Goal: Task Accomplishment & Management: Manage account settings

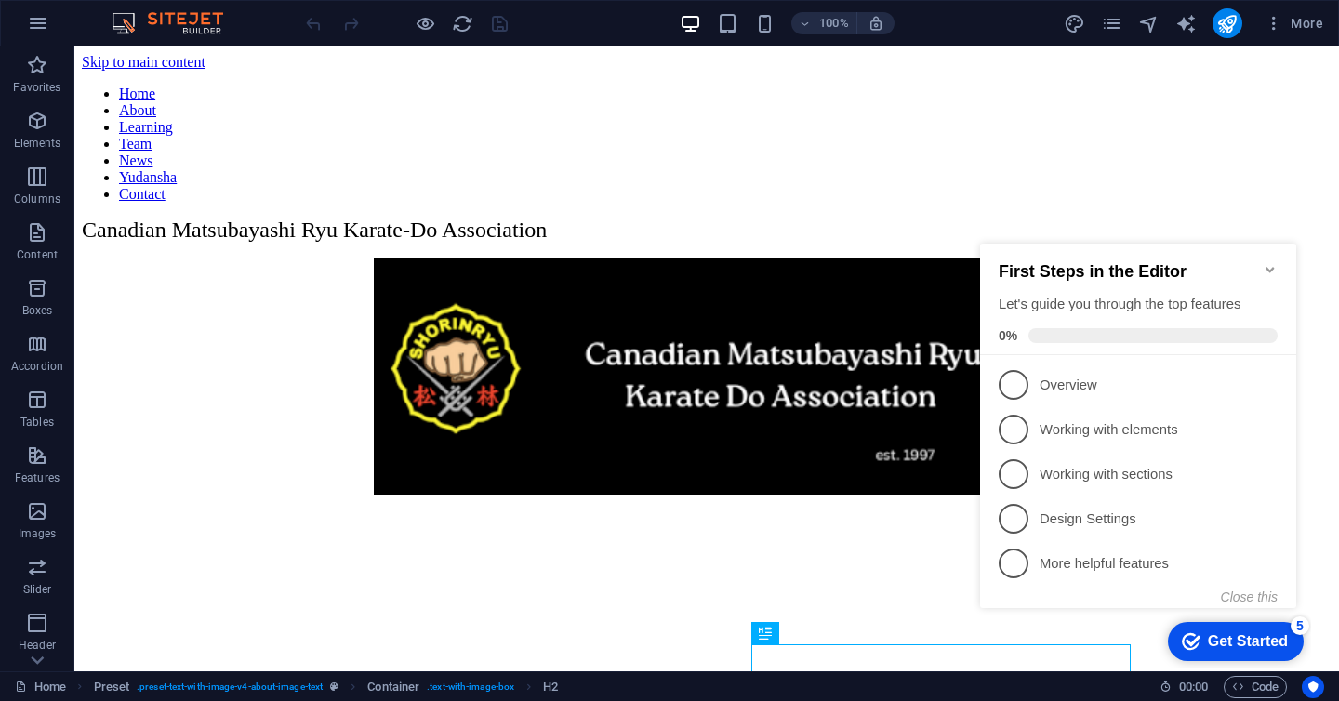
click at [1268, 267] on icon "Minimize checklist" at bounding box center [1270, 269] width 15 height 15
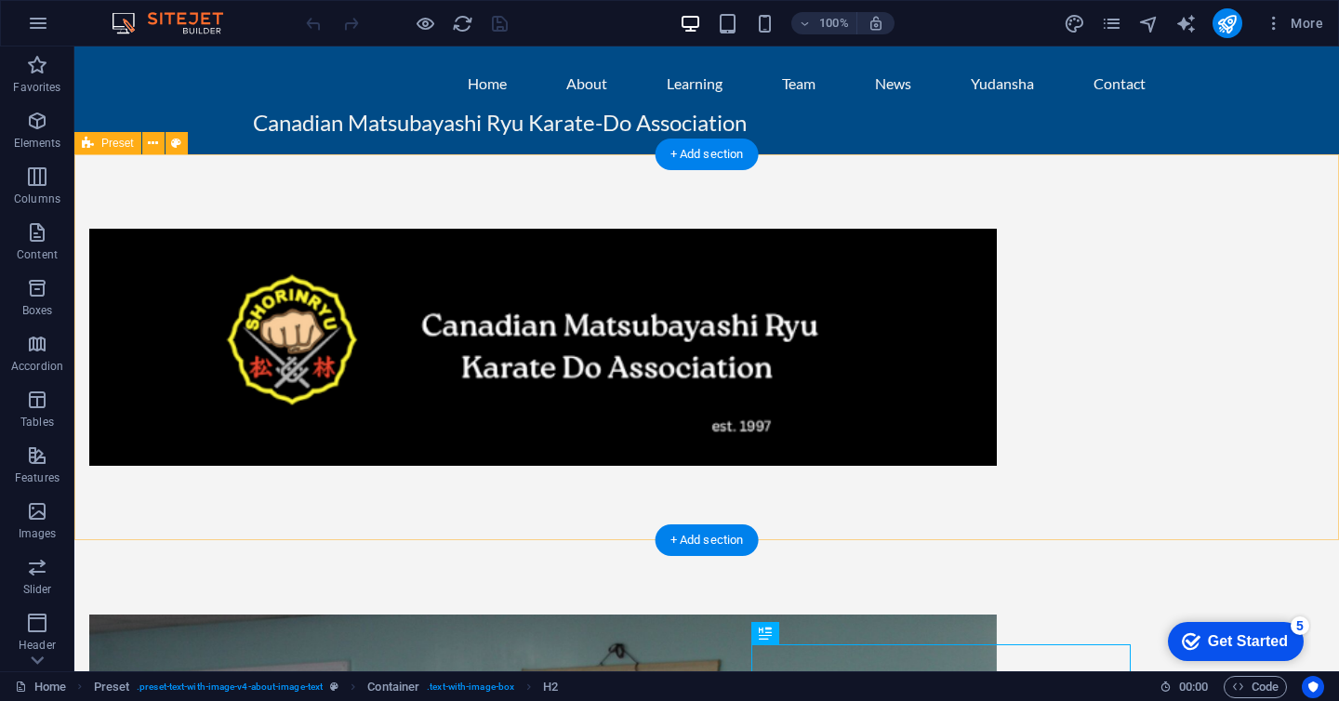
click at [1199, 272] on div at bounding box center [706, 347] width 1265 height 386
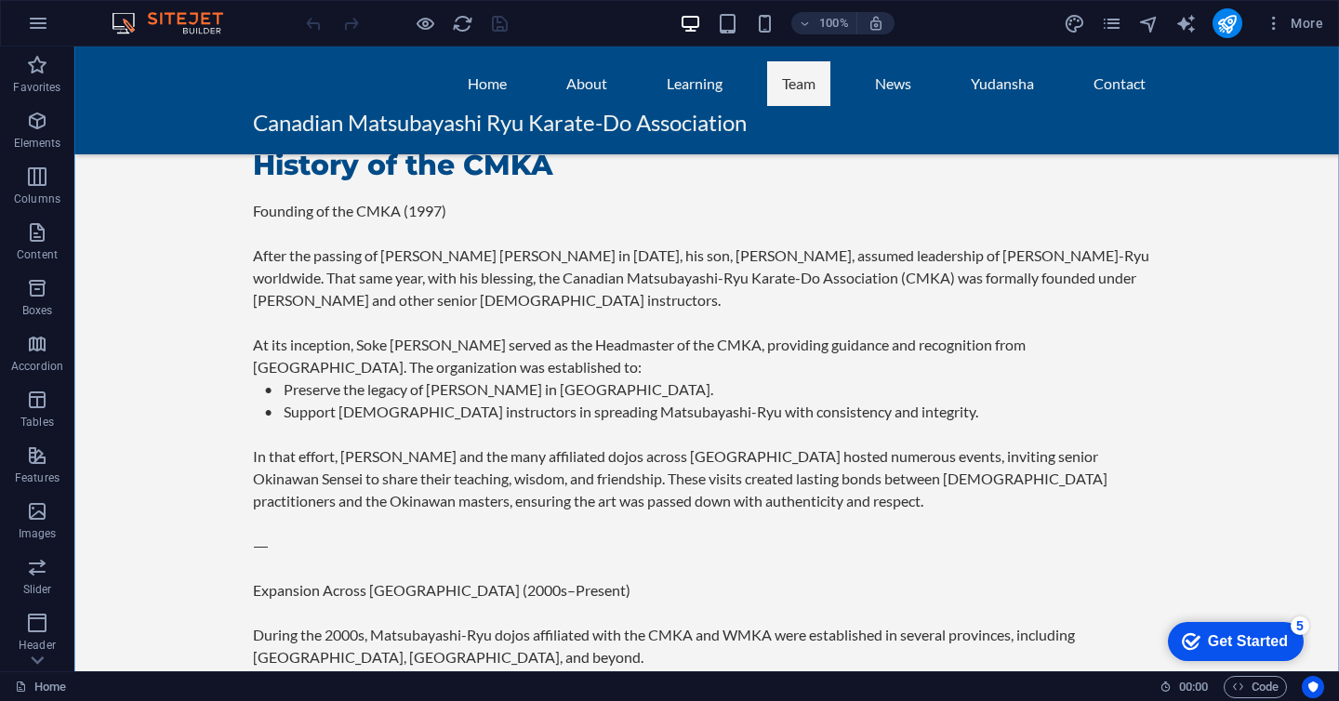
scroll to position [3279, 0]
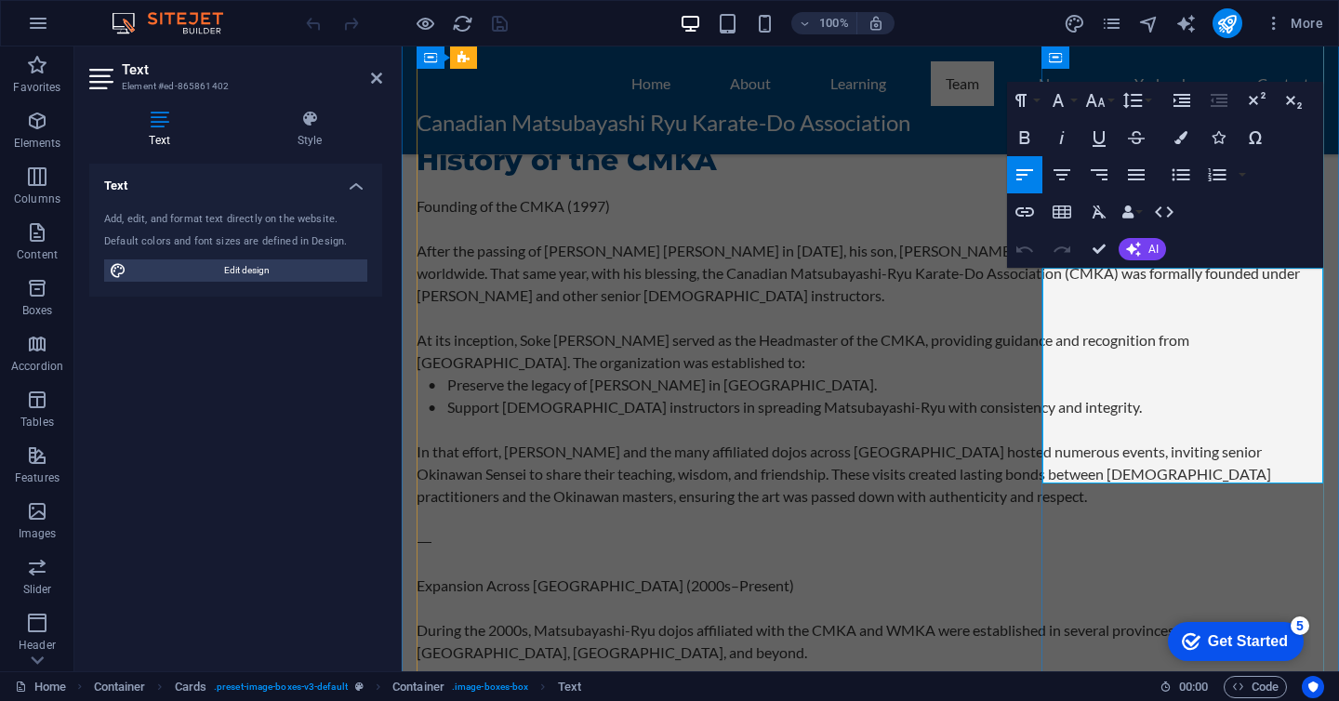
drag, startPoint x: 1172, startPoint y: 405, endPoint x: 1053, endPoint y: 388, distance: 120.2
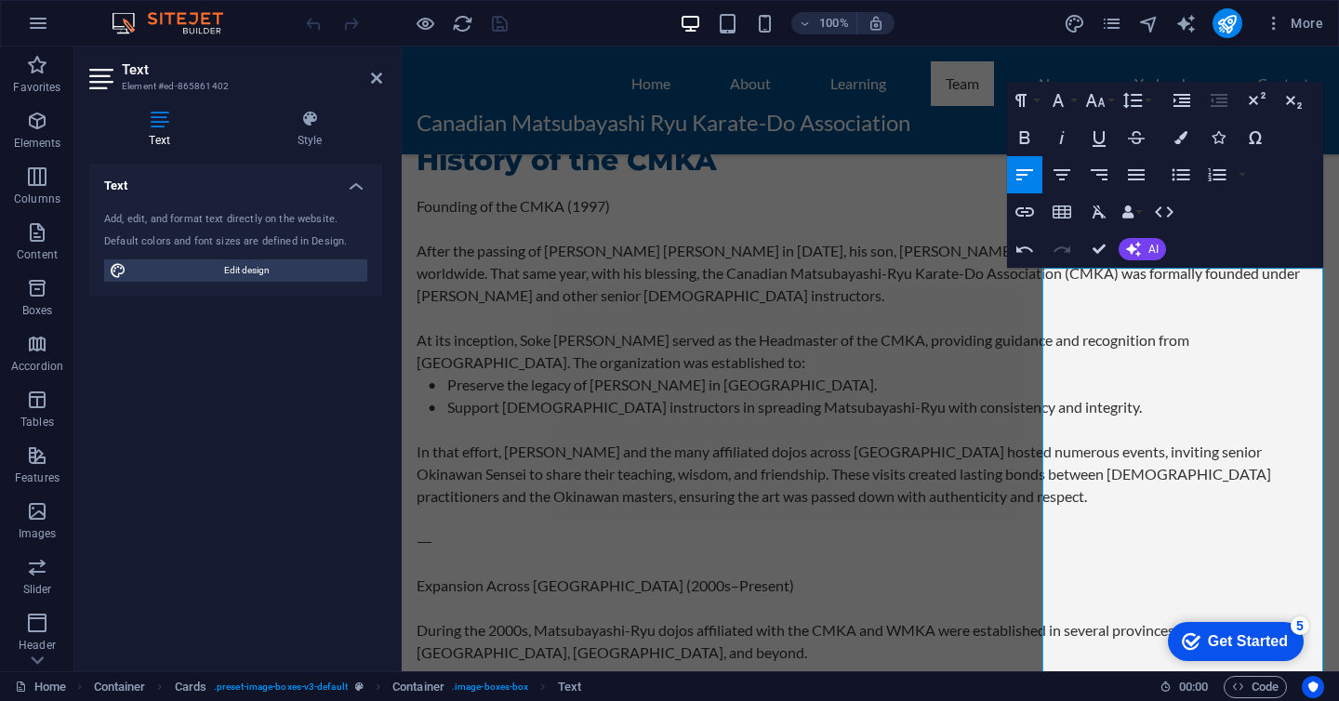
scroll to position [33605, 2]
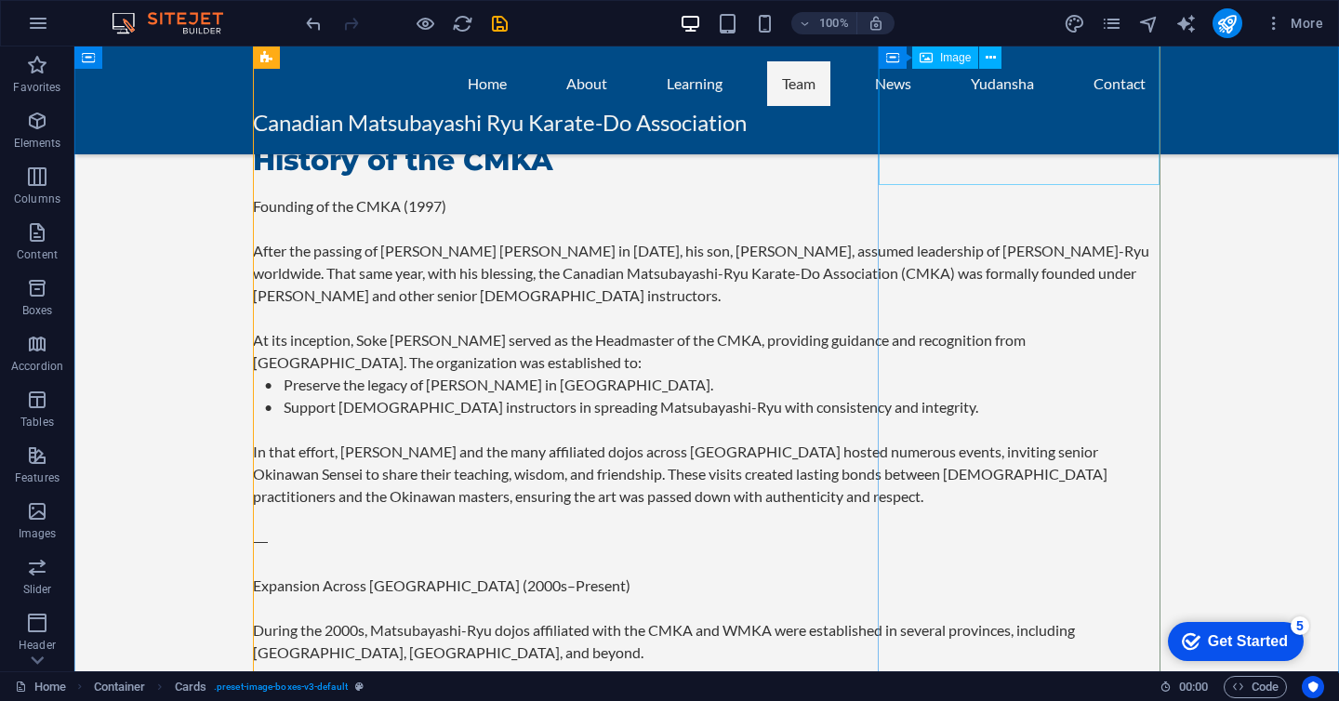
select select "px"
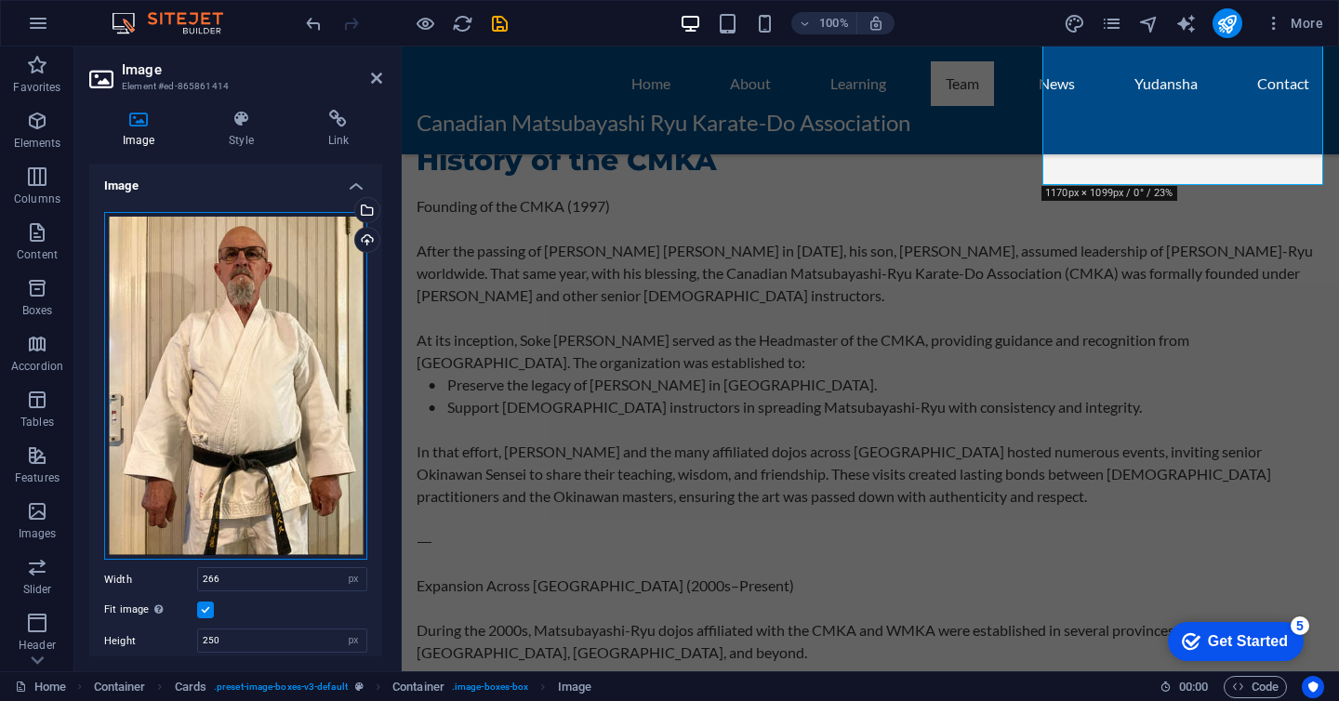
click at [220, 401] on div "Drag files here, click to choose files or select files from Files or our free s…" at bounding box center [235, 386] width 263 height 348
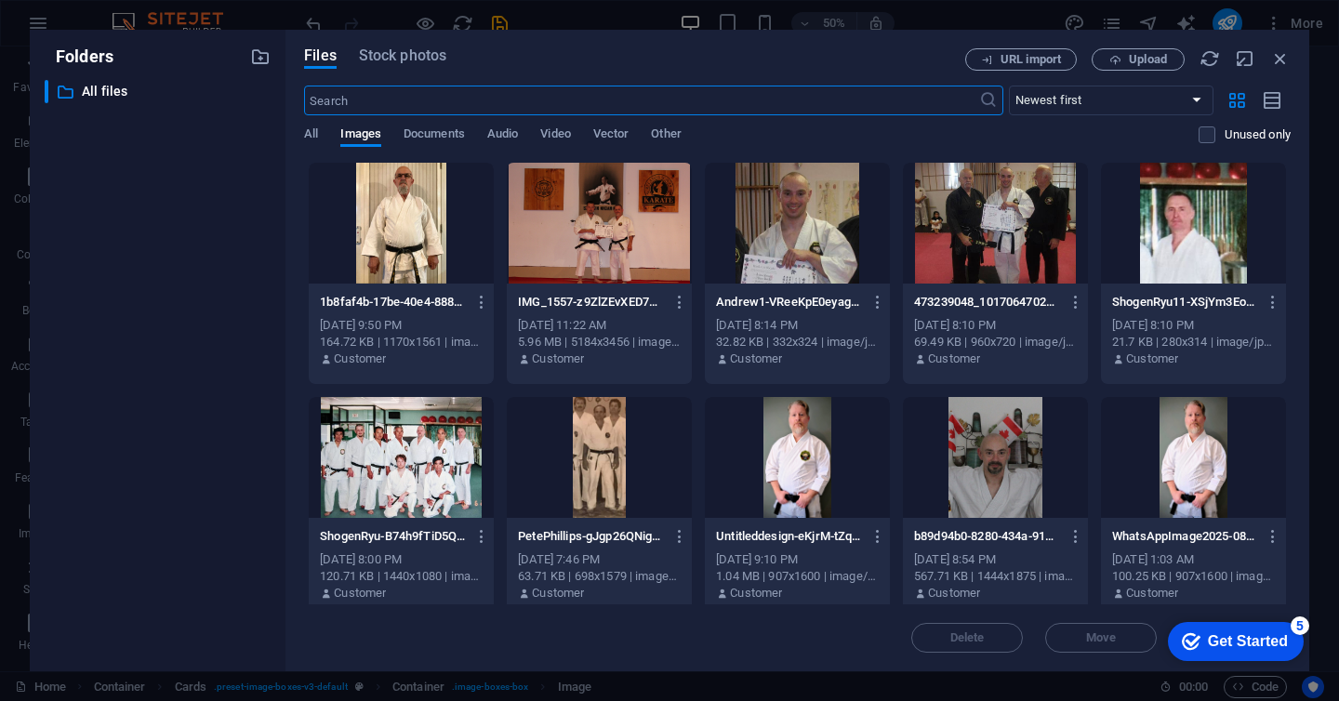
click at [416, 233] on div at bounding box center [401, 223] width 185 height 121
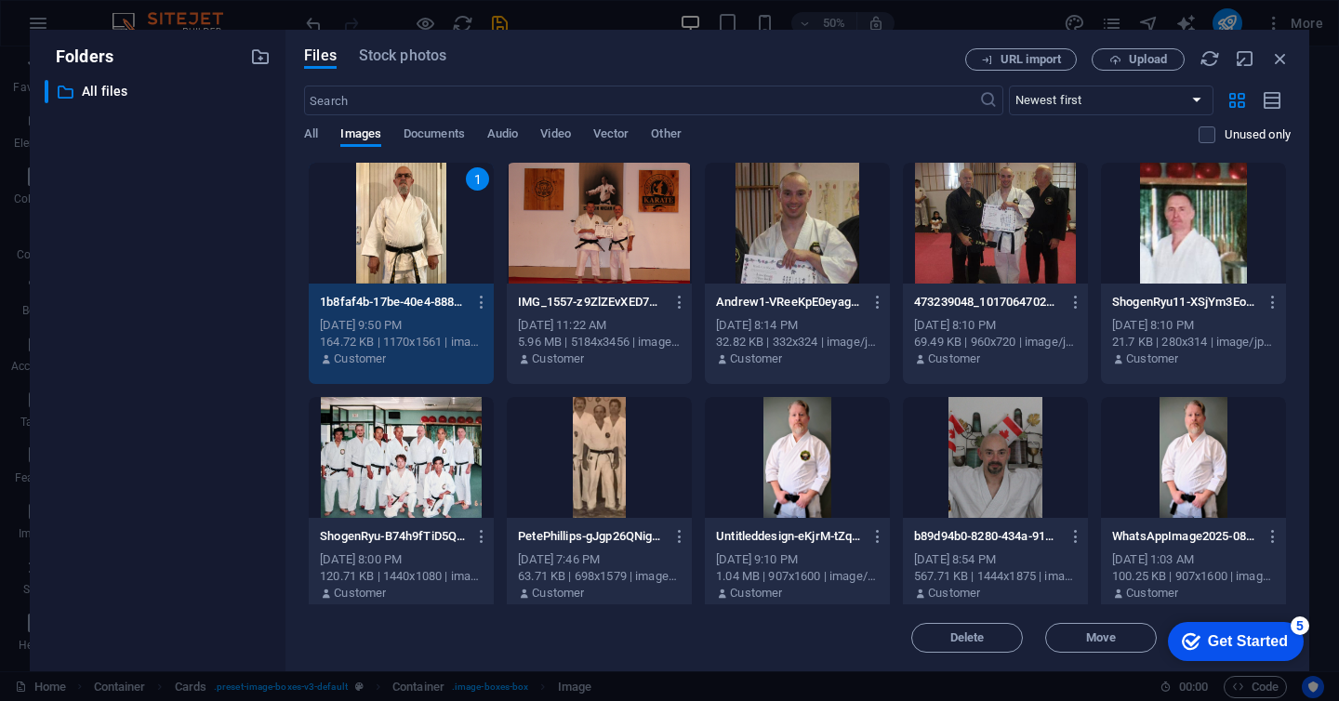
click at [416, 233] on div "1" at bounding box center [401, 223] width 185 height 121
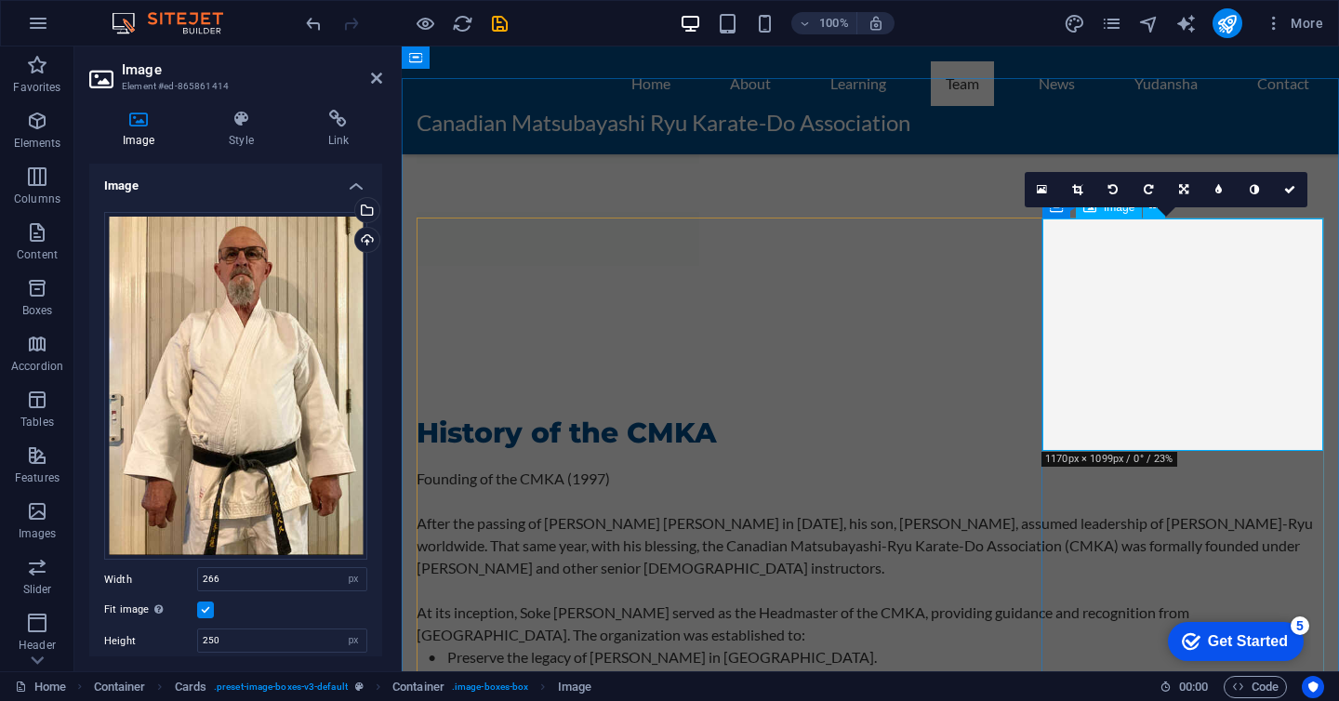
scroll to position [3005, 0]
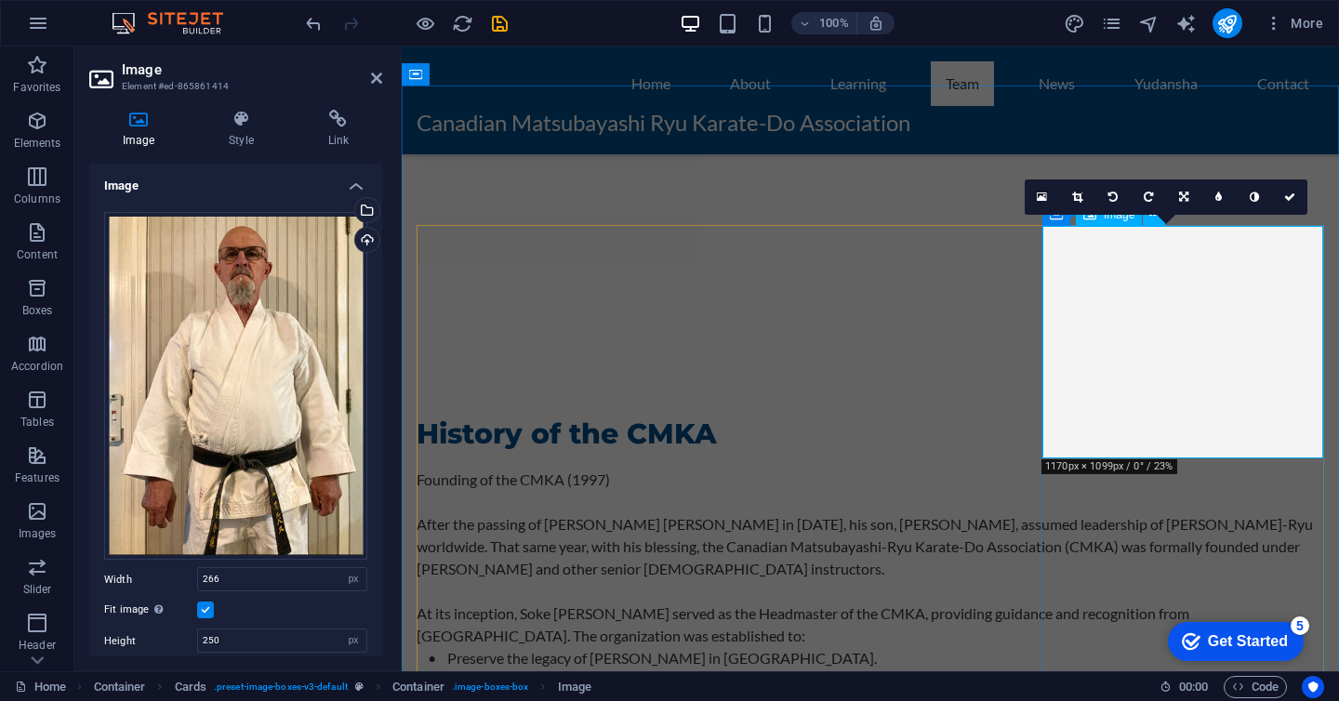
click at [229, 318] on div "Drag files here, click to choose files or select files from Files or our free s…" at bounding box center [235, 386] width 263 height 348
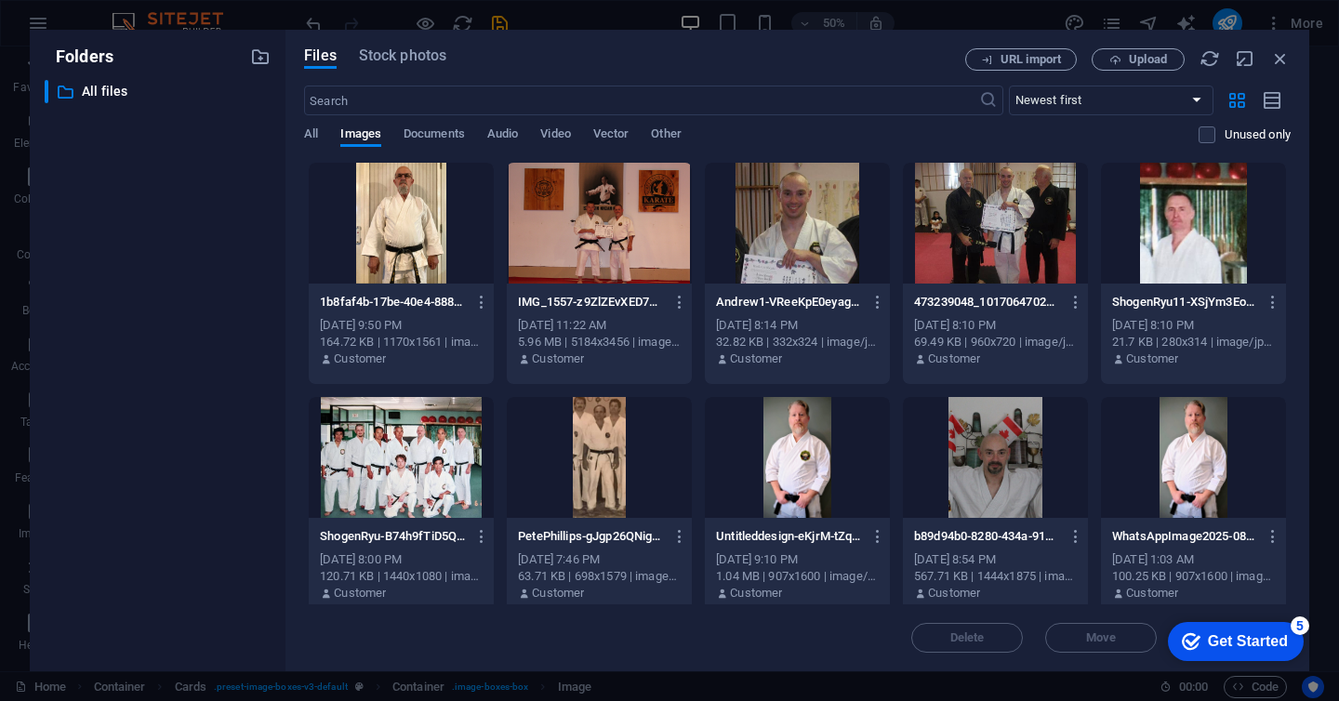
drag, startPoint x: 1291, startPoint y: 271, endPoint x: 1303, endPoint y: 345, distance: 75.4
click at [1303, 358] on div "Files Stock photos URL import Upload ​ Newest first Oldest first Name (A-Z) Nam…" at bounding box center [798, 351] width 1024 height 642
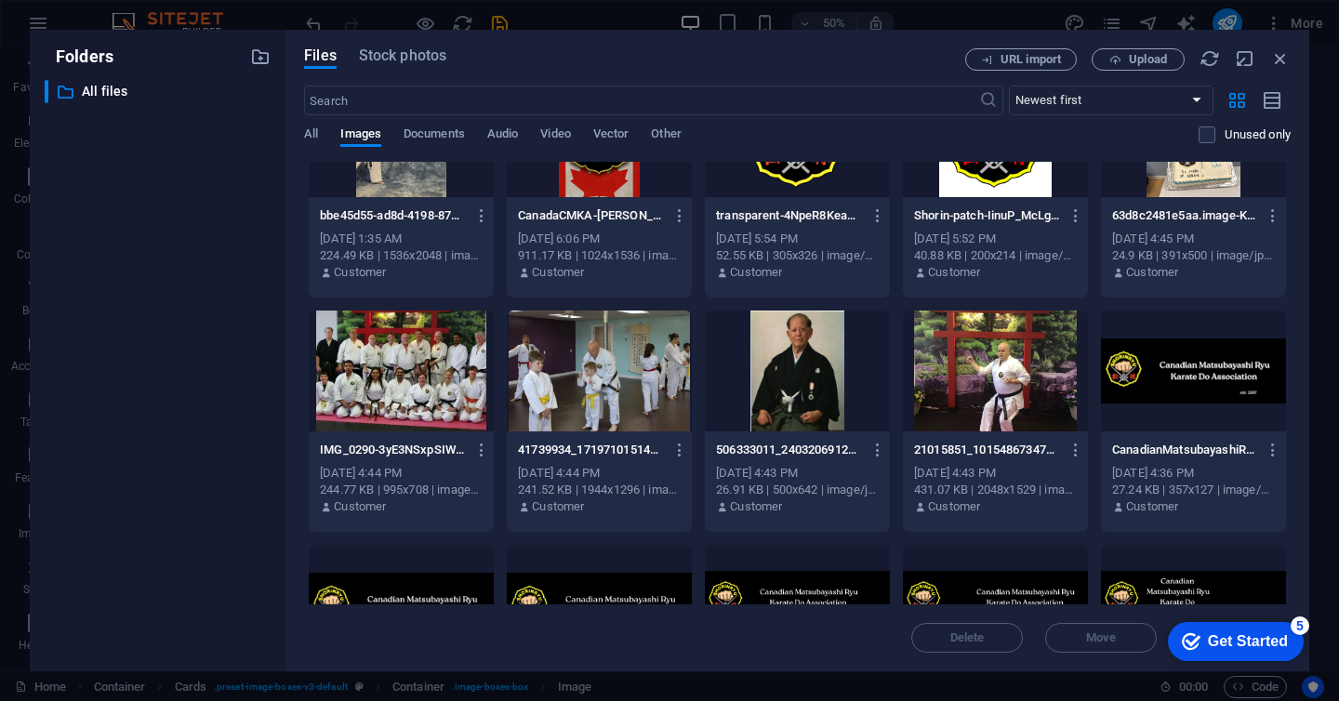
scroll to position [0, 0]
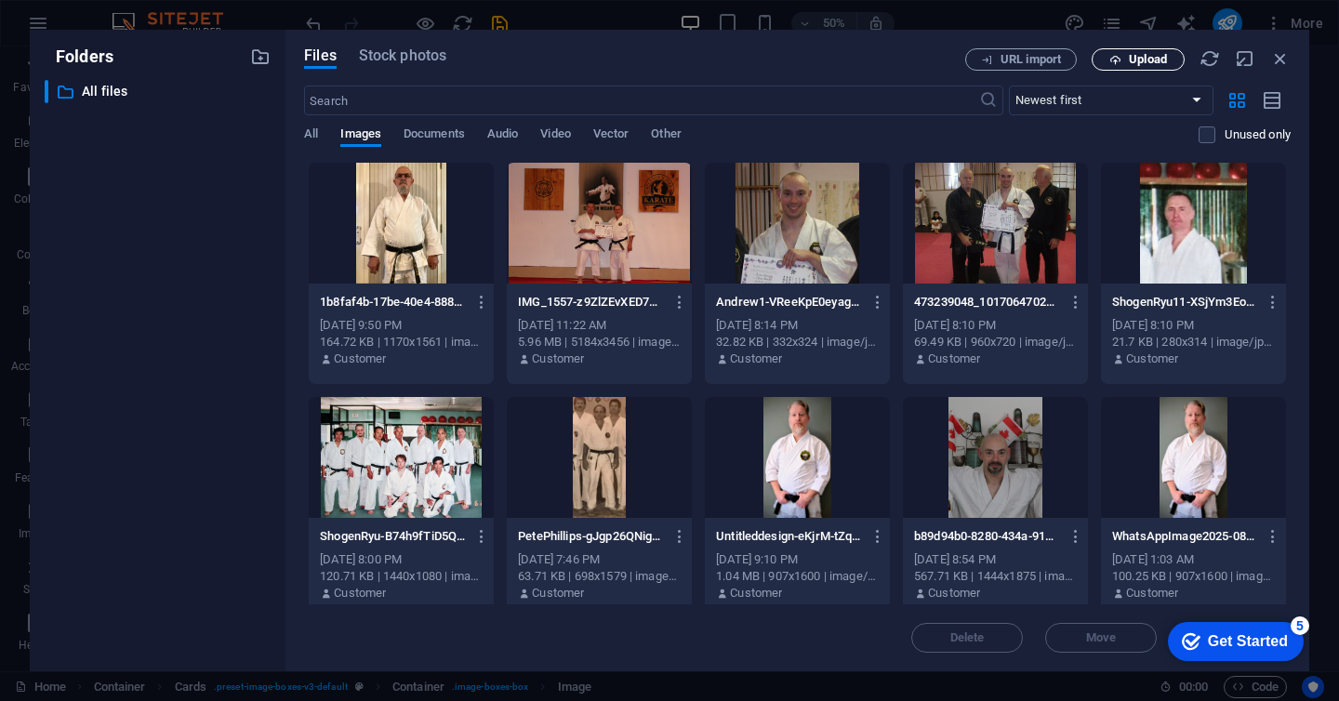
click at [1169, 59] on span "Upload" at bounding box center [1138, 60] width 76 height 12
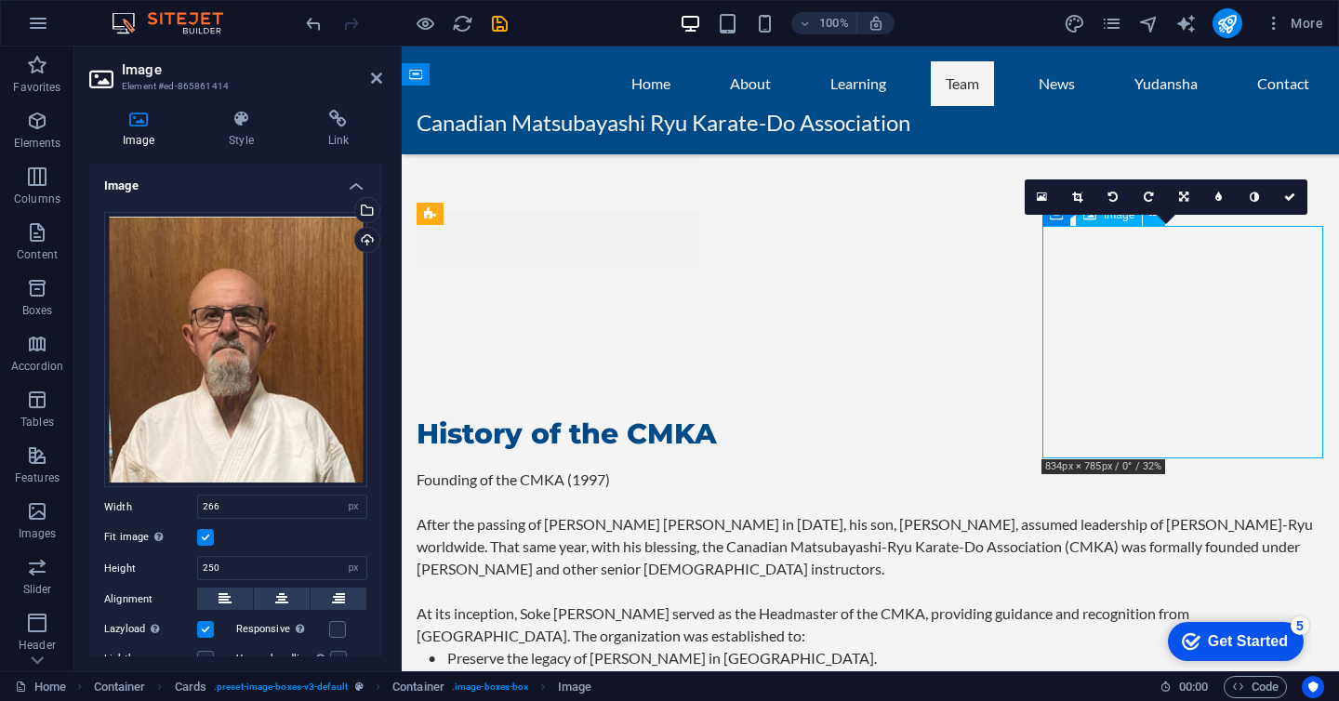
drag, startPoint x: 1231, startPoint y: 328, endPoint x: 1256, endPoint y: 327, distance: 25.1
click at [354, 327] on div "Drag files here, click to choose files or select files from Files or our free s…" at bounding box center [235, 350] width 263 height 276
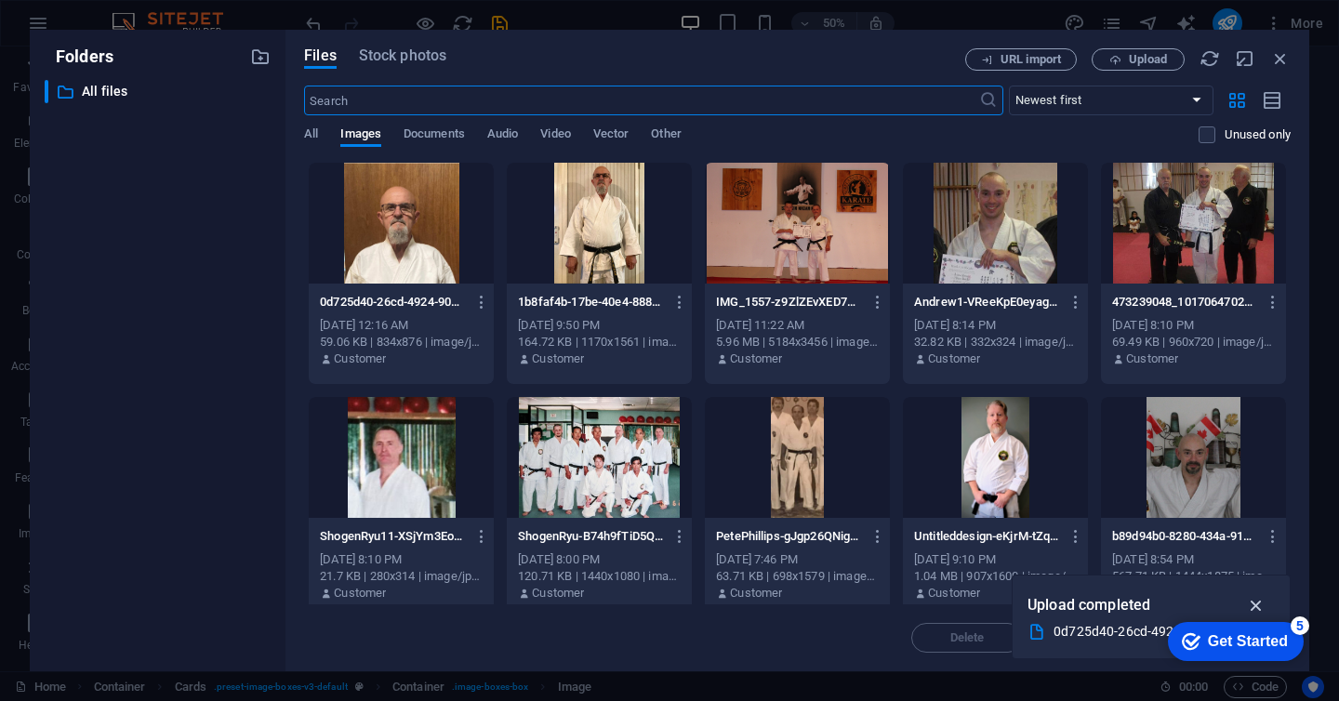
click at [1251, 606] on icon "button" at bounding box center [1256, 605] width 21 height 20
click at [1283, 57] on icon "button" at bounding box center [1281, 58] width 20 height 20
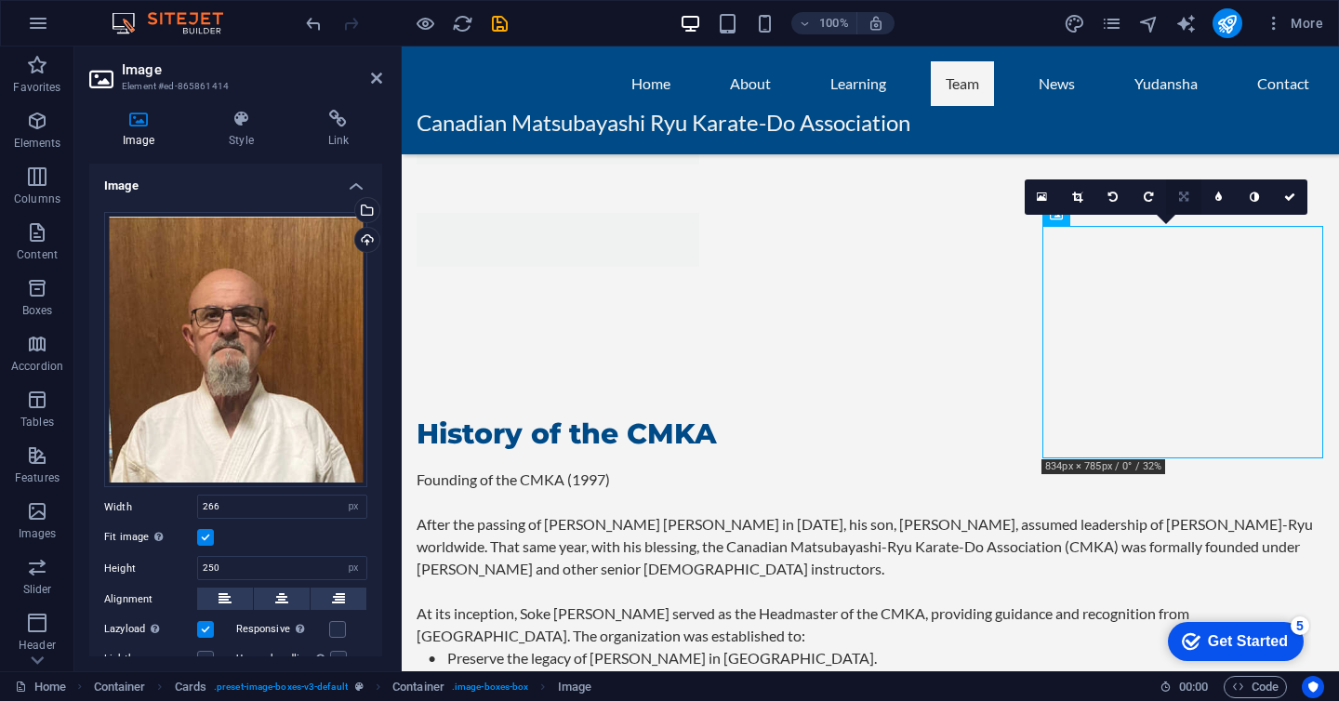
click at [1180, 200] on icon at bounding box center [1183, 197] width 9 height 11
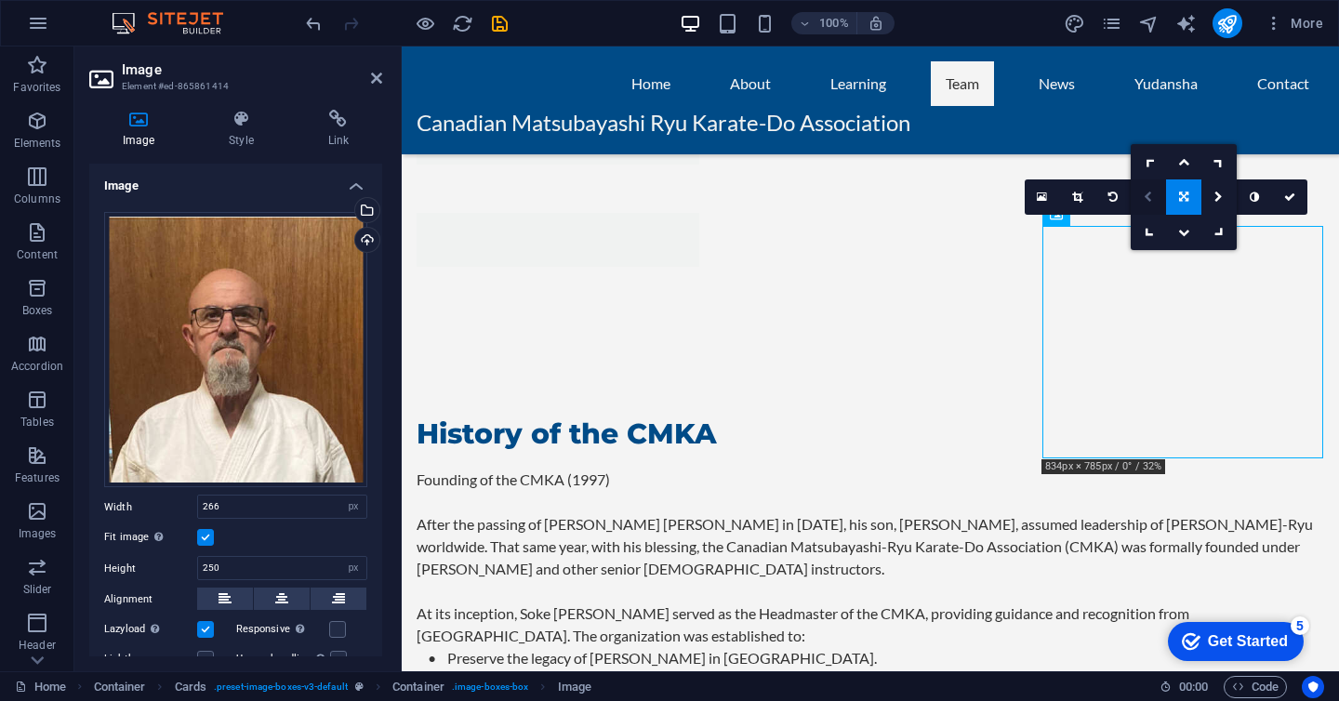
click at [1151, 195] on icon at bounding box center [1148, 197] width 8 height 11
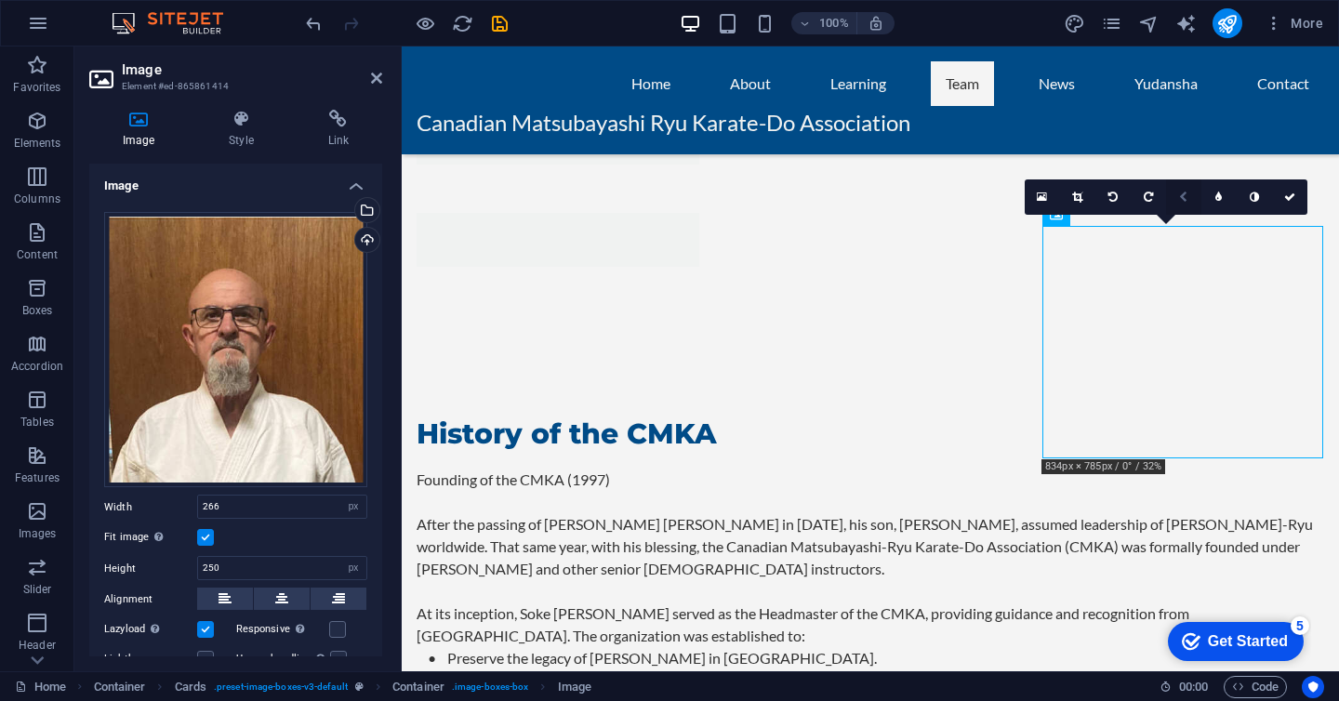
click at [1187, 197] on icon at bounding box center [1183, 197] width 8 height 11
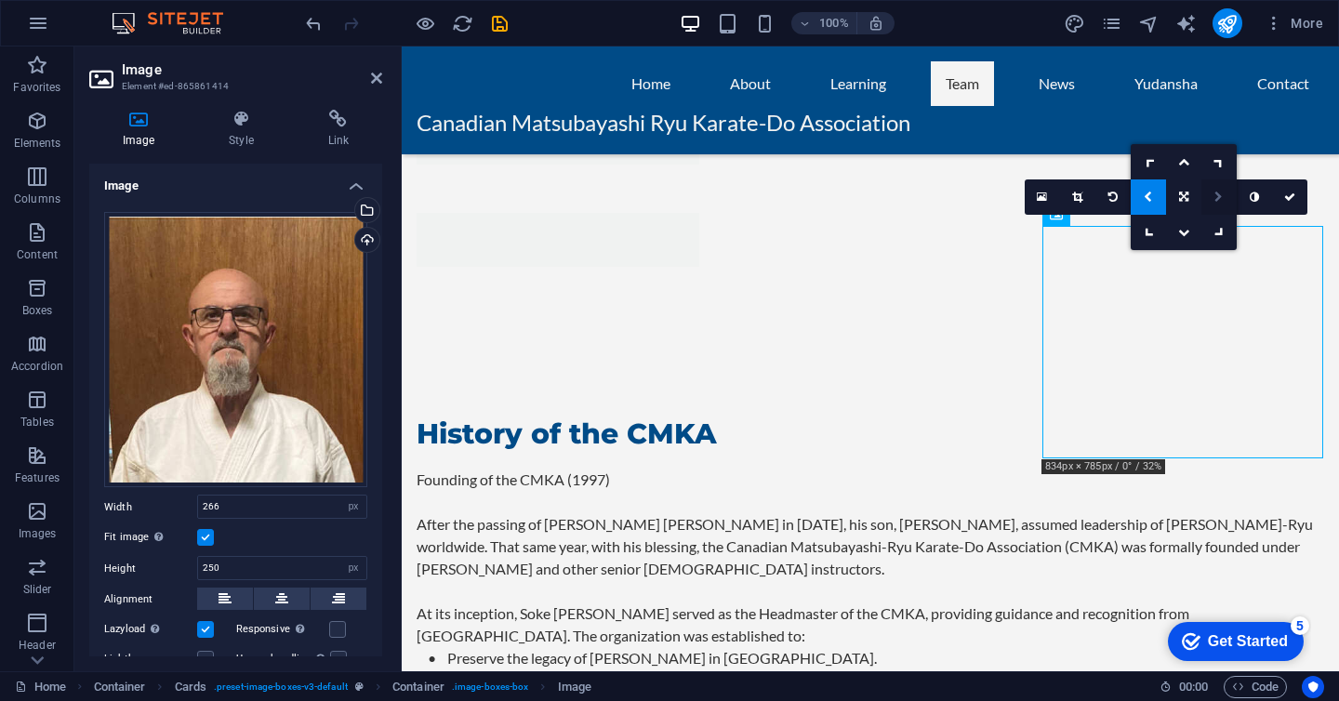
click at [1222, 195] on icon at bounding box center [1219, 197] width 8 height 11
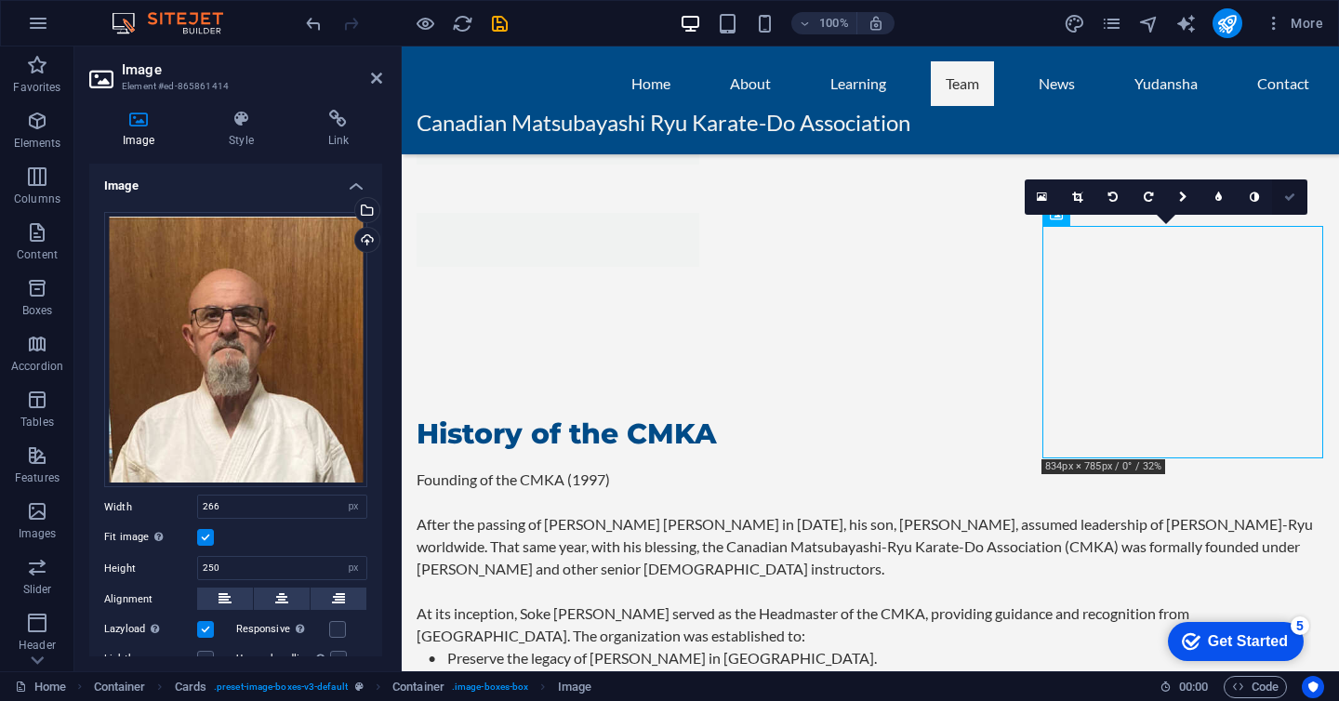
click at [1291, 201] on icon at bounding box center [1290, 197] width 11 height 11
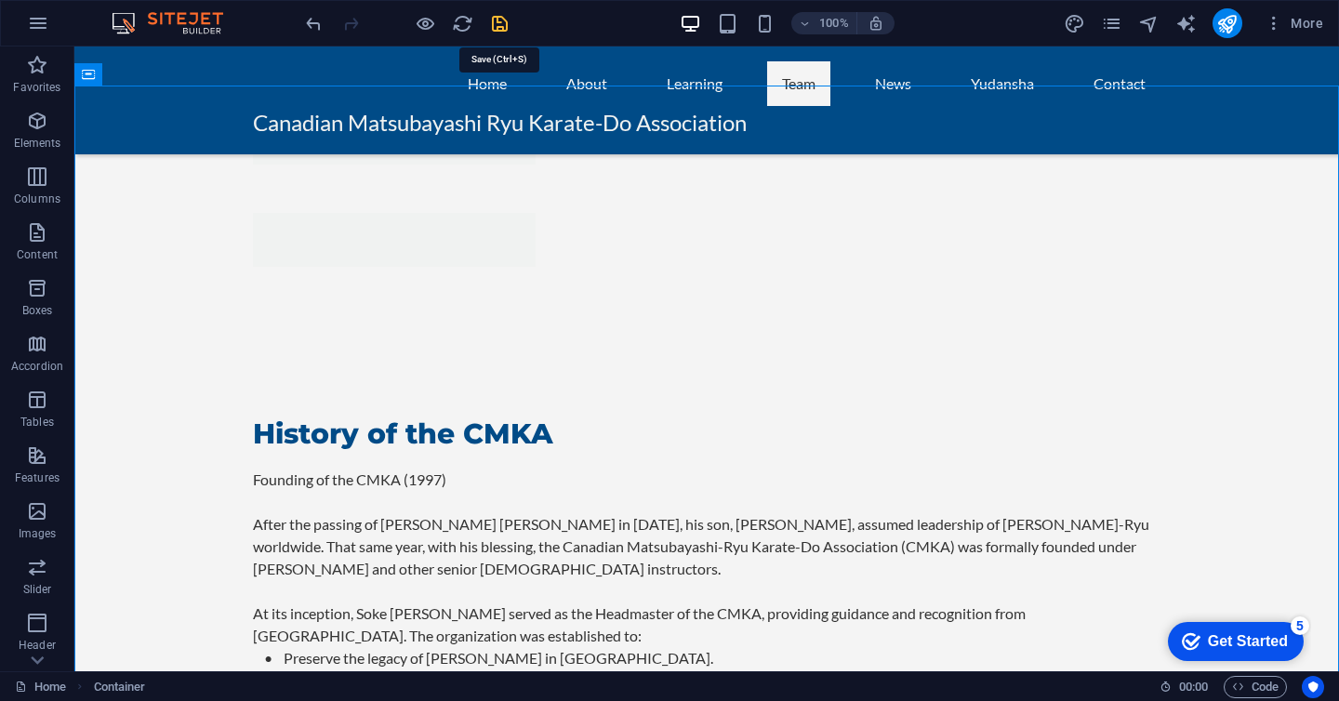
click at [498, 33] on icon "save" at bounding box center [499, 23] width 21 height 21
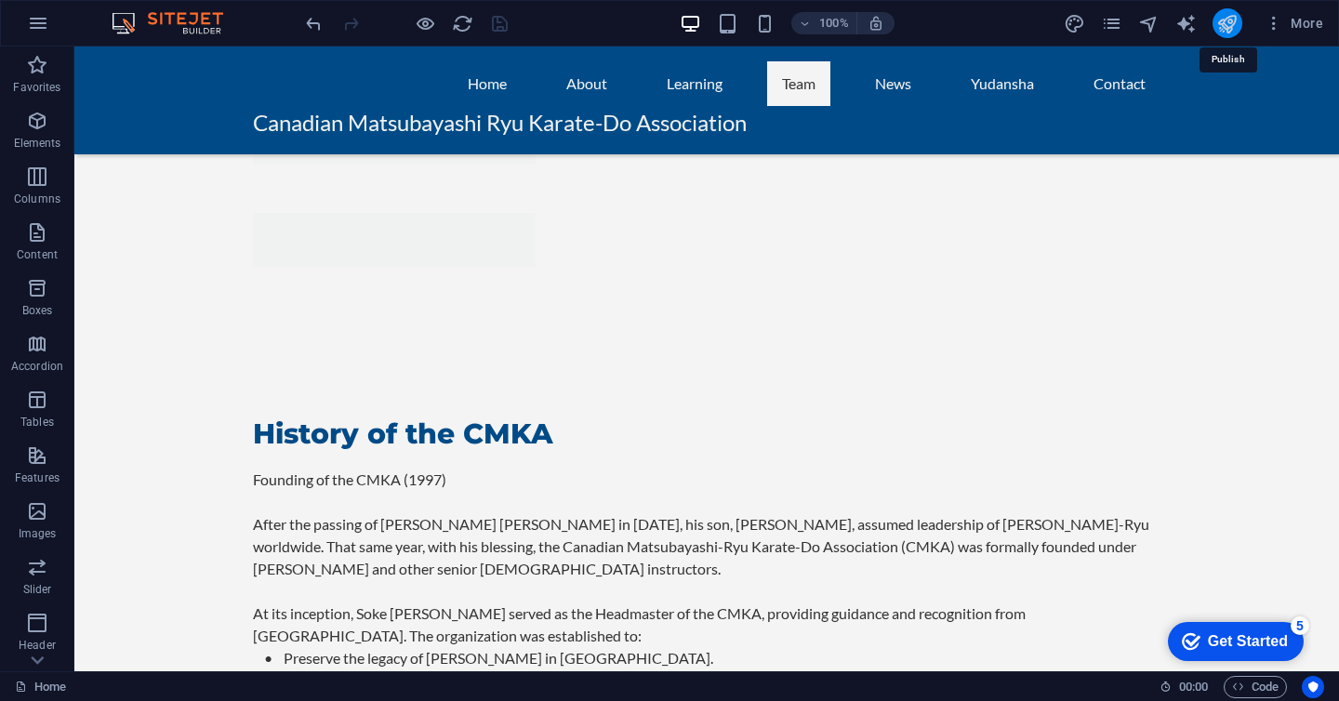
click at [1233, 32] on icon "publish" at bounding box center [1227, 23] width 21 height 21
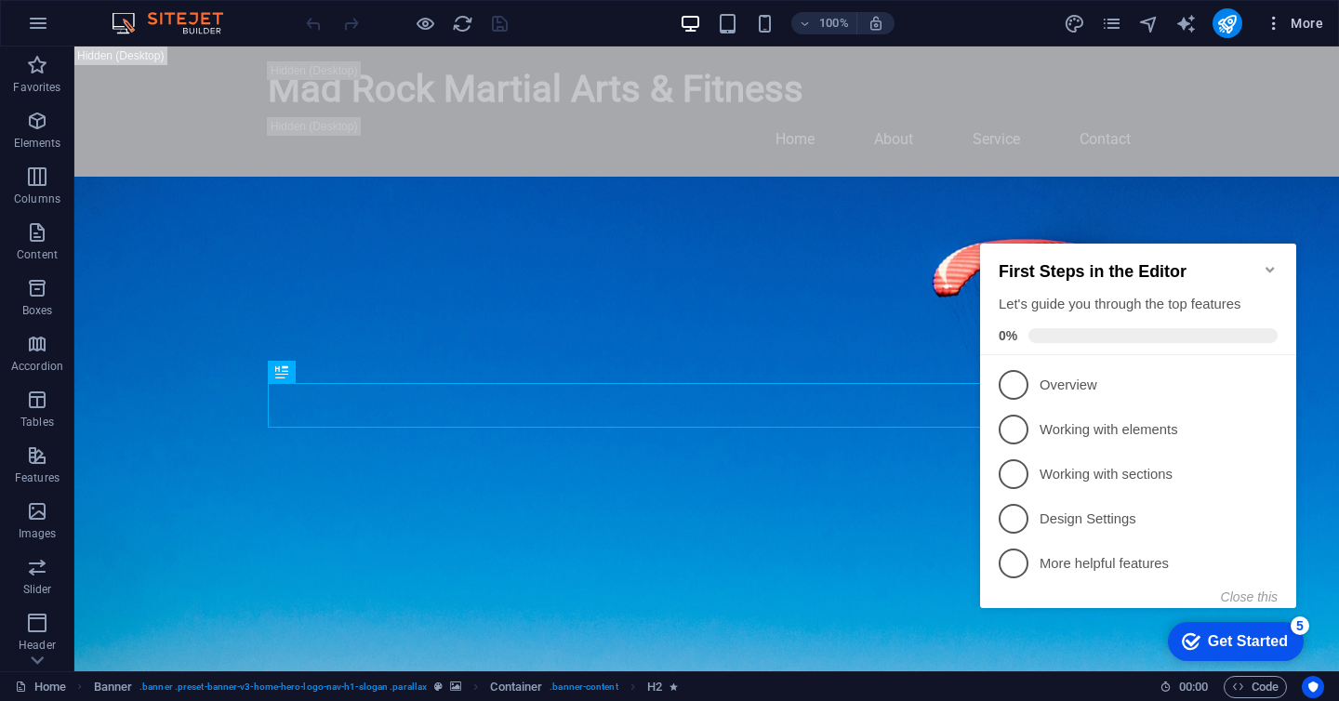
click at [1277, 26] on icon "button" at bounding box center [1274, 23] width 19 height 19
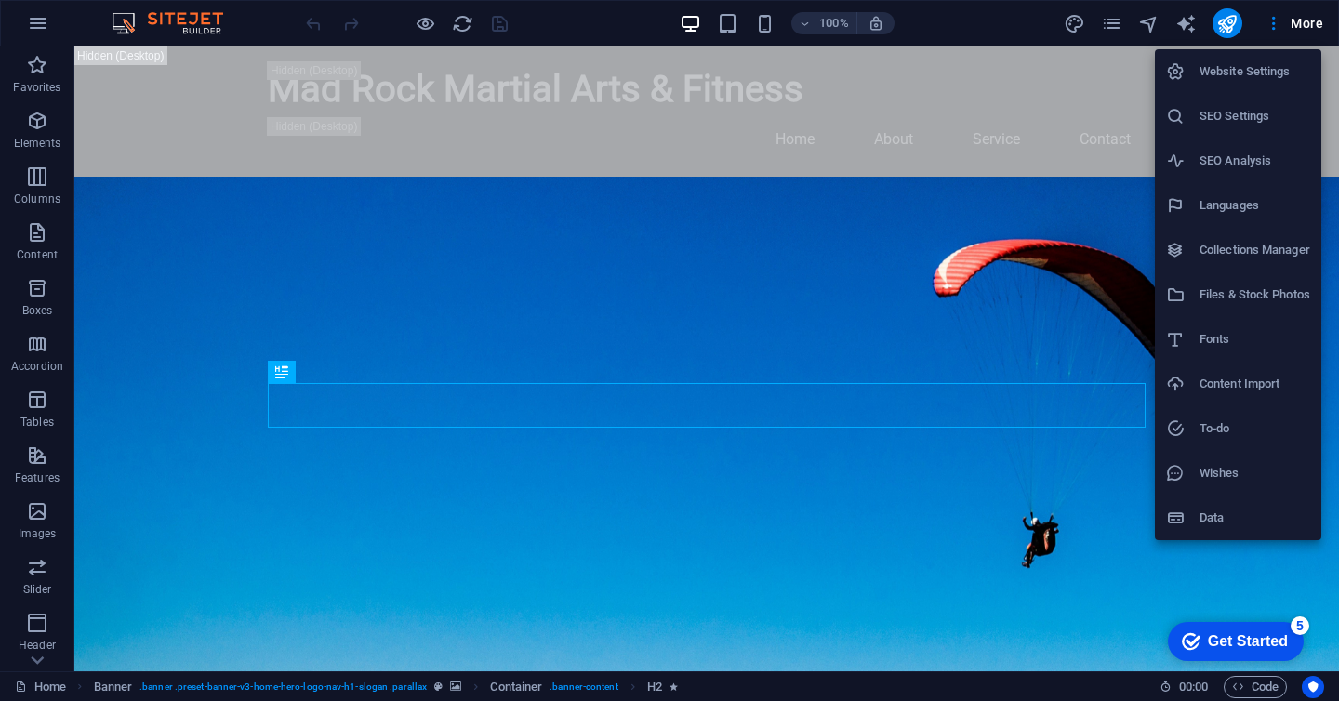
click at [1313, 21] on div at bounding box center [669, 350] width 1339 height 701
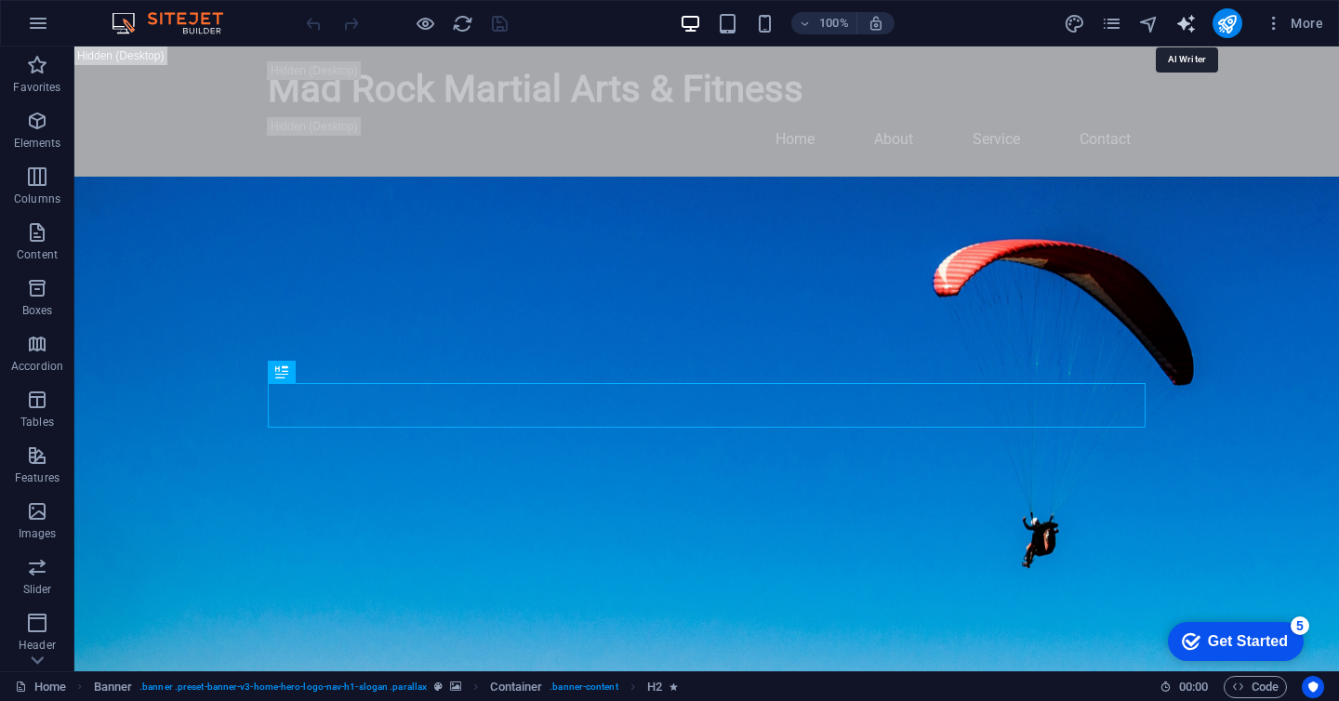
click at [1187, 25] on icon "text_generator" at bounding box center [1186, 23] width 21 height 21
select select "English"
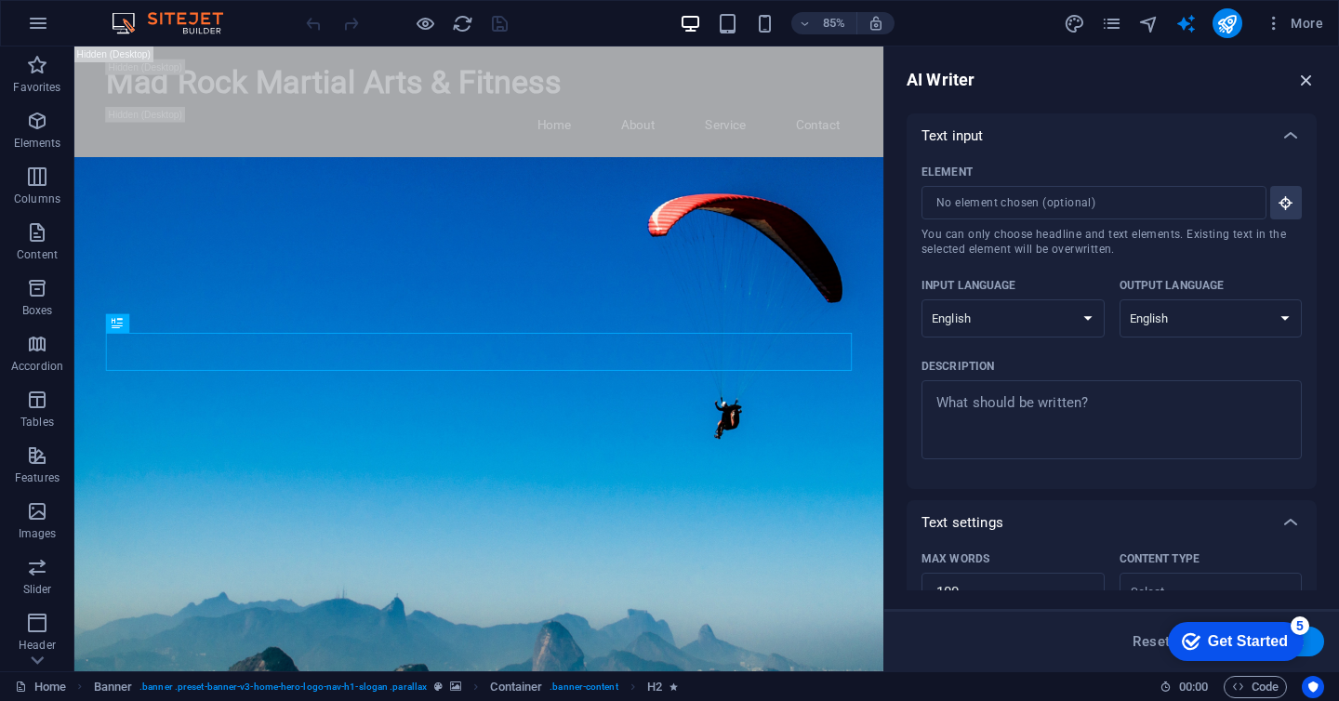
click at [1309, 87] on icon "button" at bounding box center [1307, 80] width 20 height 20
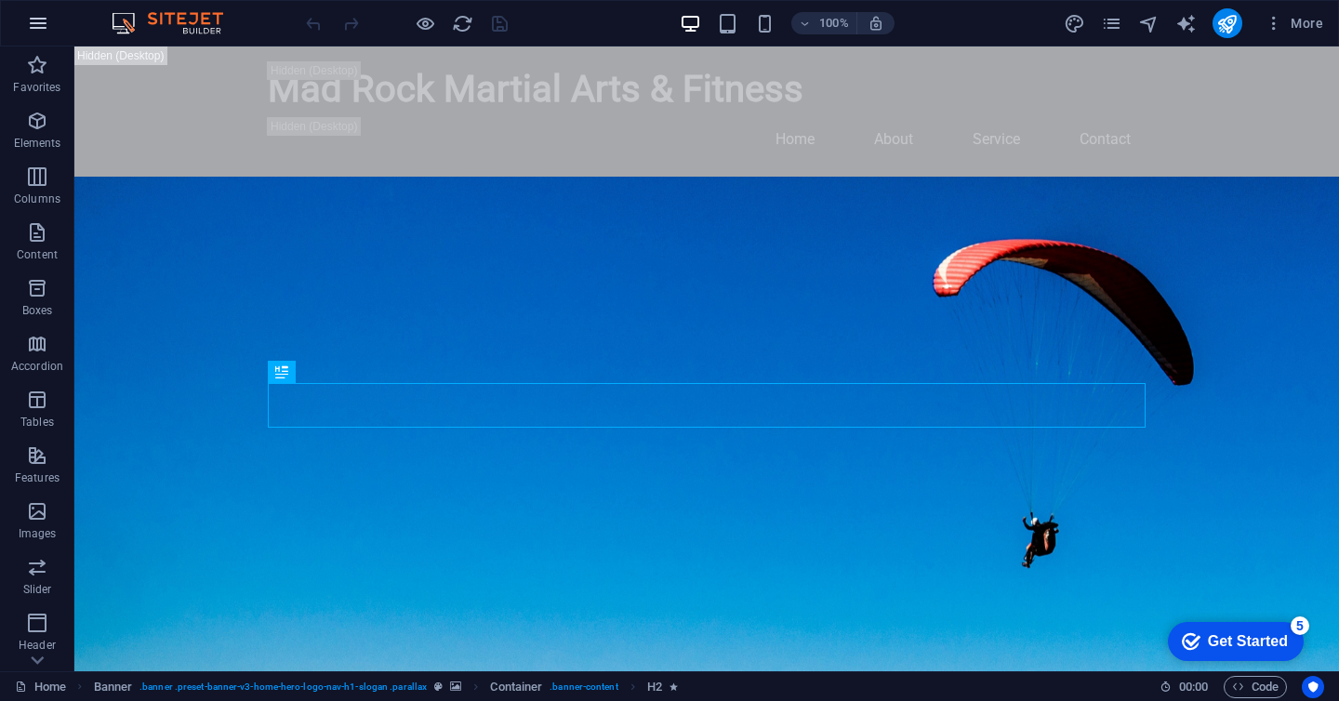
click at [41, 30] on icon "button" at bounding box center [38, 23] width 22 height 22
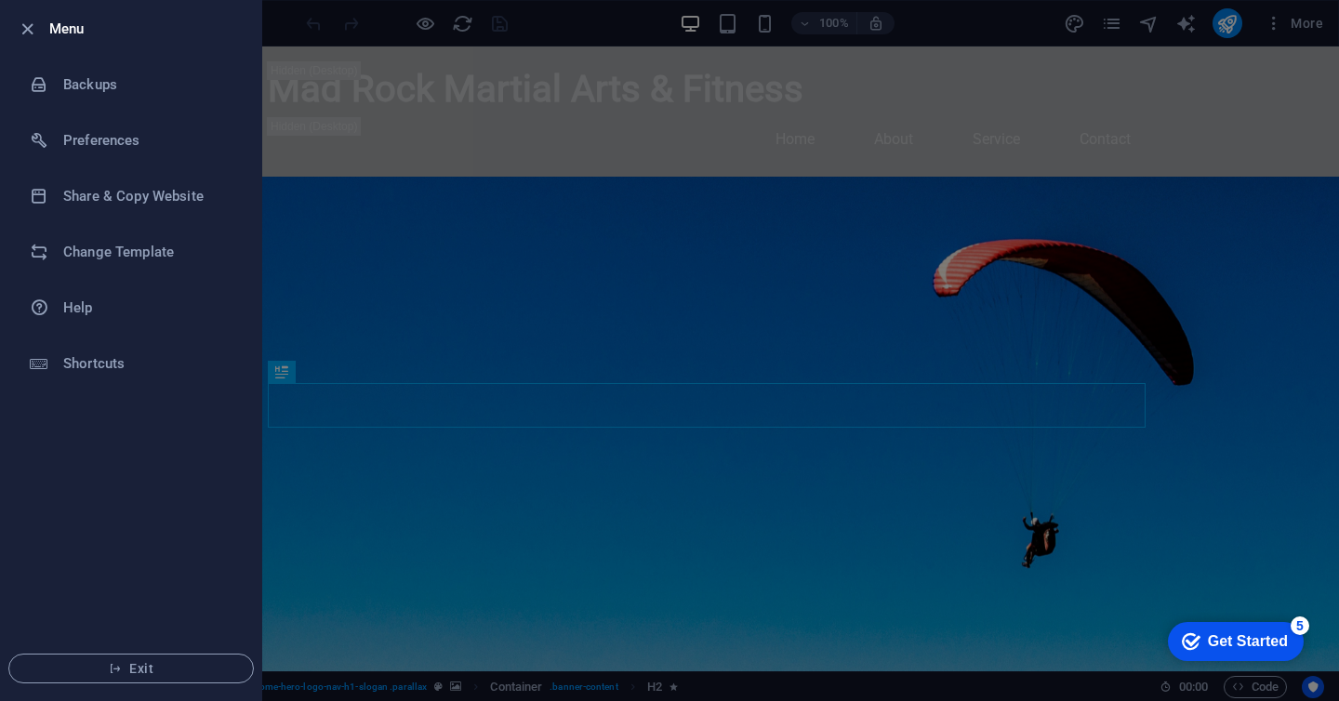
click at [985, 28] on div at bounding box center [669, 350] width 1339 height 701
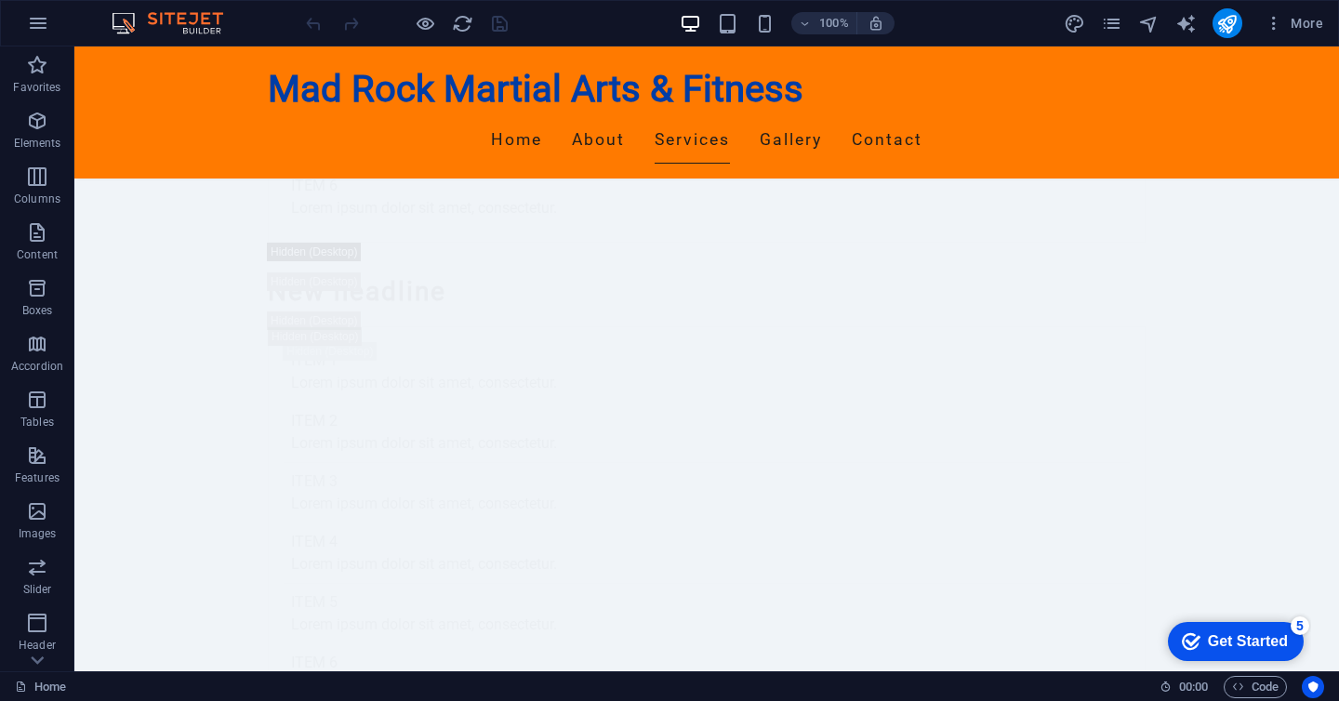
scroll to position [69, 0]
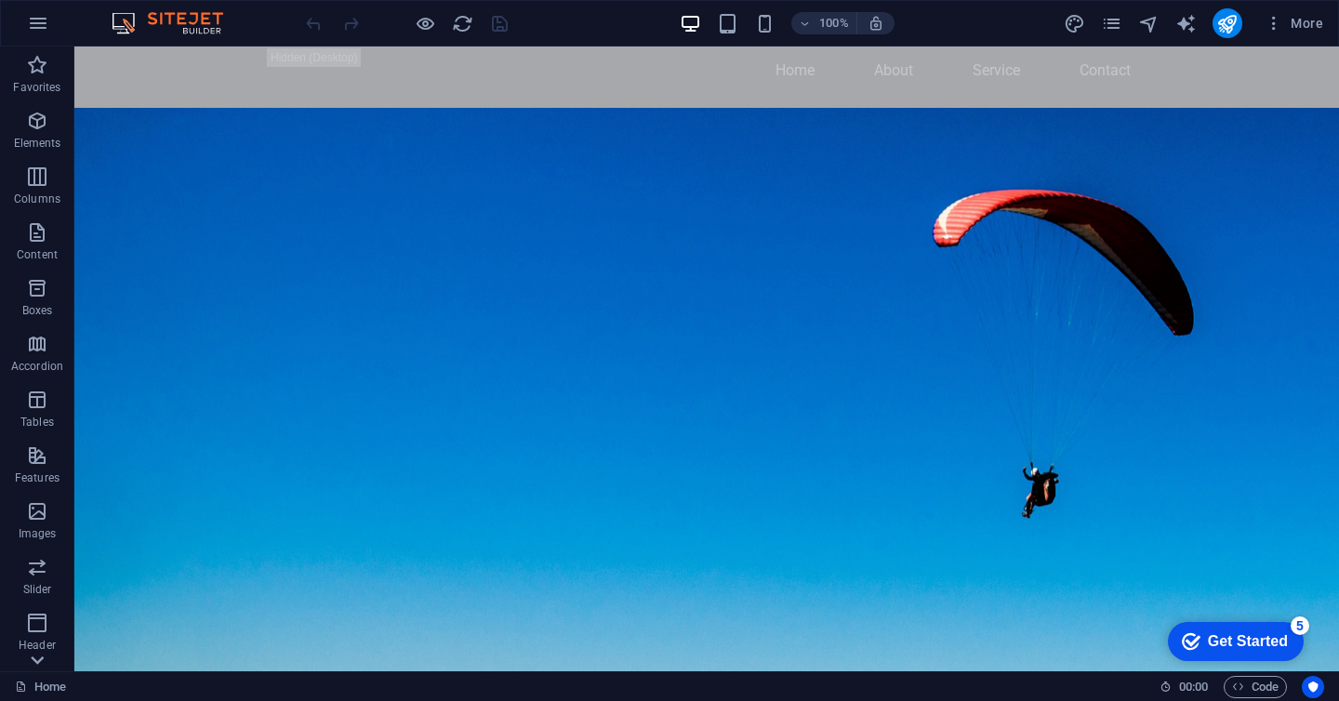
click at [31, 661] on icon at bounding box center [37, 660] width 26 height 26
click at [31, 661] on p "Collections" at bounding box center [36, 656] width 57 height 15
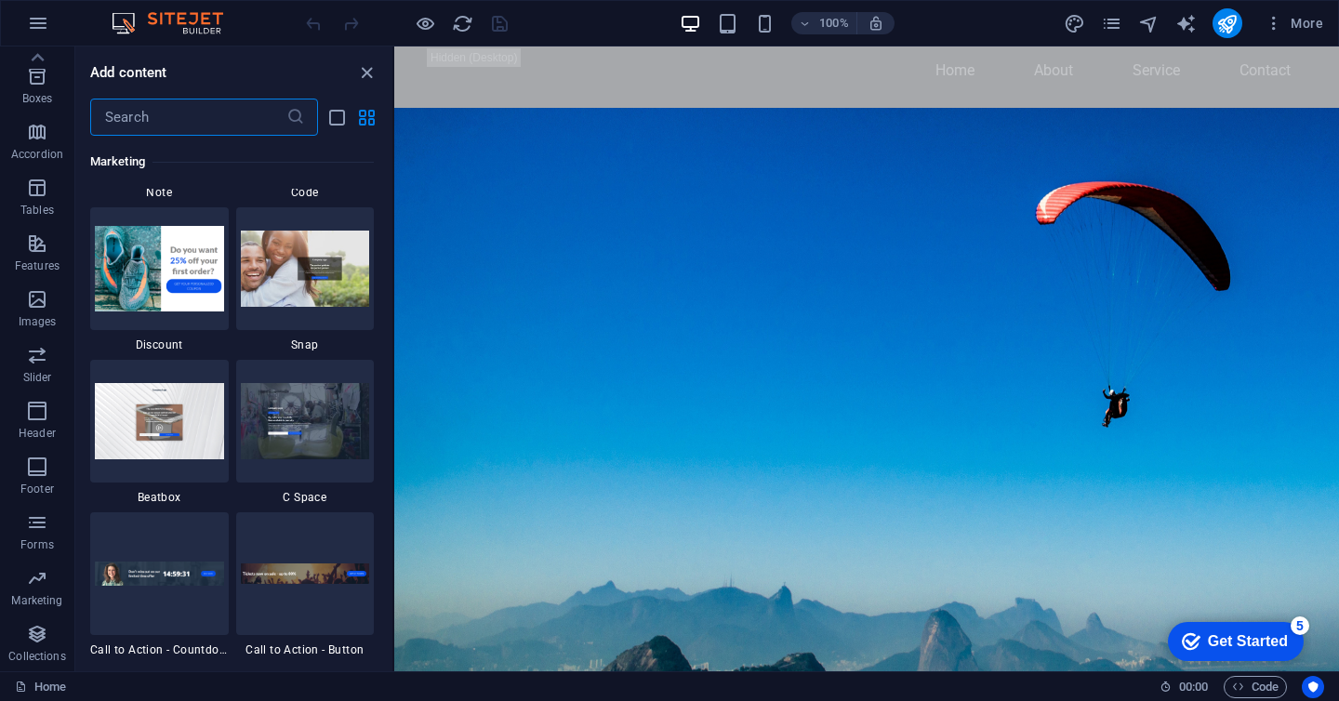
scroll to position [17028, 0]
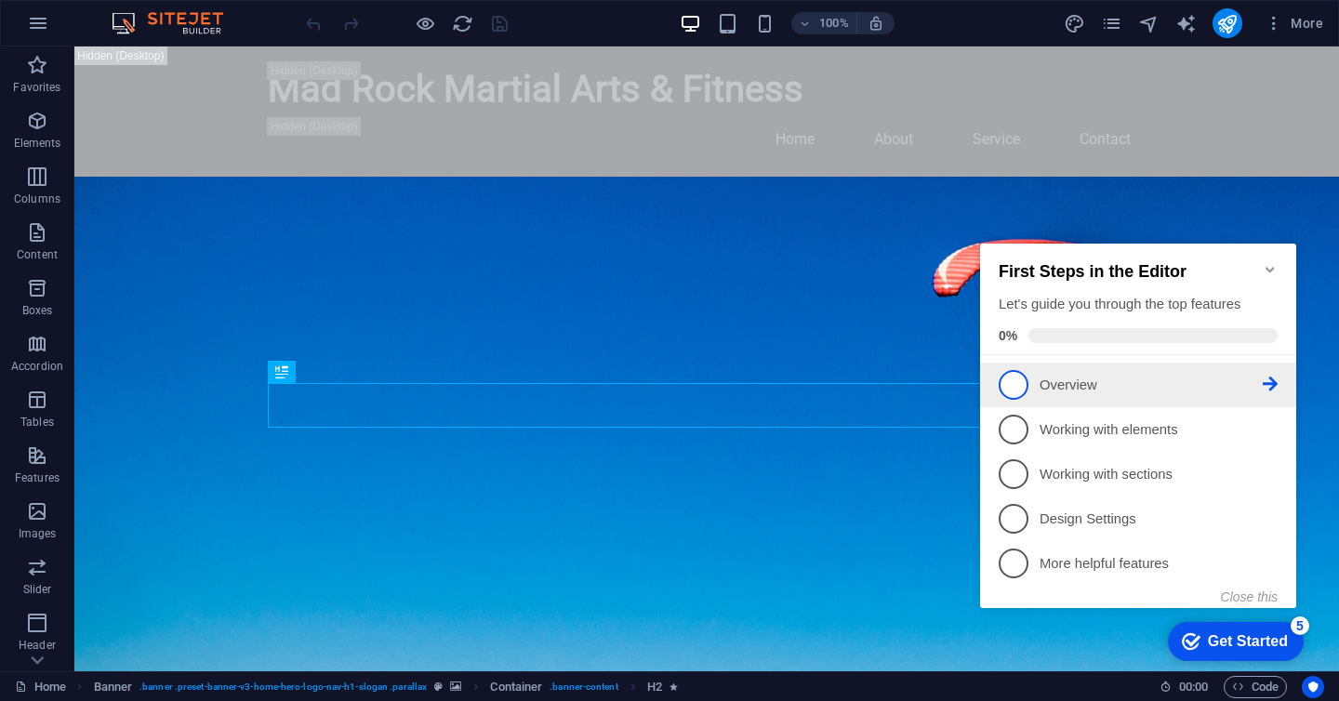
click at [1058, 395] on link "1 Overview - incomplete" at bounding box center [1138, 385] width 279 height 30
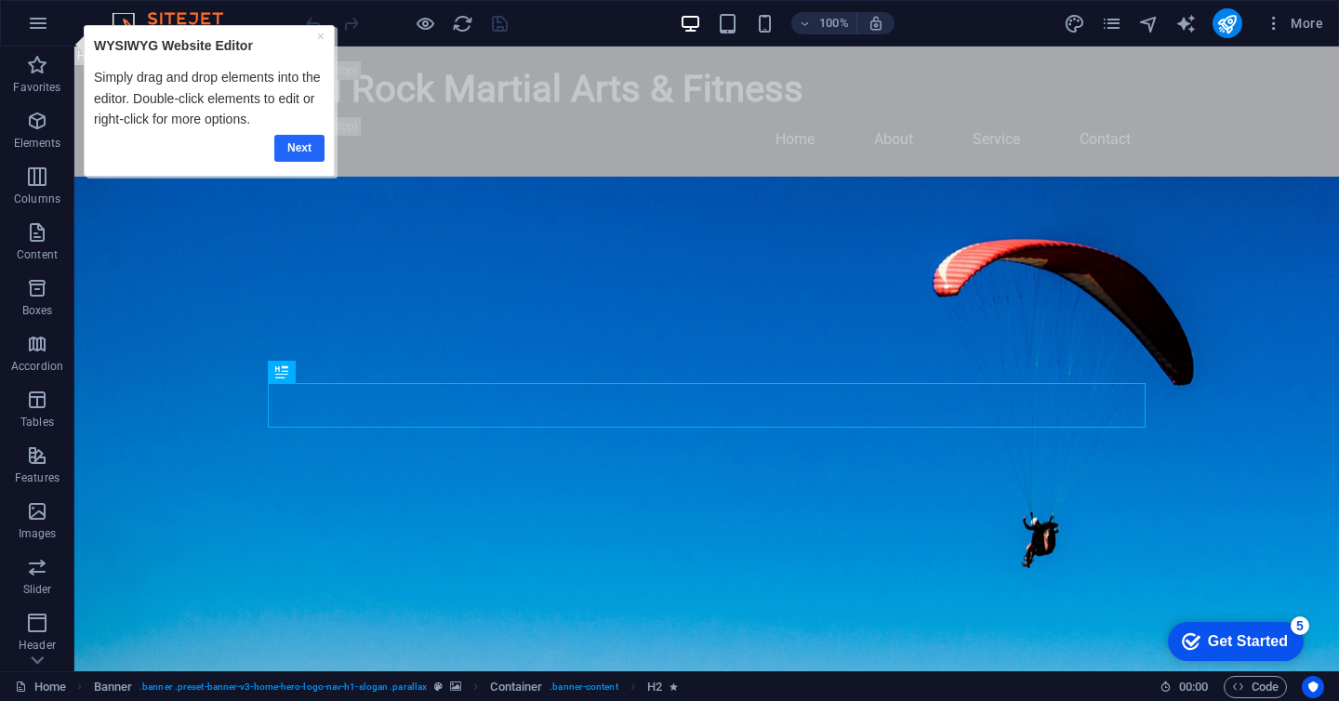
click at [307, 142] on link "Next" at bounding box center [299, 148] width 50 height 27
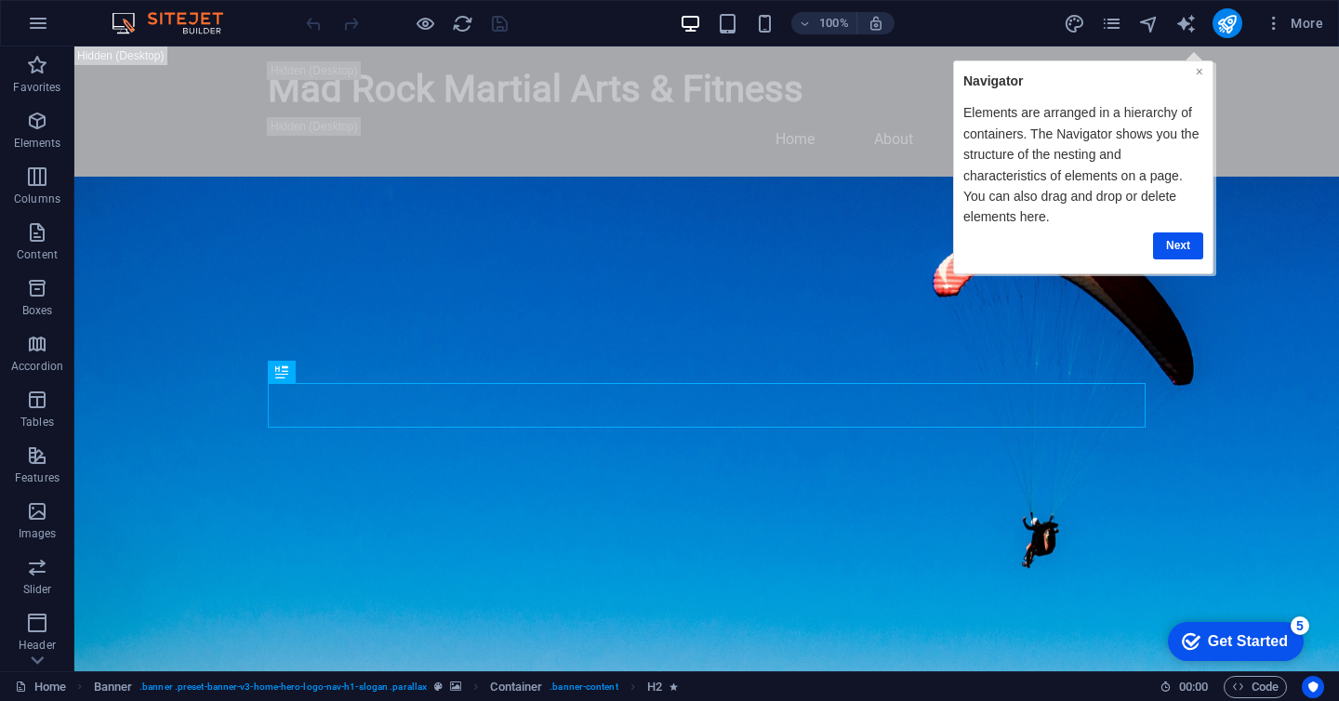
click at [1200, 74] on link "×" at bounding box center [1198, 70] width 7 height 15
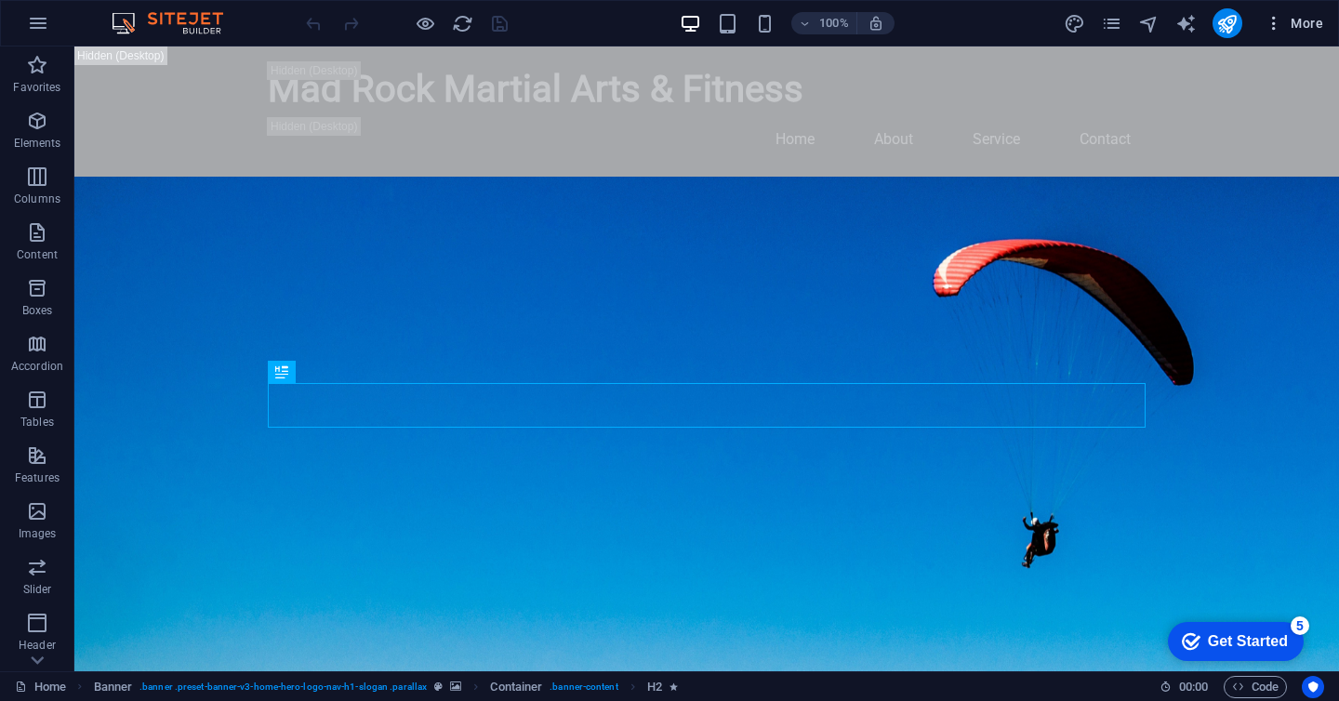
click at [1285, 30] on span "More" at bounding box center [1294, 23] width 59 height 19
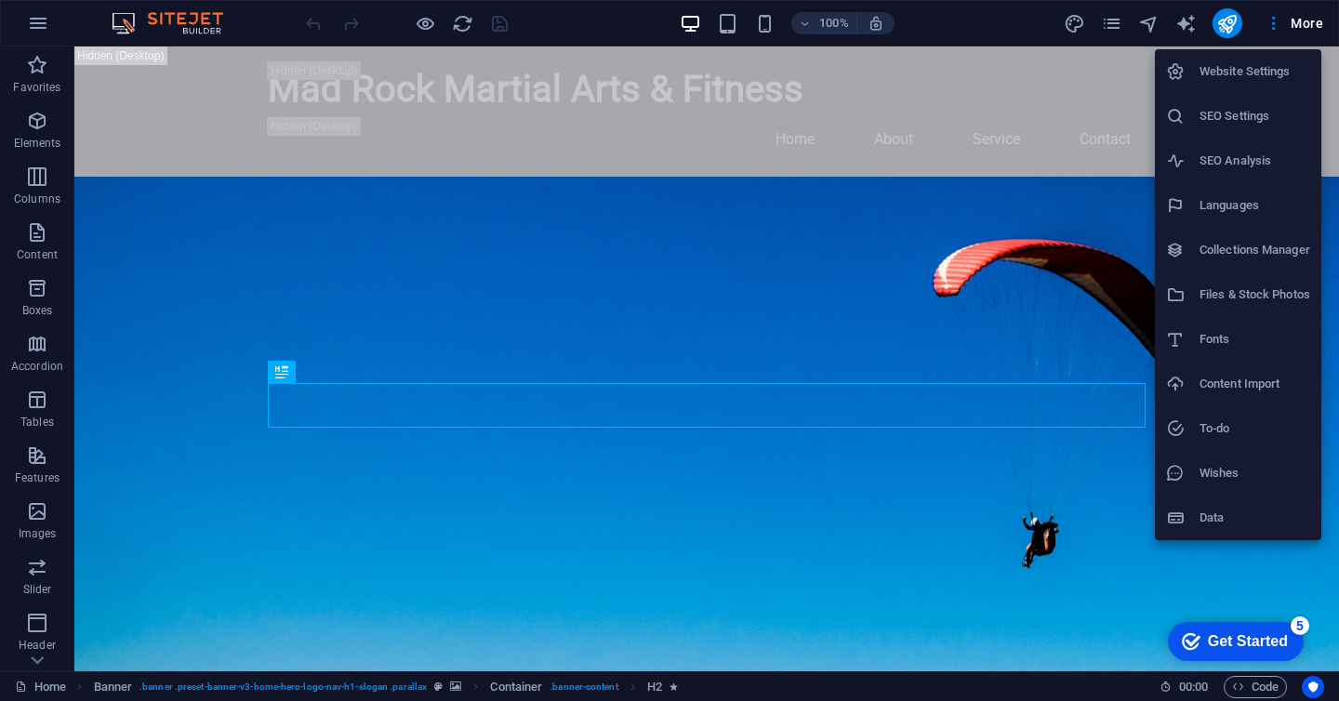
click at [45, 662] on div at bounding box center [669, 350] width 1339 height 701
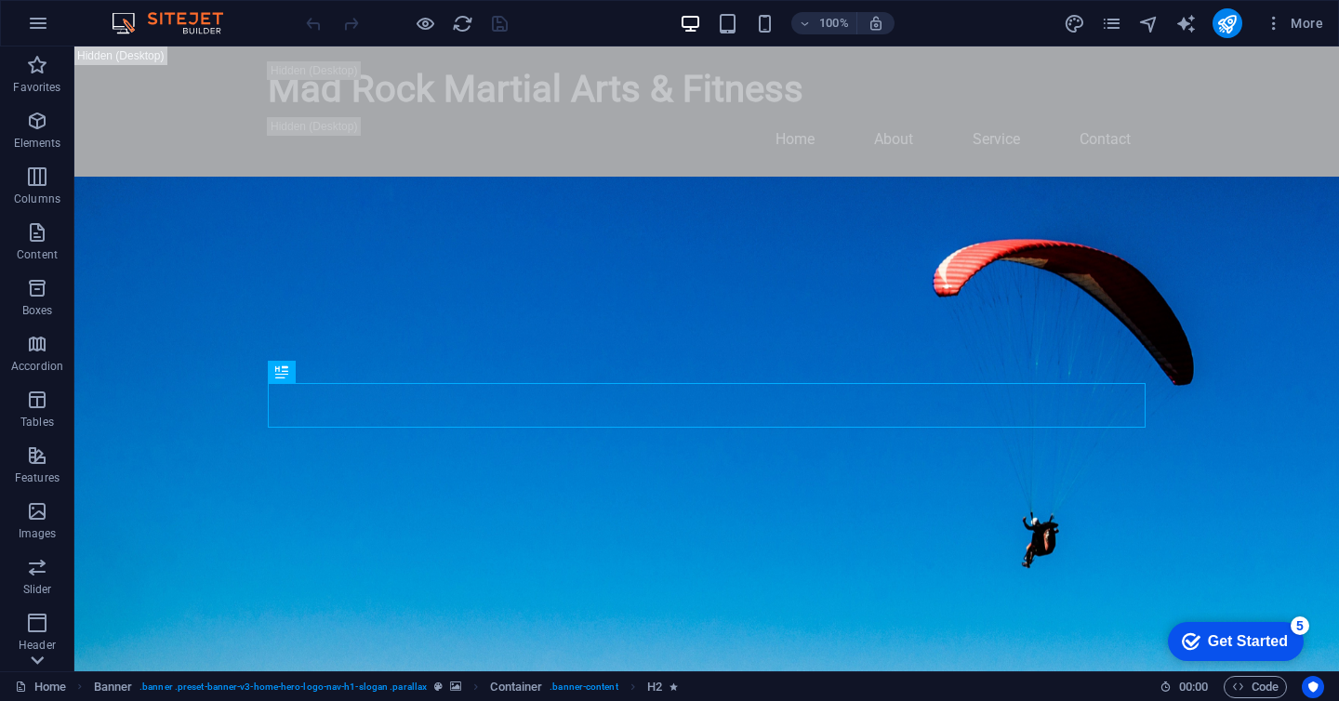
click at [41, 660] on icon at bounding box center [37, 661] width 13 height 8
click at [47, 20] on icon "button" at bounding box center [38, 23] width 22 height 22
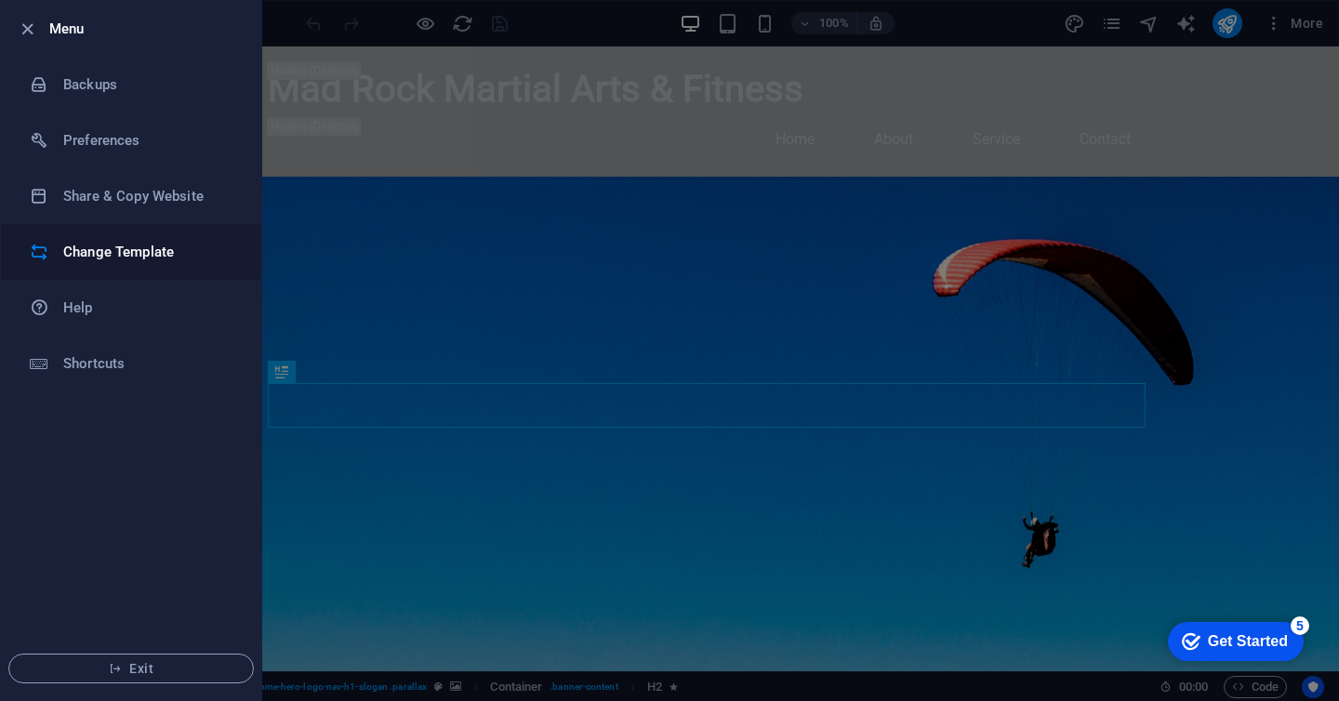
click at [80, 249] on h6 "Change Template" at bounding box center [149, 252] width 172 height 22
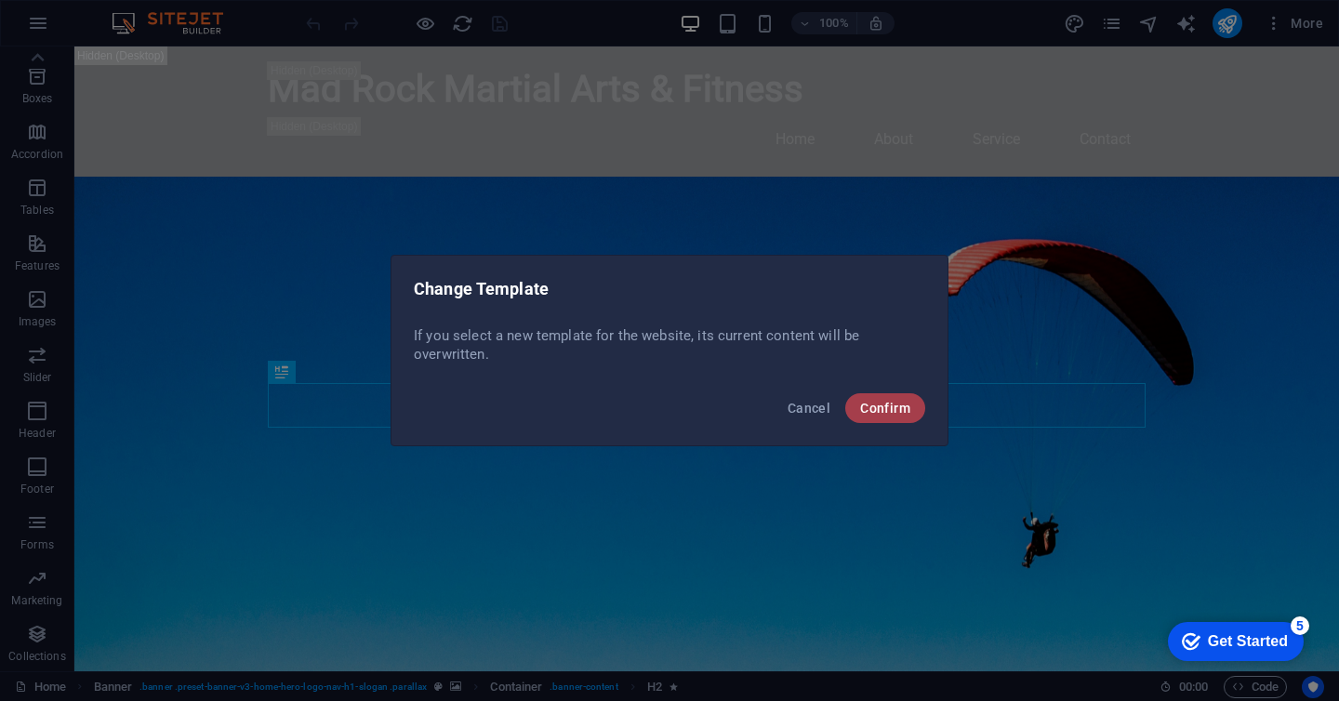
click at [871, 398] on button "Confirm" at bounding box center [886, 408] width 80 height 30
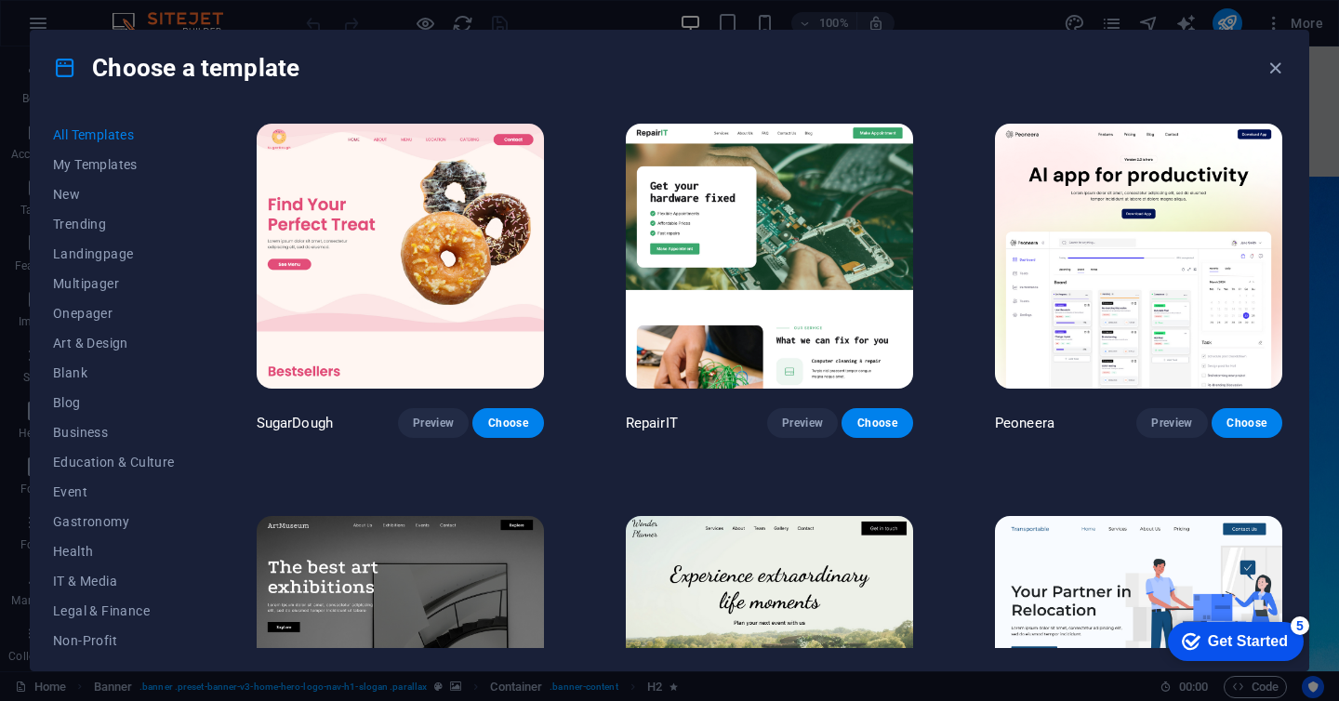
click at [110, 139] on span "All Templates" at bounding box center [114, 134] width 122 height 15
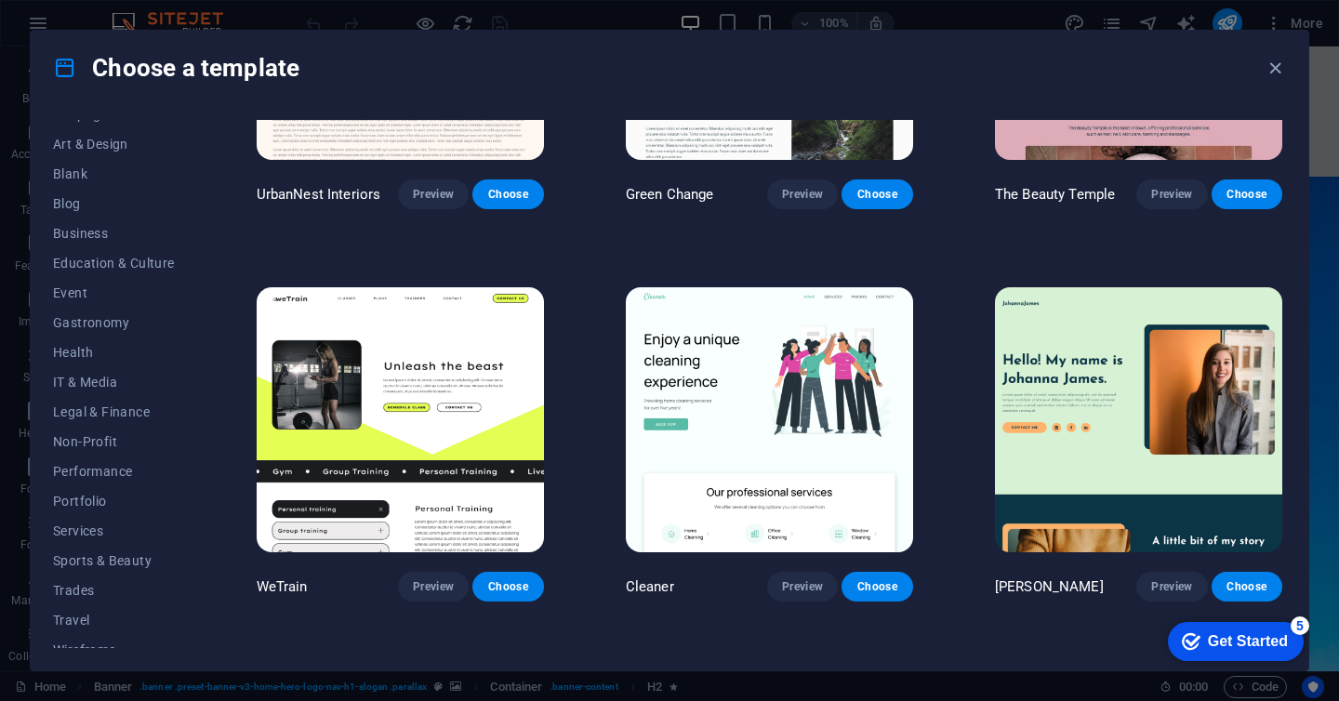
scroll to position [216, 0]
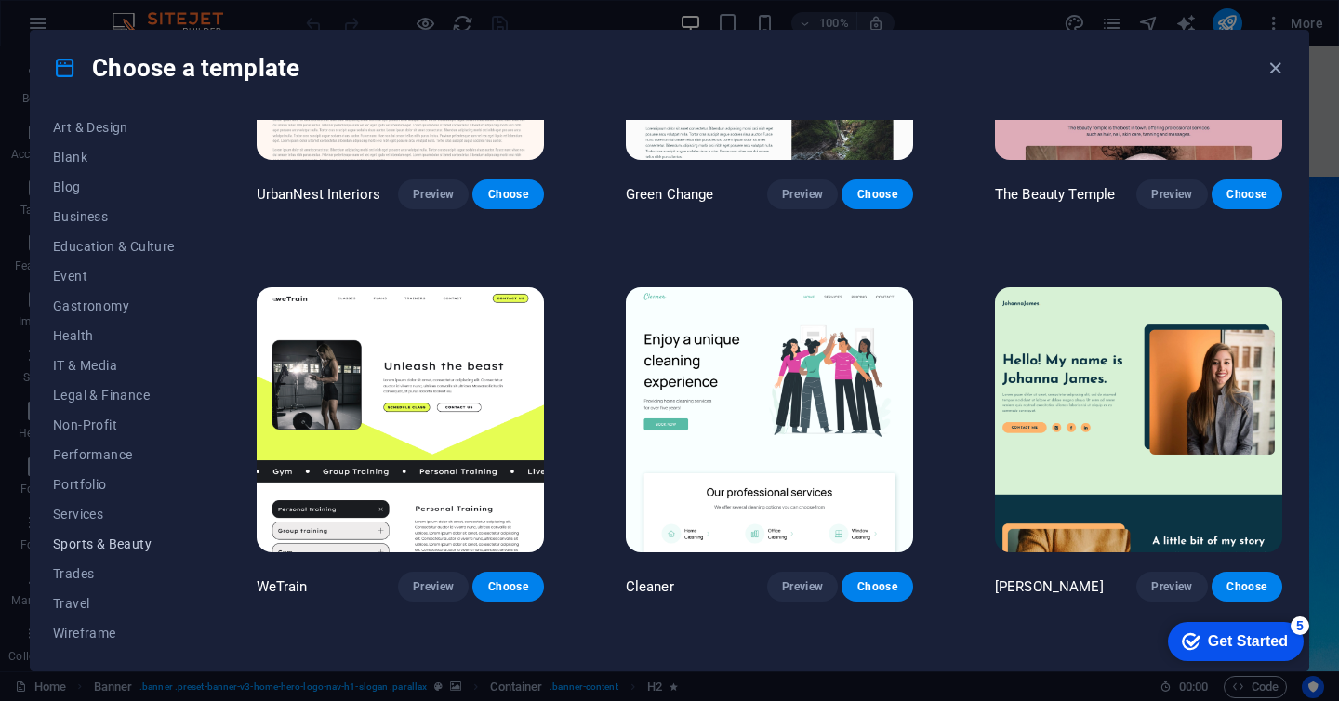
click at [127, 539] on span "Sports & Beauty" at bounding box center [114, 544] width 122 height 15
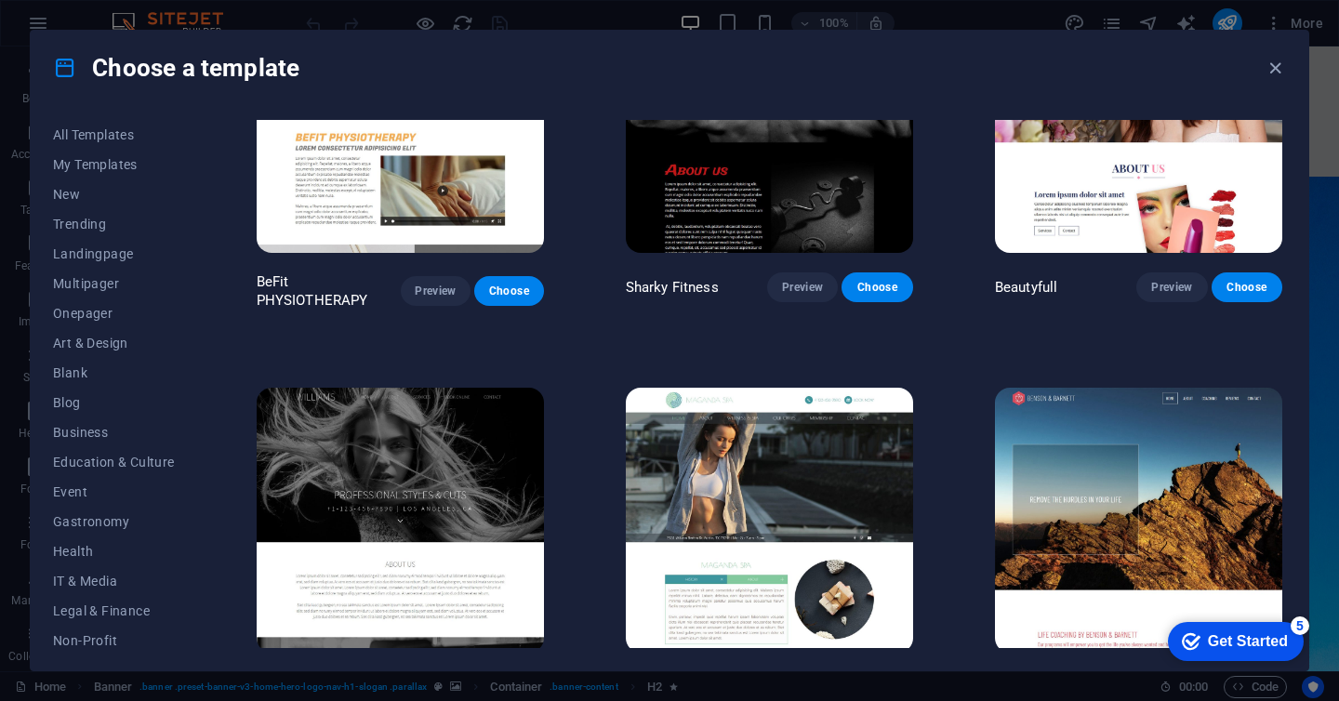
scroll to position [1353, 0]
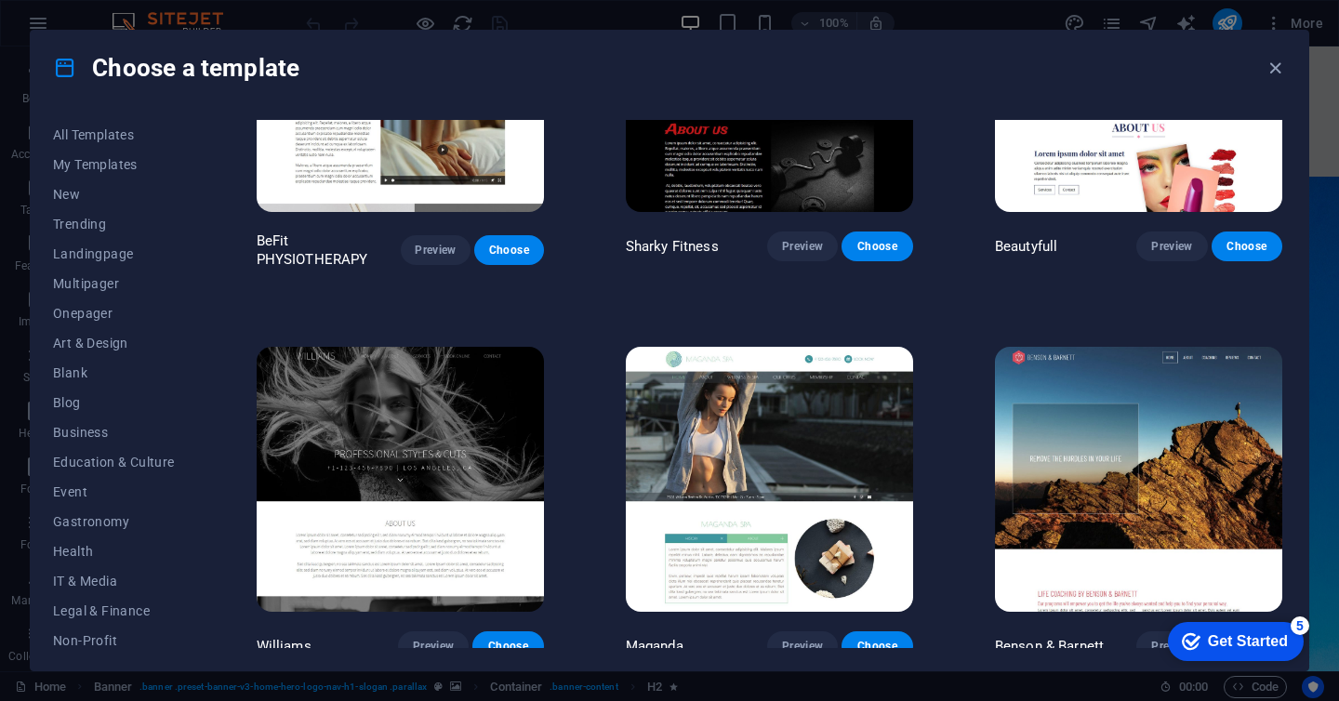
click at [1153, 479] on img at bounding box center [1138, 479] width 287 height 265
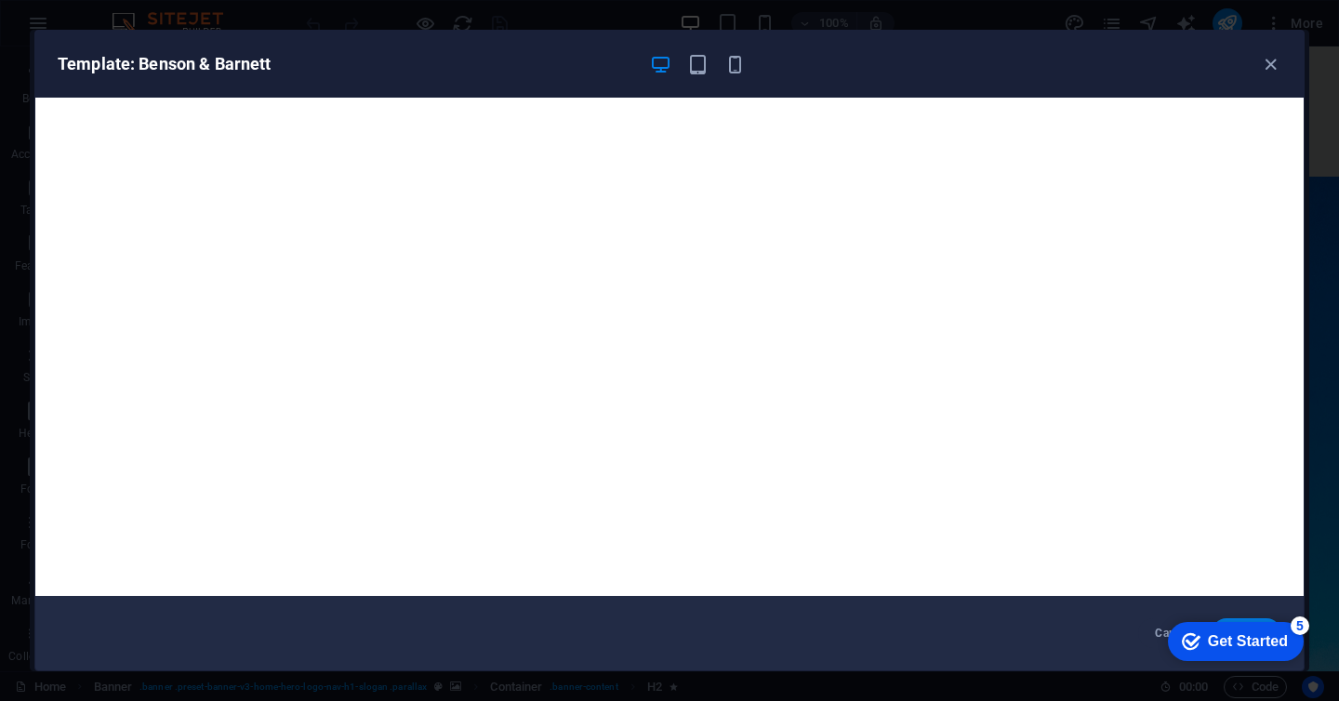
click at [1202, 642] on div "checkmark Get Started 5" at bounding box center [1235, 642] width 106 height 19
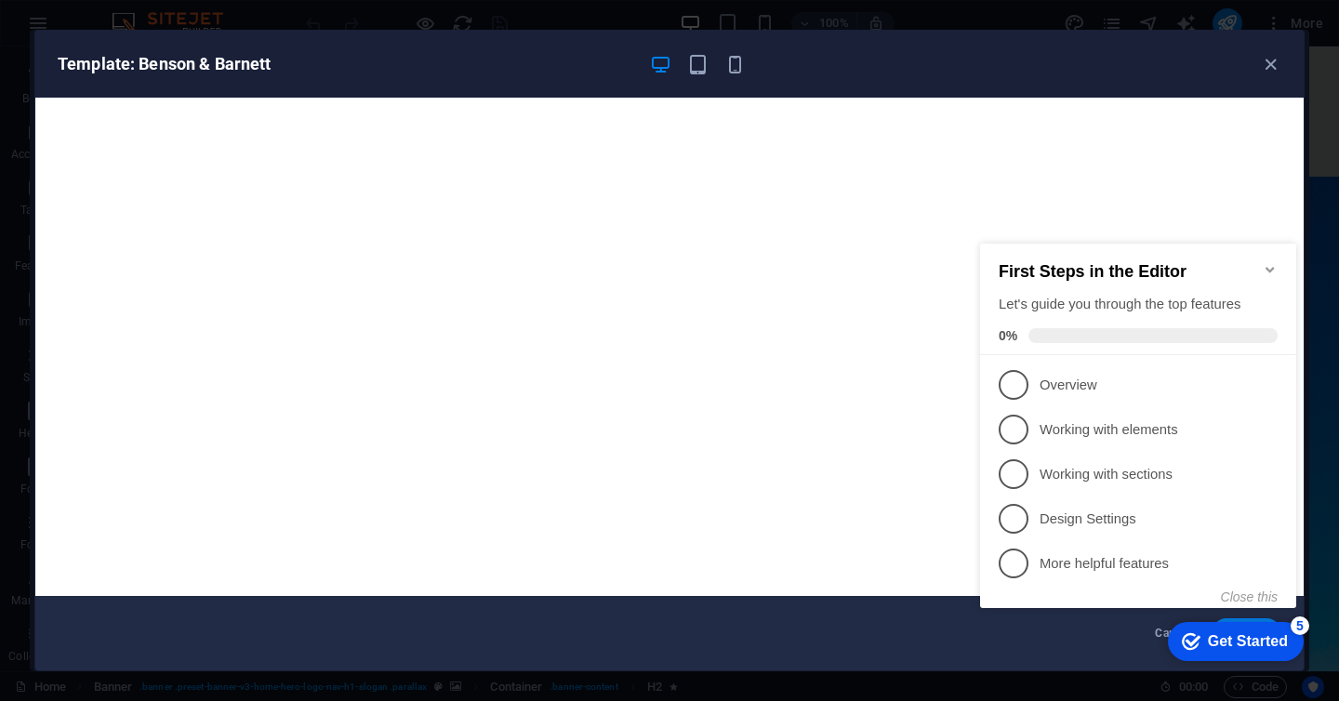
click at [1202, 642] on div "checkmark Get Started 5" at bounding box center [1235, 642] width 106 height 19
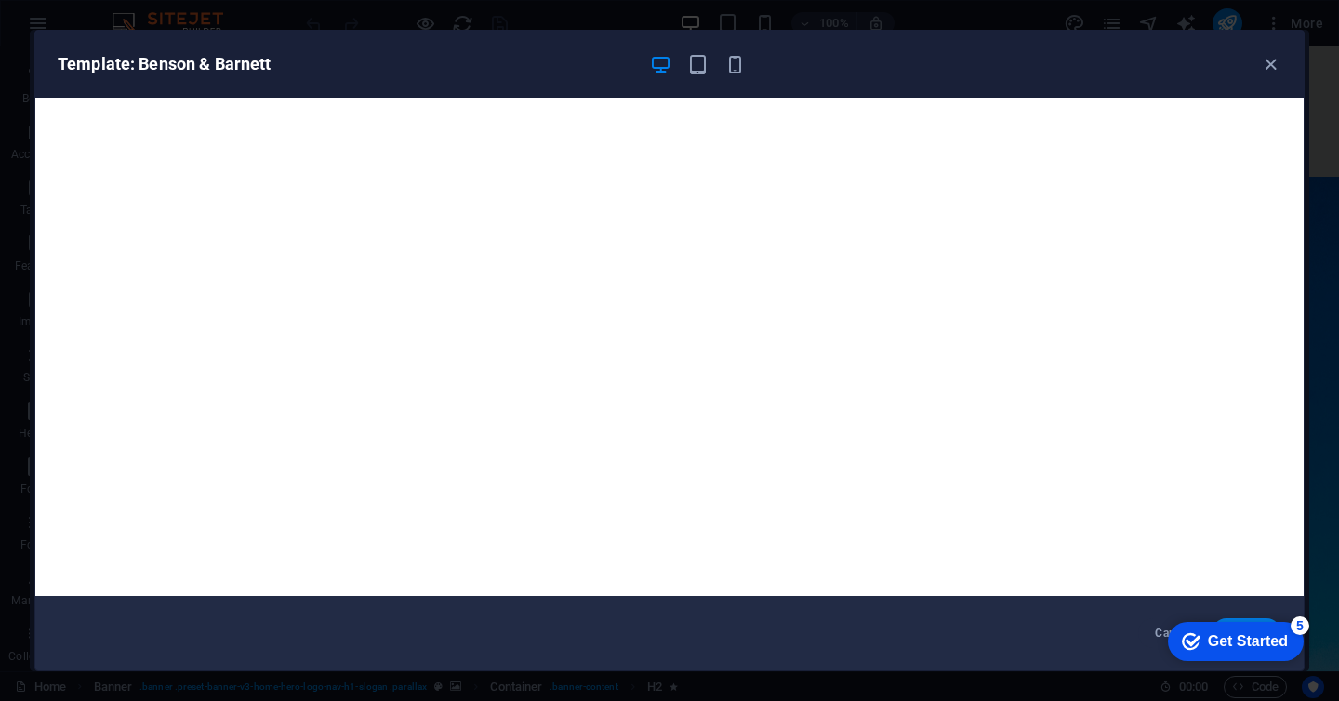
click at [1232, 619] on div "checkmark Get Started 5 First Steps in the Editor Let's guide you through the t…" at bounding box center [1232, 641] width 158 height 56
click at [1263, 619] on div "checkmark Get Started 5 First Steps in the Editor Let's guide you through the t…" at bounding box center [1232, 641] width 158 height 56
drag, startPoint x: 1042, startPoint y: 611, endPoint x: 1028, endPoint y: 630, distance: 23.3
click at [1029, 628] on div "Cancel Choose" at bounding box center [669, 633] width 1269 height 74
drag, startPoint x: 1028, startPoint y: 630, endPoint x: 936, endPoint y: 700, distance: 116.1
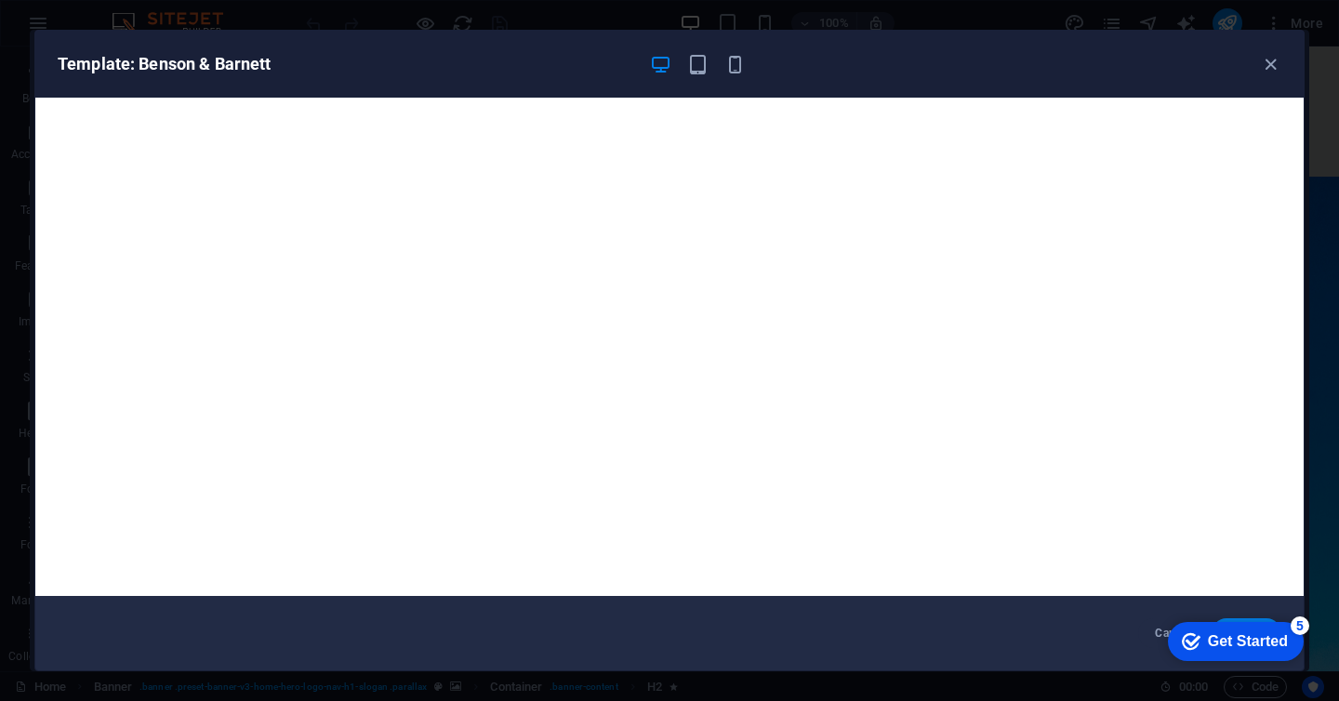
click at [947, 700] on div "Template: Benson & Barnett Cancel Choose" at bounding box center [669, 350] width 1339 height 701
click at [1220, 620] on div "checkmark Get Started 5 First Steps in the Editor Let's guide you through the t…" at bounding box center [1232, 641] width 158 height 56
click at [1232, 622] on div "checkmark Get Started 5" at bounding box center [1236, 641] width 136 height 39
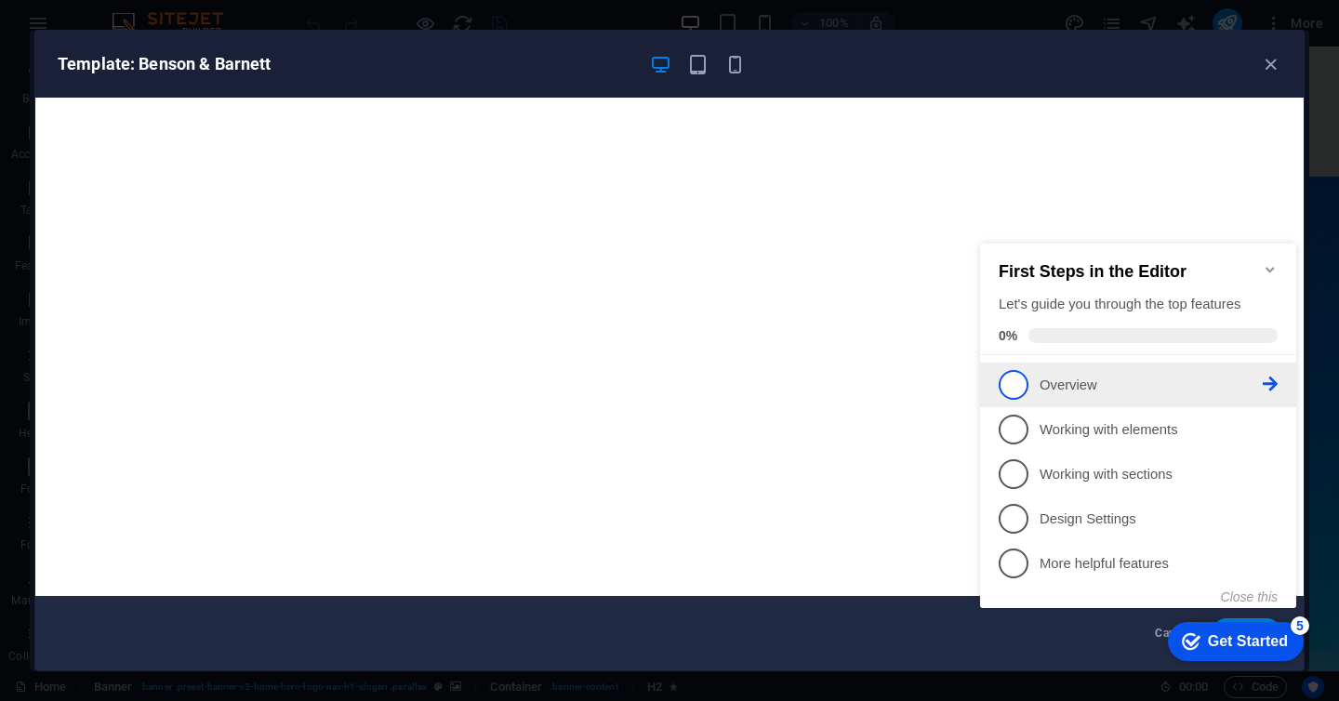
click at [1127, 383] on p "Overview - incomplete" at bounding box center [1151, 386] width 223 height 20
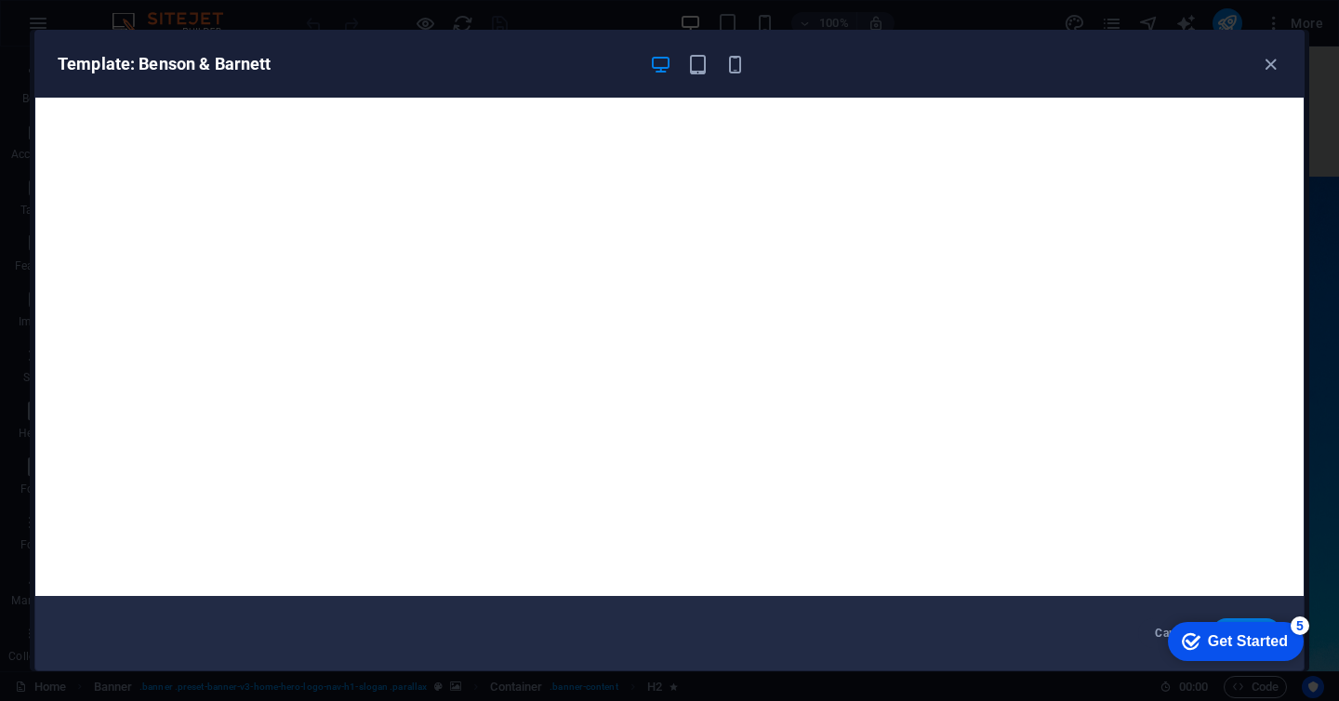
scroll to position [0, 0]
drag, startPoint x: 1225, startPoint y: 633, endPoint x: 2262, endPoint y: 988, distance: 1096.3
click at [1153, 613] on html "checkmark Get Started 5 First Steps in the Editor Let's guide you through the t…" at bounding box center [1232, 641] width 158 height 56
drag, startPoint x: 1077, startPoint y: 58, endPoint x: 1003, endPoint y: 38, distance: 76.9
click at [1003, 38] on div "Template: Benson & Barnett" at bounding box center [669, 64] width 1269 height 67
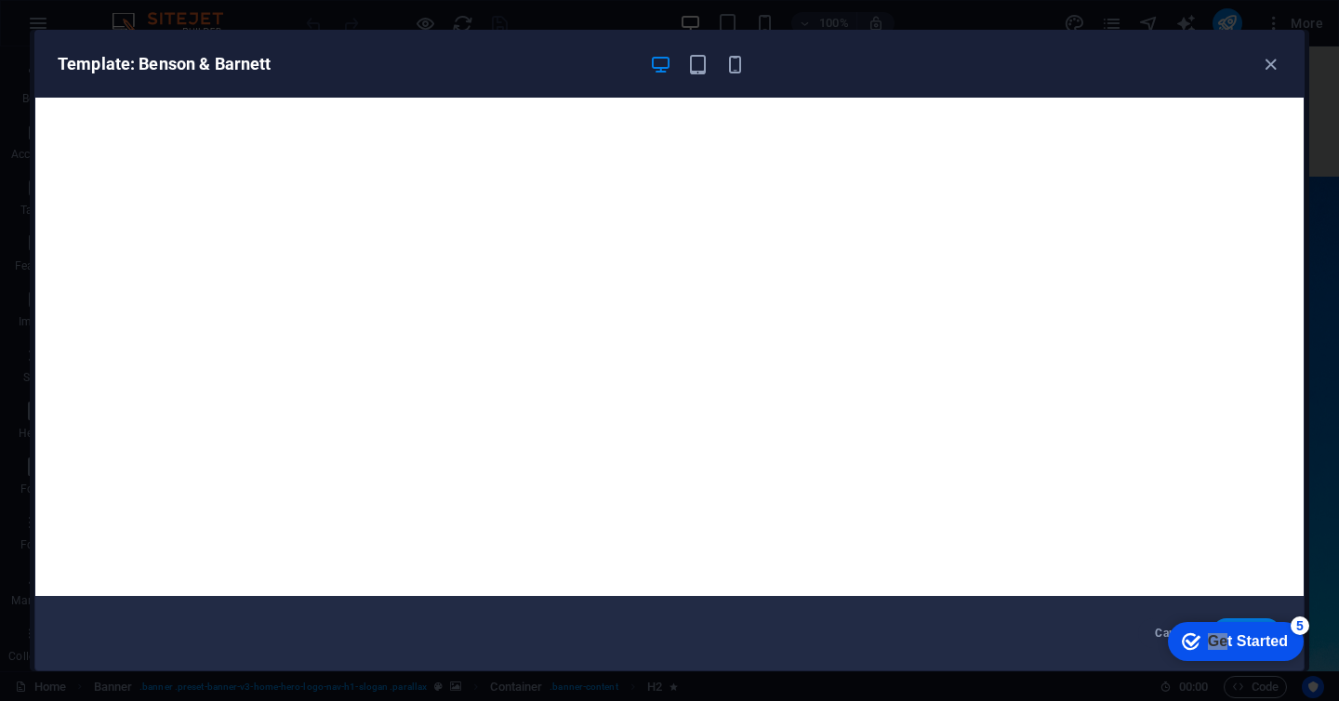
drag, startPoint x: 1003, startPoint y: 38, endPoint x: 948, endPoint y: 36, distance: 54.9
click at [948, 36] on div "Template: Benson & Barnett" at bounding box center [669, 64] width 1269 height 67
click at [1156, 628] on div "checkmark Get Started 5 First Steps in the Editor Let's guide you through the t…" at bounding box center [1232, 641] width 158 height 56
click at [1145, 637] on button "Cancel" at bounding box center [1174, 634] width 70 height 30
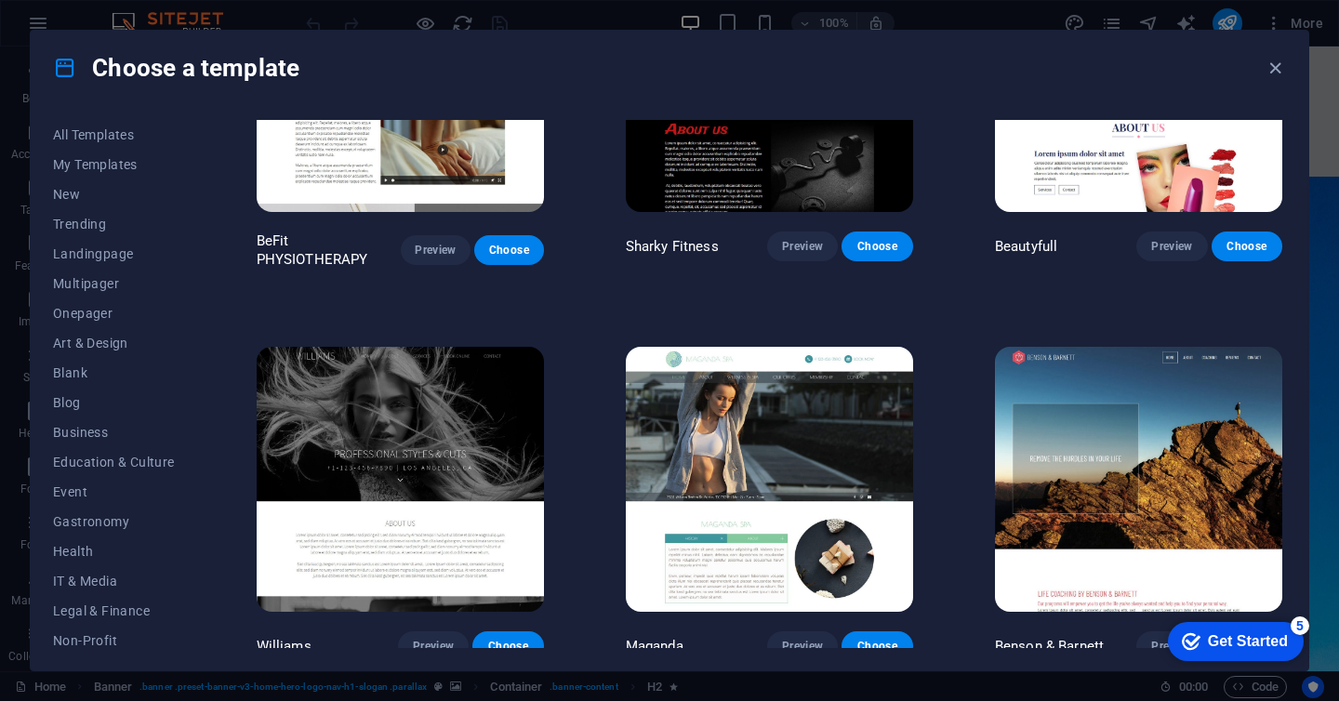
click at [1182, 428] on img at bounding box center [1138, 479] width 287 height 265
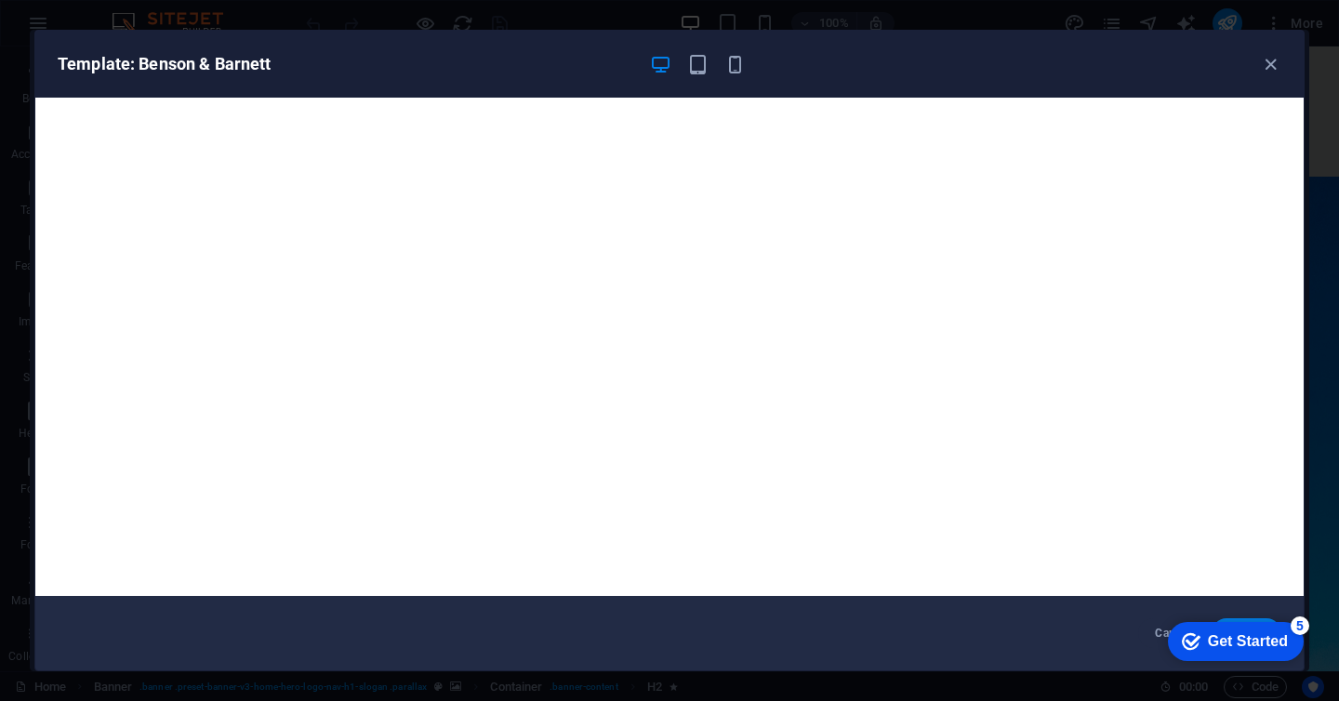
click at [1233, 619] on div "checkmark Get Started 5 First Steps in the Editor Let's guide you through the t…" at bounding box center [1232, 641] width 158 height 56
click at [1234, 620] on div "checkmark Get Started 5 First Steps in the Editor Let's guide you through the t…" at bounding box center [1232, 641] width 158 height 56
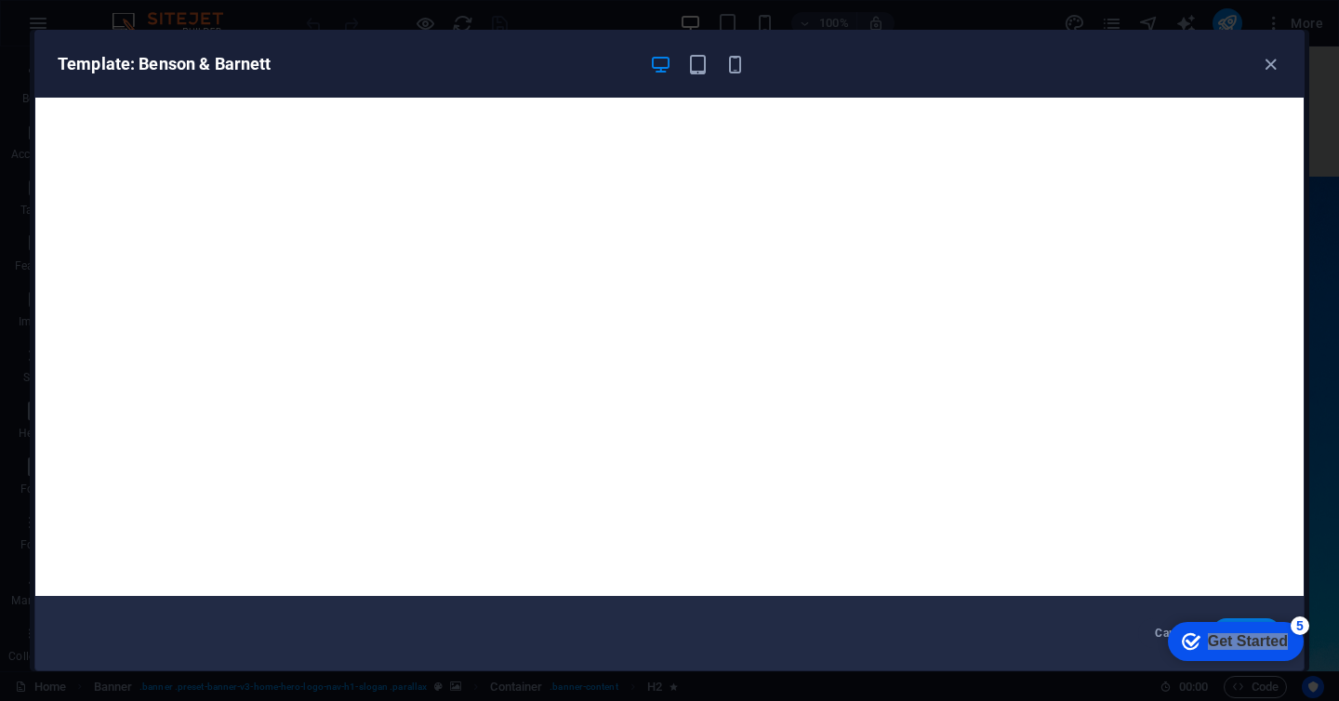
click at [1234, 620] on div "checkmark Get Started 5 First Steps in the Editor Let's guide you through the t…" at bounding box center [1232, 641] width 158 height 56
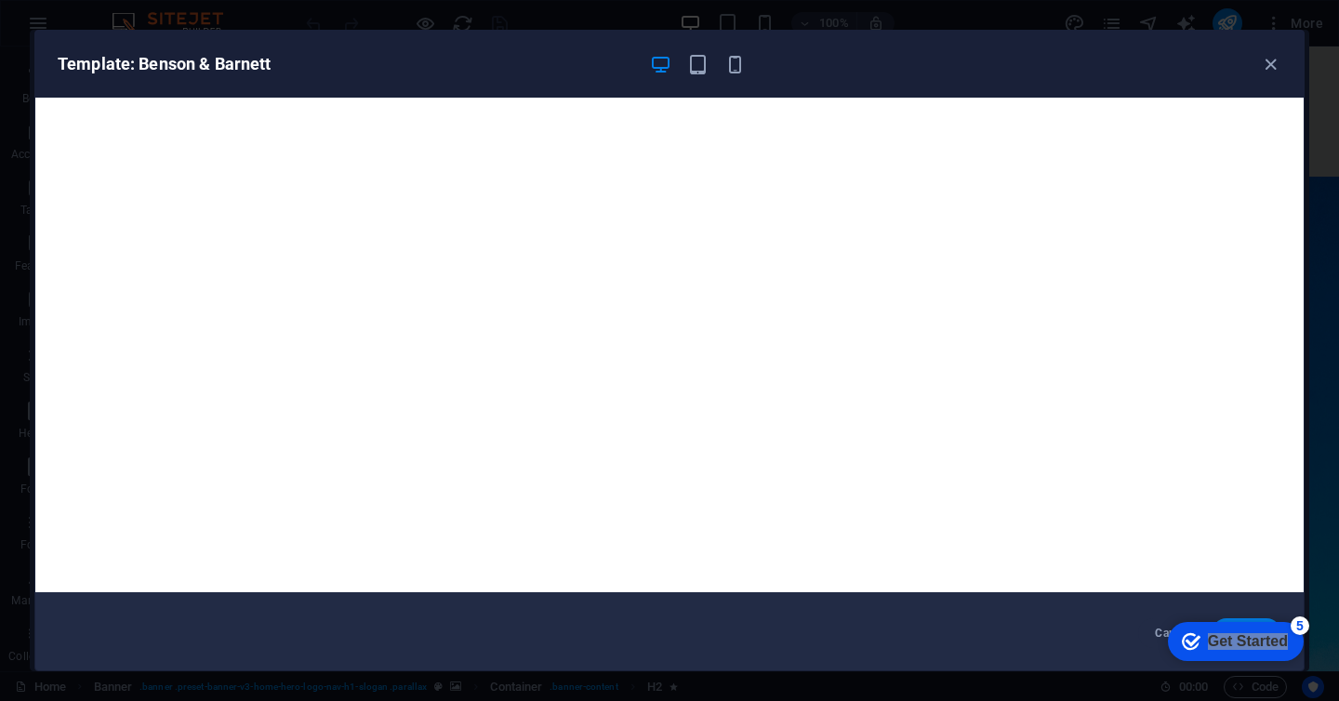
drag, startPoint x: 1304, startPoint y: 600, endPoint x: 1303, endPoint y: 567, distance: 32.6
click at [1303, 567] on div "Template: Benson & Barnett Cancel Choose" at bounding box center [669, 351] width 1271 height 642
click at [1304, 606] on div "Template: Benson & Barnett Cancel Choose" at bounding box center [669, 351] width 1271 height 642
click at [1167, 73] on div "Template: Benson & Barnett" at bounding box center [659, 64] width 1202 height 22
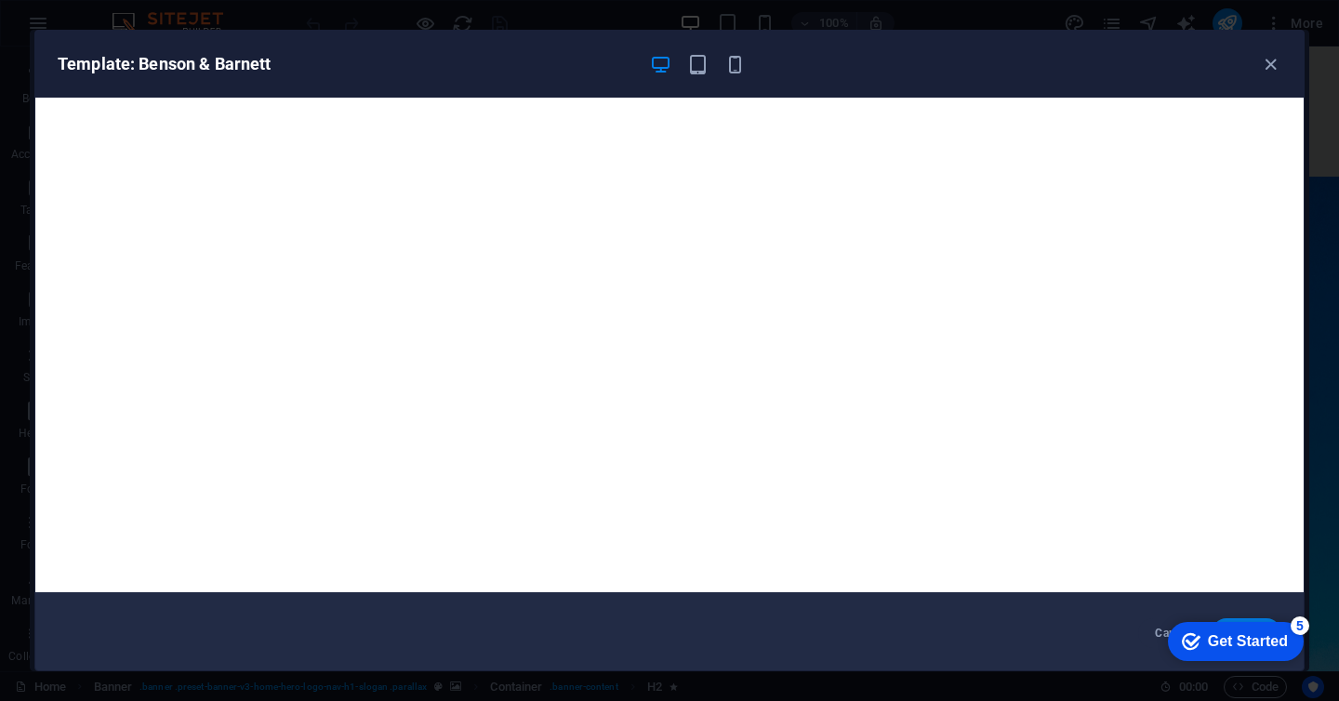
click at [1305, 628] on div "5" at bounding box center [1300, 626] width 19 height 19
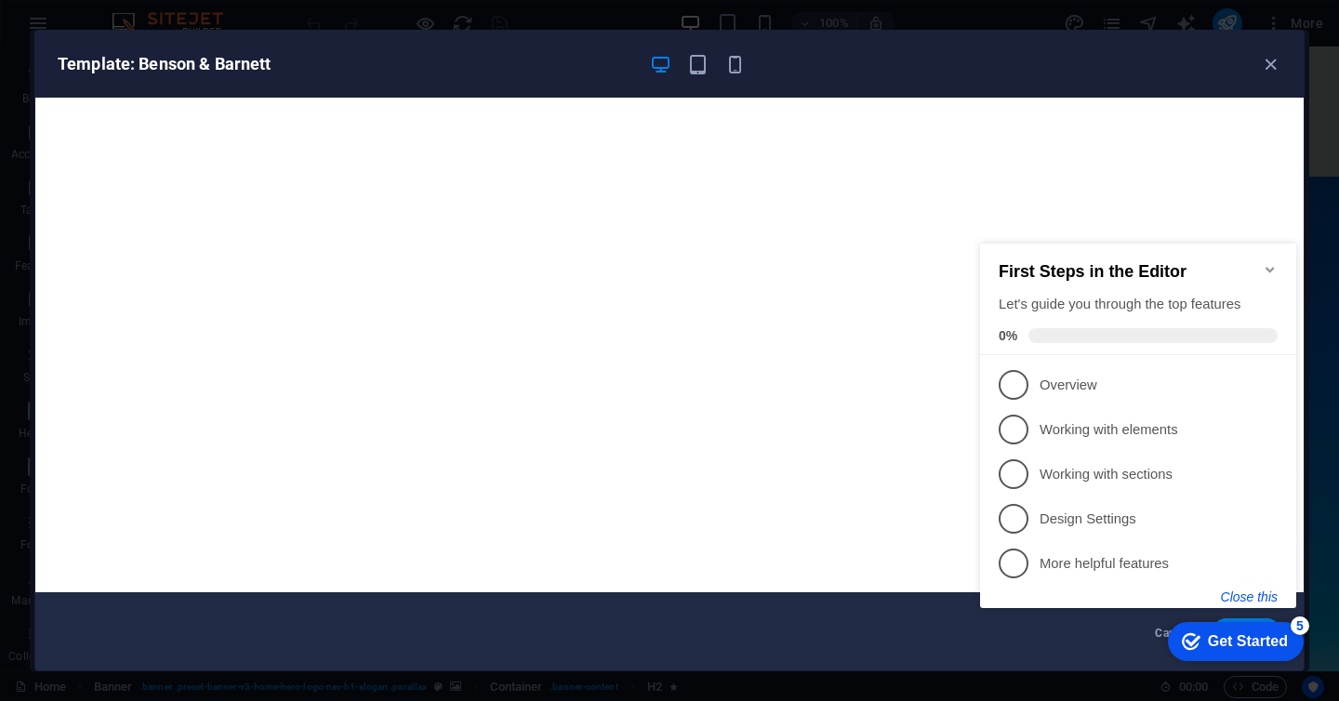
click at [1242, 590] on button "Close this" at bounding box center [1249, 597] width 57 height 15
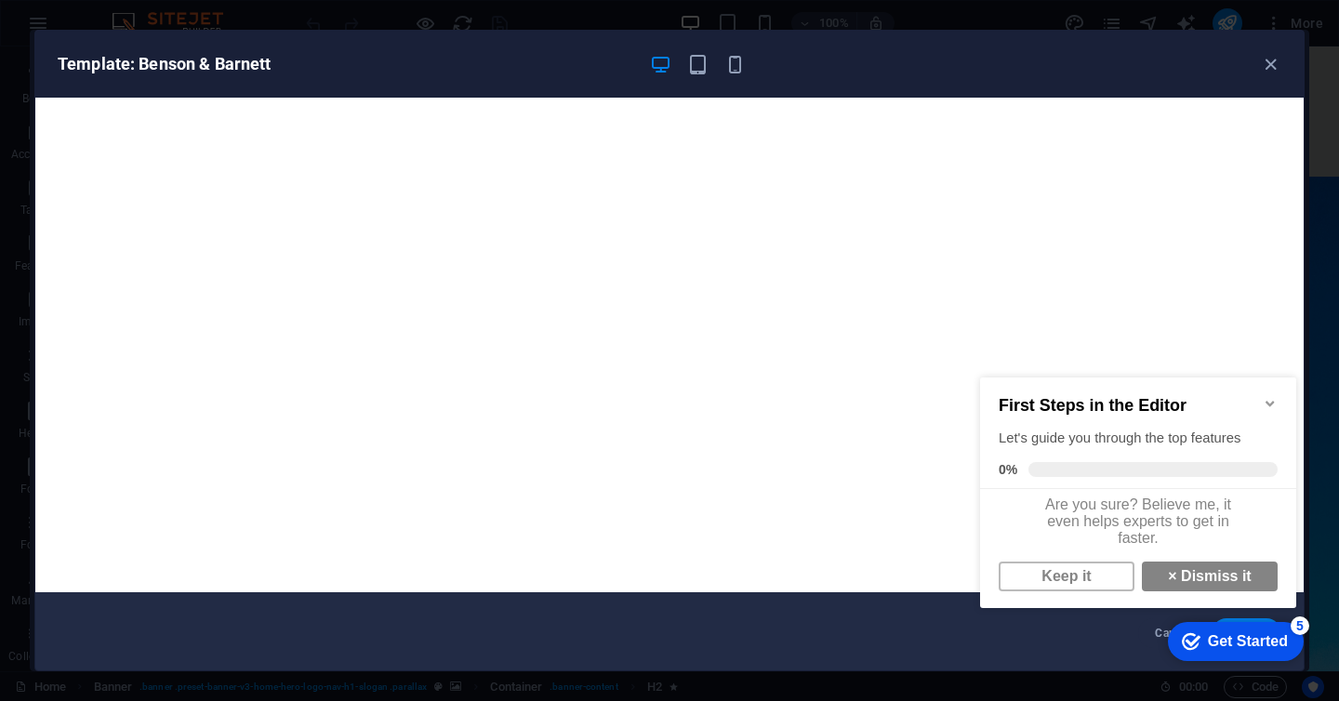
click at [1242, 589] on link "× Dismiss it" at bounding box center [1210, 577] width 136 height 30
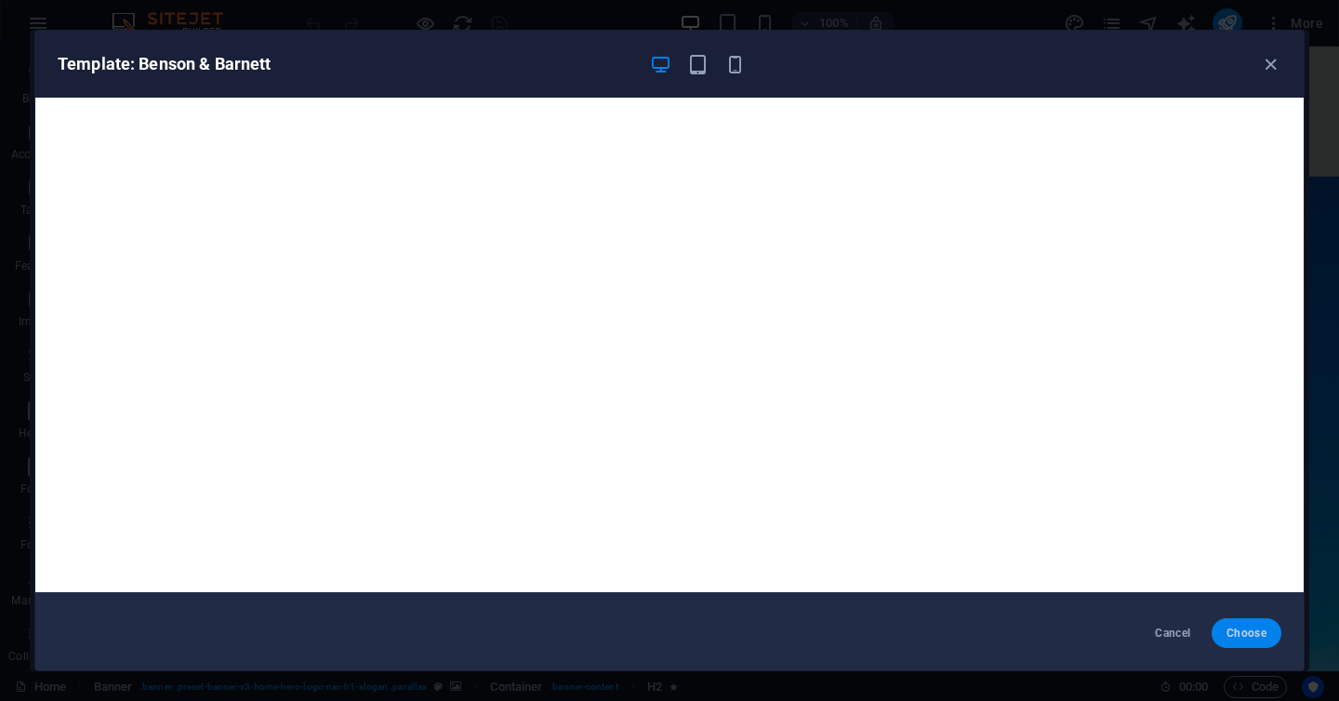
click at [1246, 627] on span "Choose" at bounding box center [1247, 633] width 40 height 15
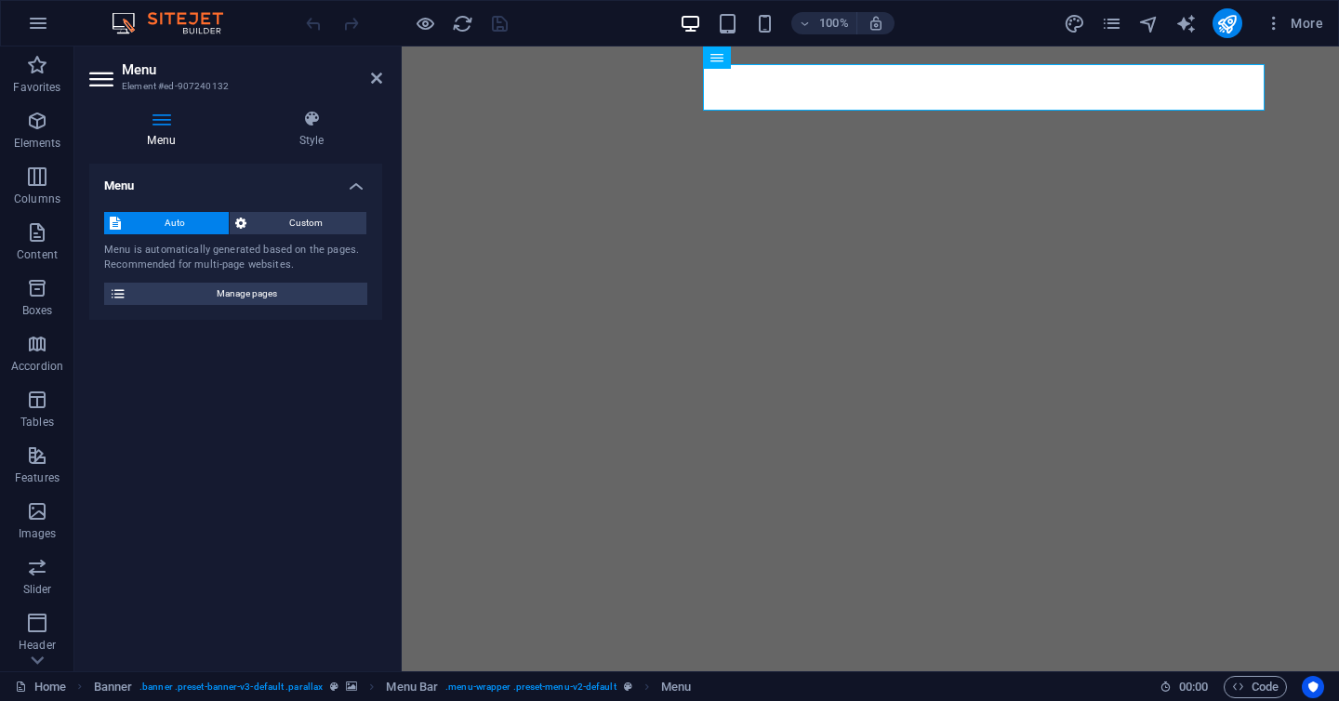
click at [142, 139] on h4 "Menu" at bounding box center [165, 129] width 152 height 39
click at [105, 88] on icon at bounding box center [103, 79] width 28 height 30
click at [167, 125] on icon at bounding box center [161, 119] width 144 height 19
click at [304, 135] on h4 "Style" at bounding box center [311, 129] width 141 height 39
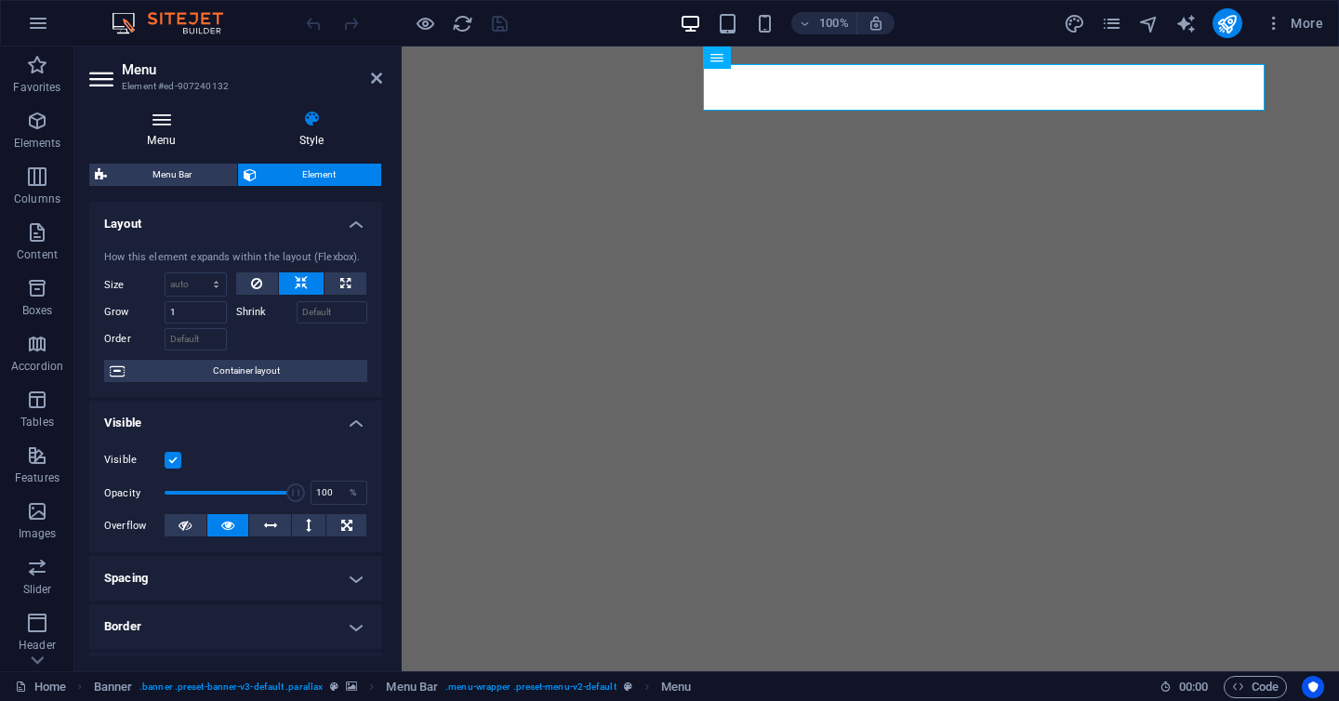
click at [172, 128] on h4 "Menu" at bounding box center [165, 129] width 152 height 39
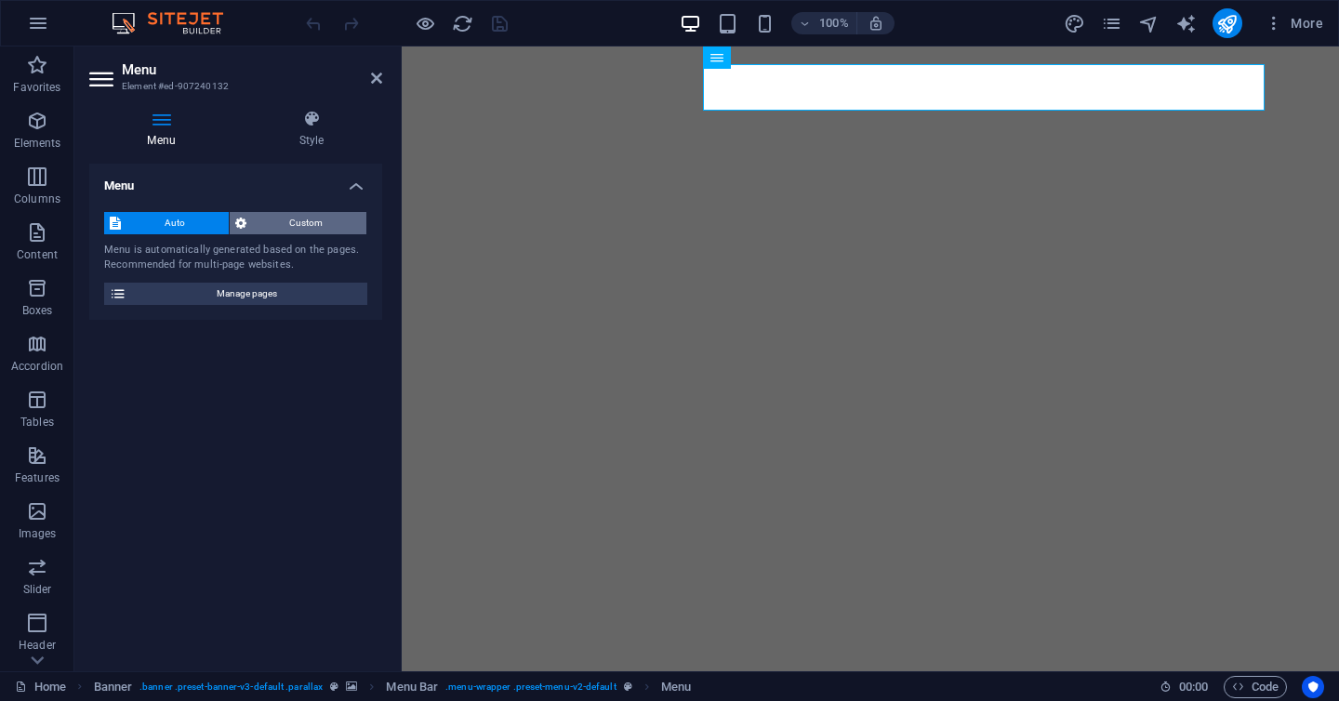
click at [302, 223] on span "Custom" at bounding box center [307, 223] width 110 height 22
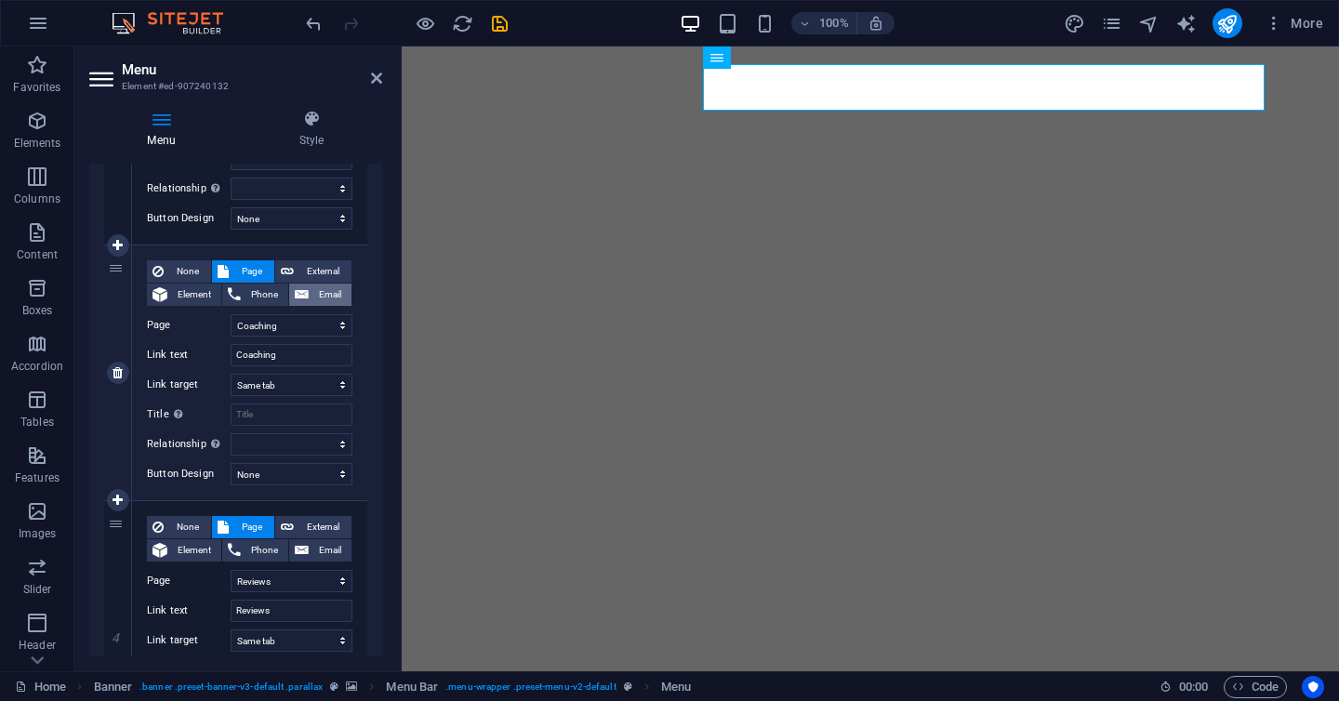
scroll to position [607, 0]
click at [286, 352] on input "Coaching" at bounding box center [292, 354] width 122 height 22
type input "Programs"
select select
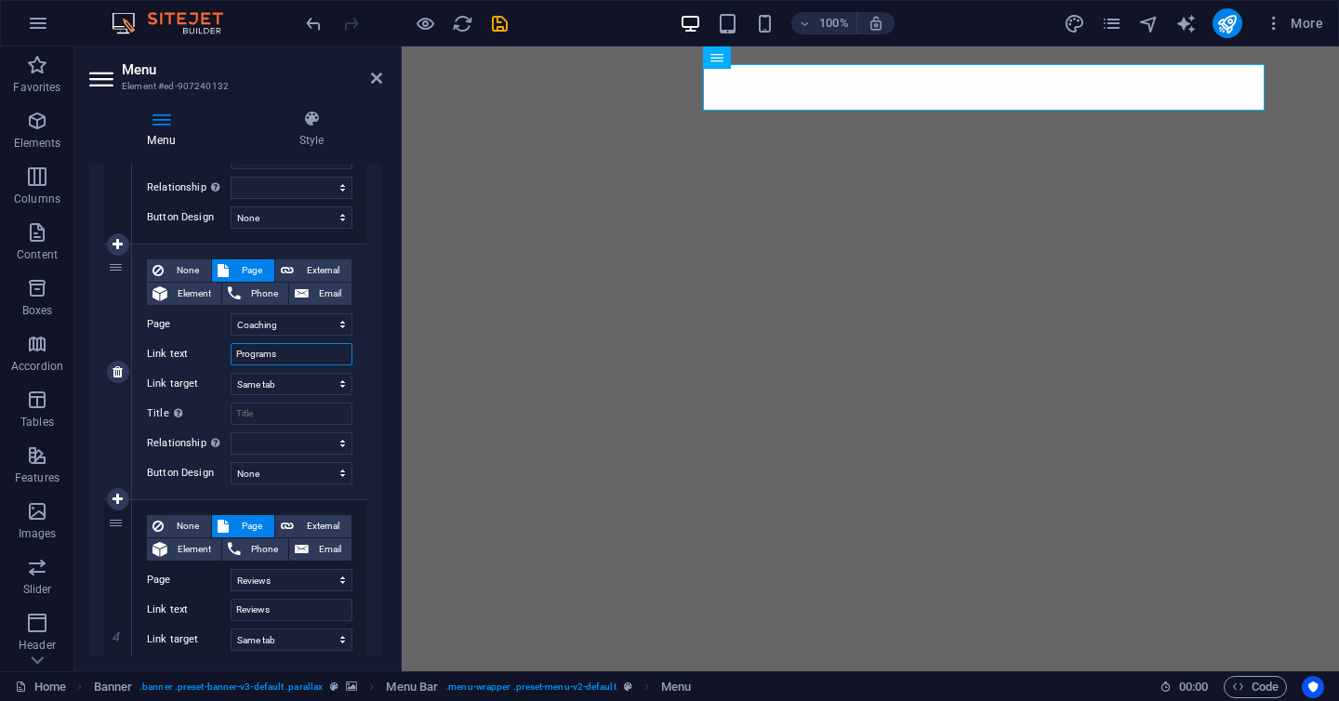
select select
type input "Programs"
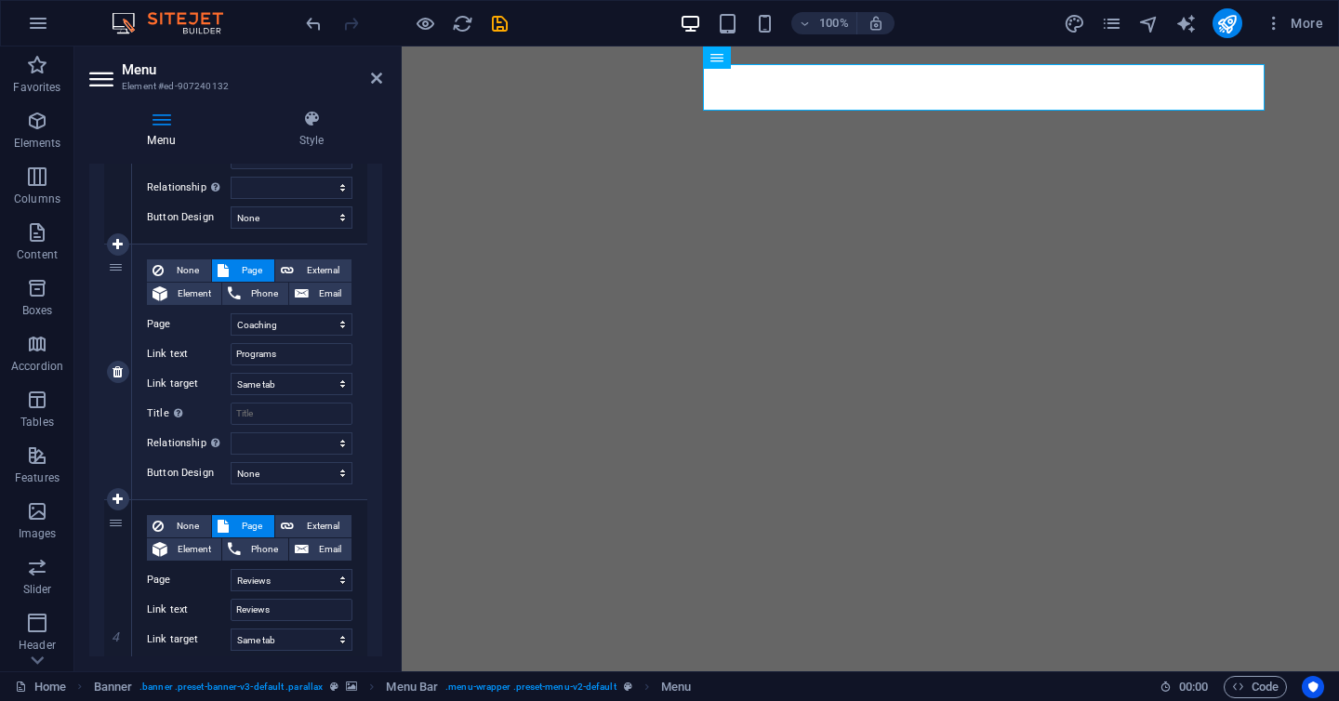
click at [357, 373] on div "None Page External Element Phone Email Page Home About Coaching Reviews Contact…" at bounding box center [249, 372] width 235 height 255
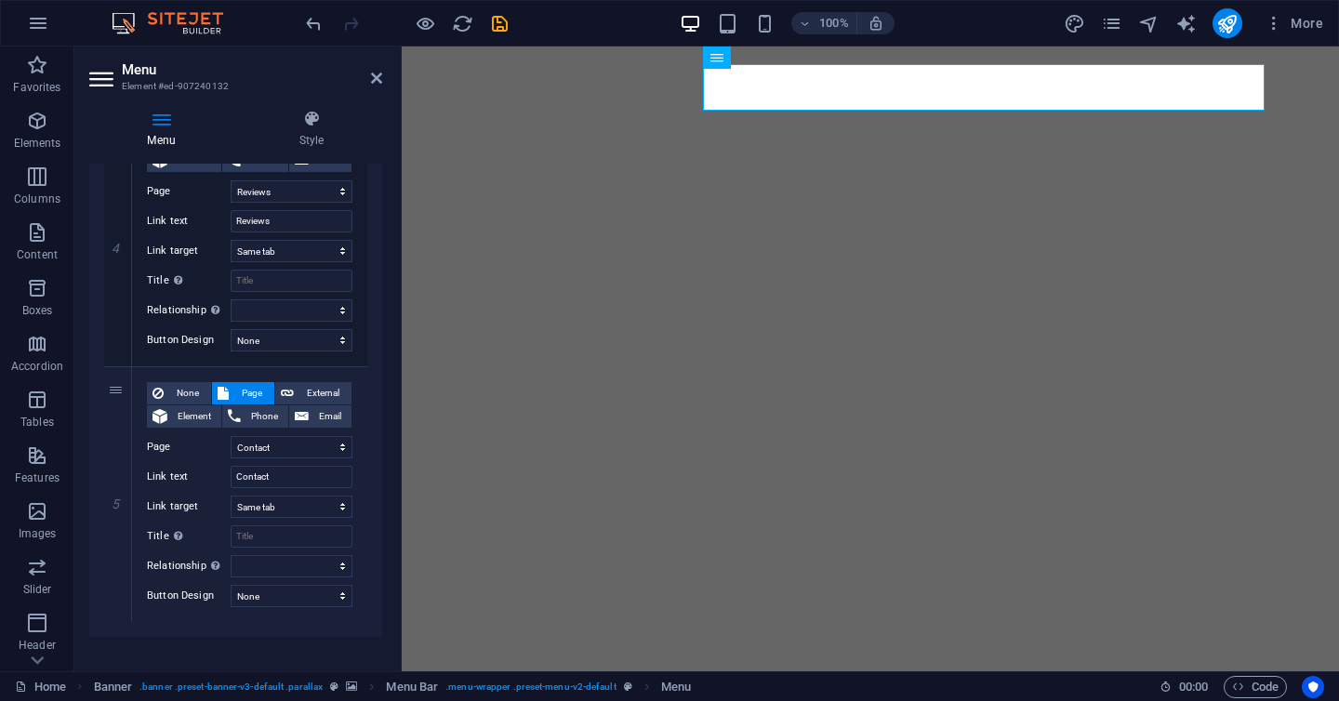
scroll to position [1014, 0]
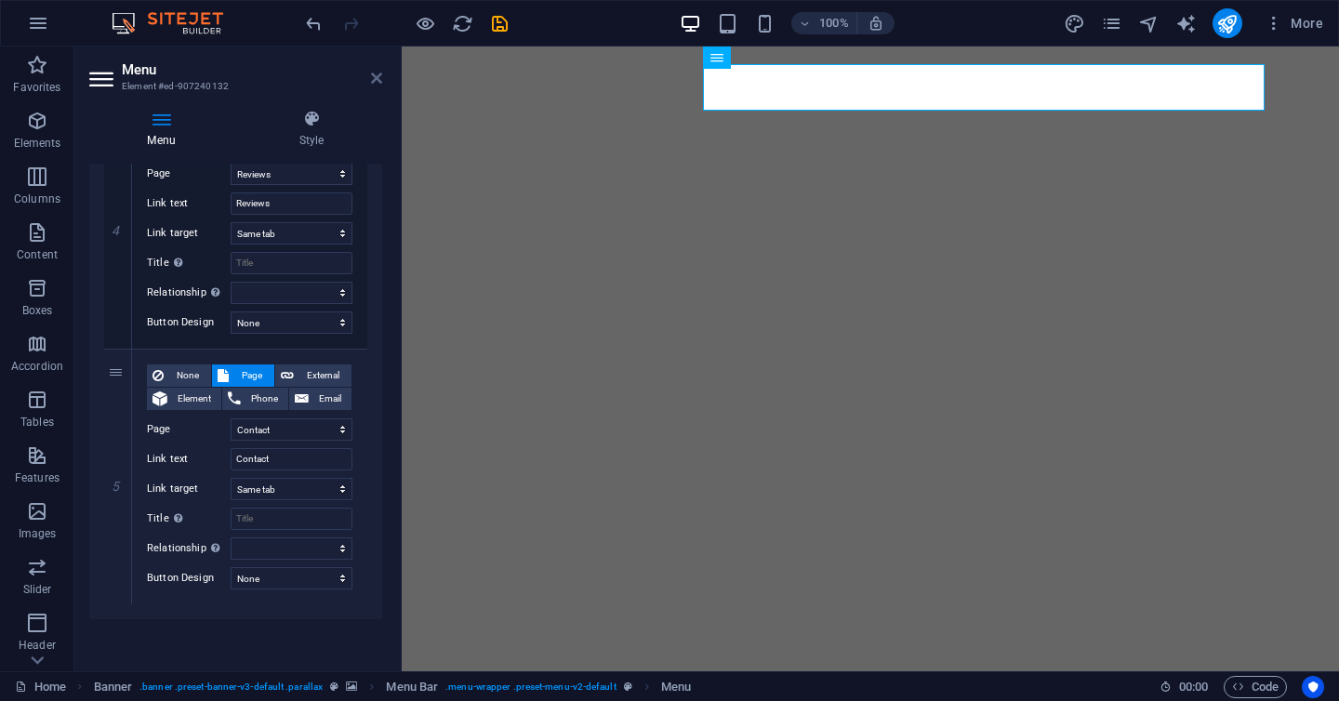
click at [381, 72] on icon at bounding box center [376, 78] width 11 height 15
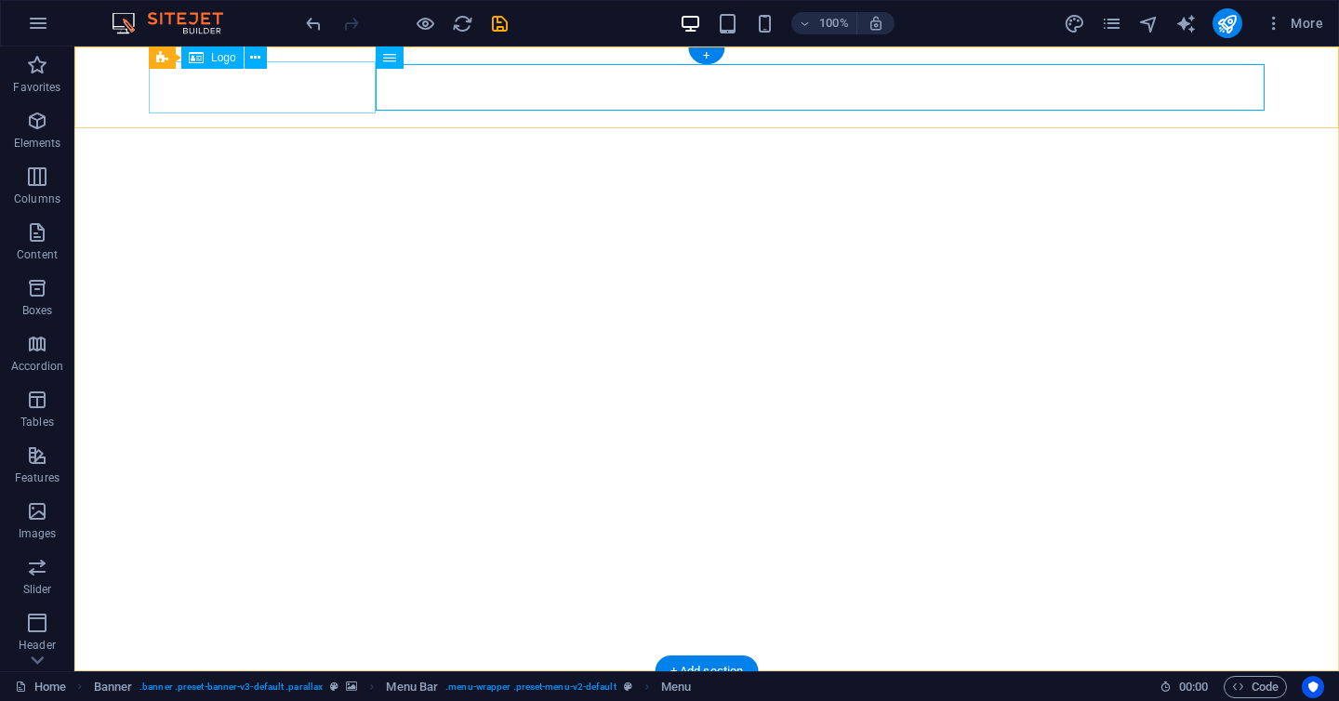
click at [261, 686] on div at bounding box center [707, 711] width 1116 height 51
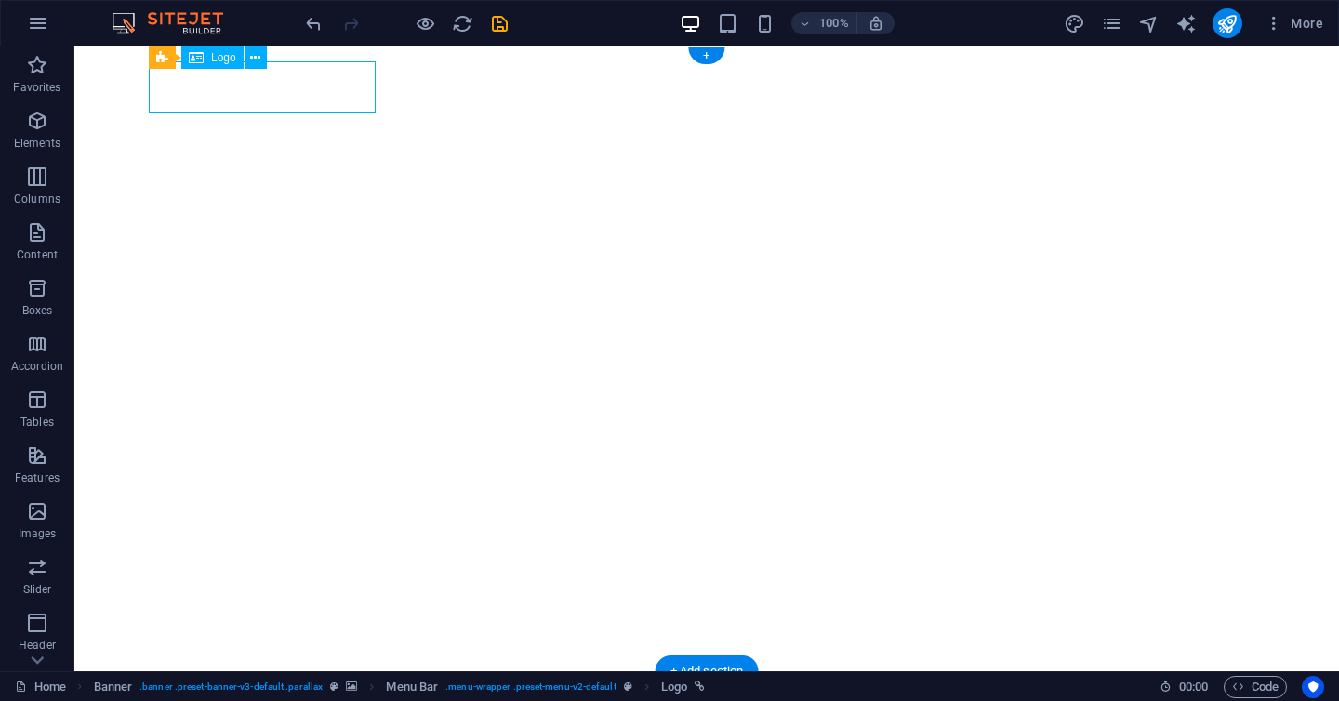
click at [261, 686] on div at bounding box center [707, 711] width 1116 height 51
select select "px"
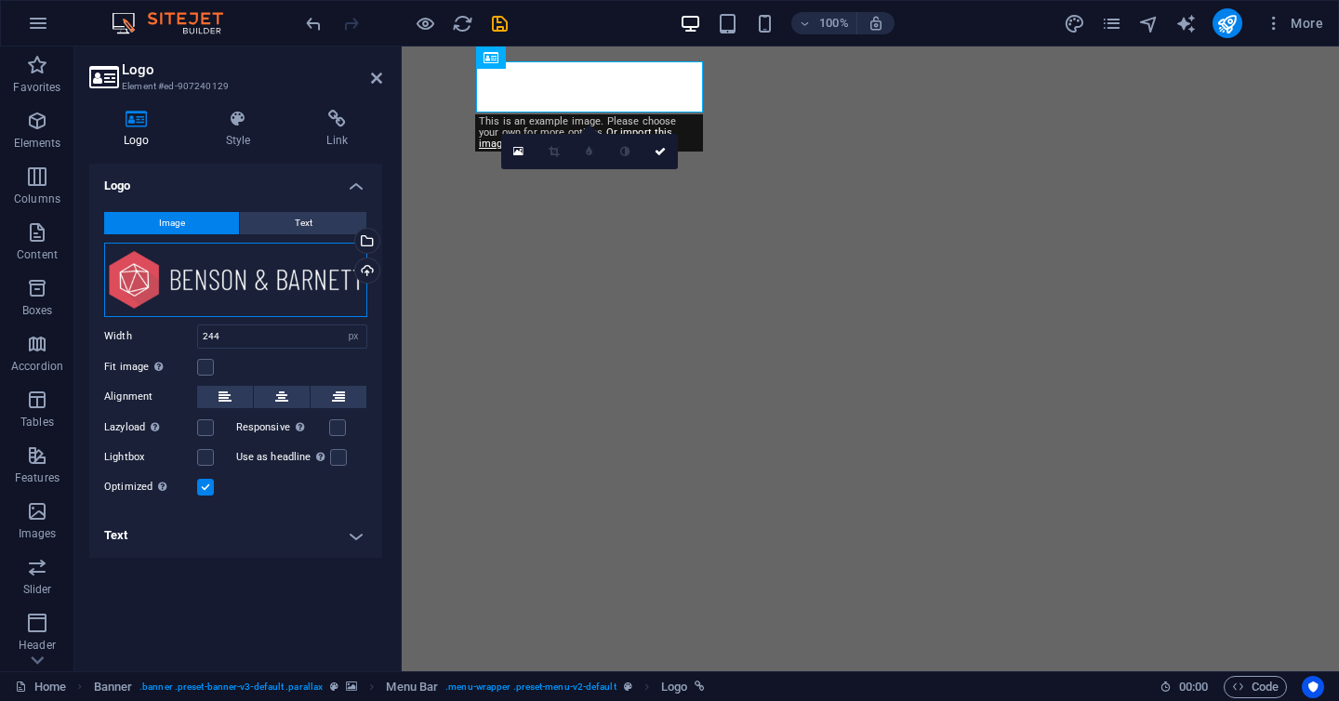
click at [136, 281] on div "Drag files here, click to choose files or select files from Files or our free s…" at bounding box center [235, 280] width 263 height 74
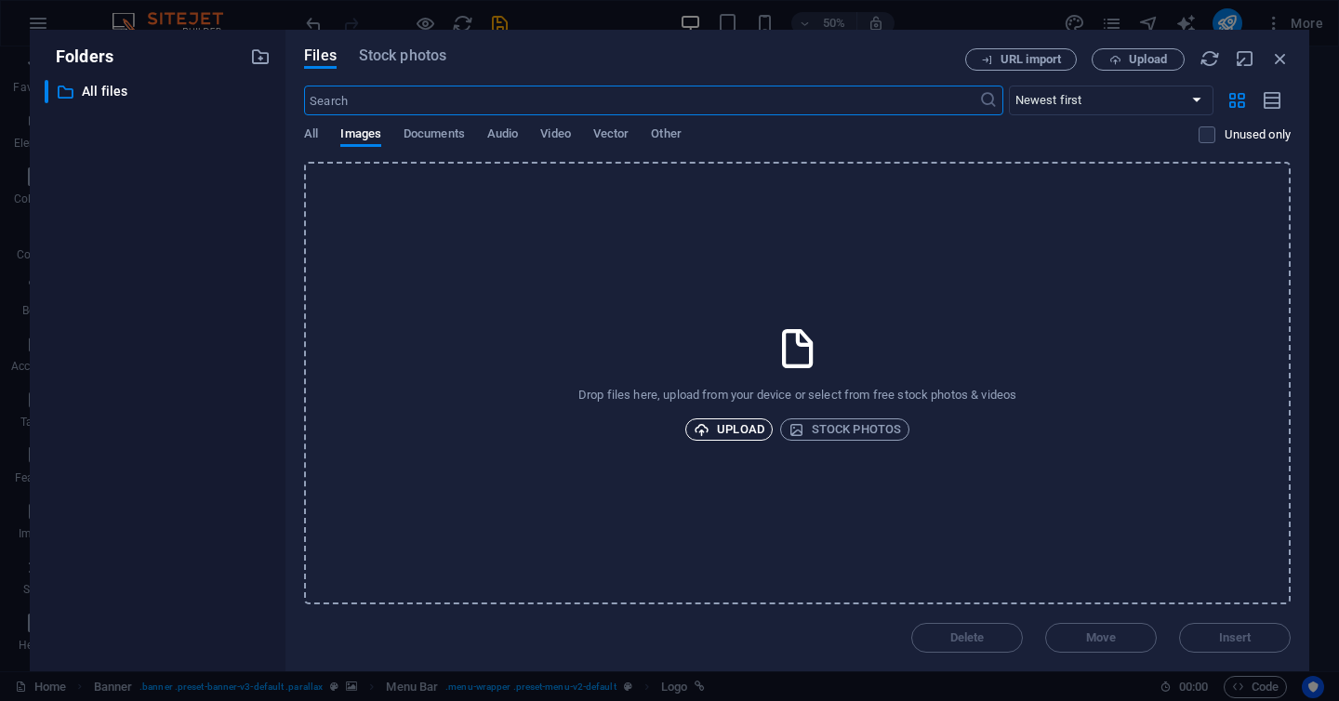
click at [744, 434] on span "Upload" at bounding box center [729, 430] width 71 height 22
click at [775, 348] on icon at bounding box center [798, 349] width 47 height 47
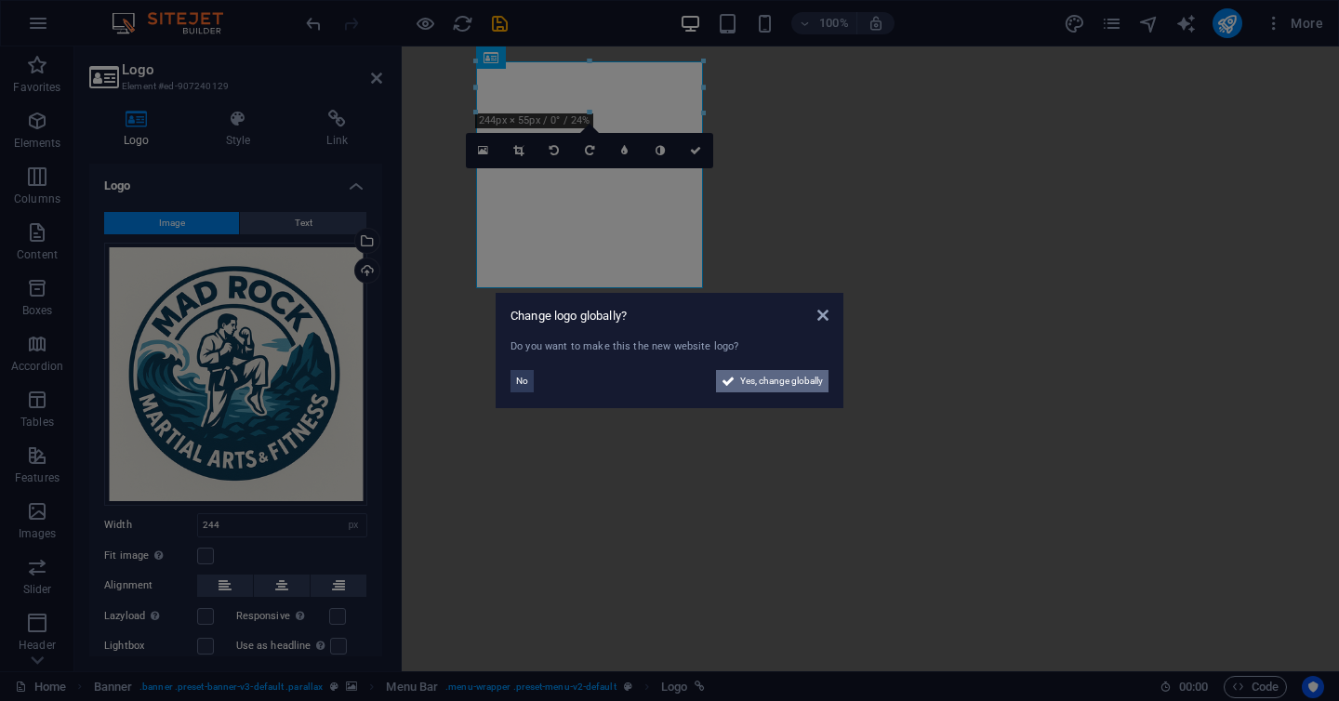
click at [796, 378] on span "Yes, change globally" at bounding box center [781, 381] width 83 height 22
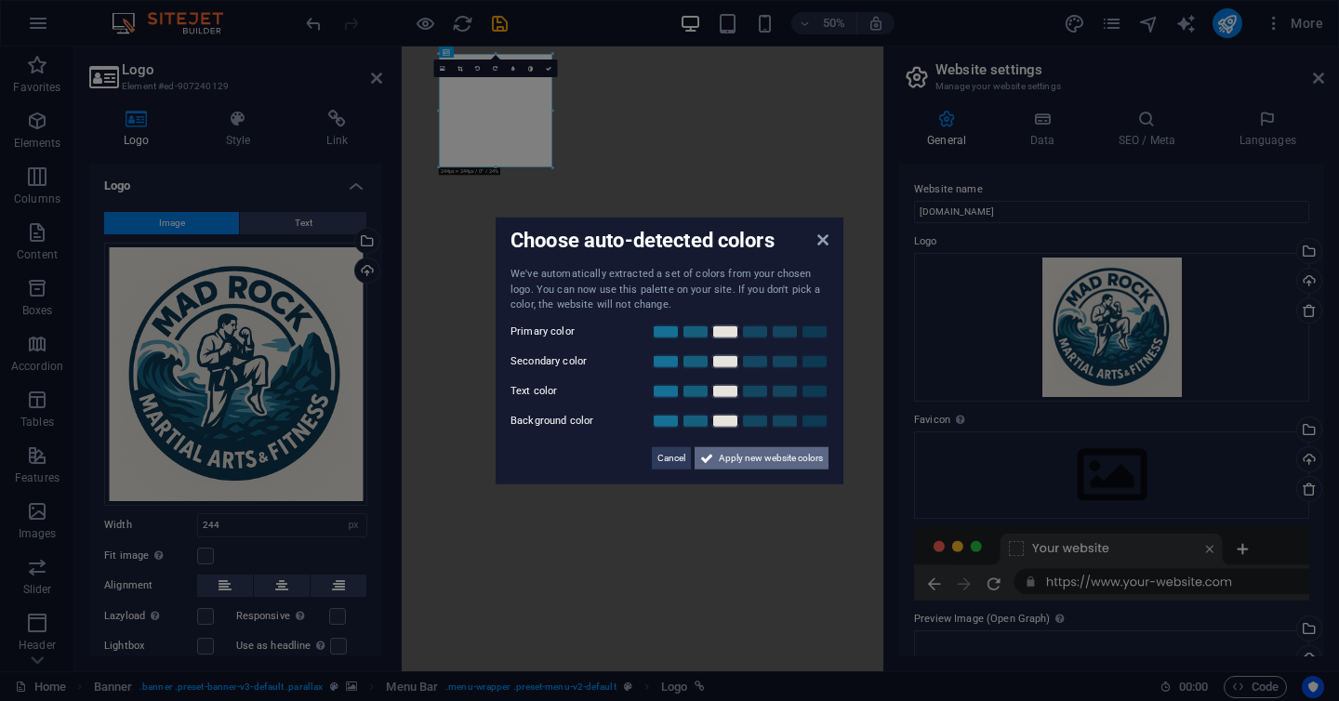
click at [757, 460] on span "Apply new website colors" at bounding box center [771, 457] width 104 height 22
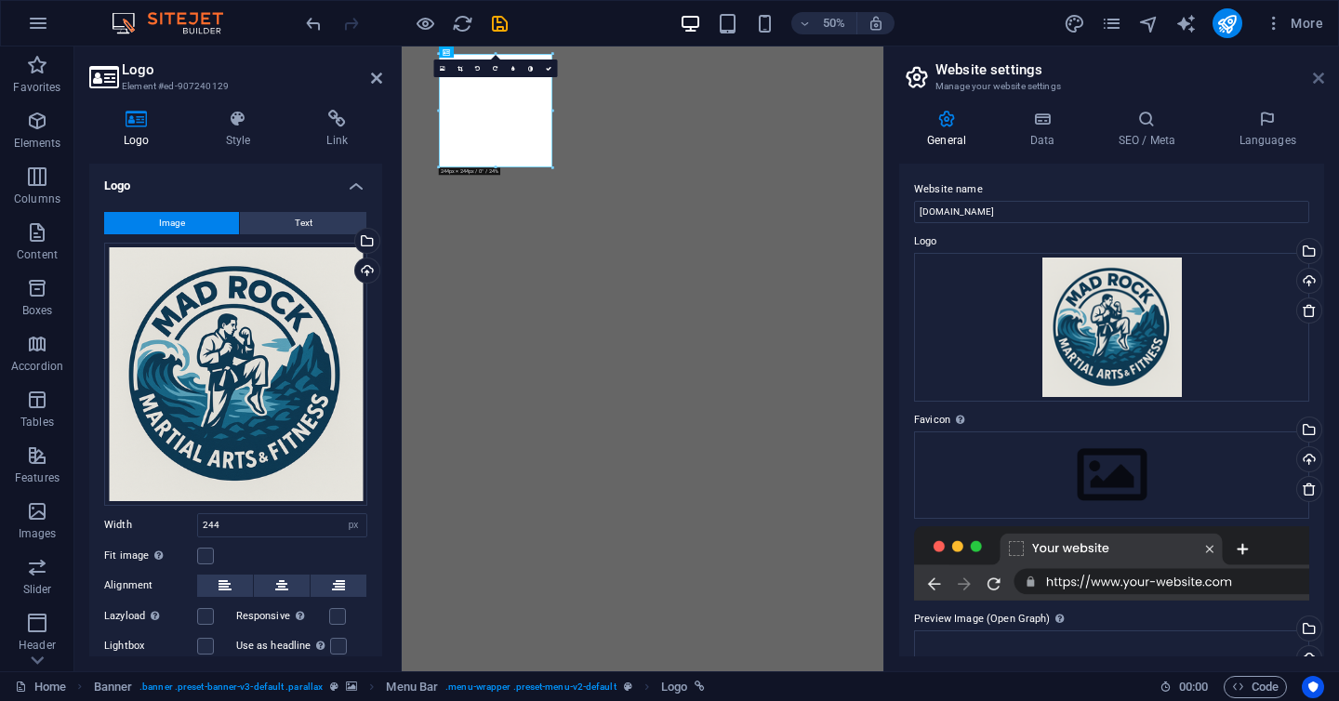
click at [1324, 76] on icon at bounding box center [1318, 78] width 11 height 15
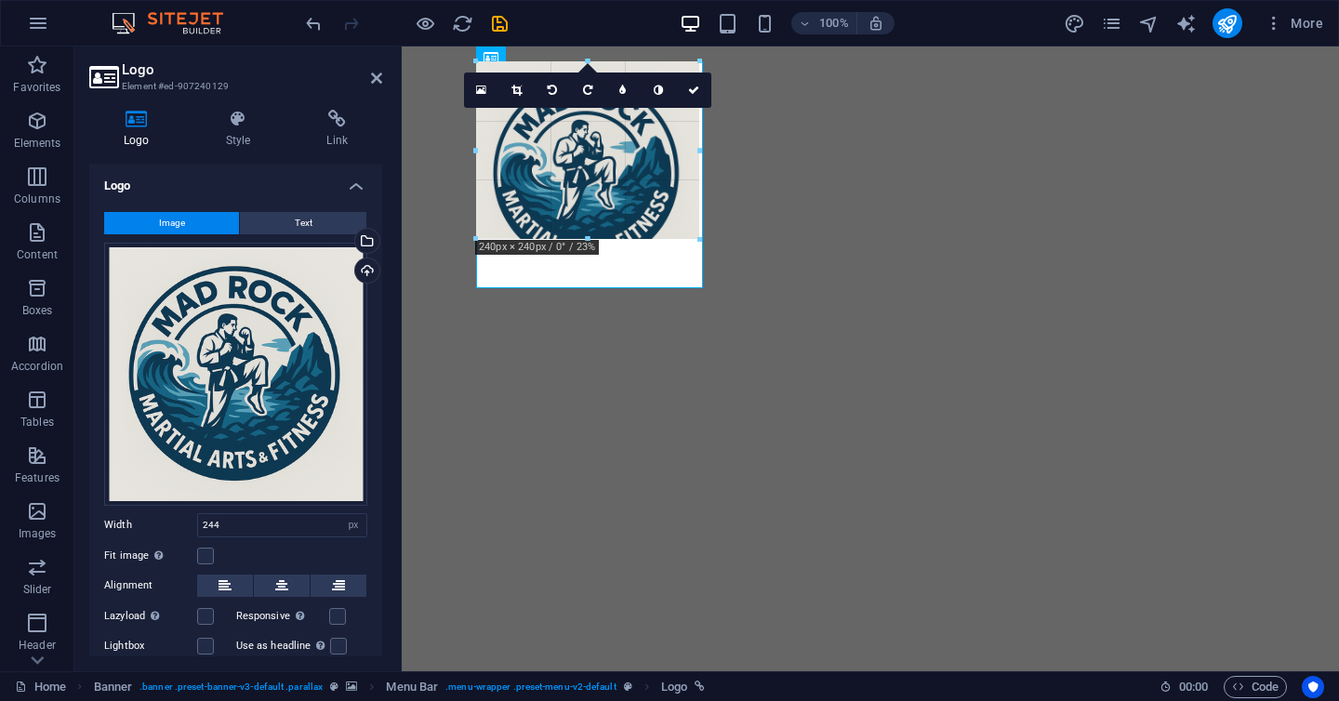
drag, startPoint x: 704, startPoint y: 288, endPoint x: 648, endPoint y: 230, distance: 80.9
type input "238"
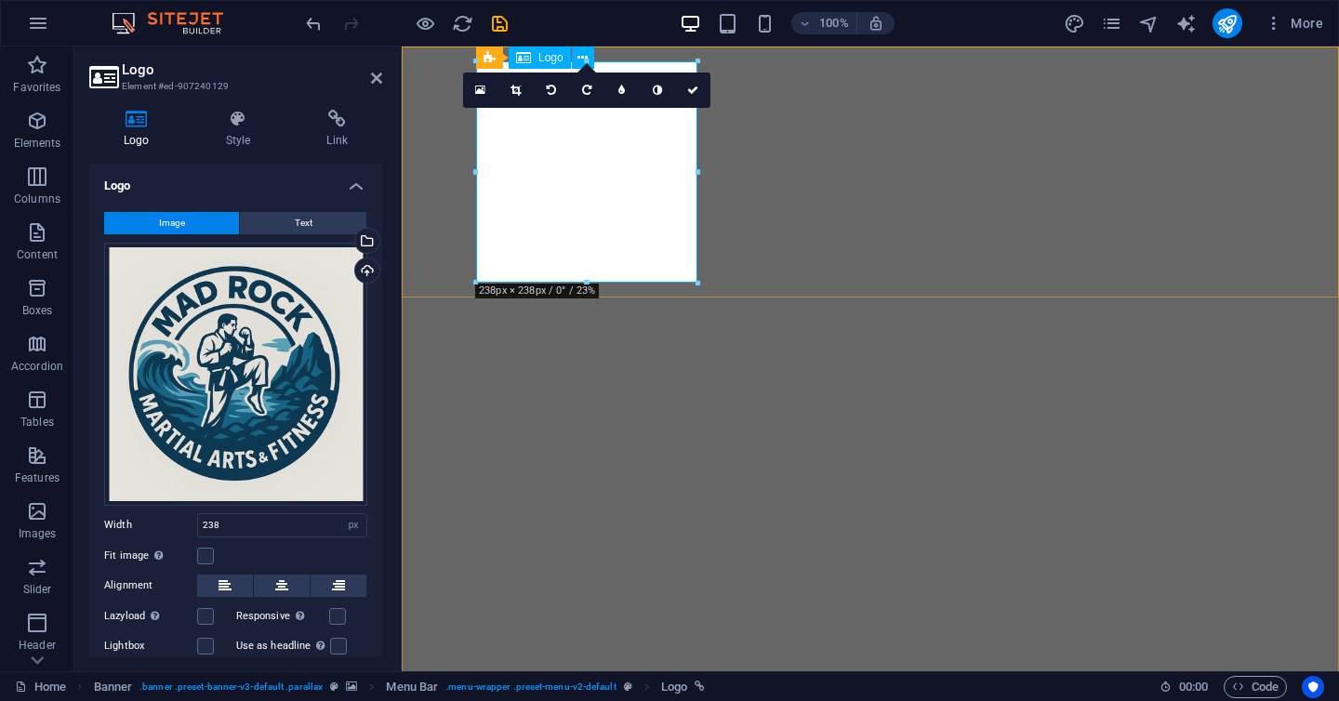
click at [265, 389] on div "Drag files here, click to choose files or select files from Files or our free s…" at bounding box center [235, 374] width 263 height 263
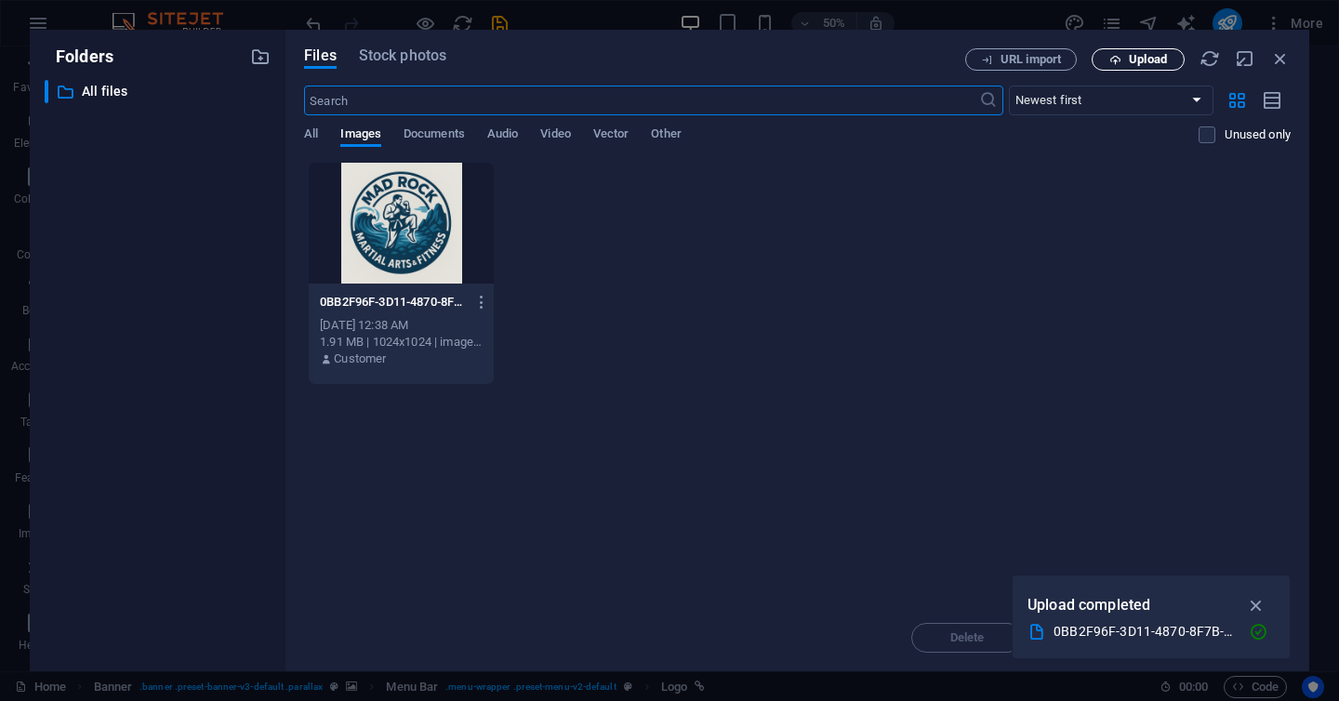
click at [1143, 65] on span "Upload" at bounding box center [1148, 59] width 38 height 11
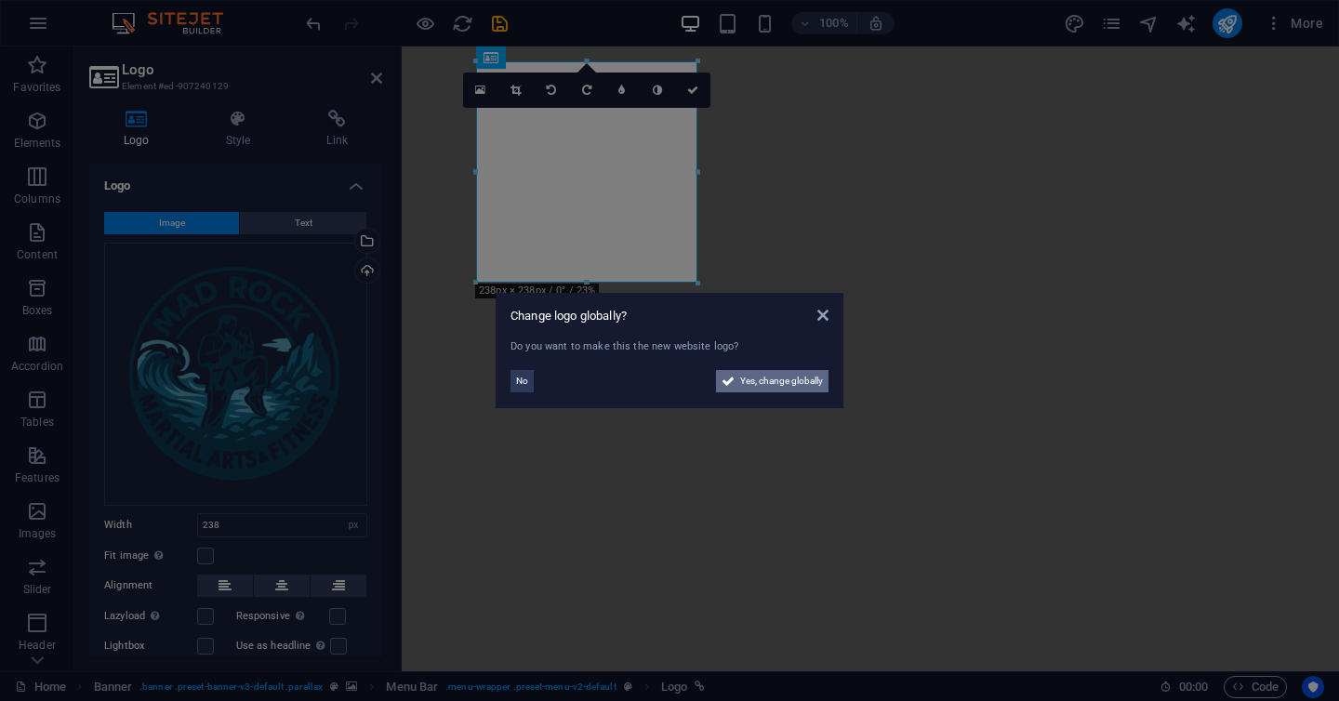
click at [802, 384] on span "Yes, change globally" at bounding box center [781, 381] width 83 height 22
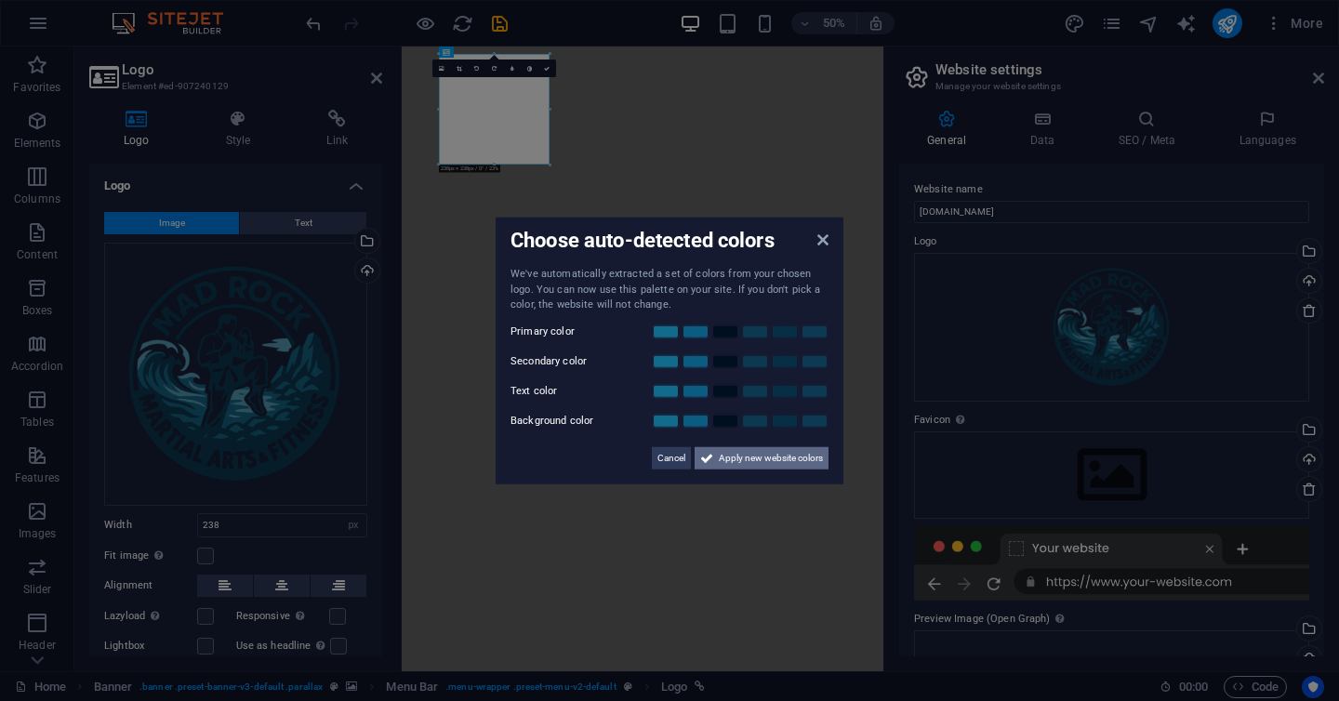
click at [723, 463] on span "Apply new website colors" at bounding box center [771, 457] width 104 height 22
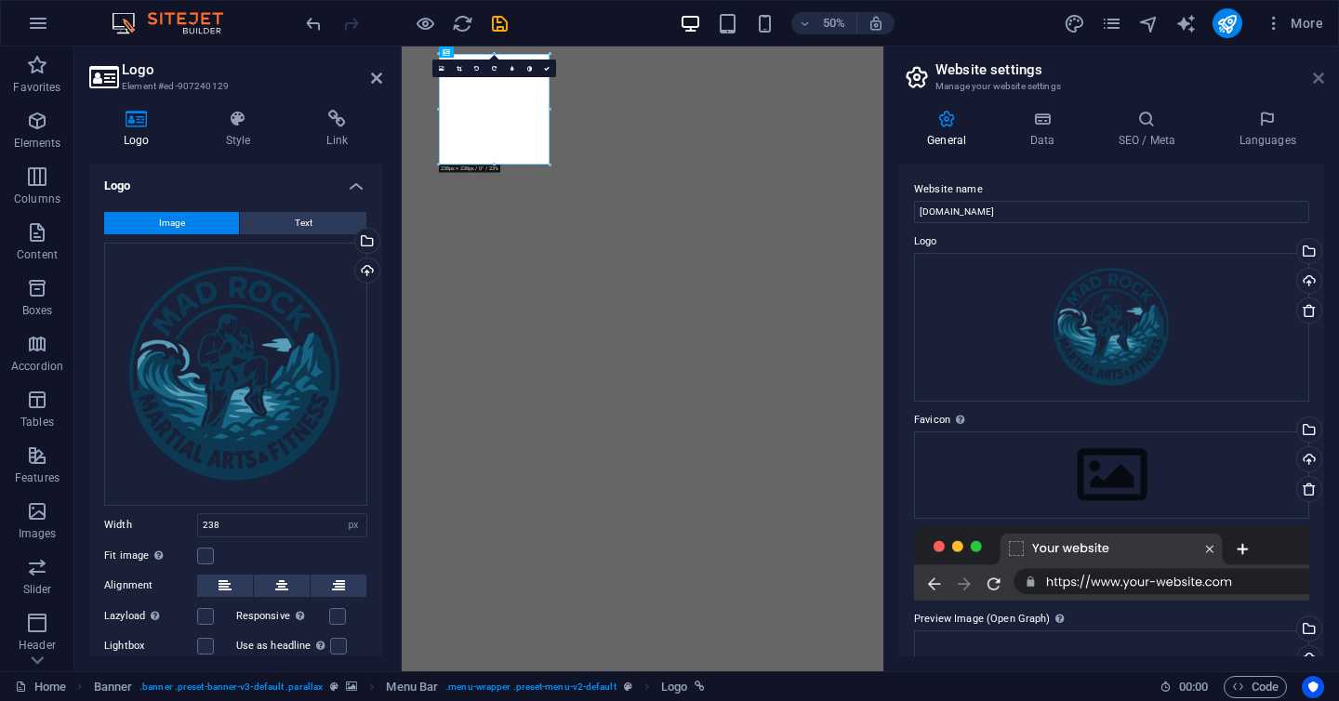
click at [1316, 79] on icon at bounding box center [1318, 78] width 11 height 15
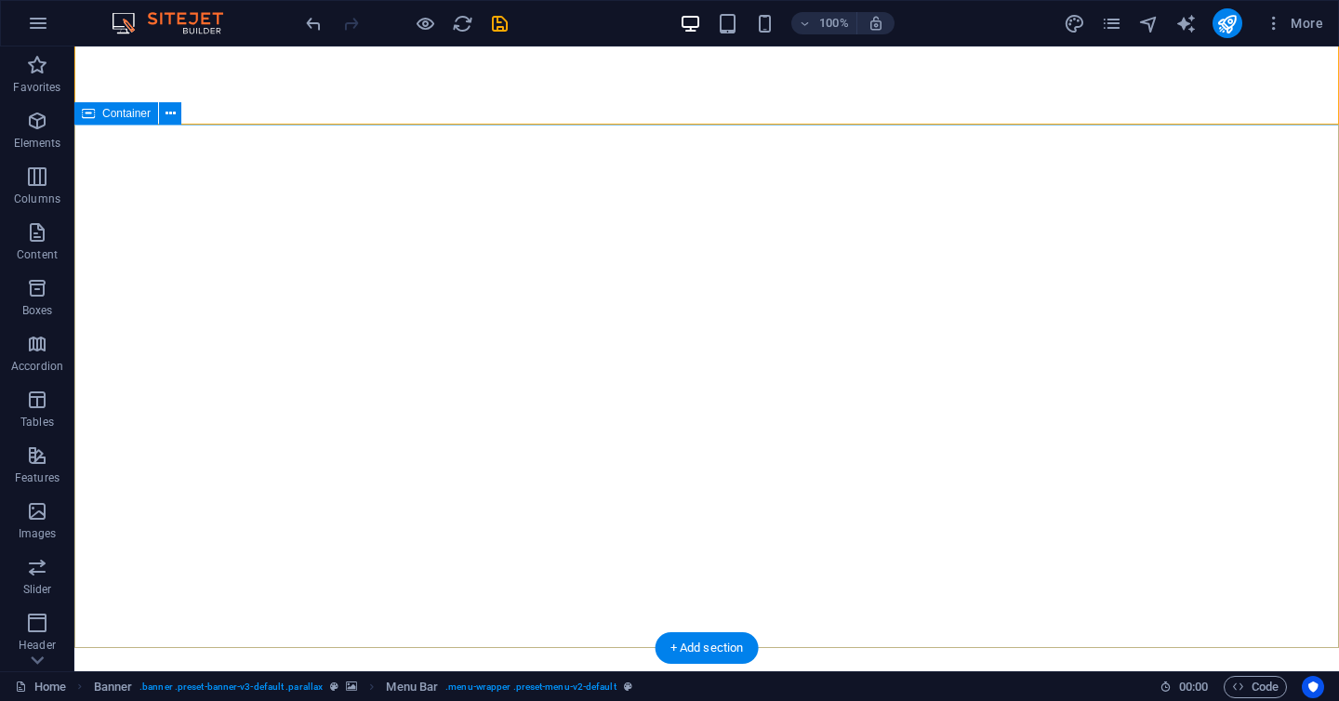
scroll to position [0, 0]
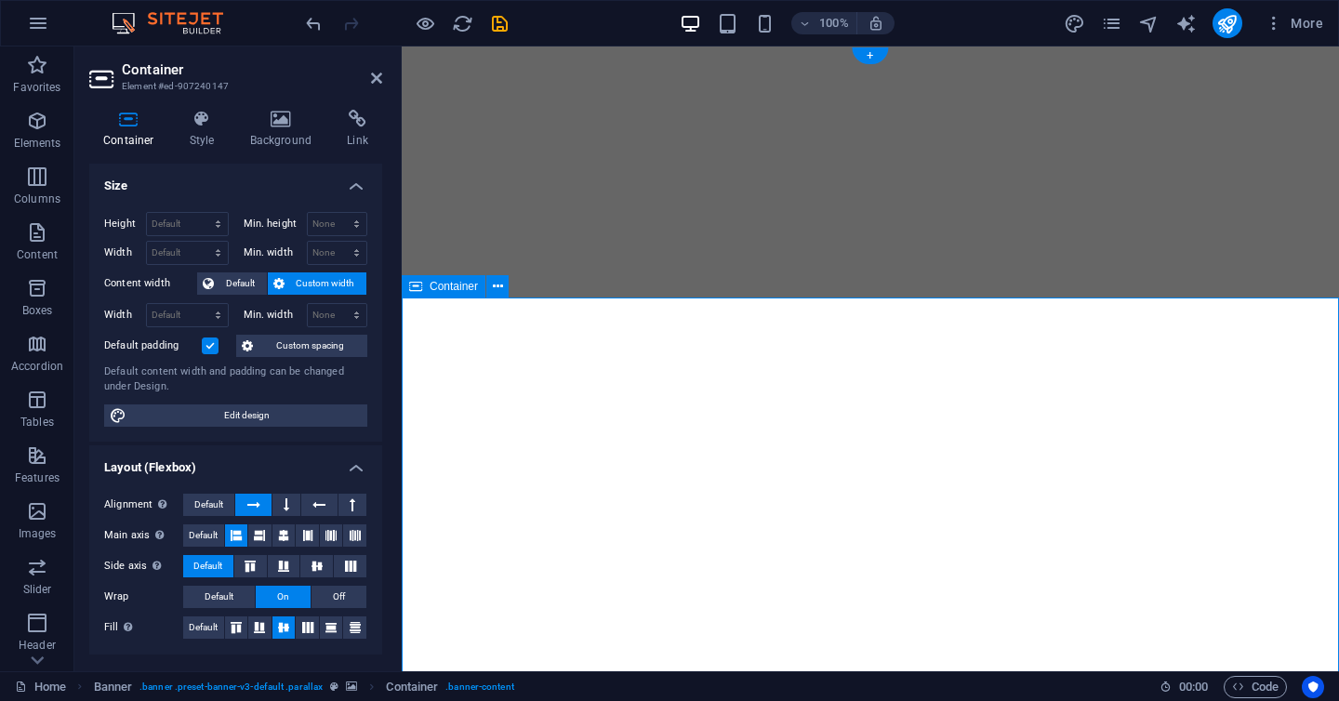
click at [289, 119] on icon at bounding box center [281, 119] width 90 height 19
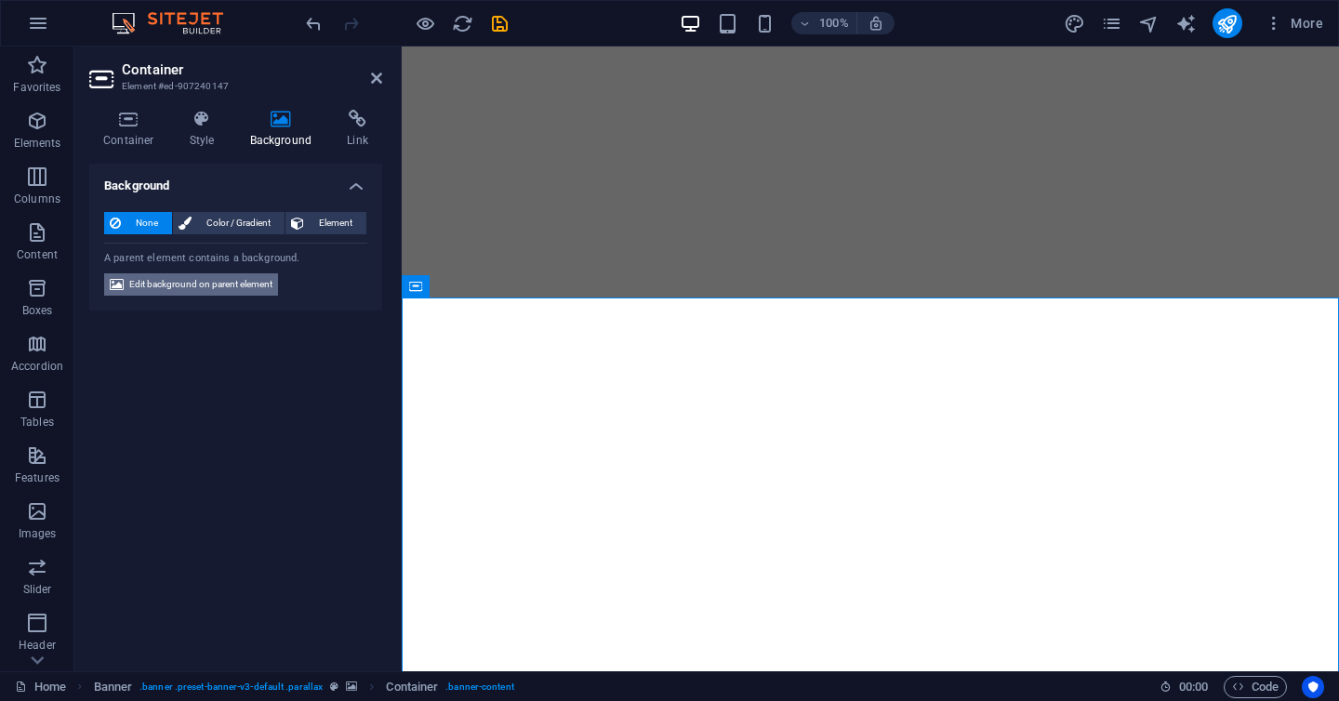
click at [223, 286] on span "Edit background on parent element" at bounding box center [200, 284] width 143 height 22
select select "ms"
select select "s"
select select "progressive"
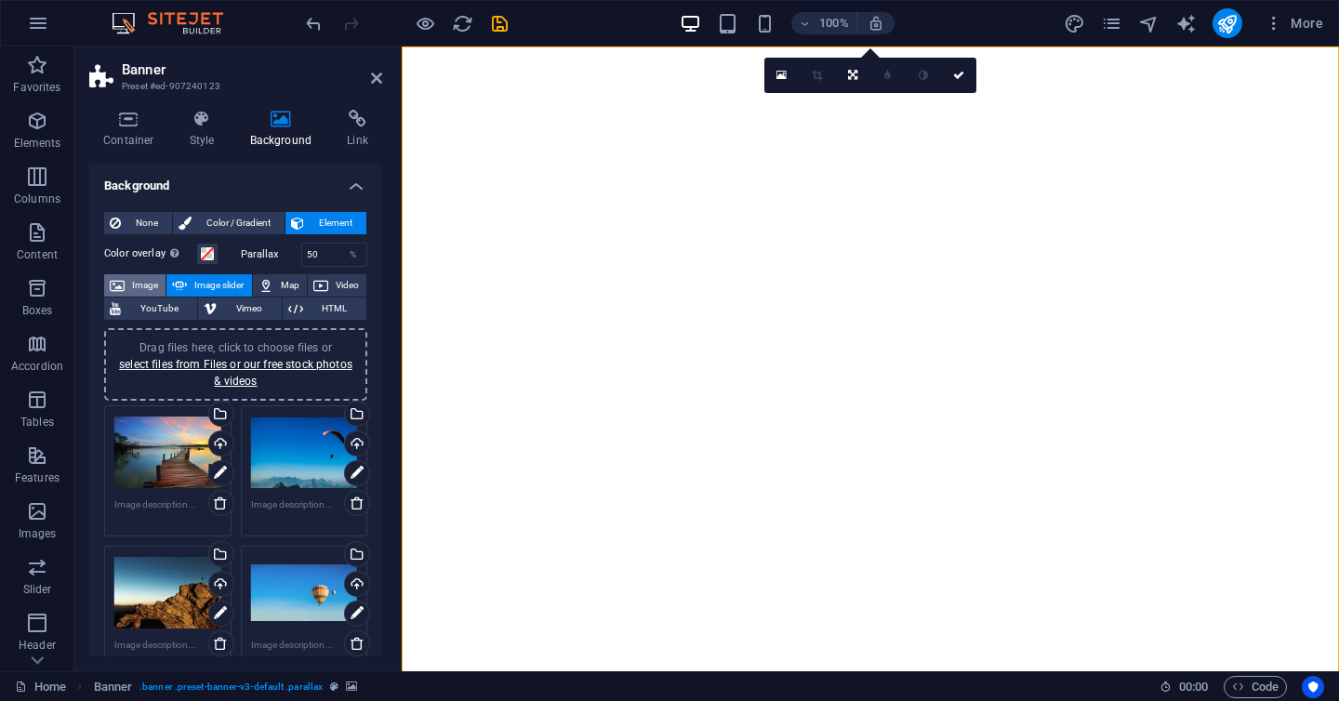
click at [149, 282] on span "Image" at bounding box center [145, 285] width 30 height 22
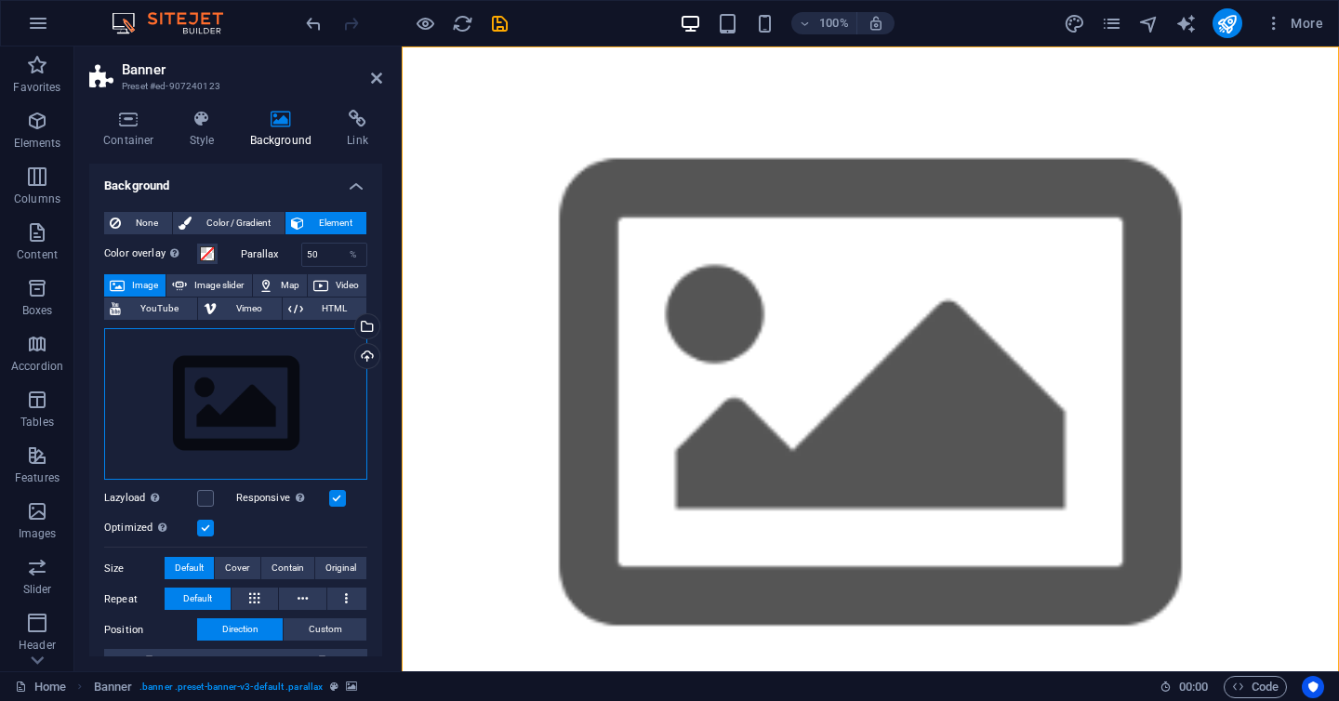
click at [219, 409] on div "Drag files here, click to choose files or select files from Files or our free s…" at bounding box center [235, 404] width 263 height 153
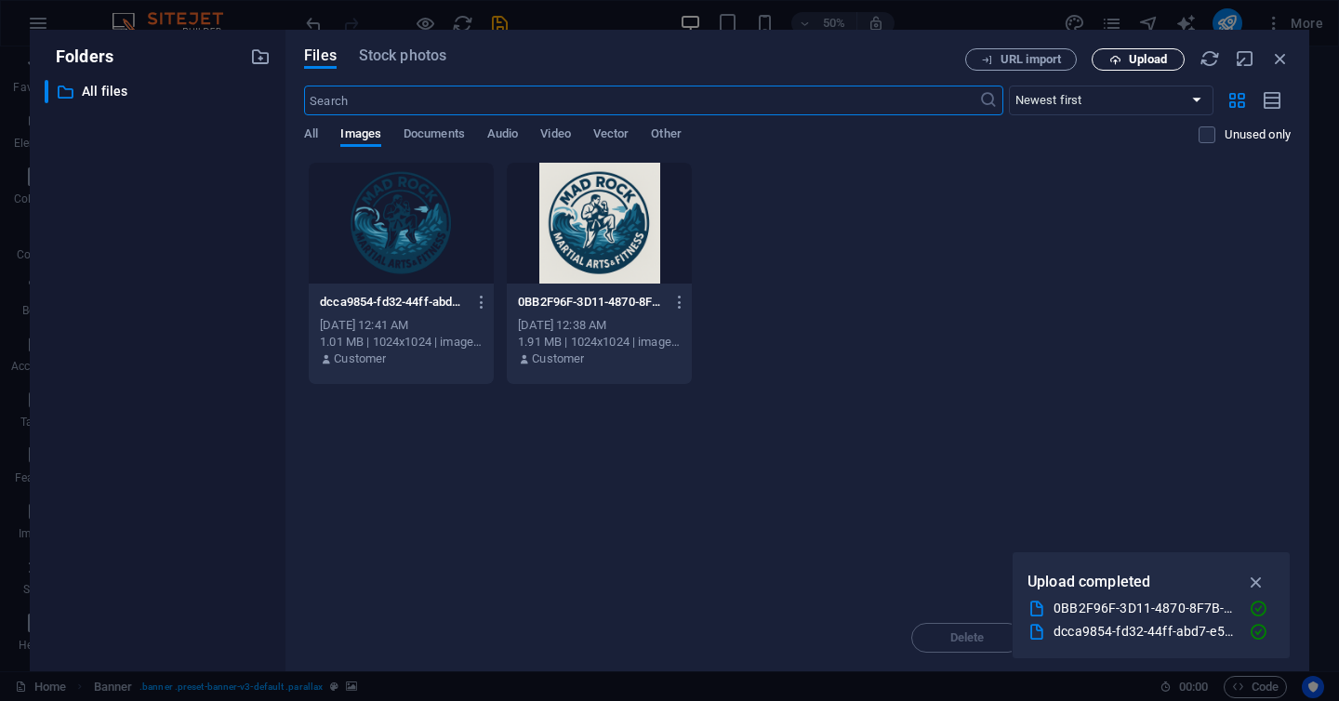
click at [1142, 64] on span "Upload" at bounding box center [1148, 59] width 38 height 11
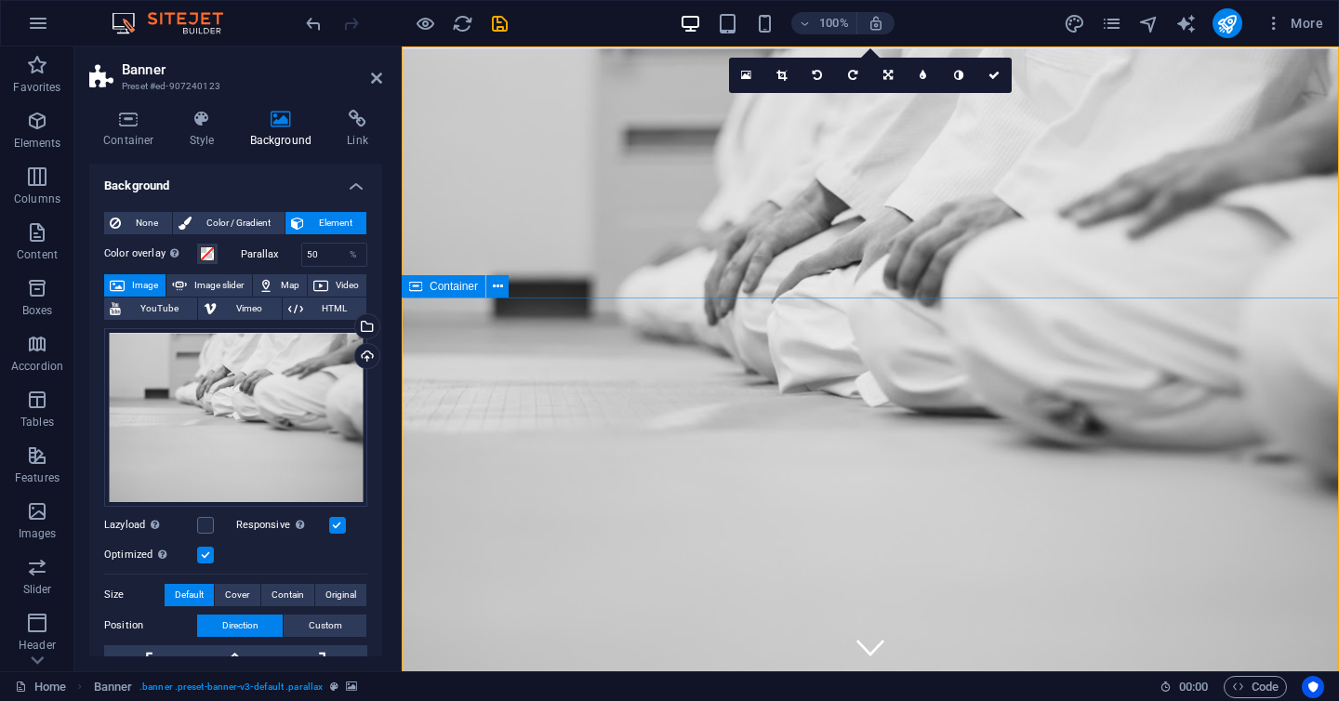
click at [380, 87] on header "Banner Preset #ed-907240123" at bounding box center [235, 71] width 293 height 48
click at [377, 80] on icon at bounding box center [376, 78] width 11 height 15
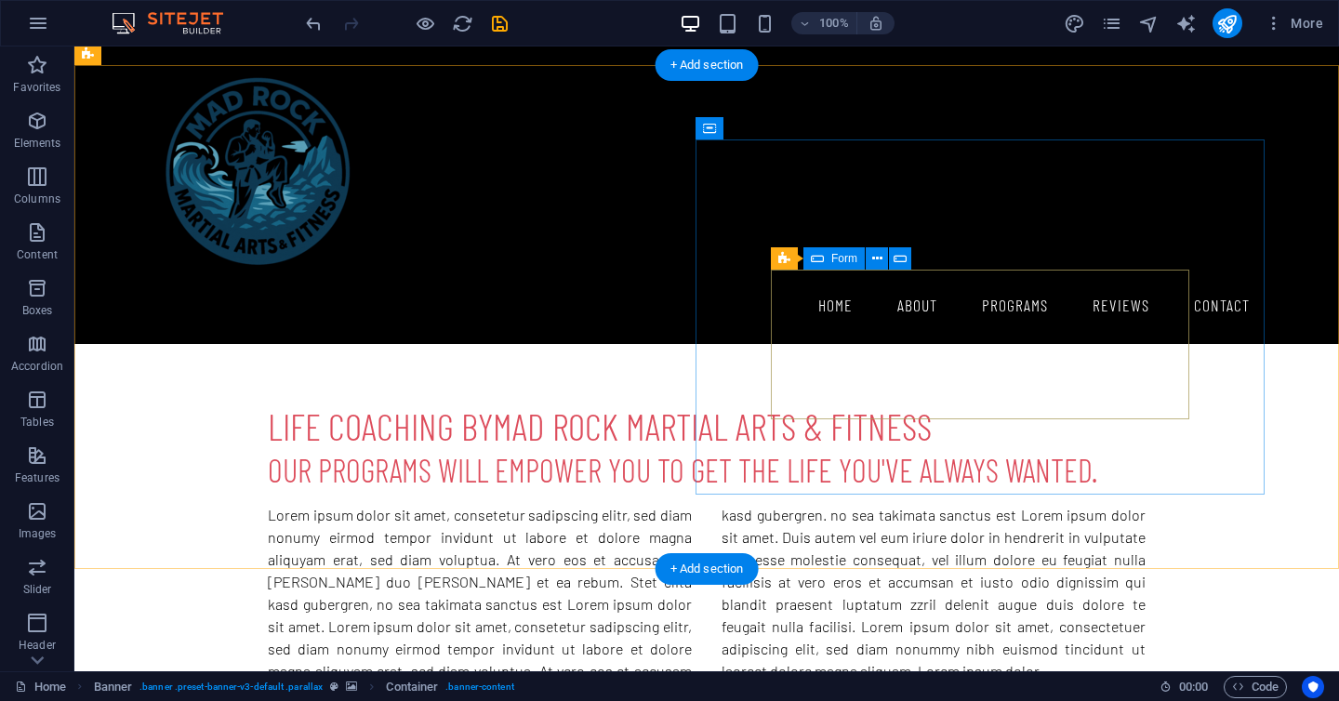
scroll to position [1195, 0]
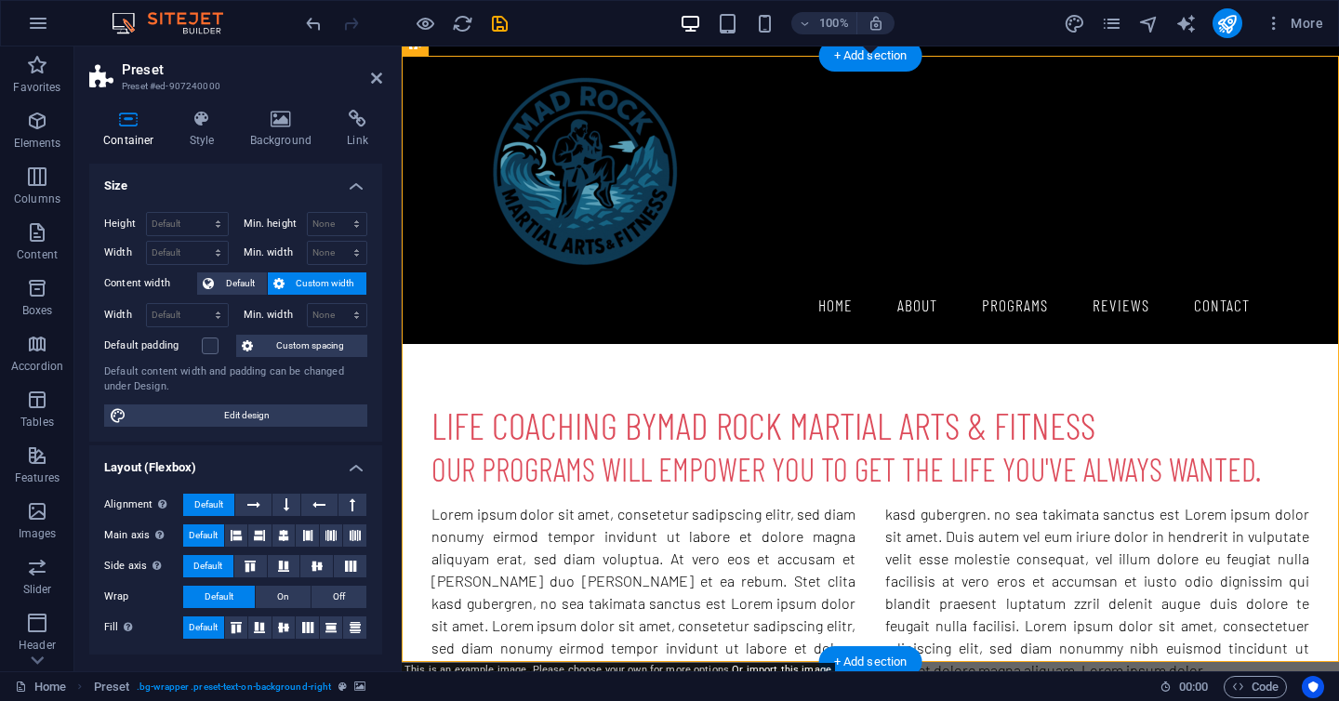
click at [269, 128] on h4 "Background" at bounding box center [285, 129] width 98 height 39
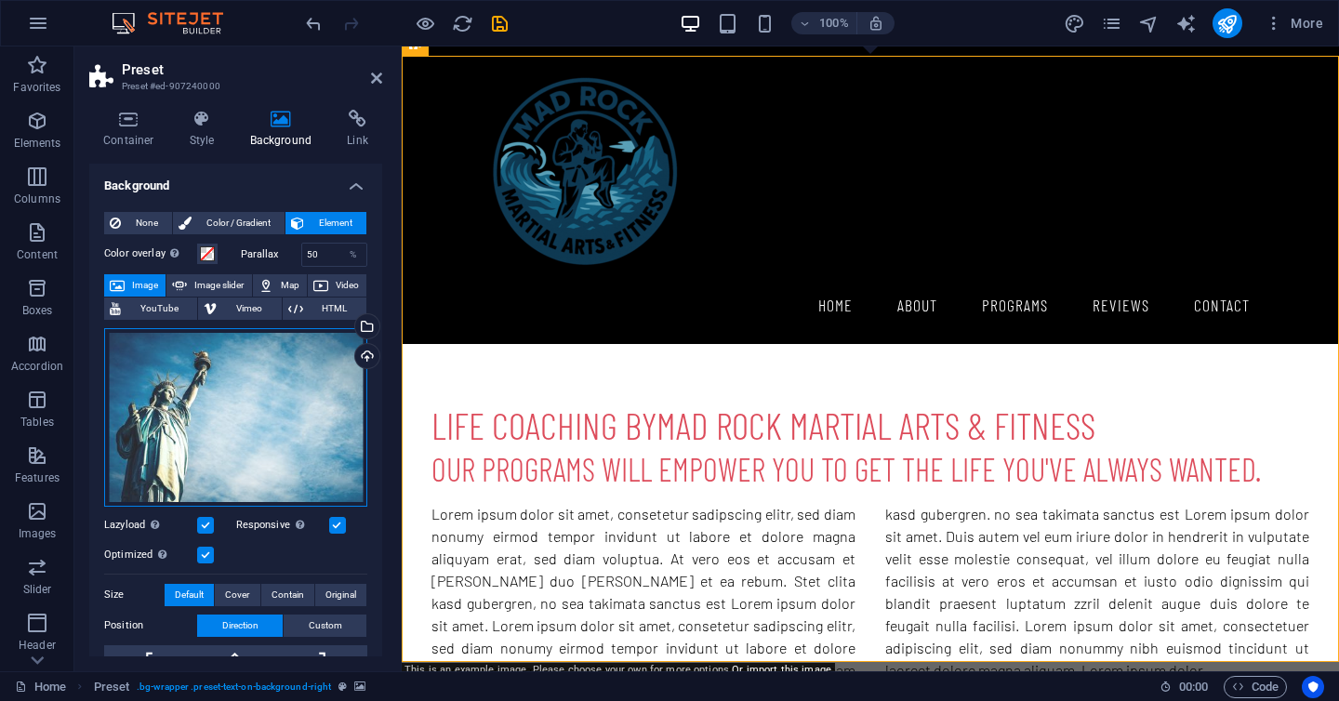
click at [234, 382] on div "Drag files here, click to choose files or select files from Files or our free s…" at bounding box center [235, 417] width 263 height 179
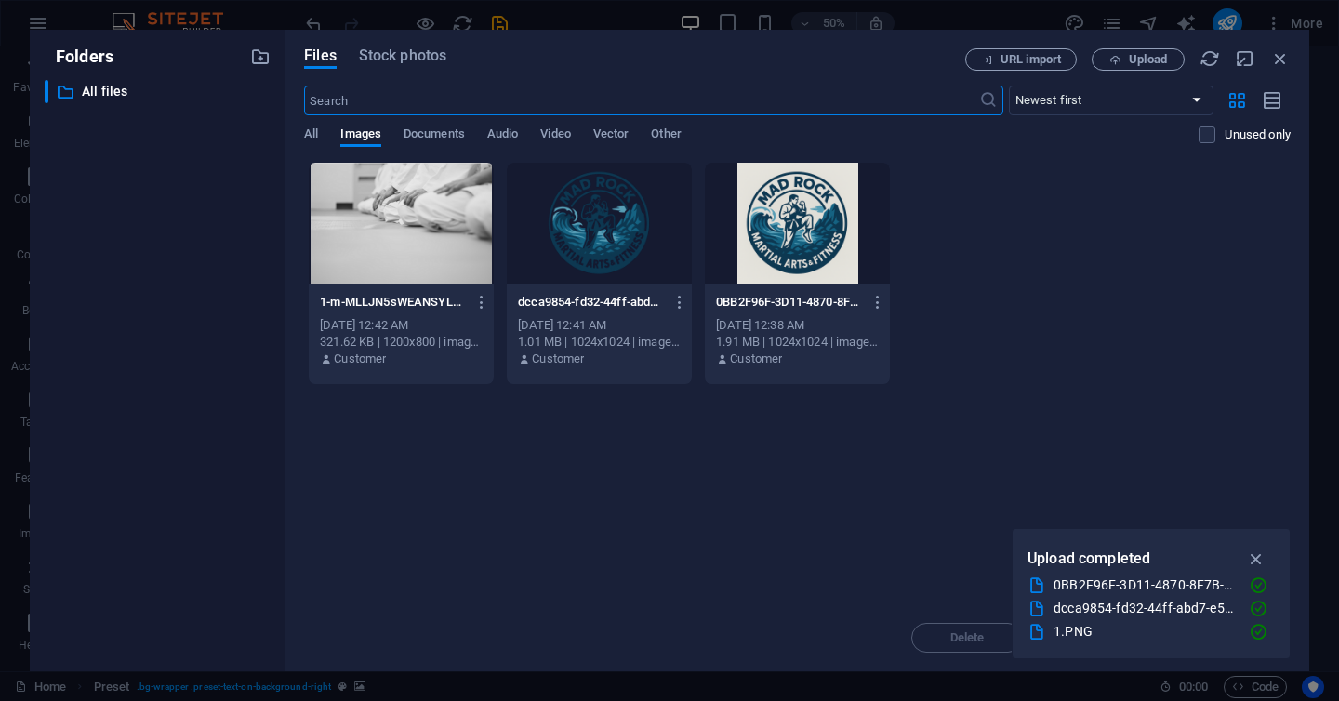
scroll to position [1671, 0]
click at [1158, 60] on span "Upload" at bounding box center [1148, 59] width 38 height 11
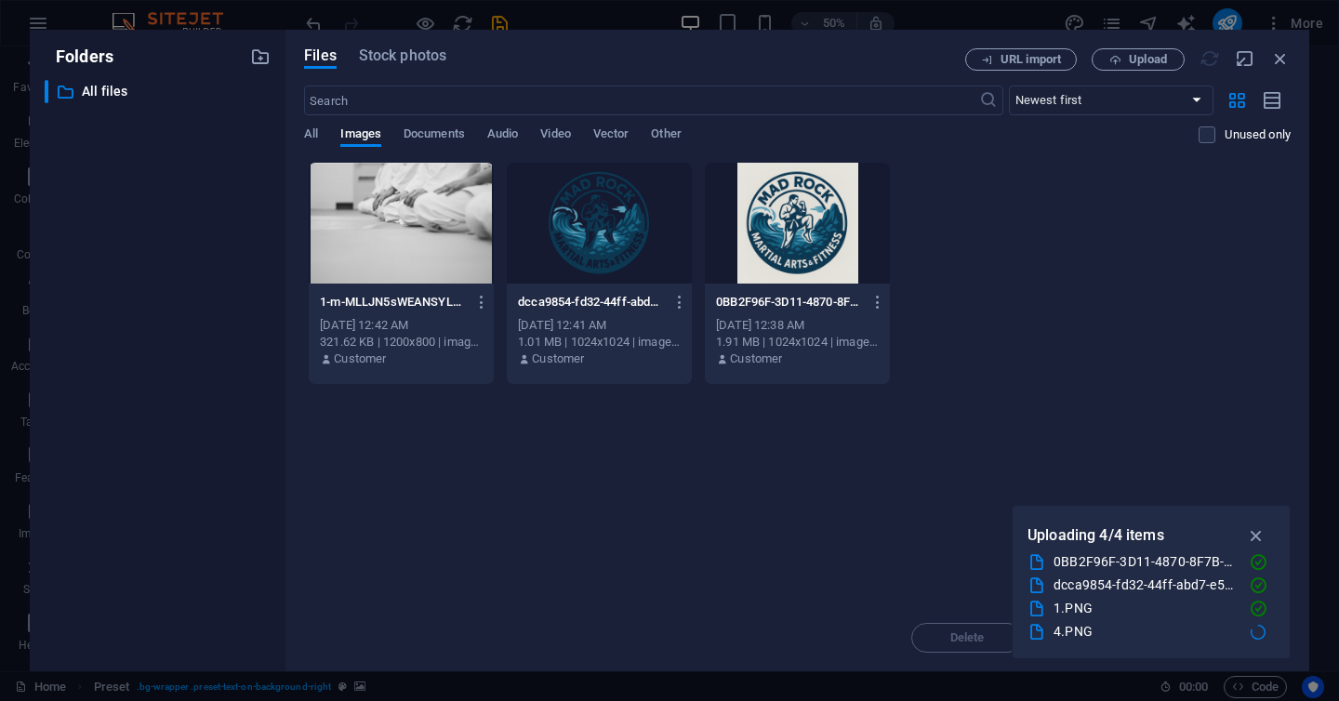
scroll to position [1195, 0]
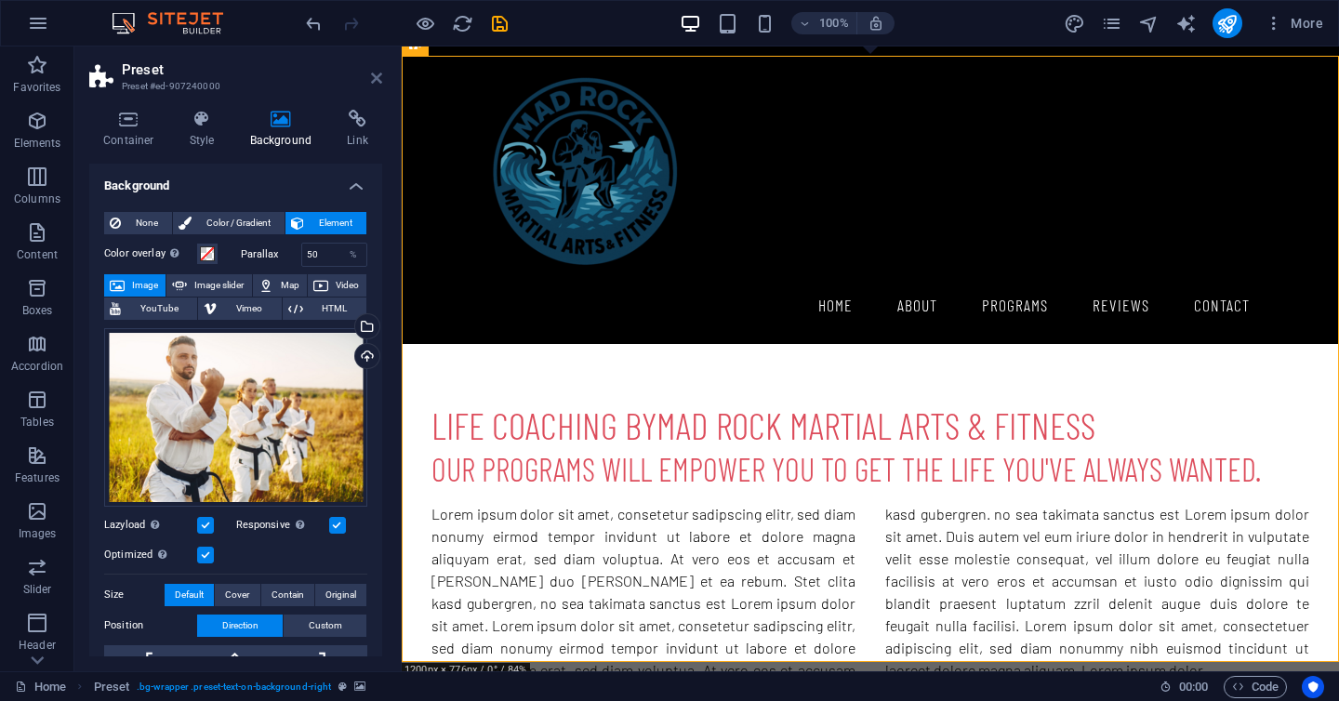
click at [379, 79] on icon at bounding box center [376, 78] width 11 height 15
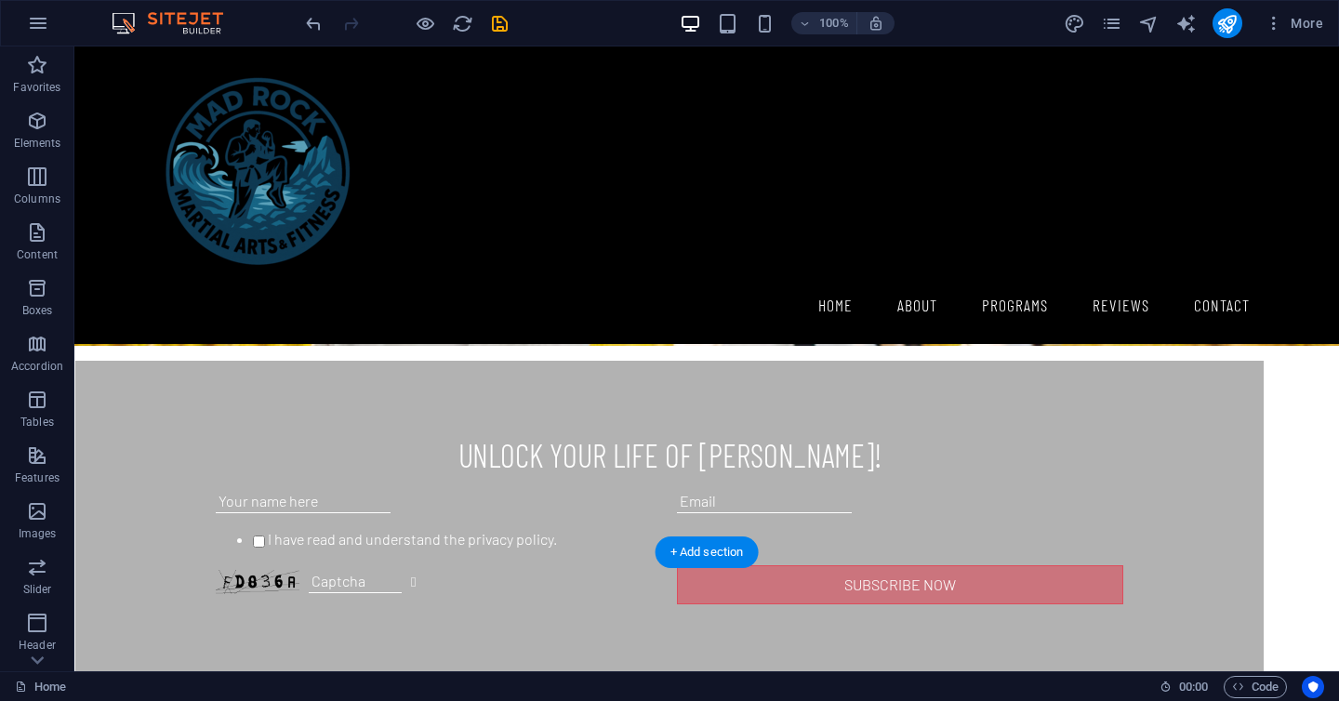
scroll to position [2214, 0]
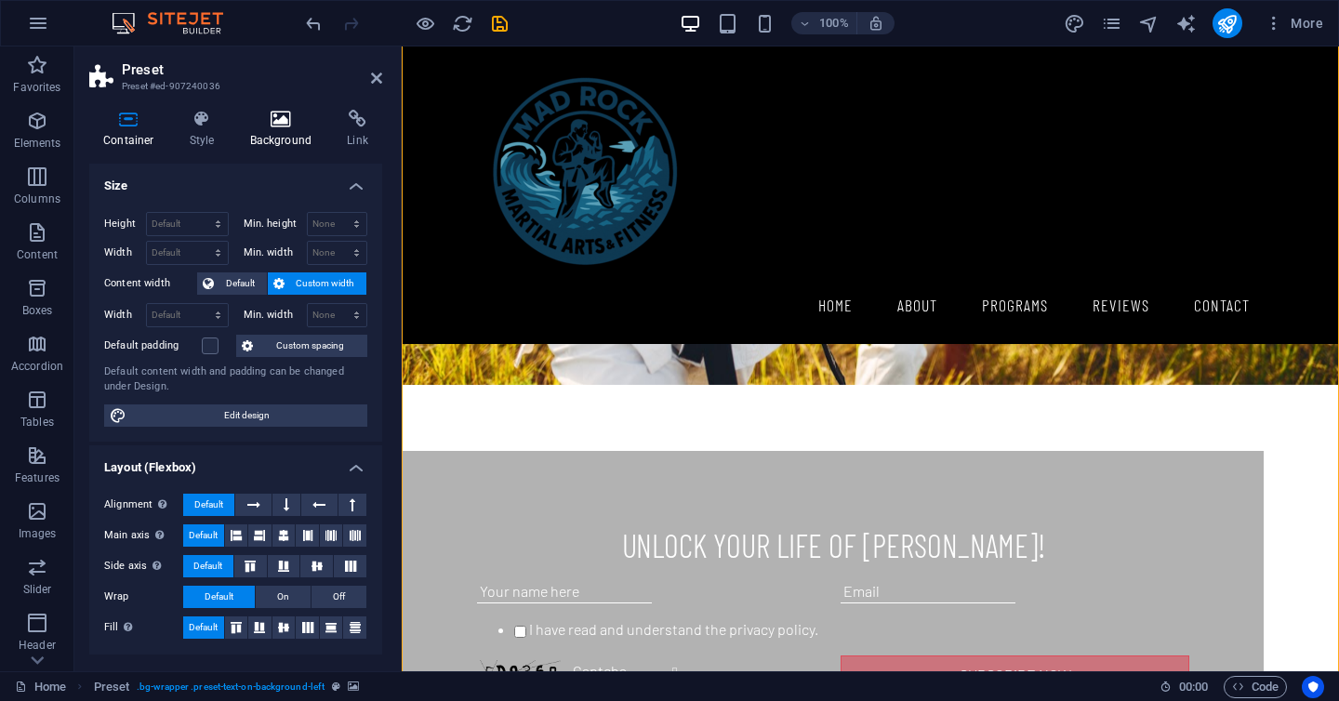
click at [269, 143] on h4 "Background" at bounding box center [285, 129] width 98 height 39
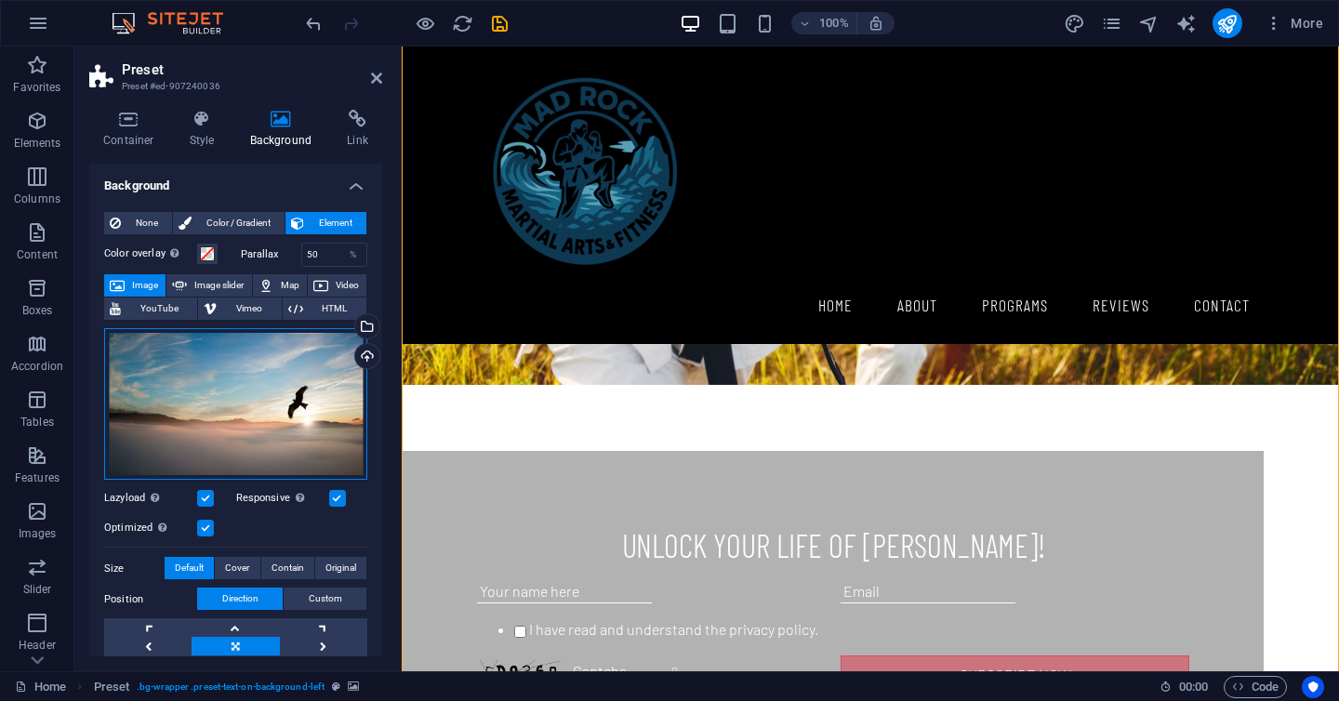
click at [195, 397] on div "Drag files here, click to choose files or select files from Files or our free s…" at bounding box center [235, 404] width 263 height 153
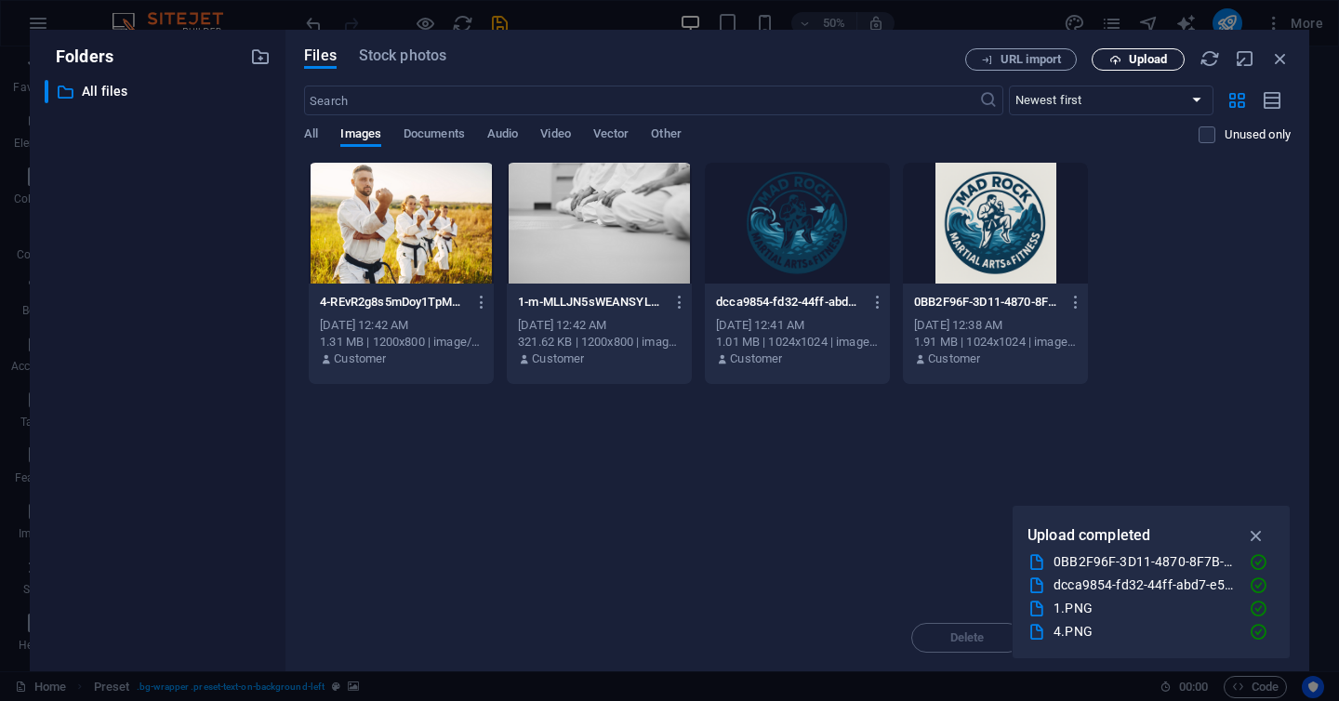
click at [1170, 55] on span "Upload" at bounding box center [1138, 60] width 76 height 12
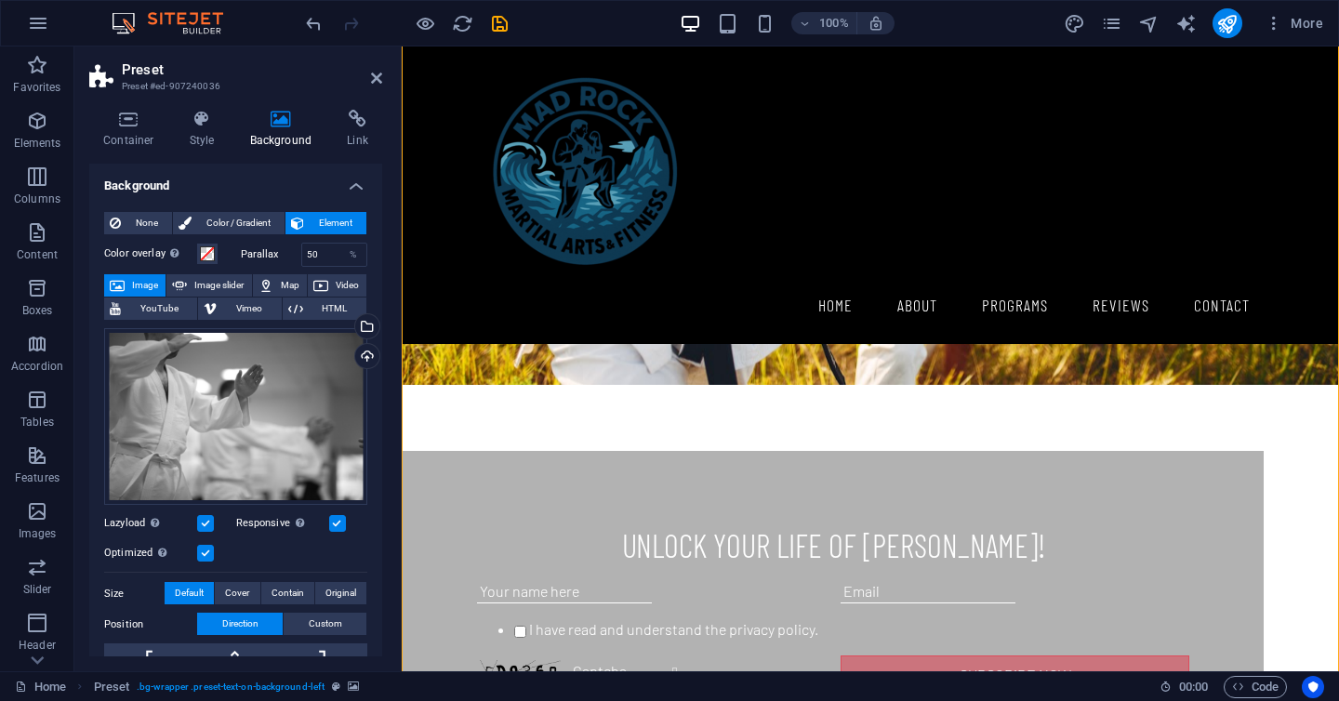
click at [381, 81] on icon at bounding box center [376, 78] width 11 height 15
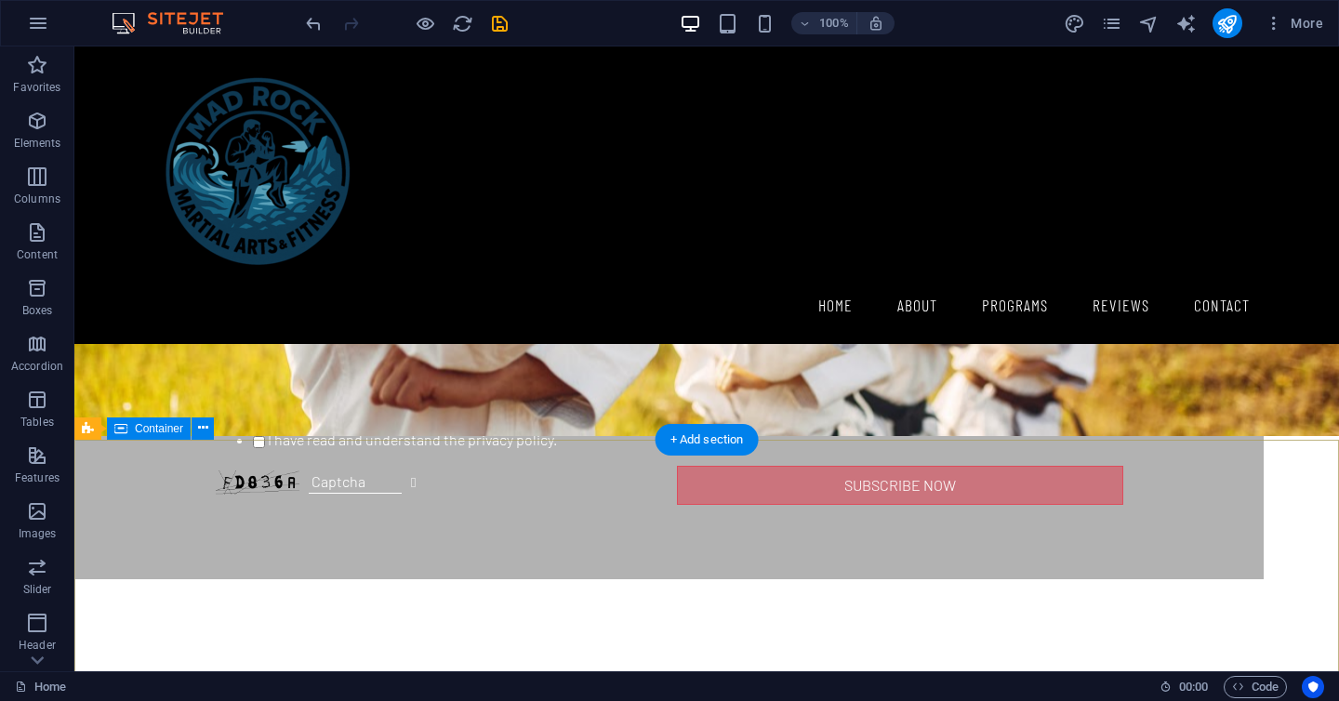
scroll to position [2432, 0]
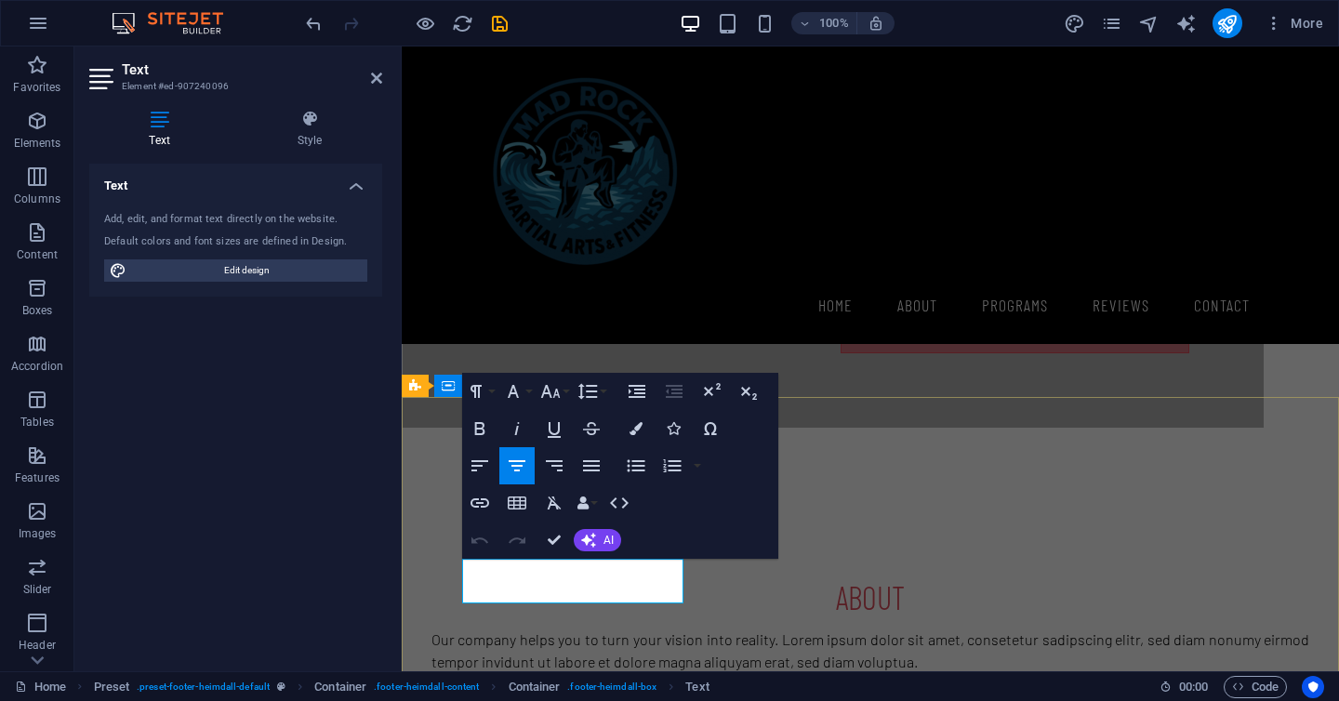
scroll to position [2567, 0]
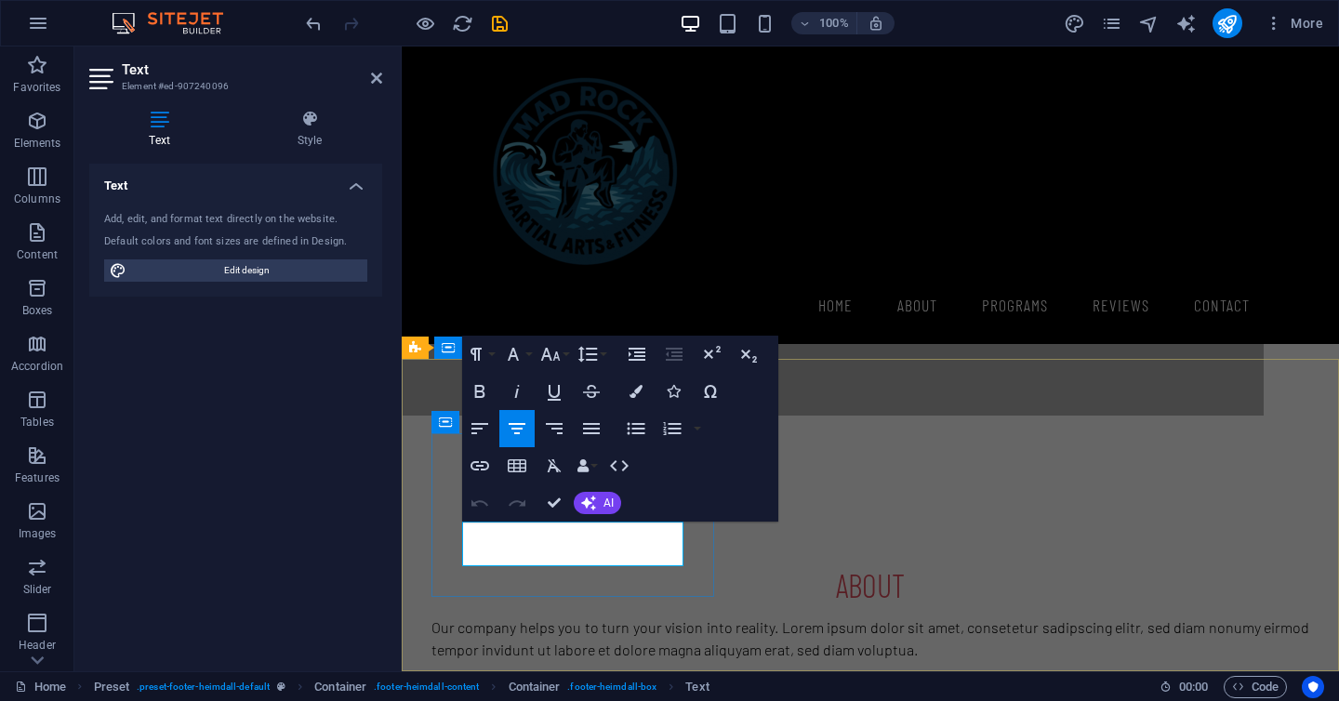
drag, startPoint x: 634, startPoint y: 534, endPoint x: 509, endPoint y: 536, distance: 125.6
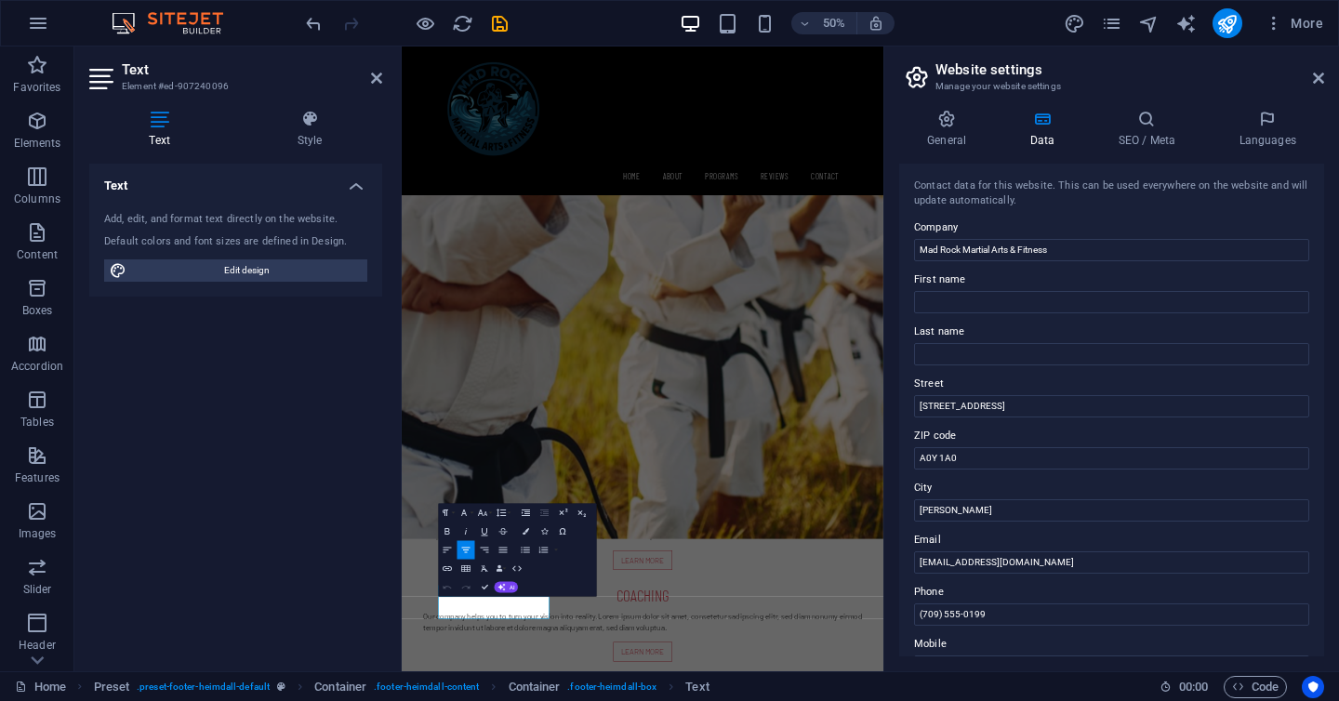
scroll to position [2389, 0]
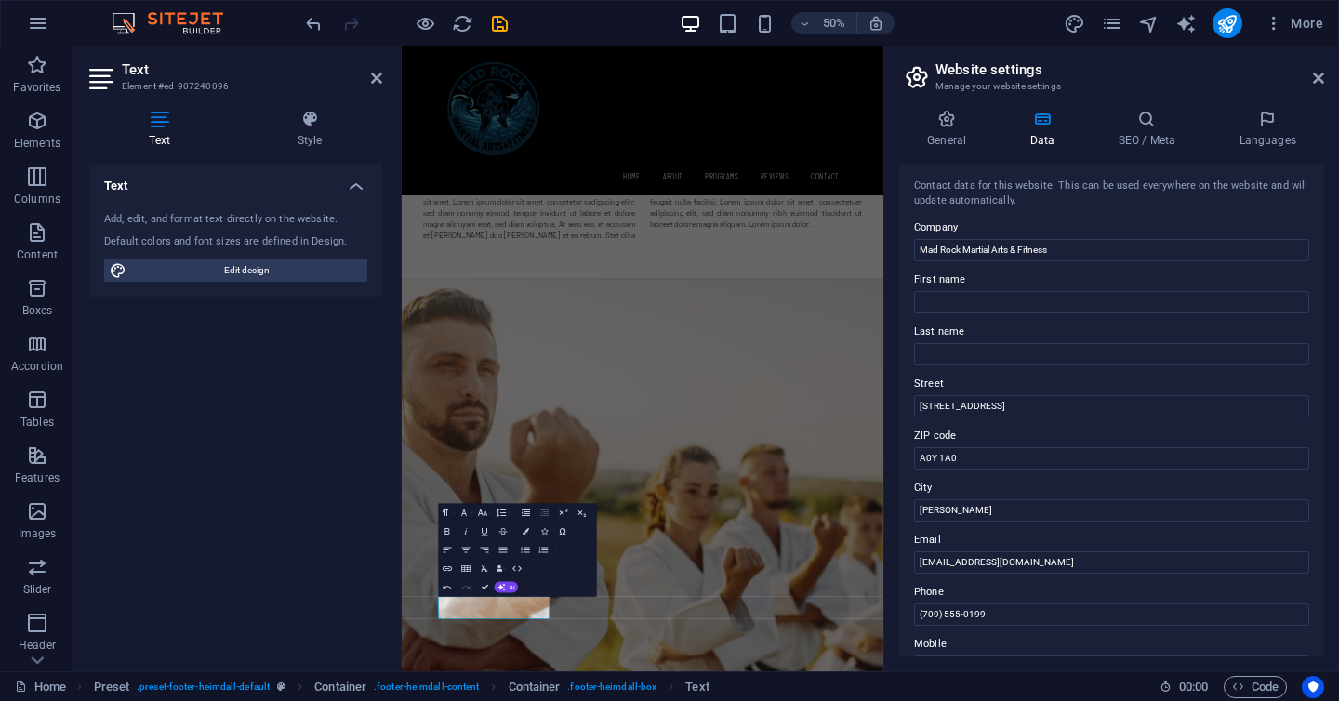
click at [894, 426] on div "General Data SEO / Meta Languages Website name madrockmartialarts.ca Logo Drag …" at bounding box center [1112, 383] width 455 height 577
click at [371, 77] on icon at bounding box center [376, 78] width 11 height 15
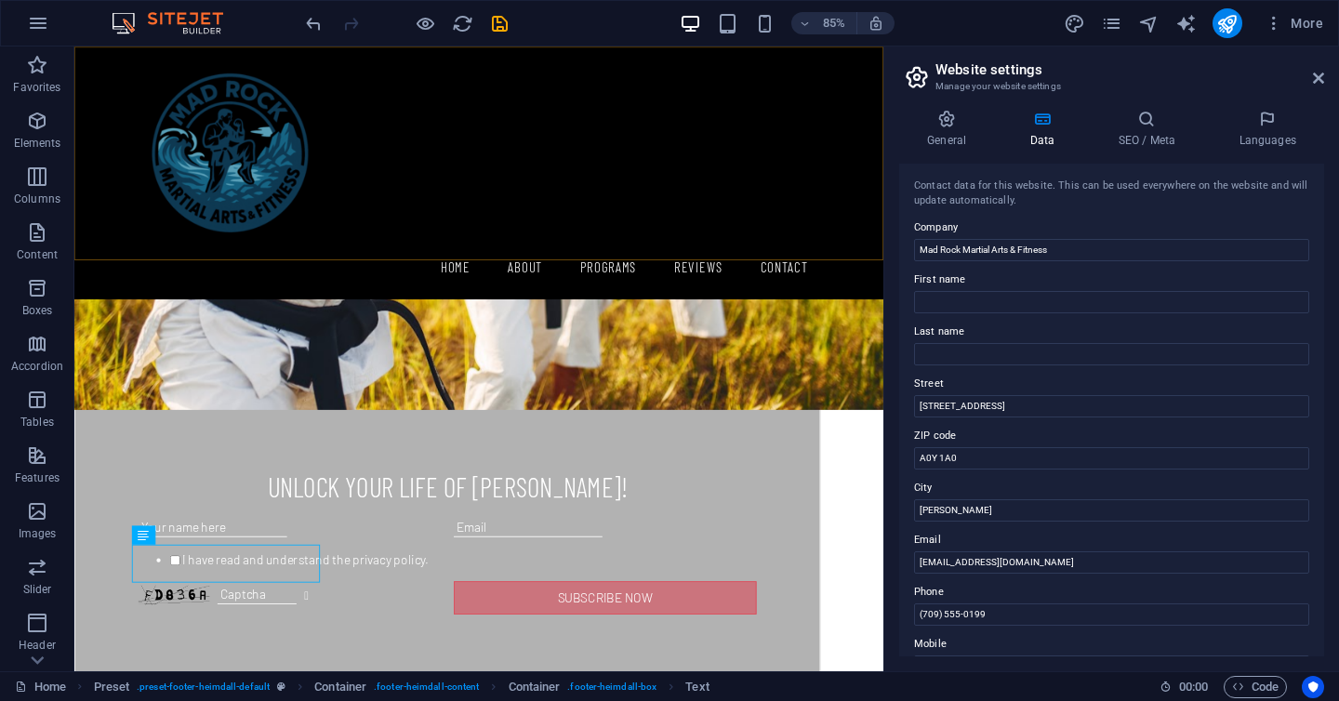
scroll to position [2495, 0]
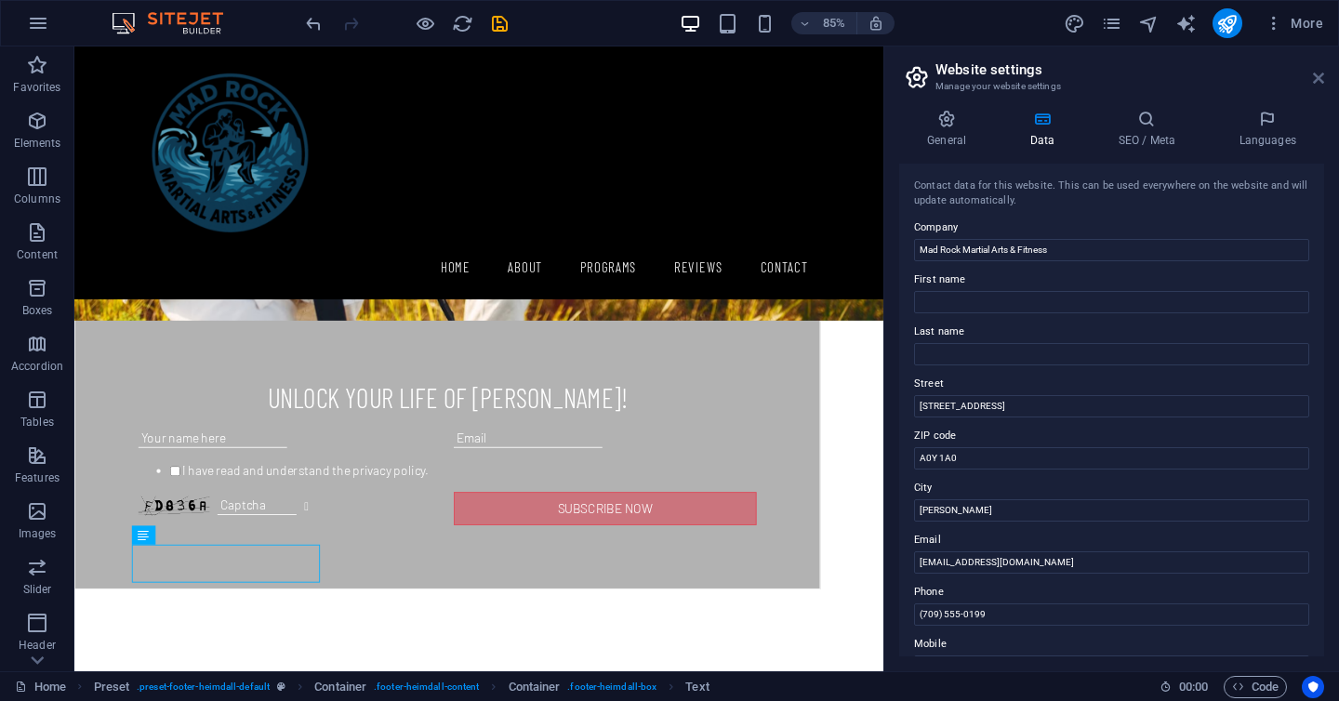
click at [1318, 74] on icon at bounding box center [1318, 78] width 11 height 15
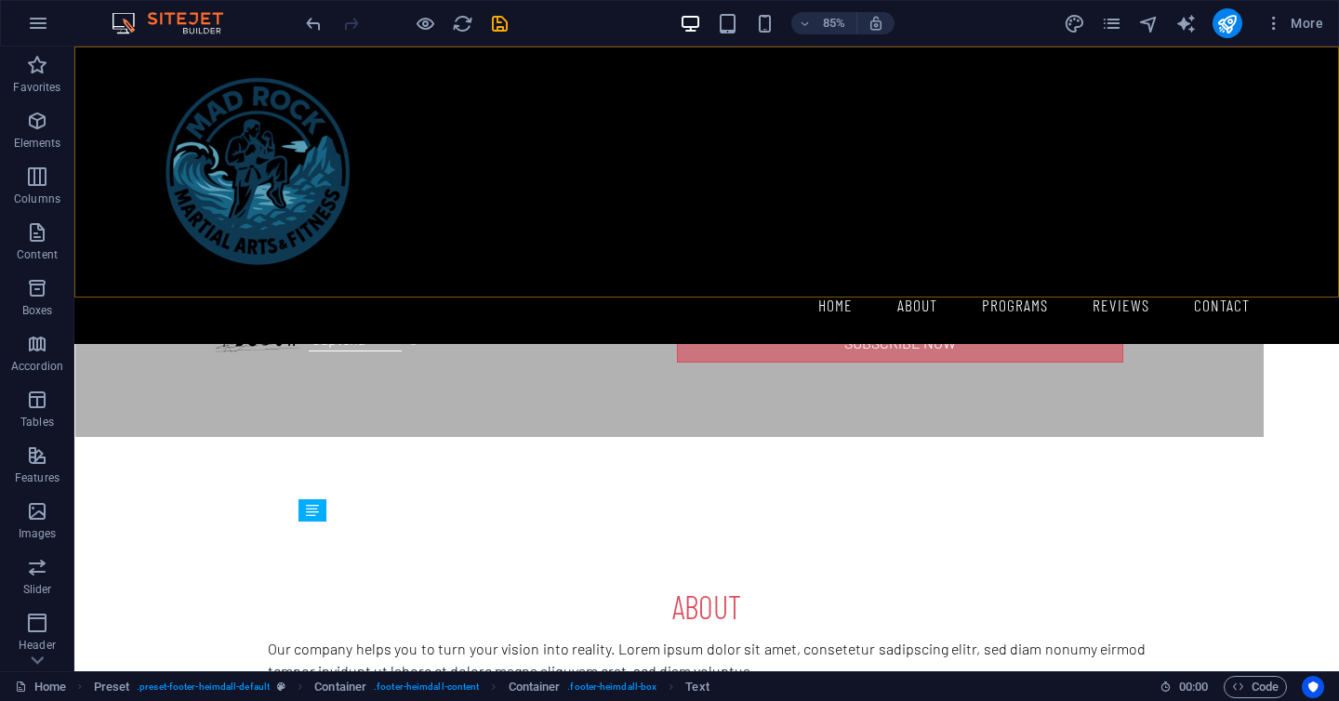
scroll to position [2432, 0]
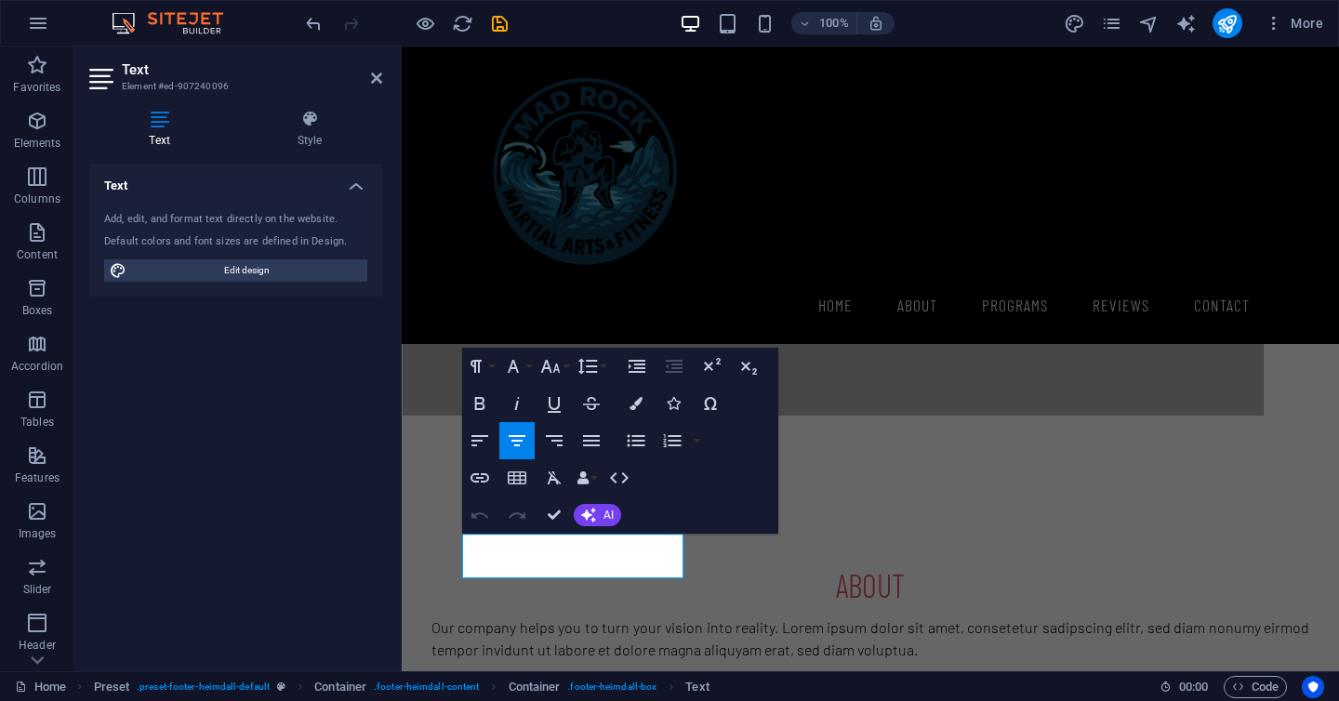
scroll to position [2567, 0]
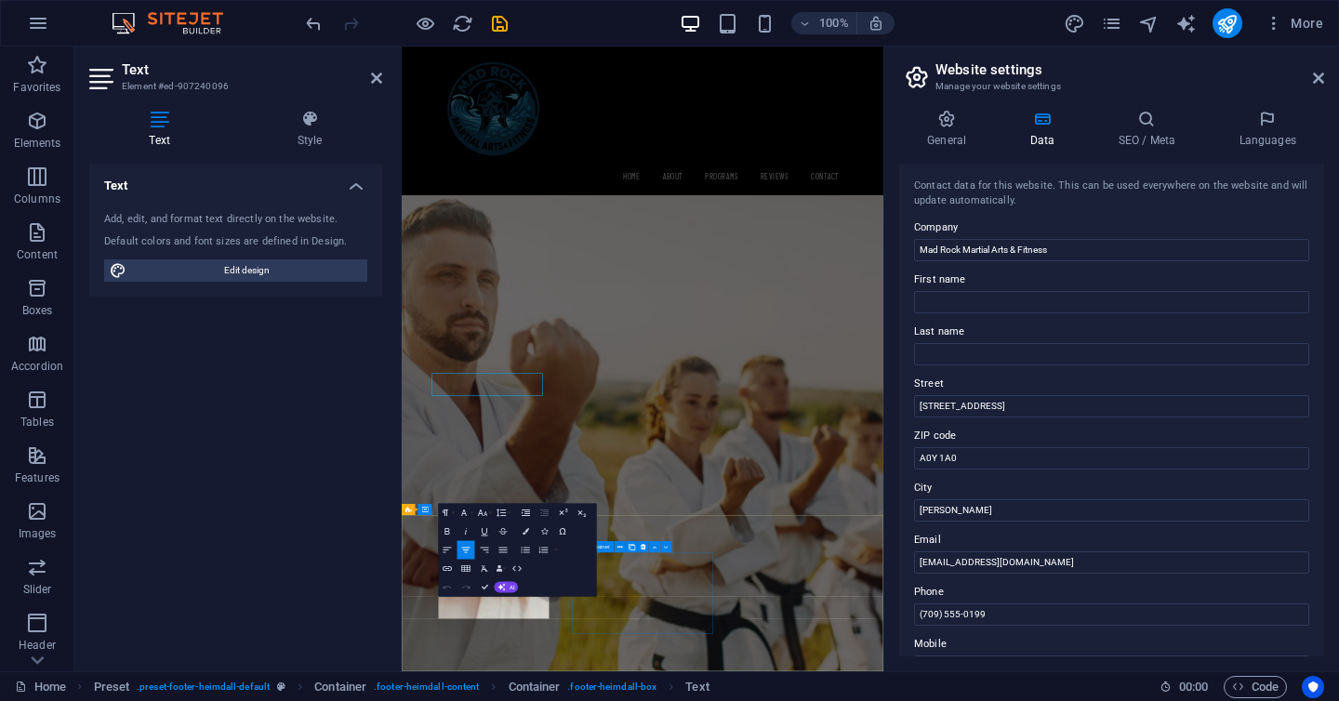
scroll to position [2389, 0]
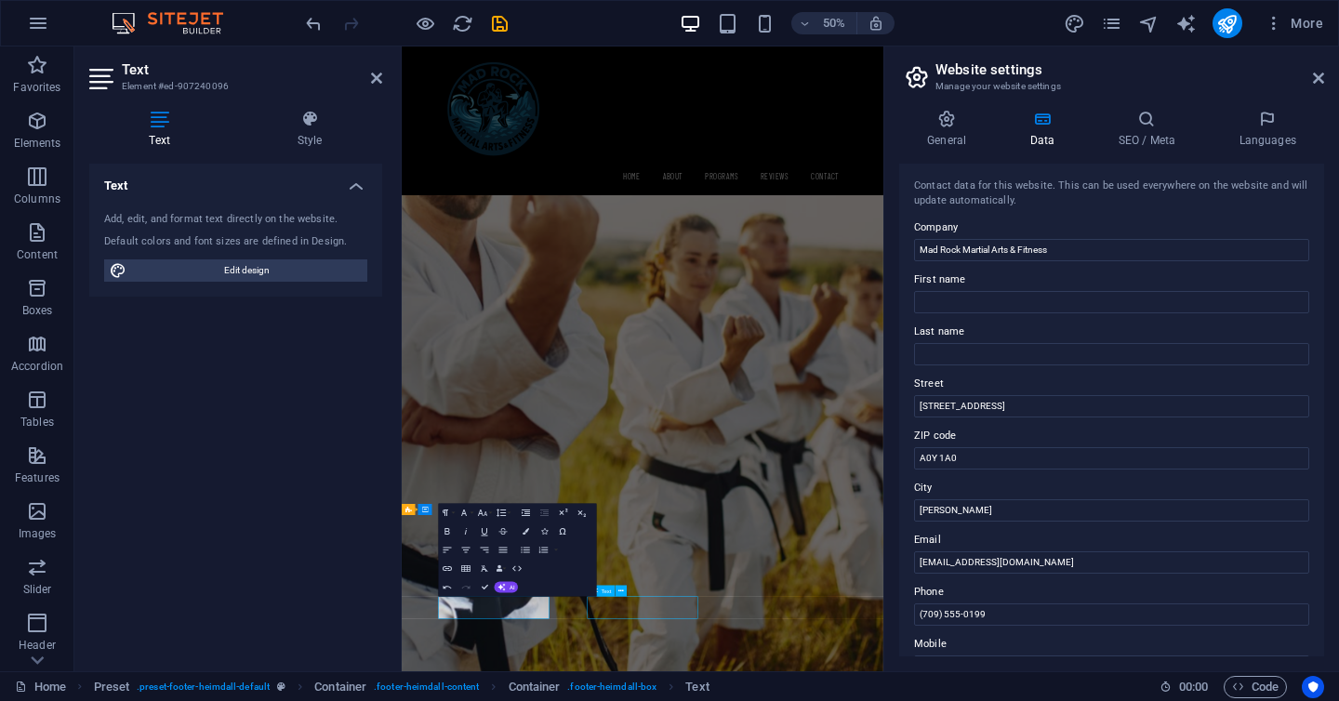
scroll to position [2495, 0]
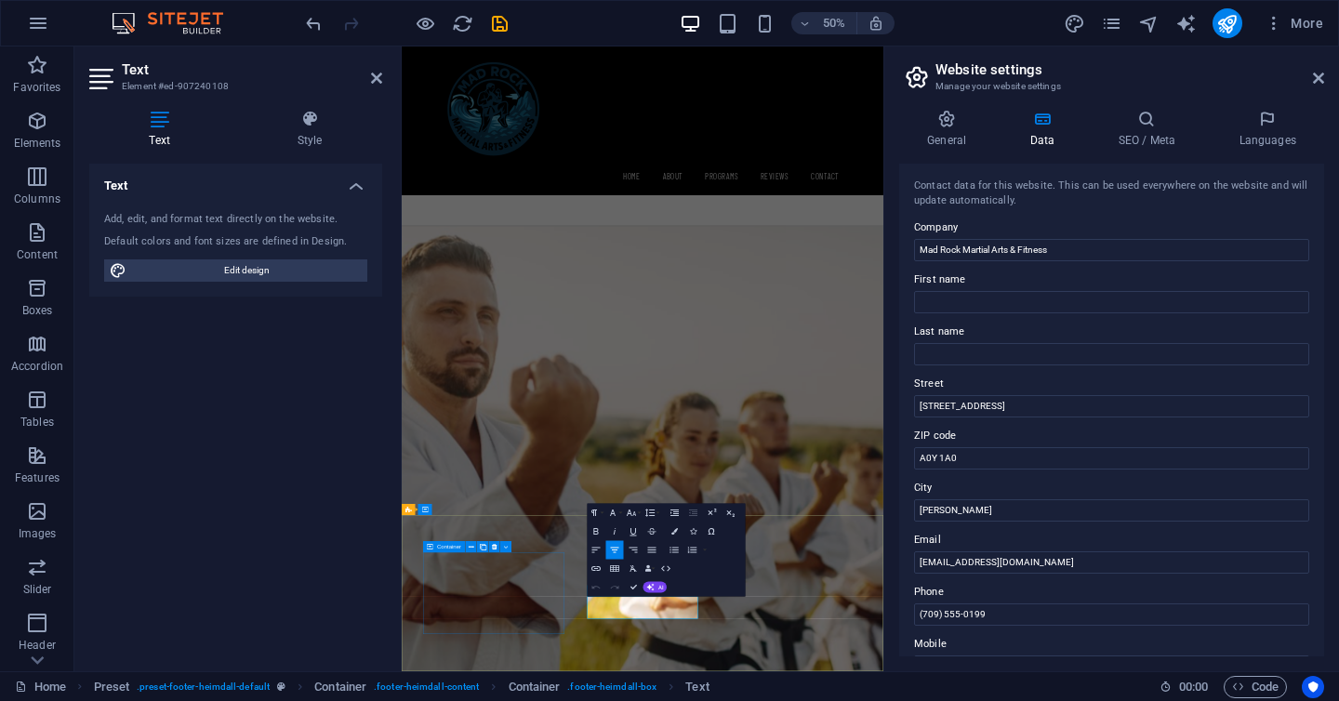
scroll to position [2389, 0]
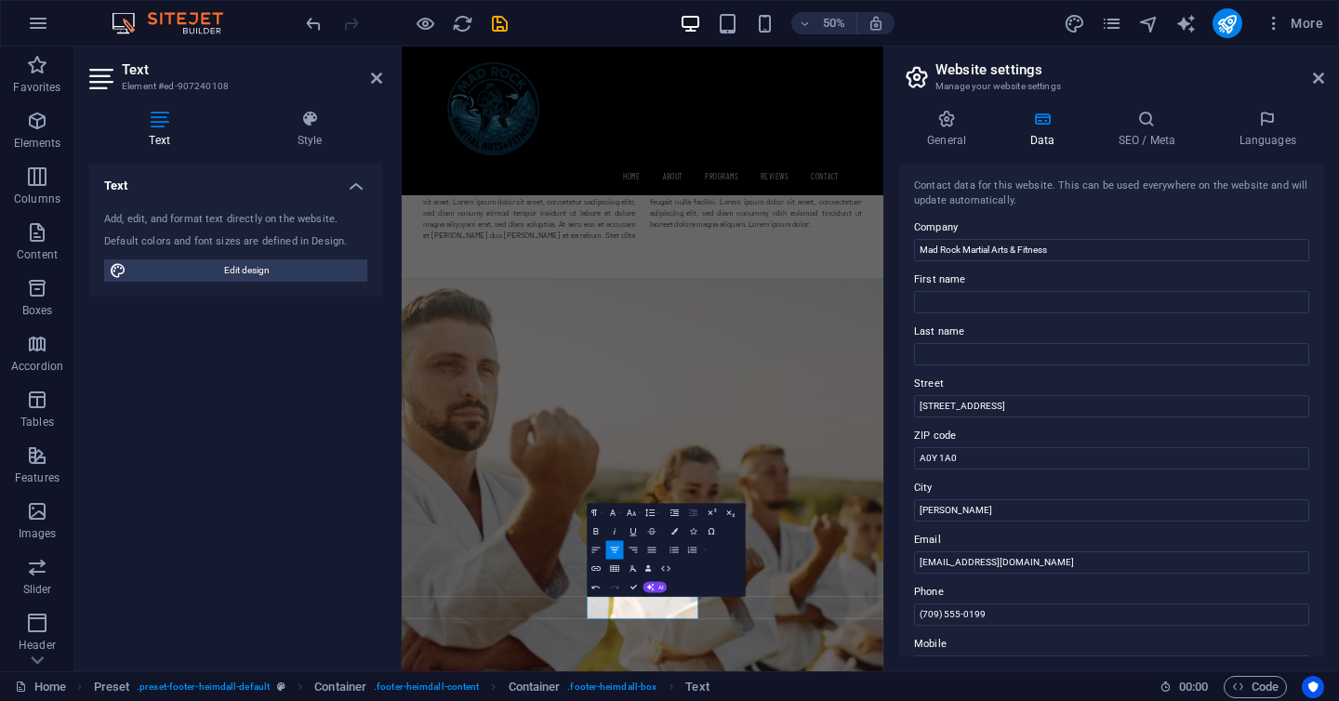
click at [892, 467] on div "General Data SEO / Meta Languages Website name madrockmartialarts.ca Logo Drag …" at bounding box center [1112, 383] width 455 height 577
click at [381, 80] on icon at bounding box center [376, 78] width 11 height 15
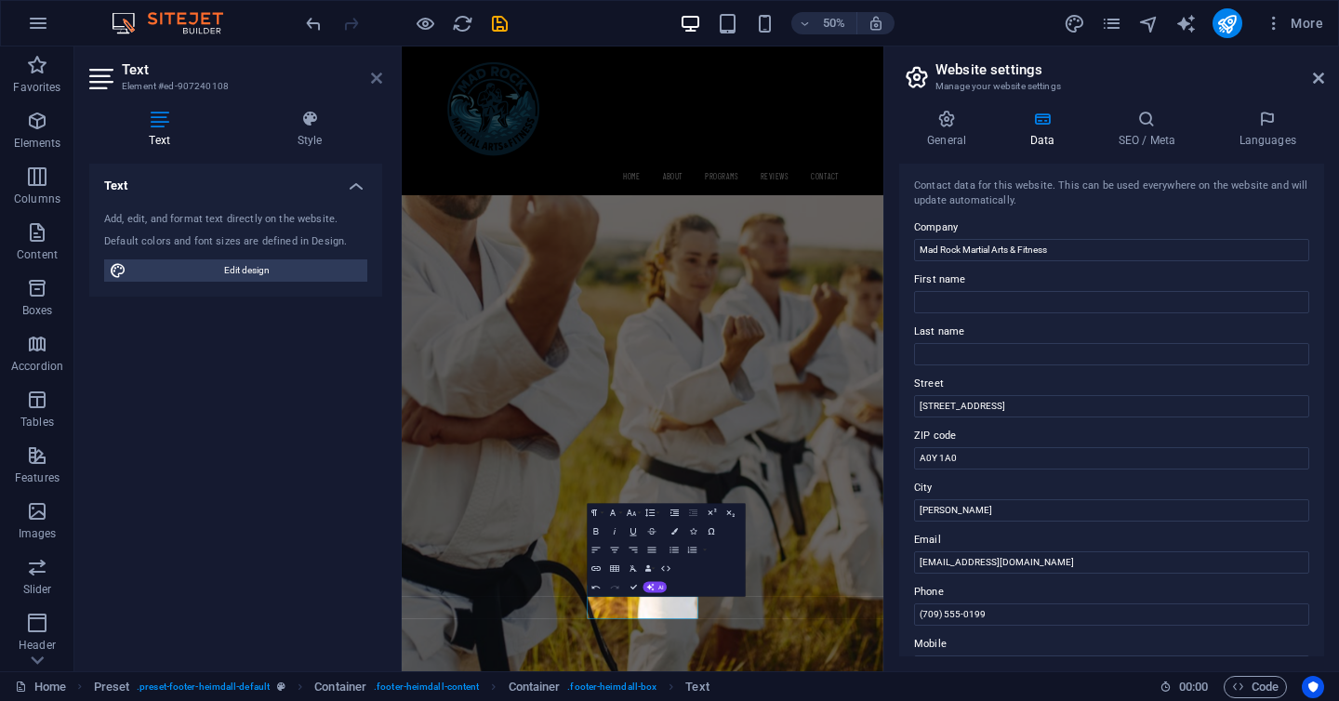
scroll to position [2495, 0]
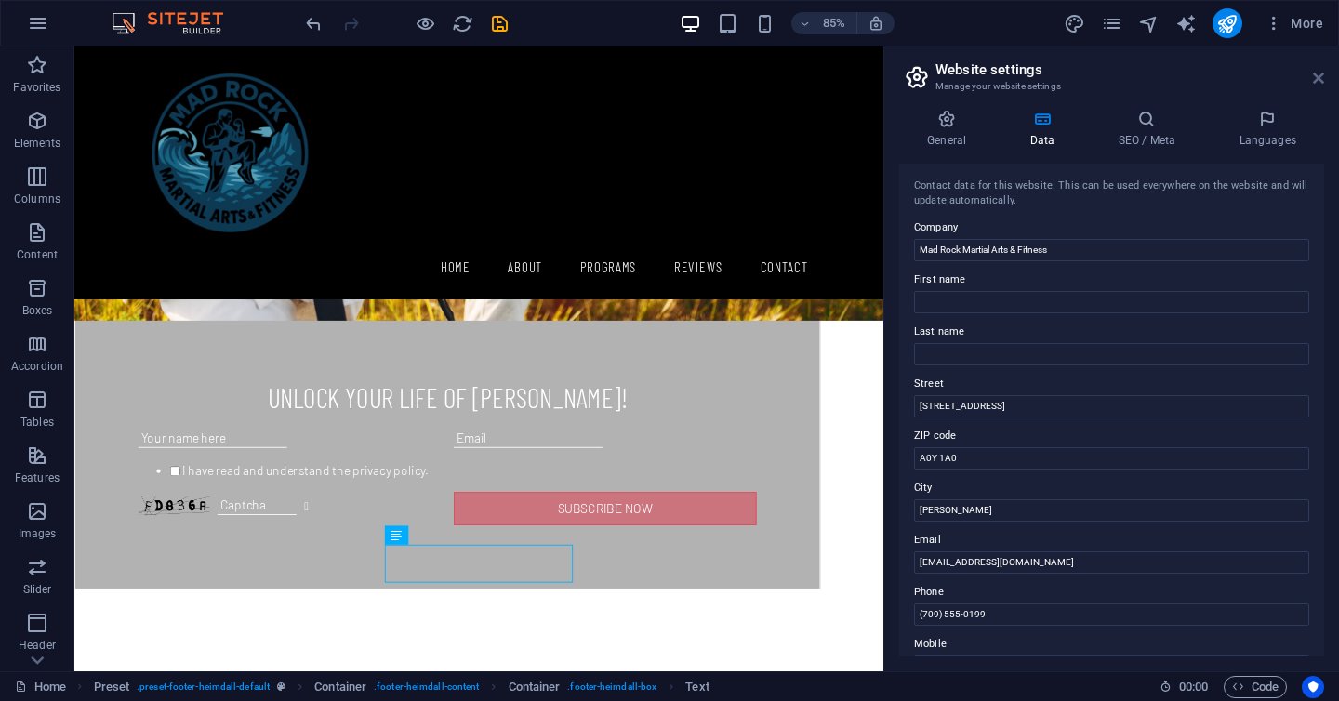
click at [1320, 82] on icon at bounding box center [1318, 78] width 11 height 15
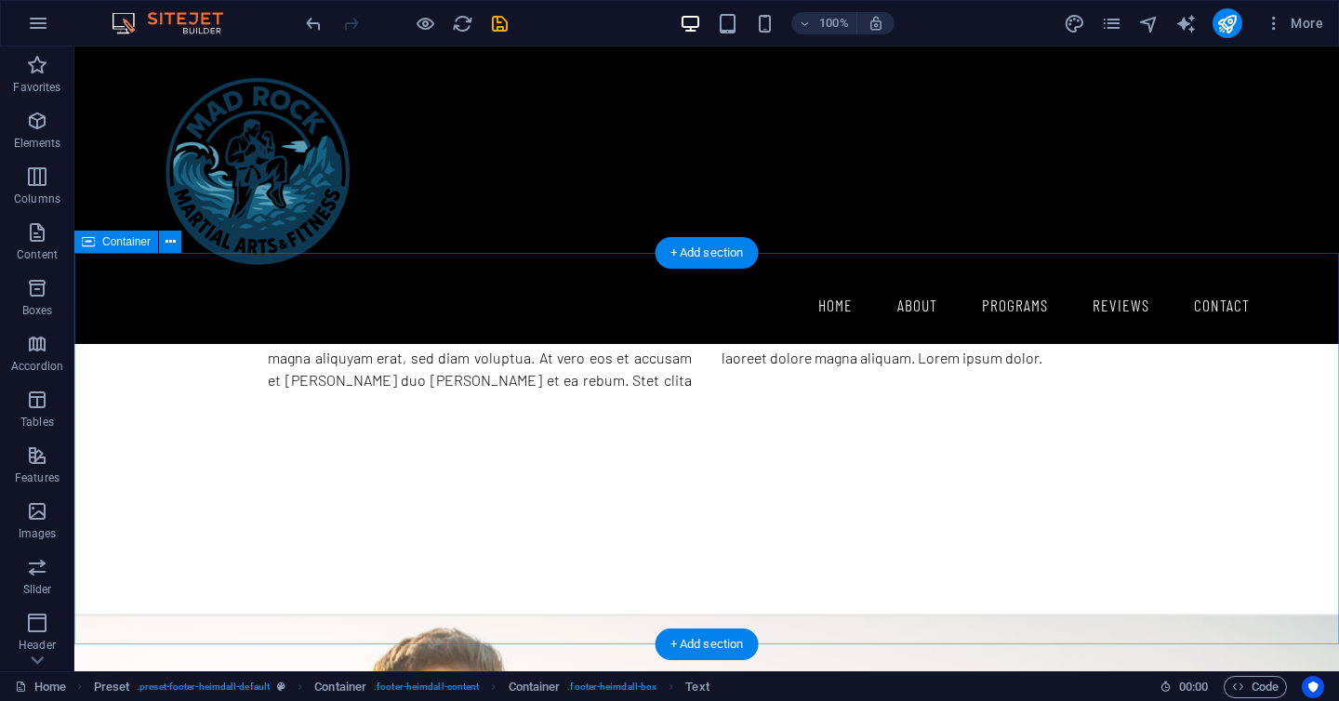
scroll to position [1499, 0]
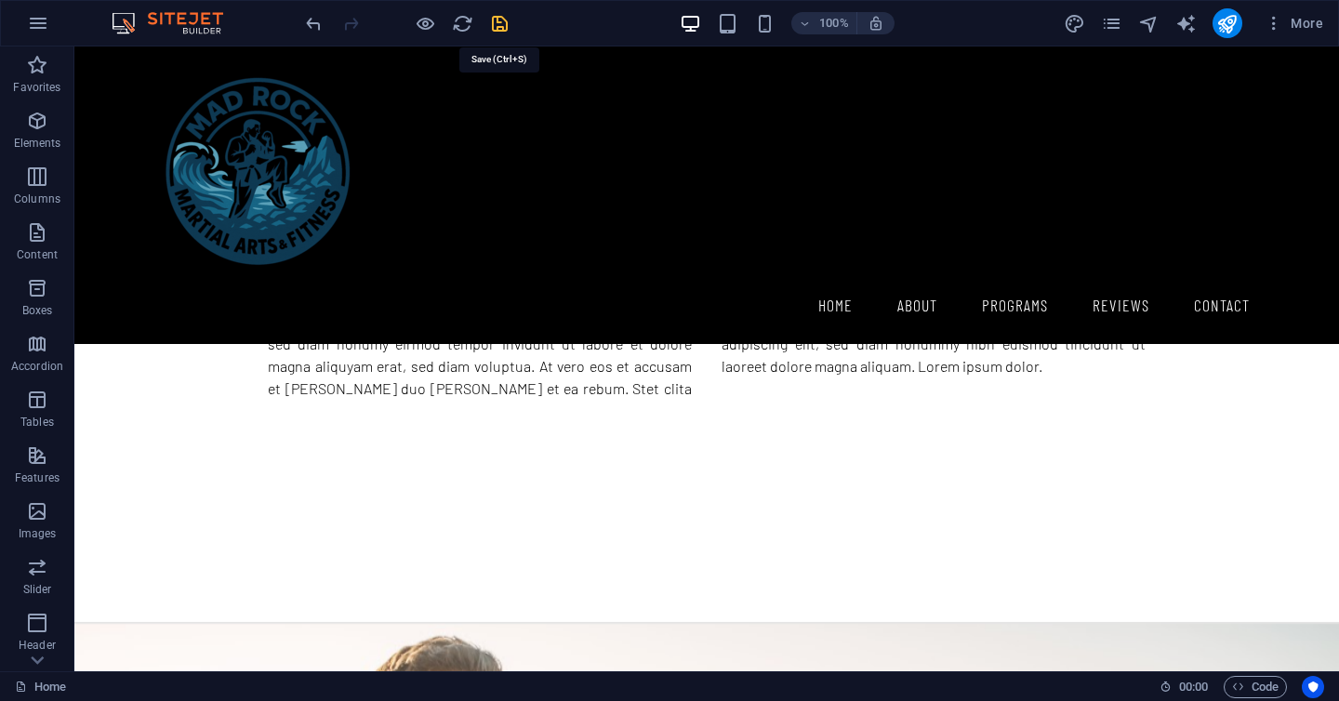
click at [499, 31] on icon "save" at bounding box center [499, 23] width 21 height 21
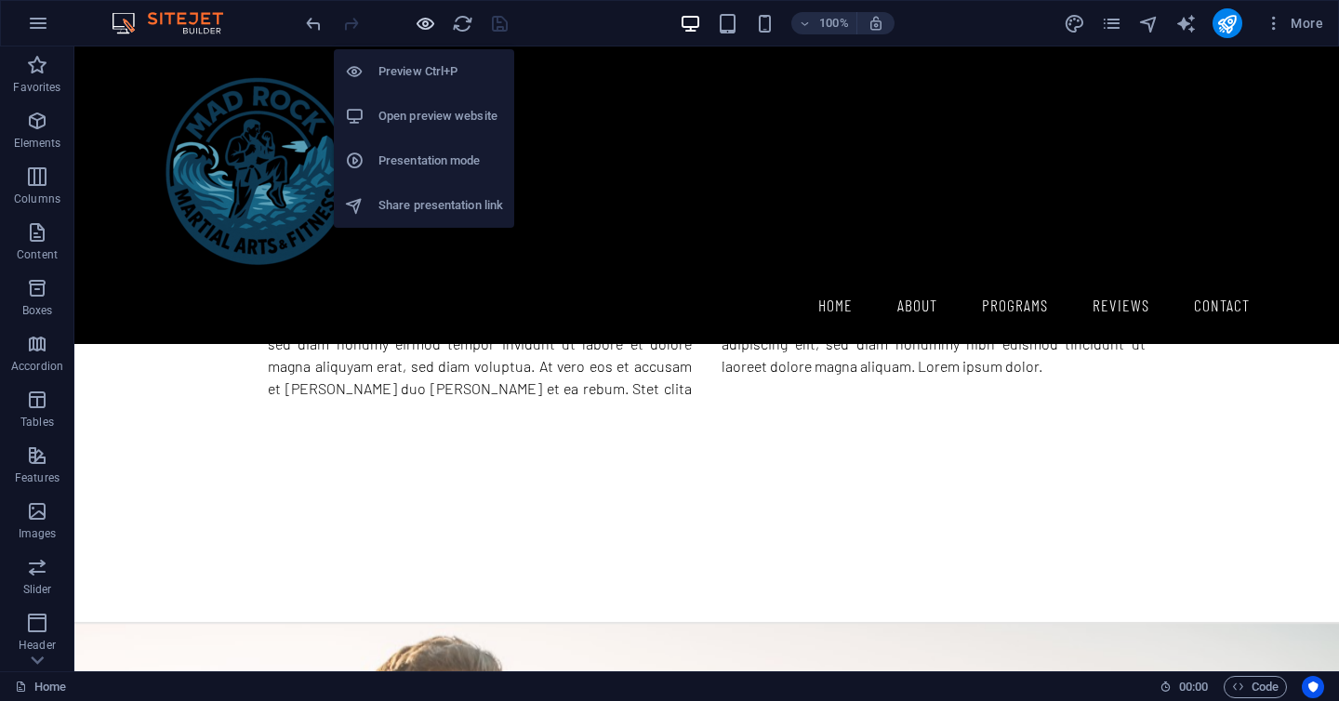
click at [428, 27] on icon "button" at bounding box center [425, 23] width 21 height 21
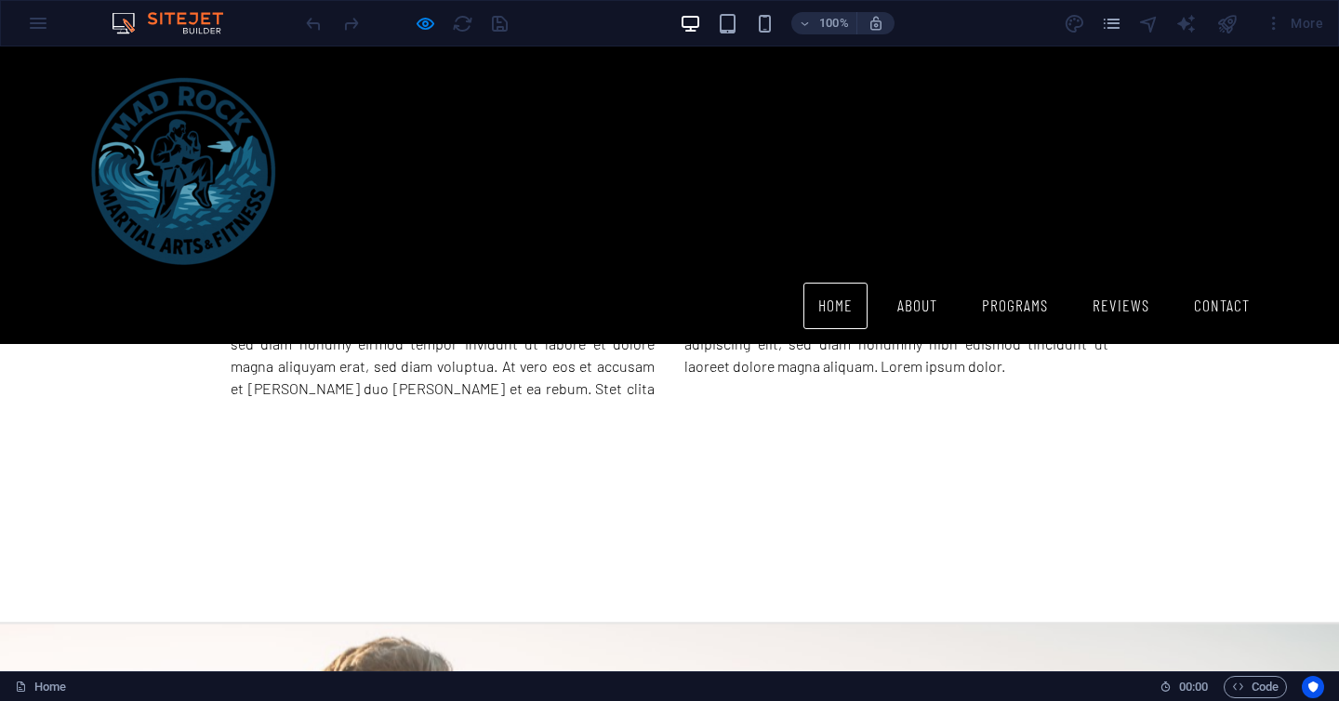
click at [833, 283] on link "Home" at bounding box center [836, 306] width 64 height 47
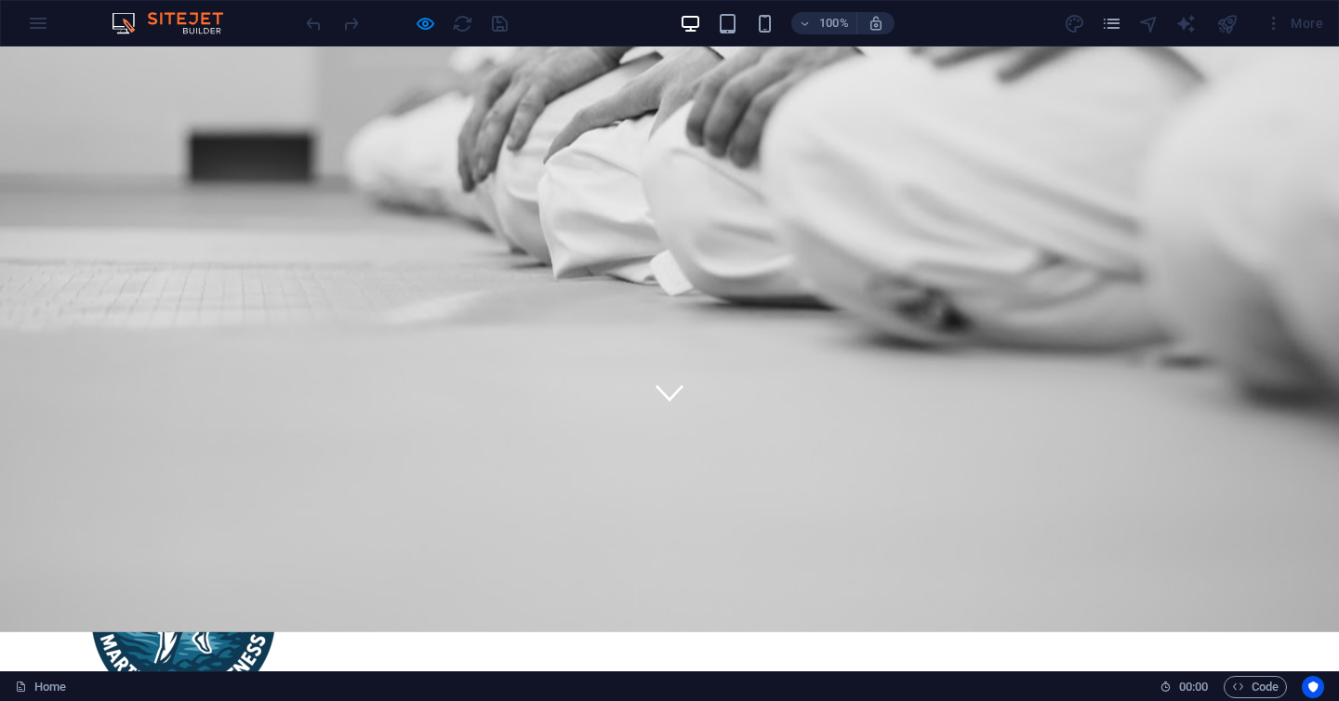
scroll to position [0, 0]
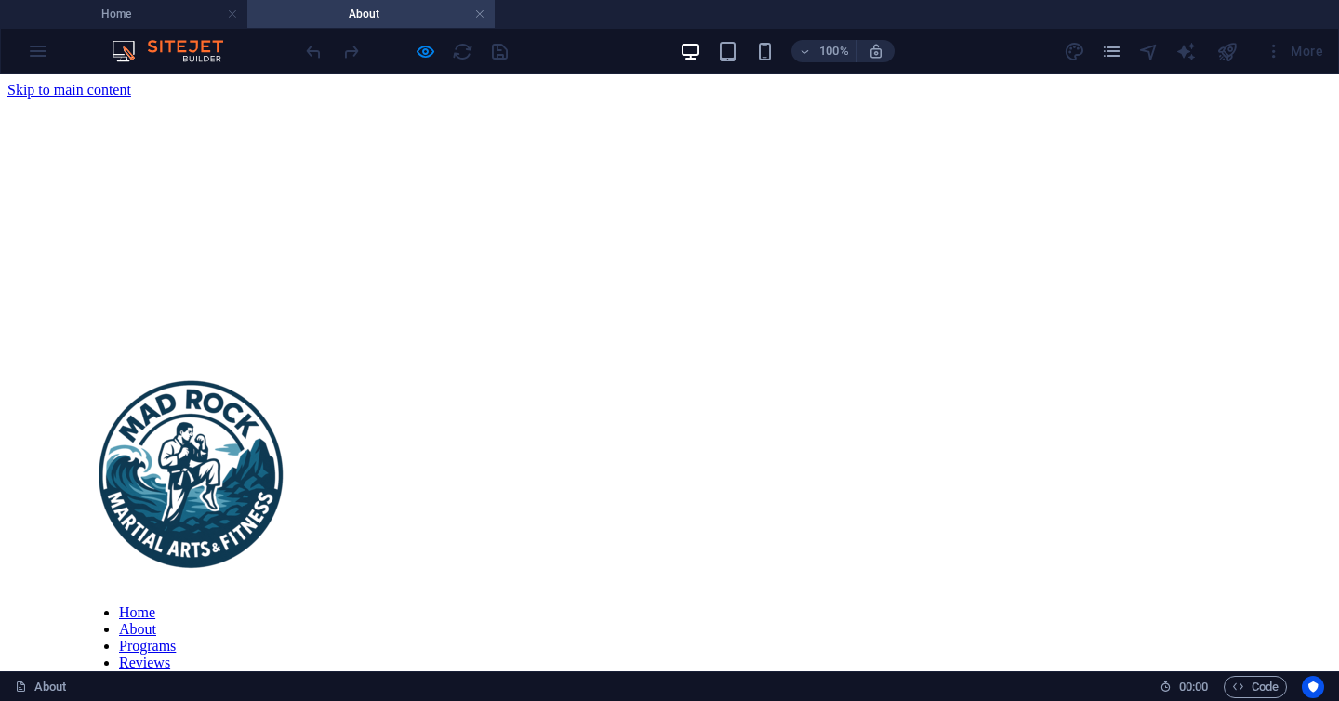
click at [843, 605] on nav "Home About Programs Reviews Contact" at bounding box center [670, 647] width 1176 height 84
click at [836, 605] on nav "Home About Programs Reviews Contact" at bounding box center [670, 647] width 1176 height 84
click at [837, 605] on nav "Home About Programs Reviews Contact" at bounding box center [670, 647] width 1176 height 84
click at [836, 605] on nav "Home About Programs Reviews Contact" at bounding box center [670, 647] width 1176 height 84
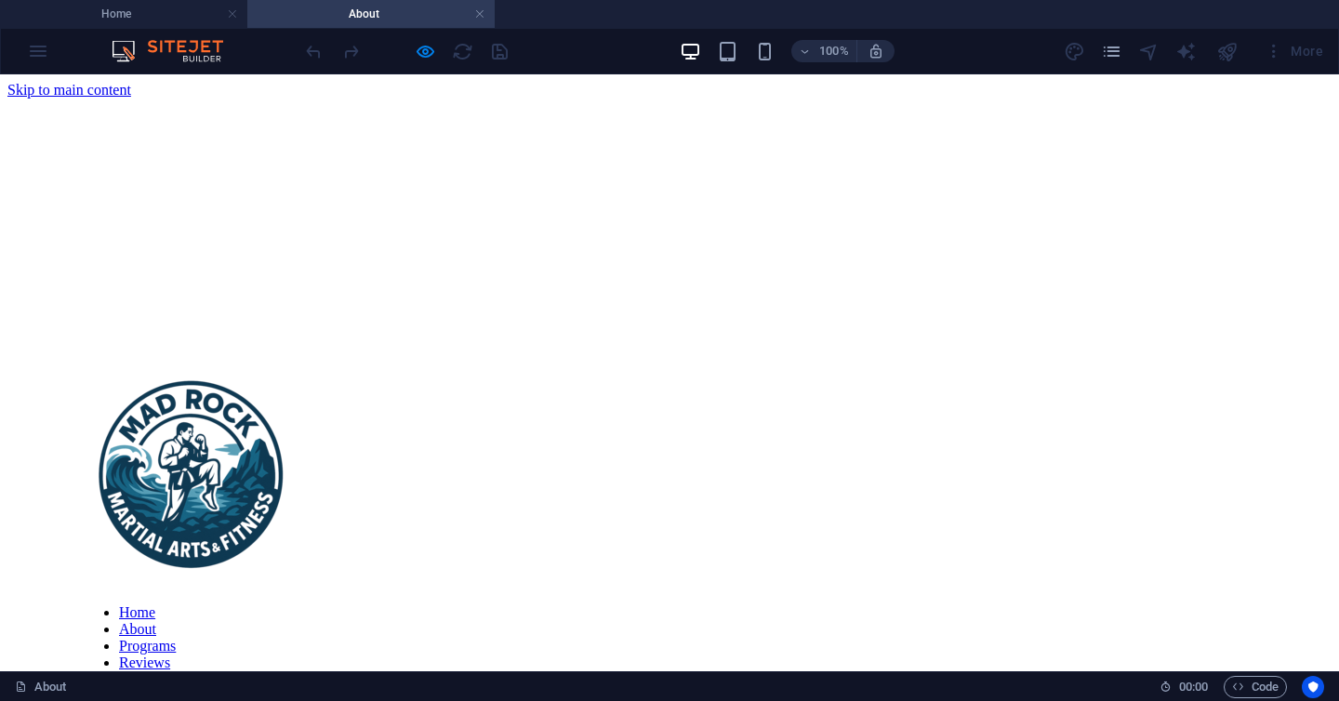
click at [1020, 605] on nav "Home About Programs Reviews Contact" at bounding box center [670, 647] width 1176 height 84
click at [1118, 605] on nav "Home About Programs Reviews Contact" at bounding box center [670, 647] width 1176 height 84
drag, startPoint x: 1216, startPoint y: 200, endPoint x: 612, endPoint y: 99, distance: 612.2
click at [1216, 605] on nav "Home About Programs Reviews Contact" at bounding box center [670, 647] width 1176 height 84
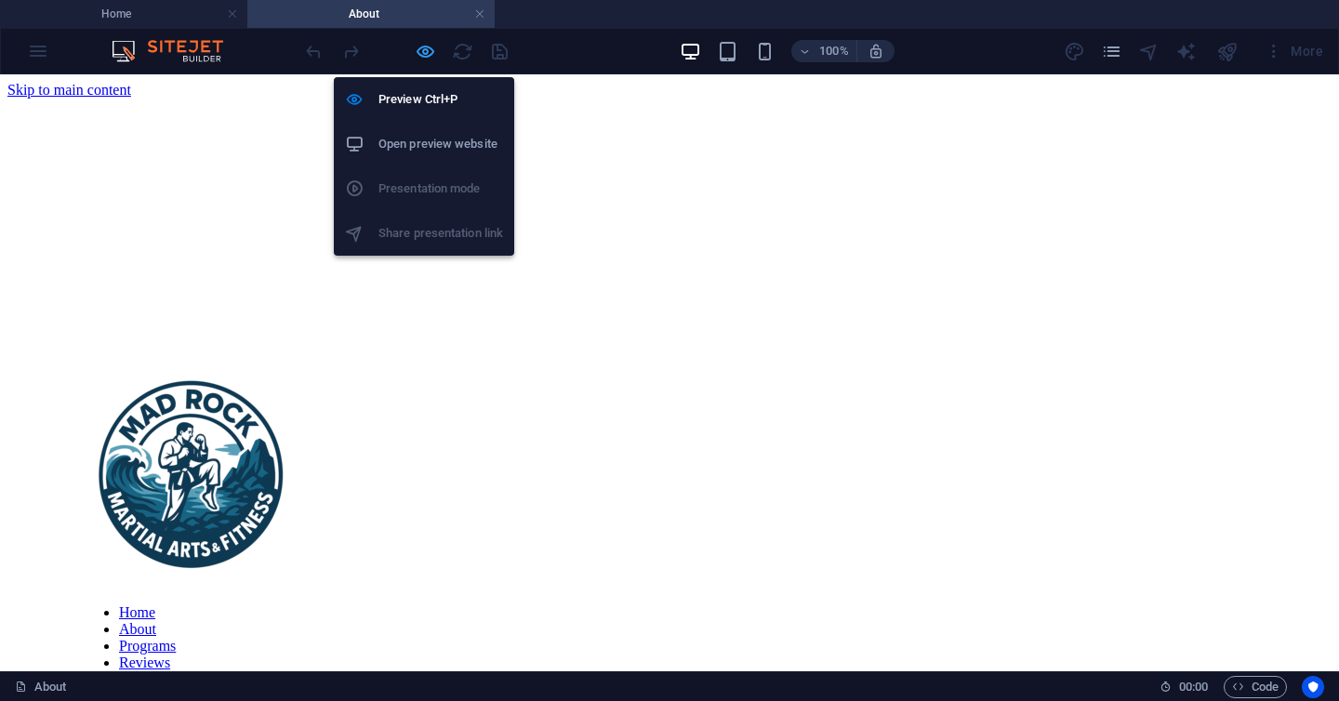
click at [429, 54] on icon "button" at bounding box center [425, 51] width 21 height 21
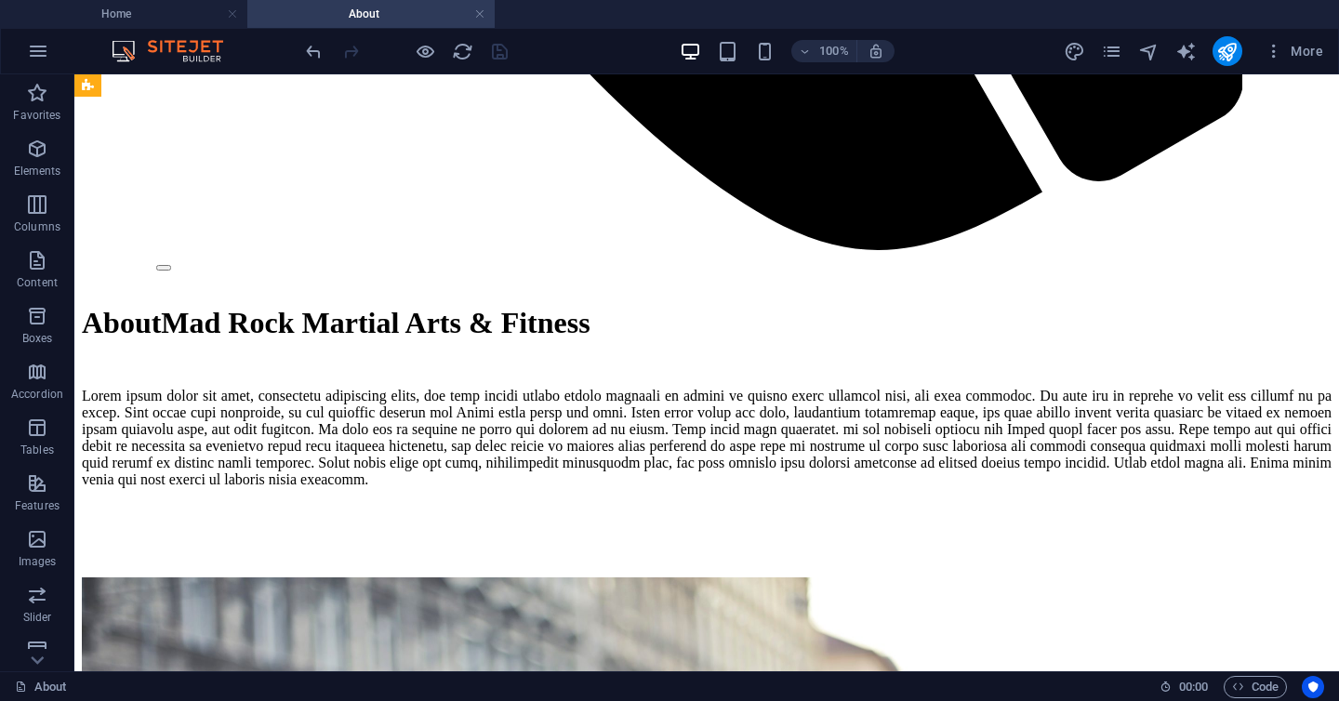
scroll to position [1956, 0]
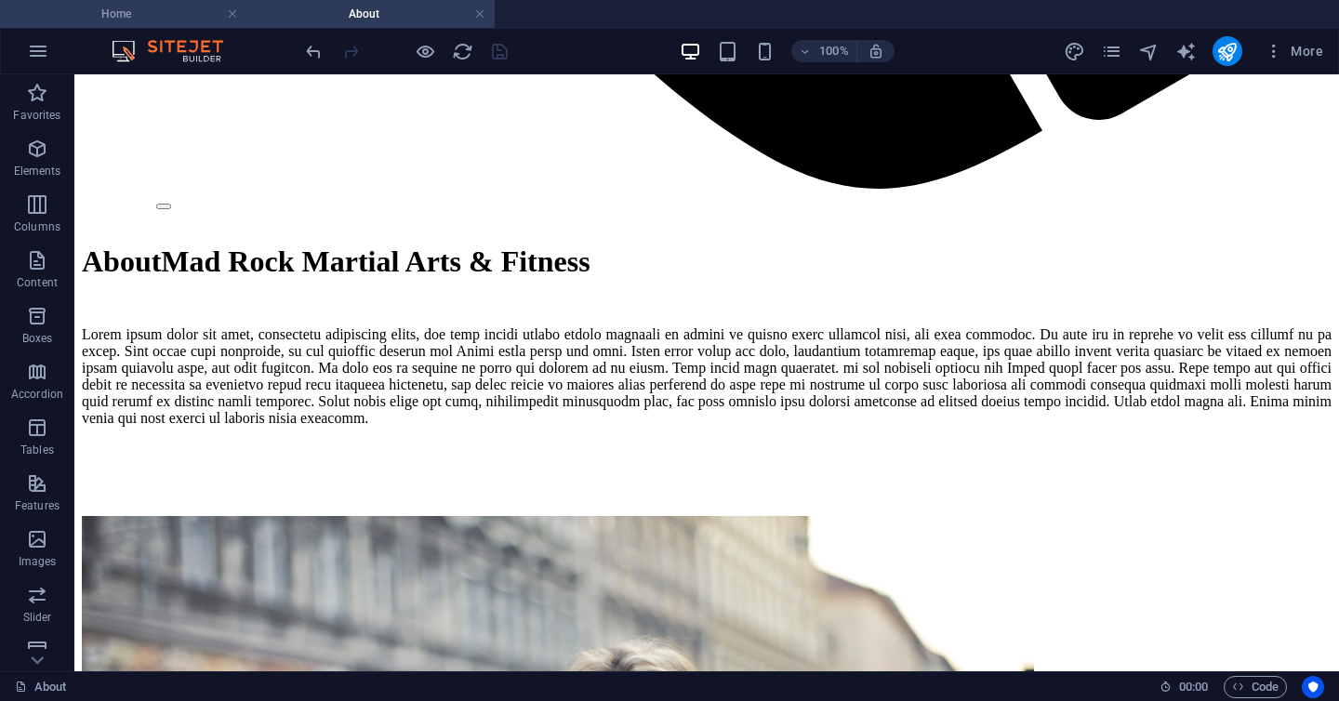
click at [160, 12] on h4 "Home" at bounding box center [123, 14] width 247 height 20
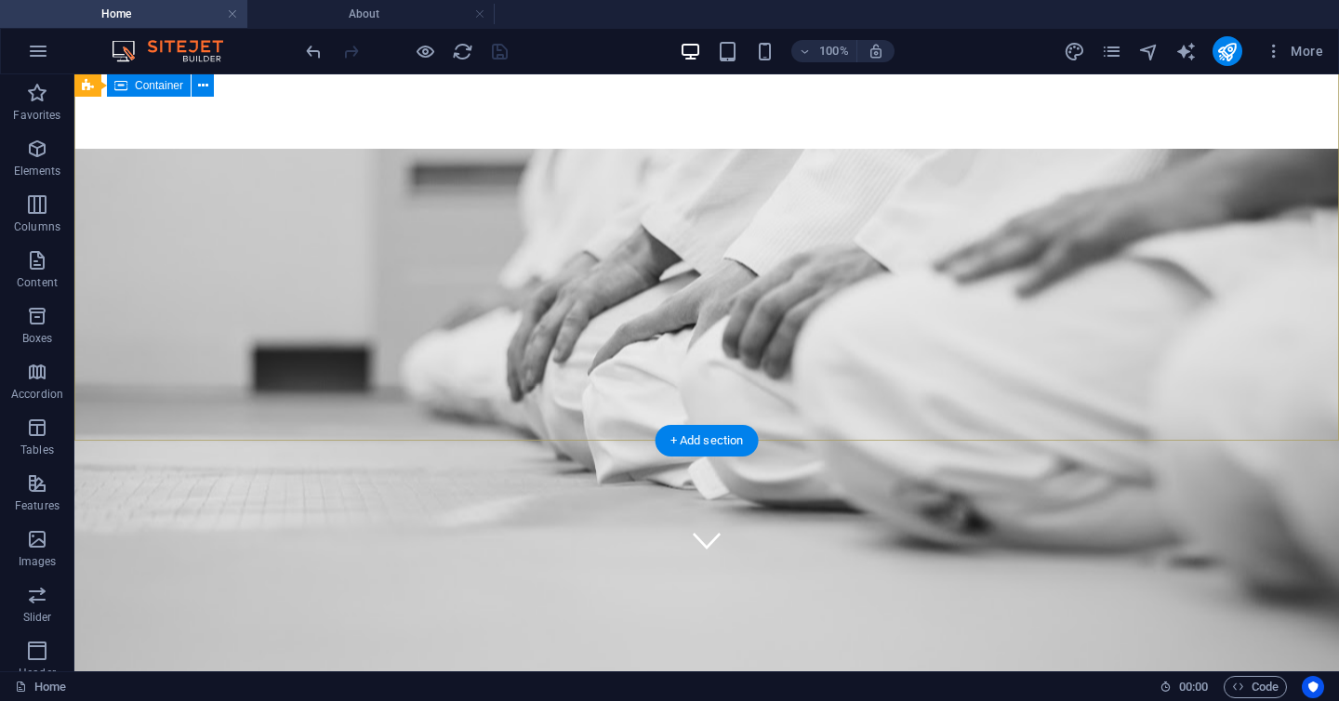
scroll to position [0, 0]
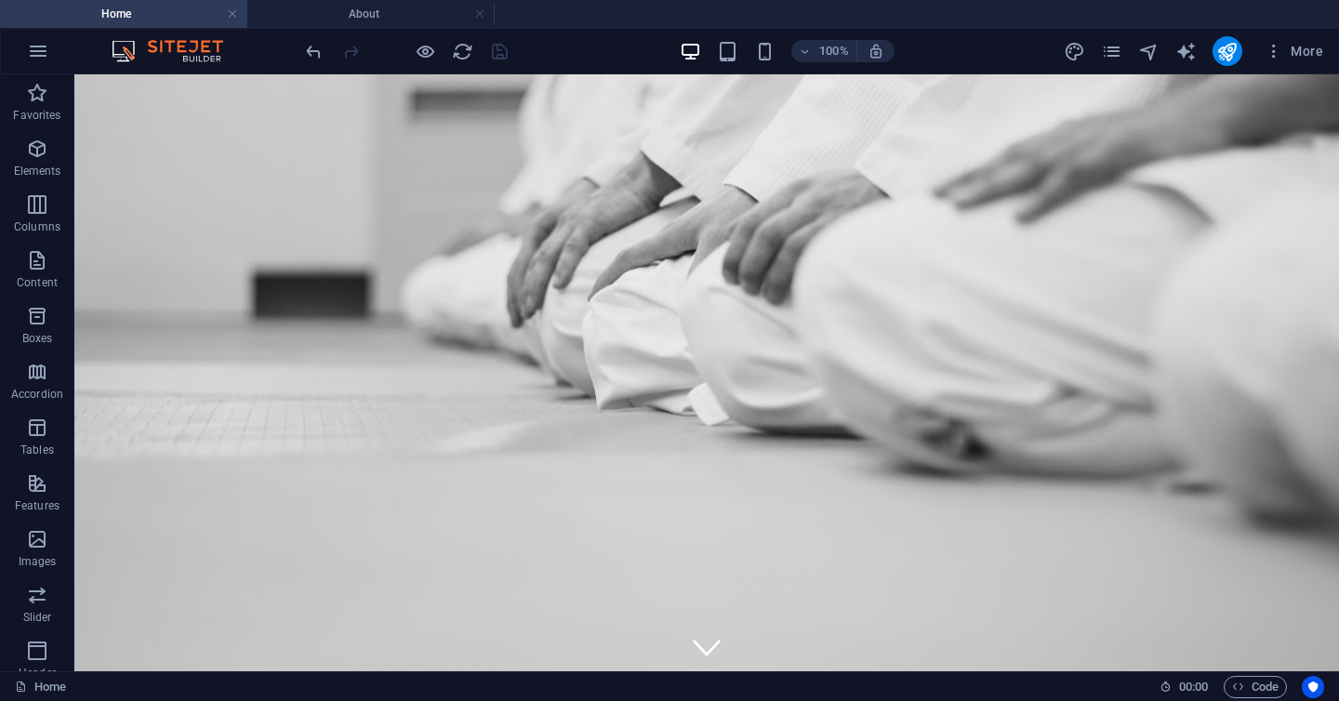
click at [519, 19] on ul "Home About" at bounding box center [669, 14] width 1339 height 28
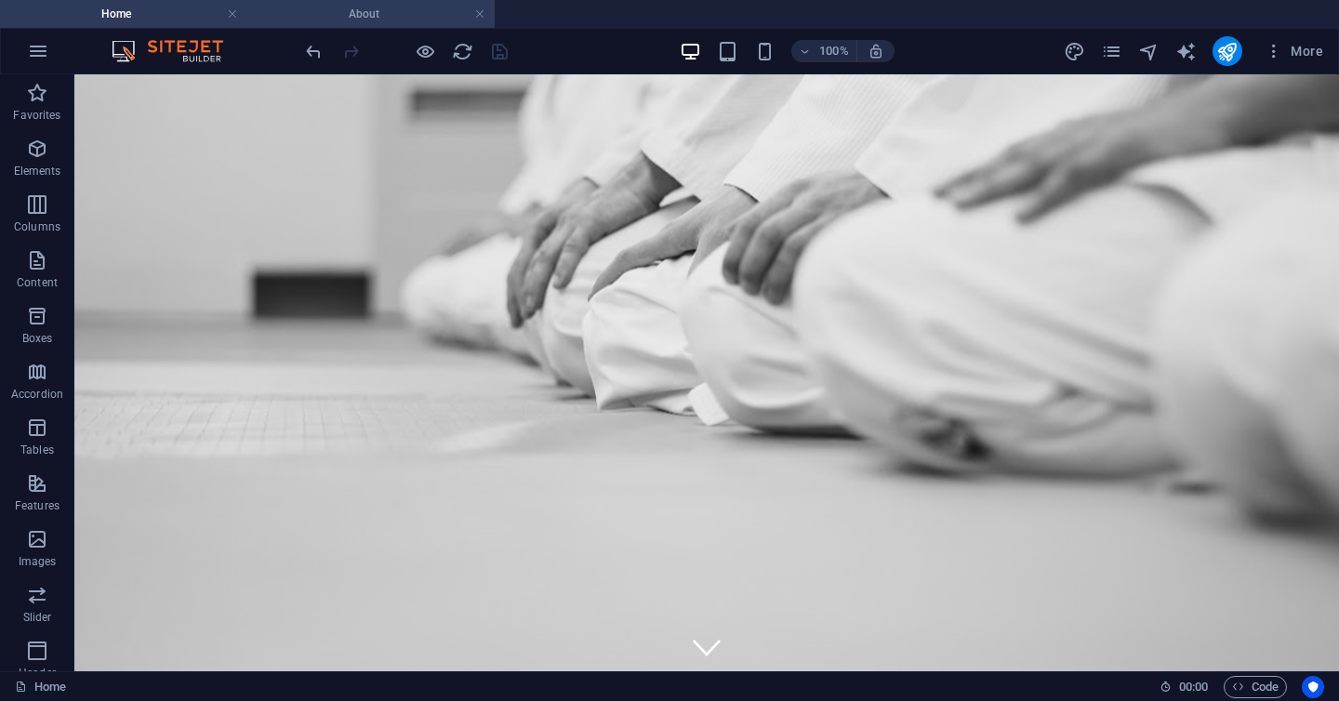
click at [404, 20] on h4 "About" at bounding box center [370, 14] width 247 height 20
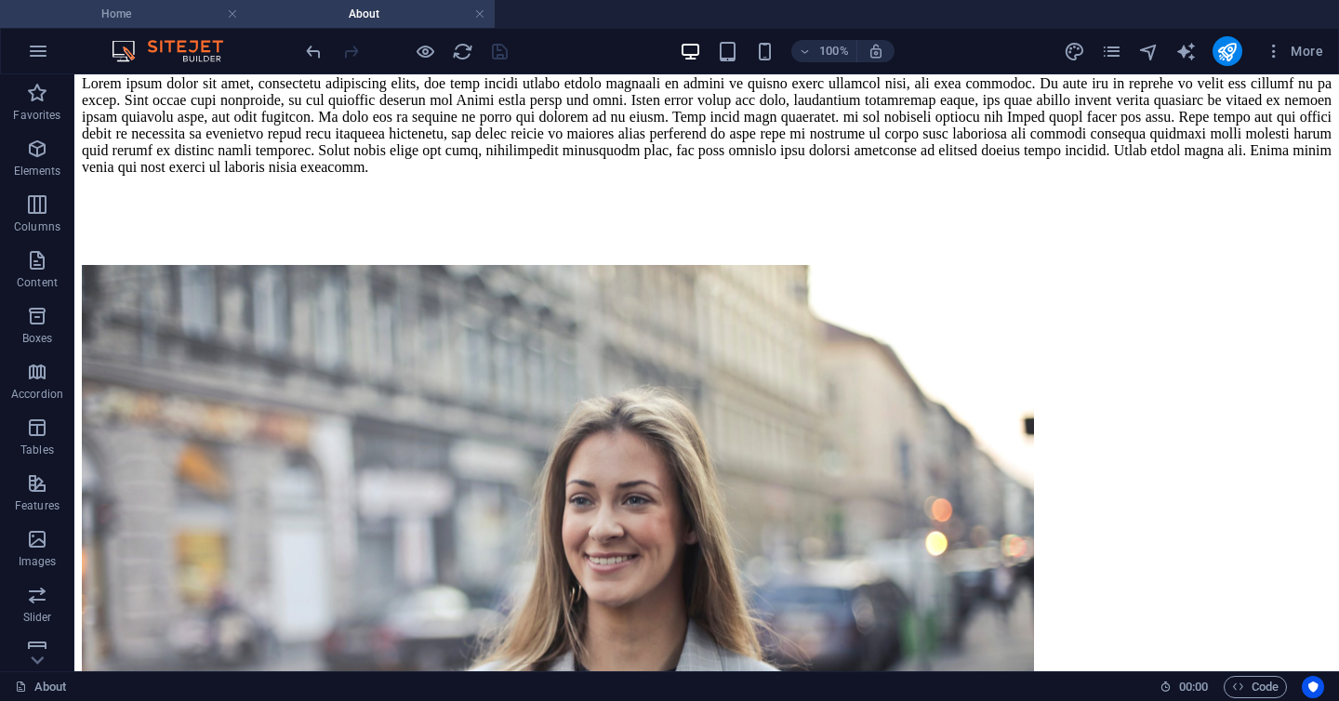
click at [172, 8] on h4 "Home" at bounding box center [123, 14] width 247 height 20
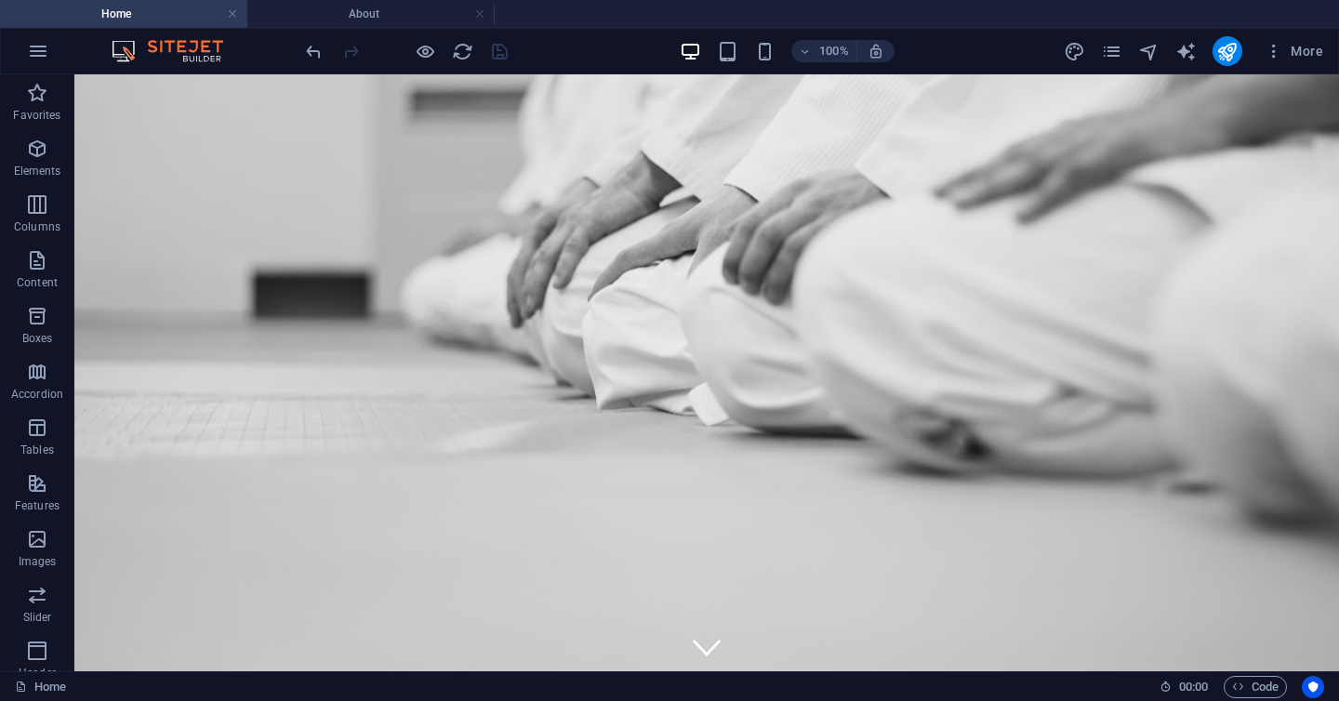
scroll to position [0, 0]
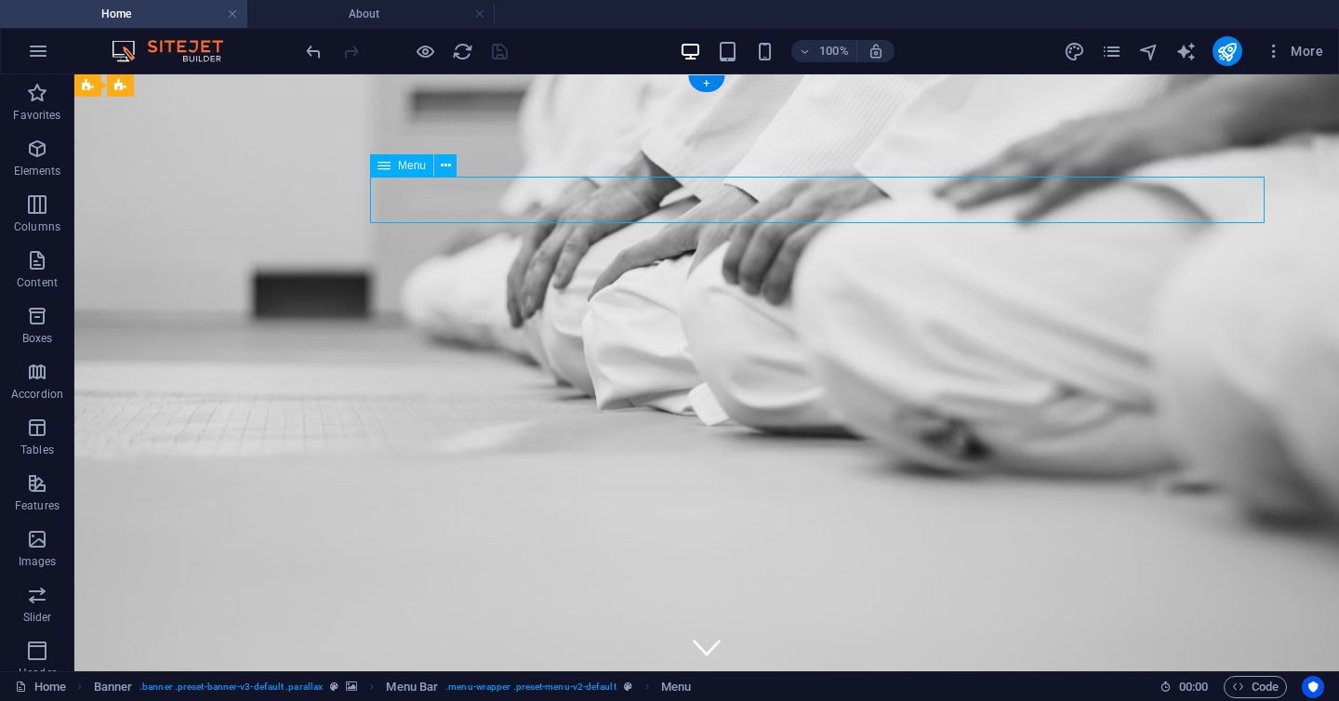
select select
select select "1"
select select
select select "2"
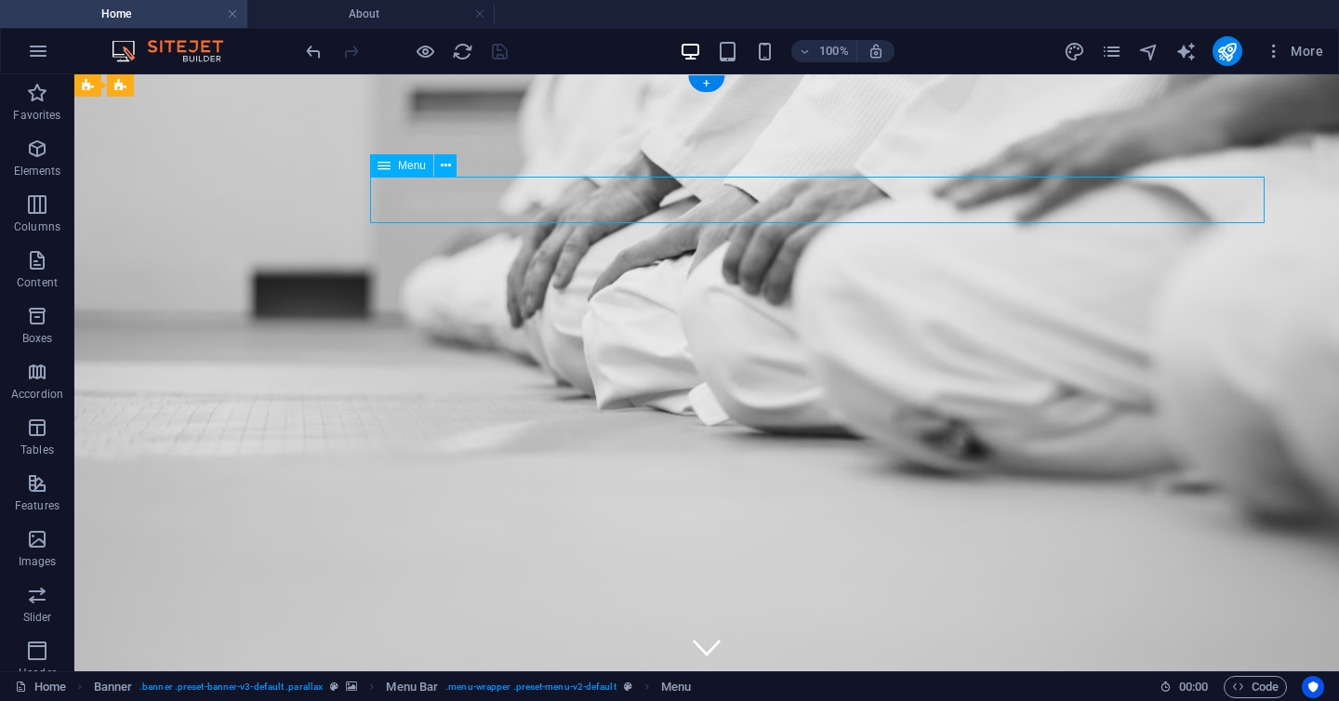
select select
select select "3"
select select
select select "4"
select select
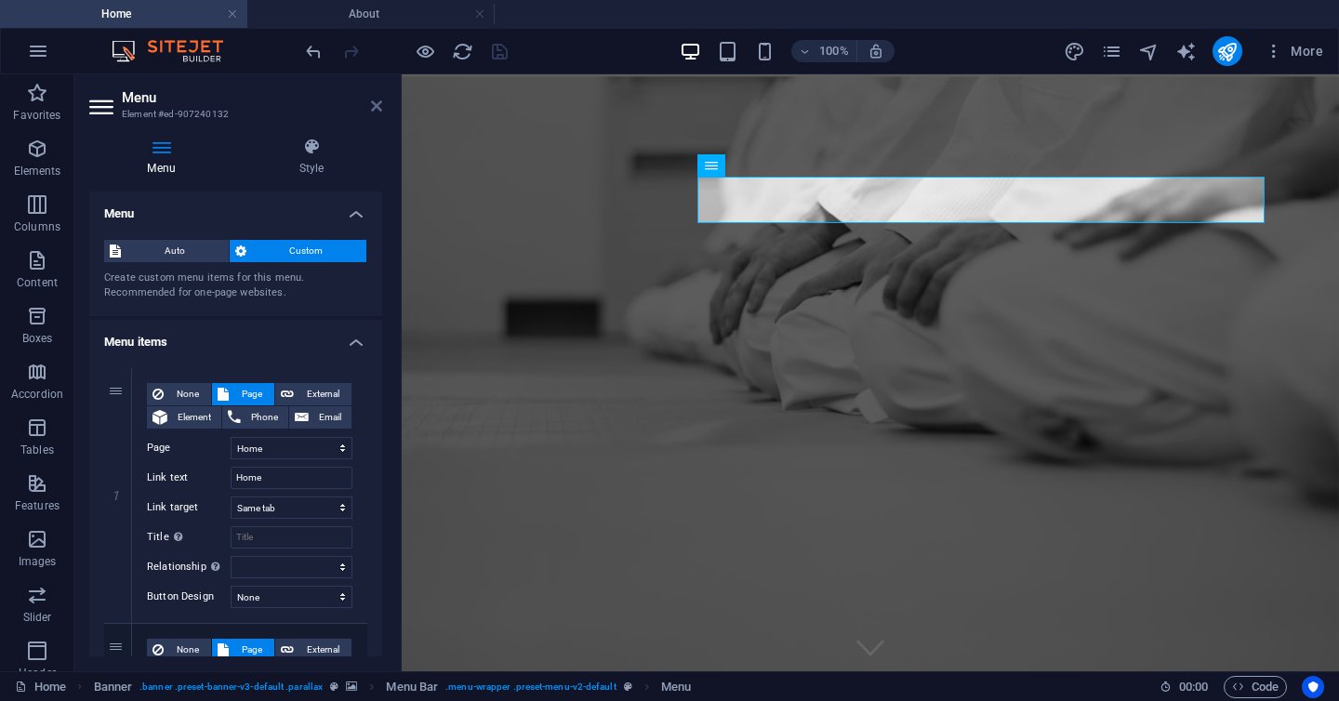
click at [380, 105] on icon at bounding box center [376, 106] width 11 height 15
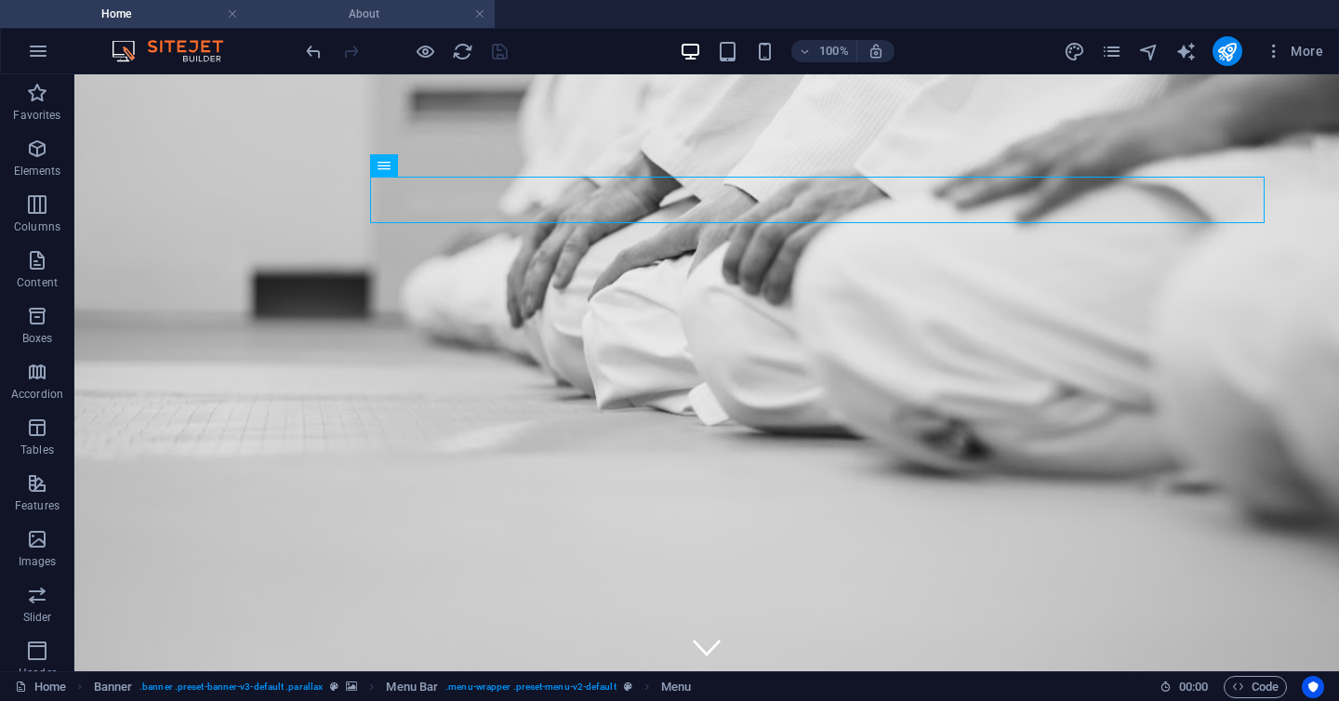
click at [390, 11] on h4 "About" at bounding box center [370, 14] width 247 height 20
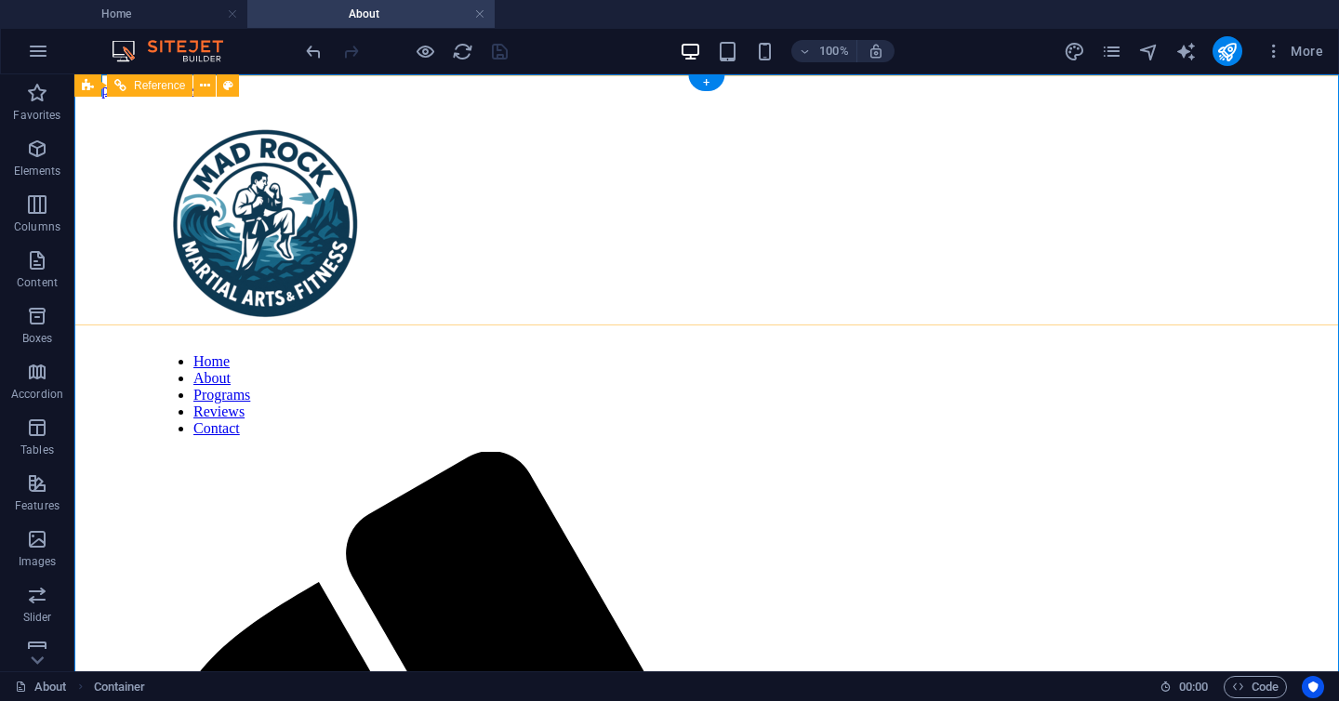
click at [1023, 353] on nav "Home About Programs Reviews Contact" at bounding box center [706, 395] width 1101 height 84
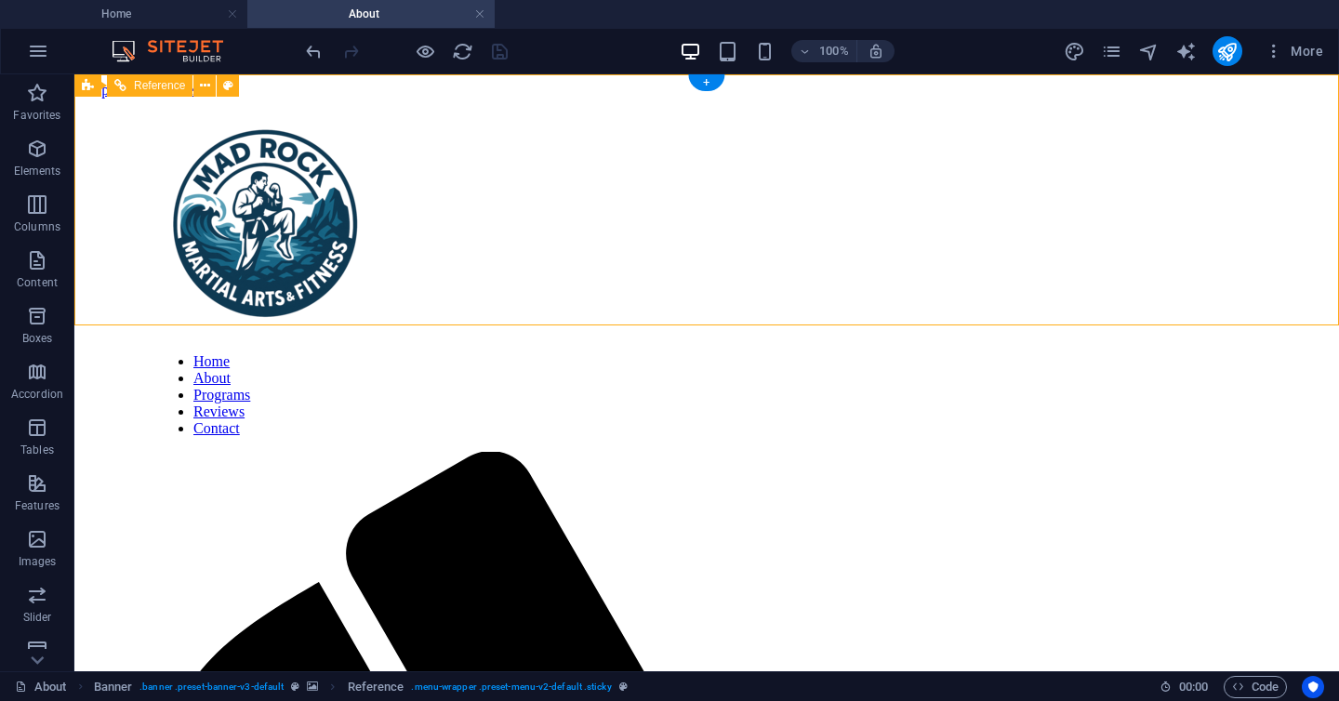
click at [1023, 353] on nav "Home About Programs Reviews Contact" at bounding box center [706, 395] width 1101 height 84
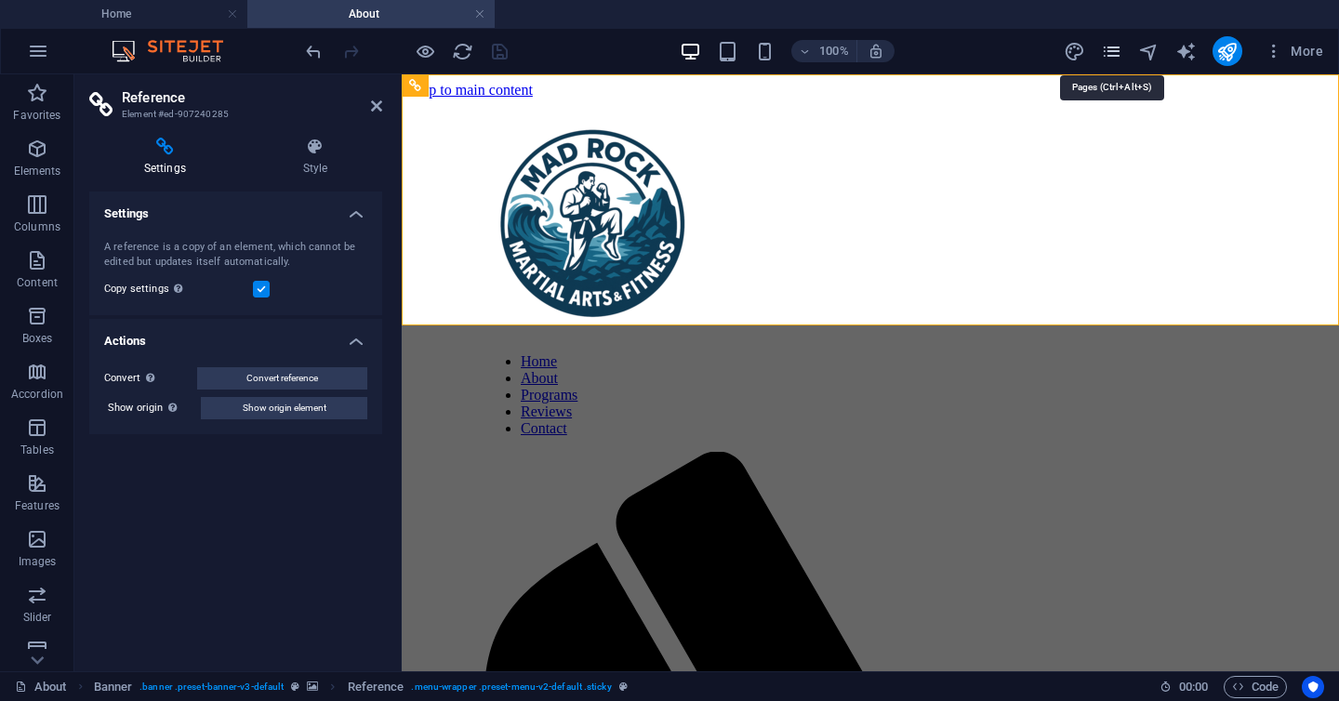
click at [1118, 53] on icon "pages" at bounding box center [1111, 51] width 21 height 21
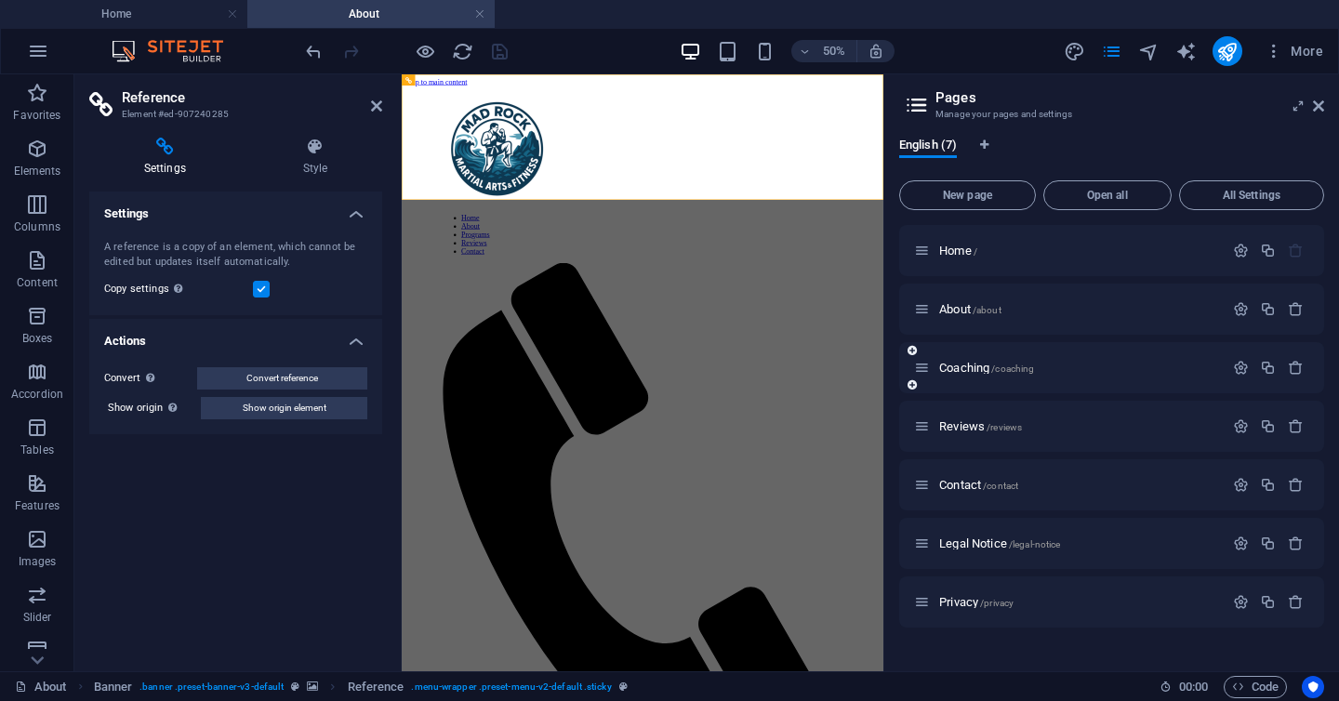
click at [1026, 358] on div "Coaching /coaching" at bounding box center [1069, 367] width 310 height 21
click at [979, 371] on span "Coaching /coaching" at bounding box center [986, 368] width 95 height 14
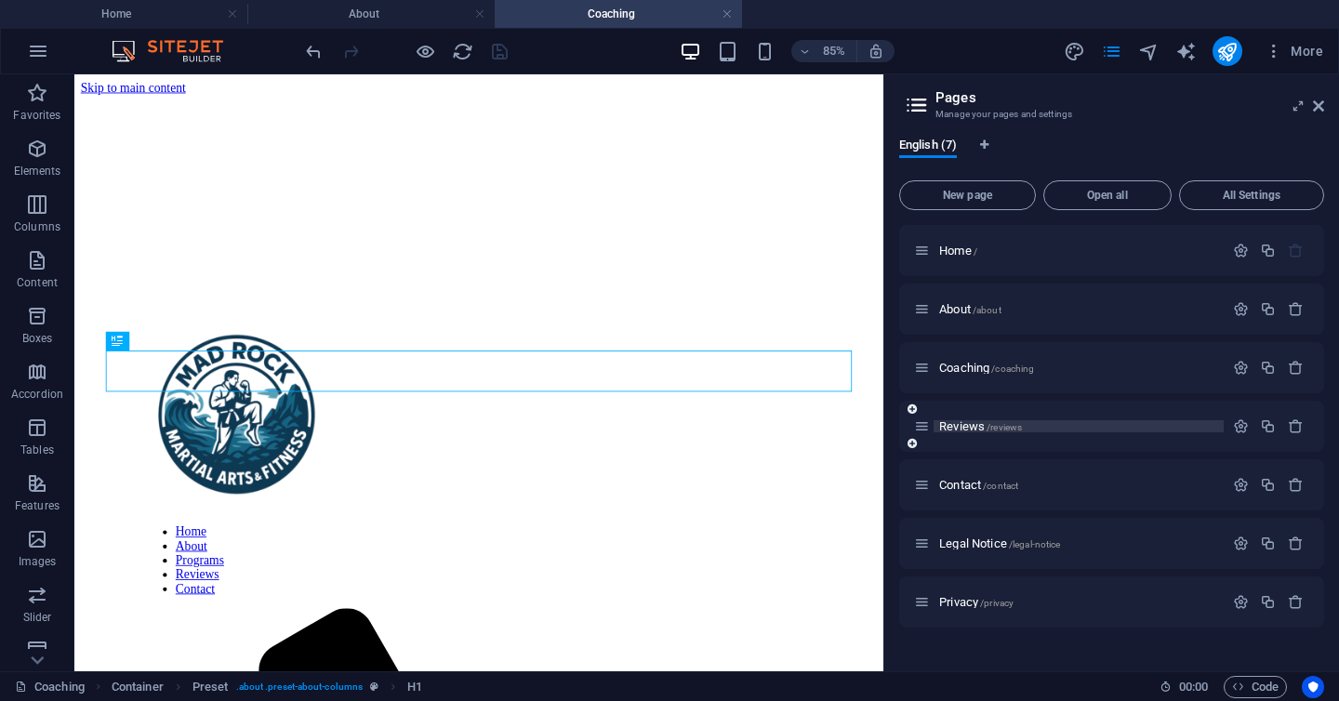
click at [1022, 429] on span "/reviews" at bounding box center [1004, 427] width 35 height 10
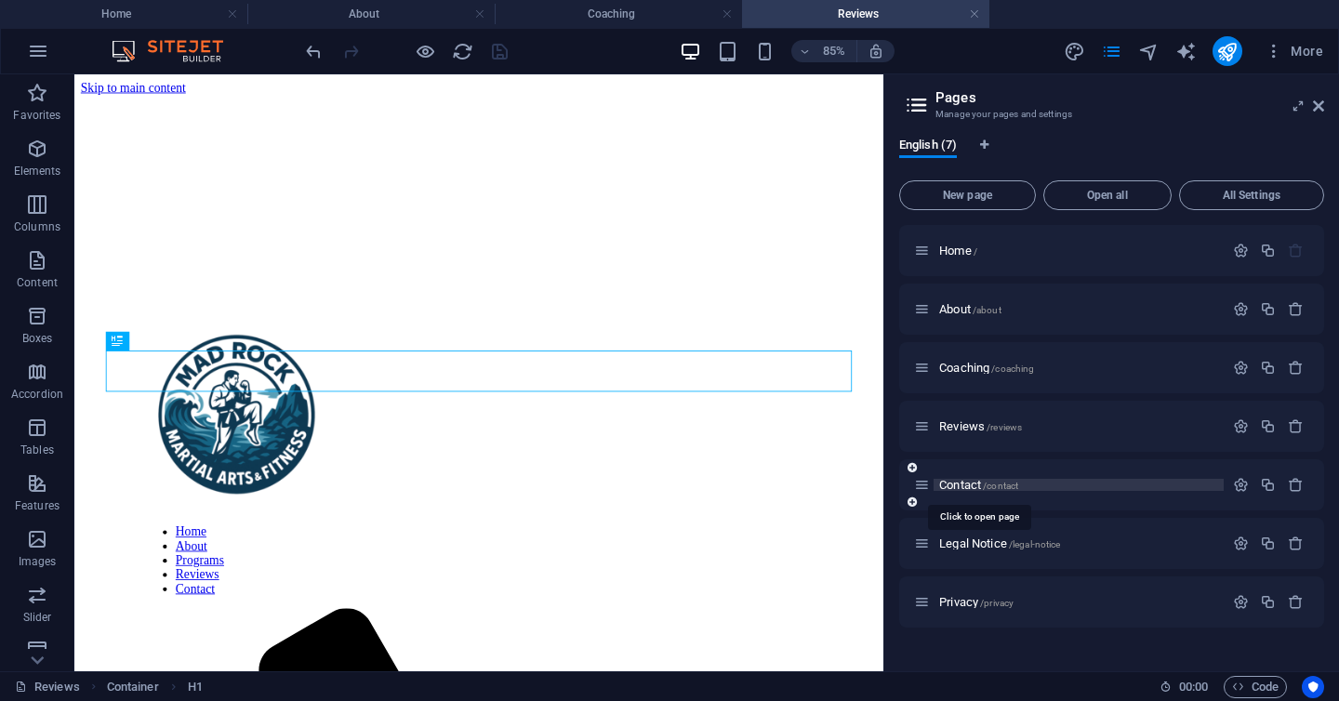
click at [998, 484] on span "/contact" at bounding box center [1000, 486] width 35 height 10
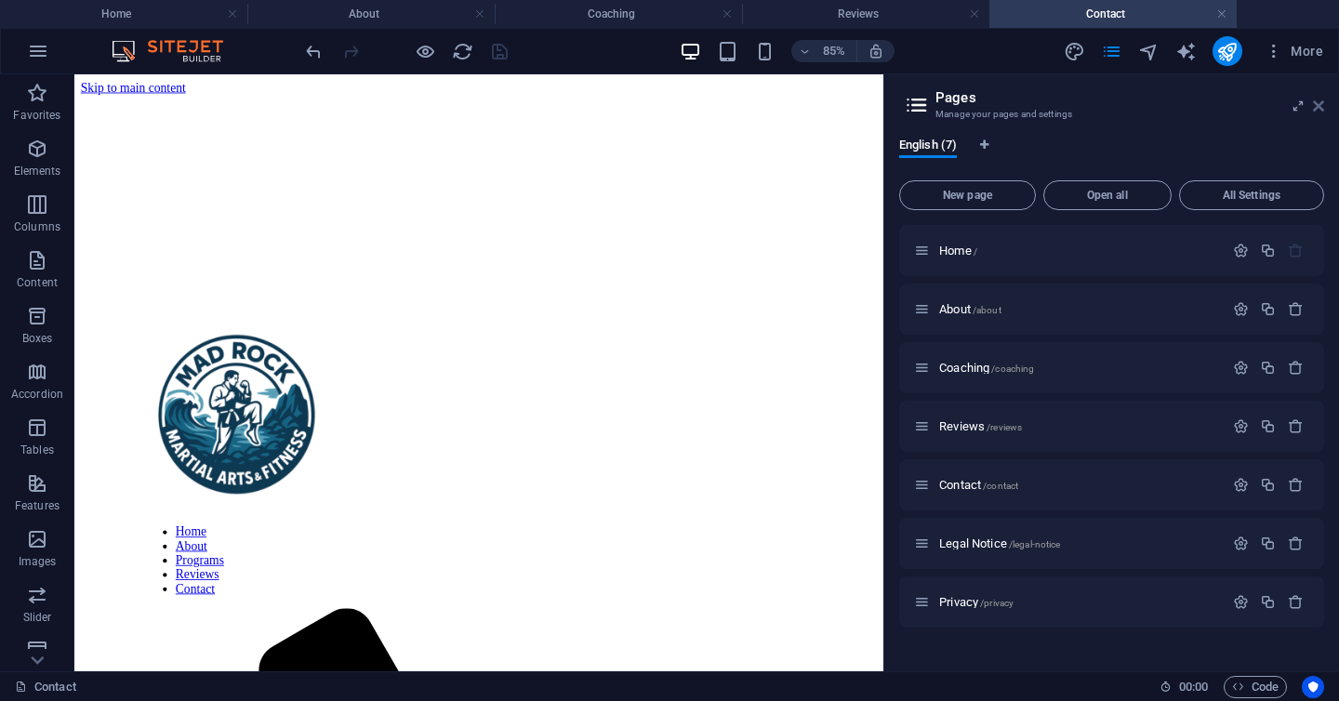
click at [1323, 110] on icon at bounding box center [1318, 106] width 11 height 15
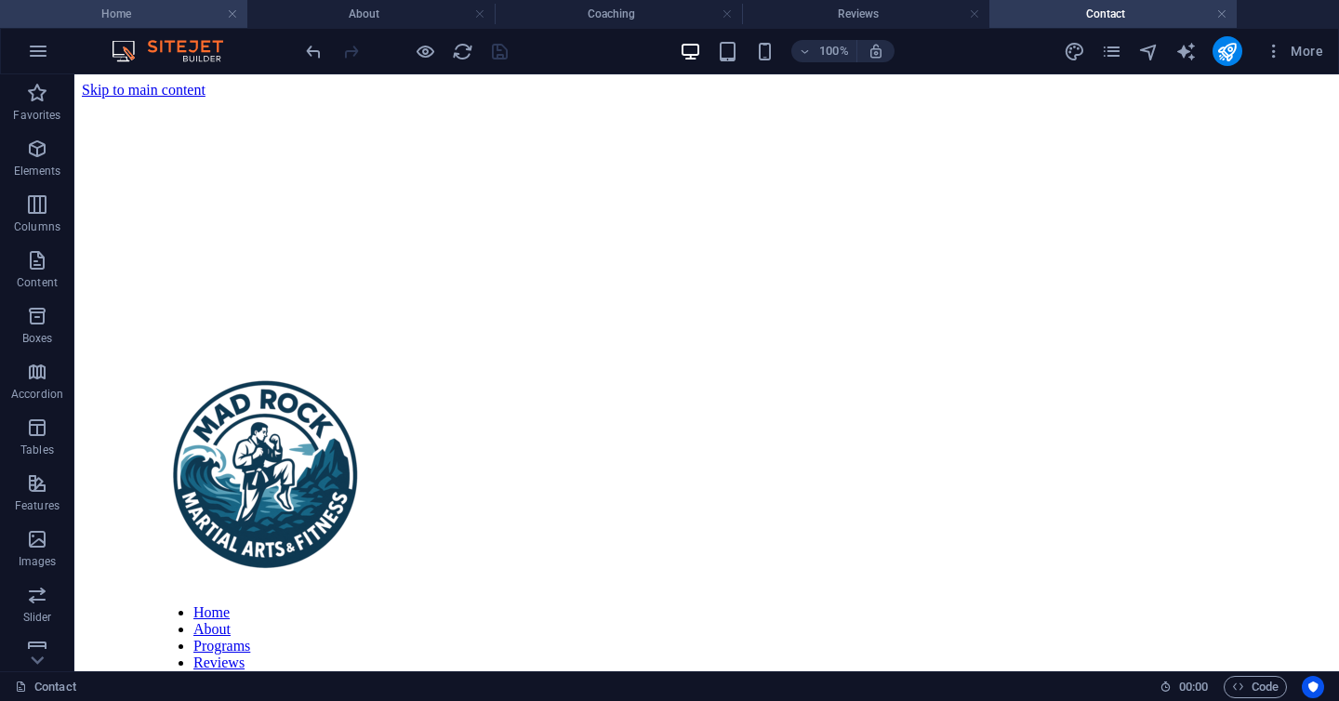
click at [144, 22] on h4 "Home" at bounding box center [123, 14] width 247 height 20
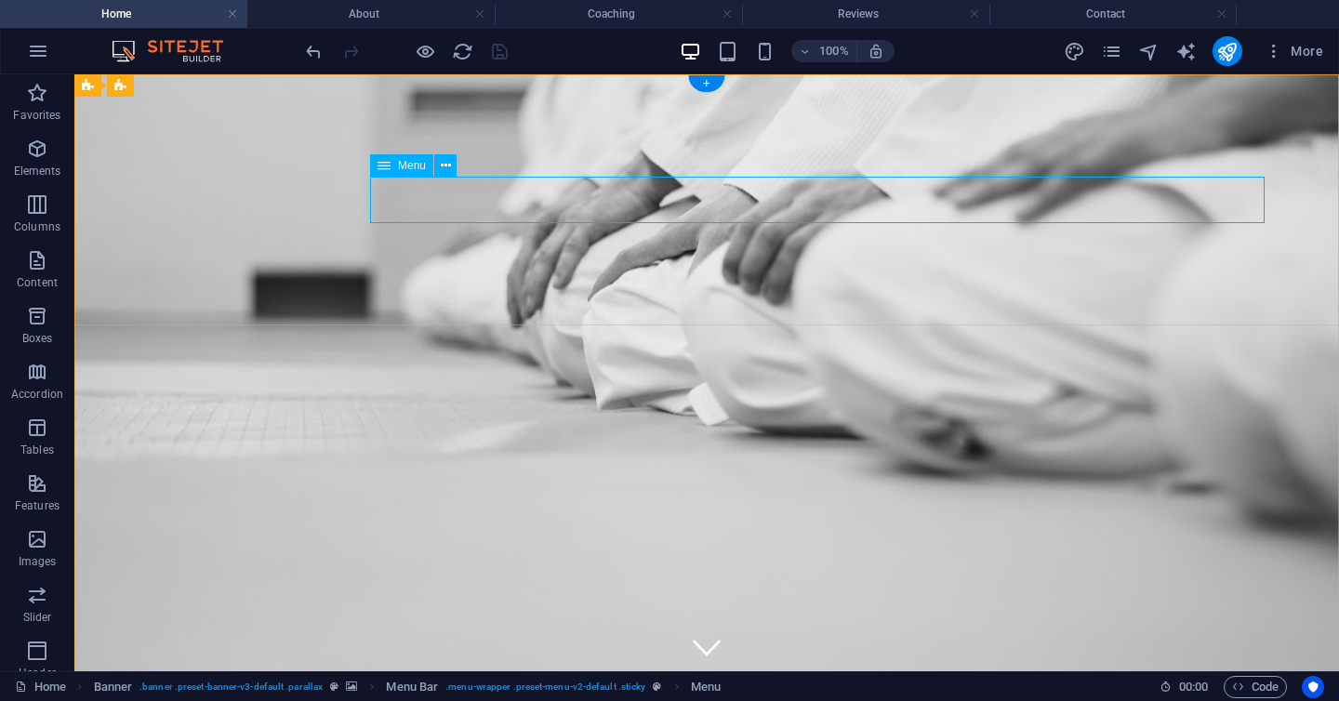
select select
select select "1"
select select
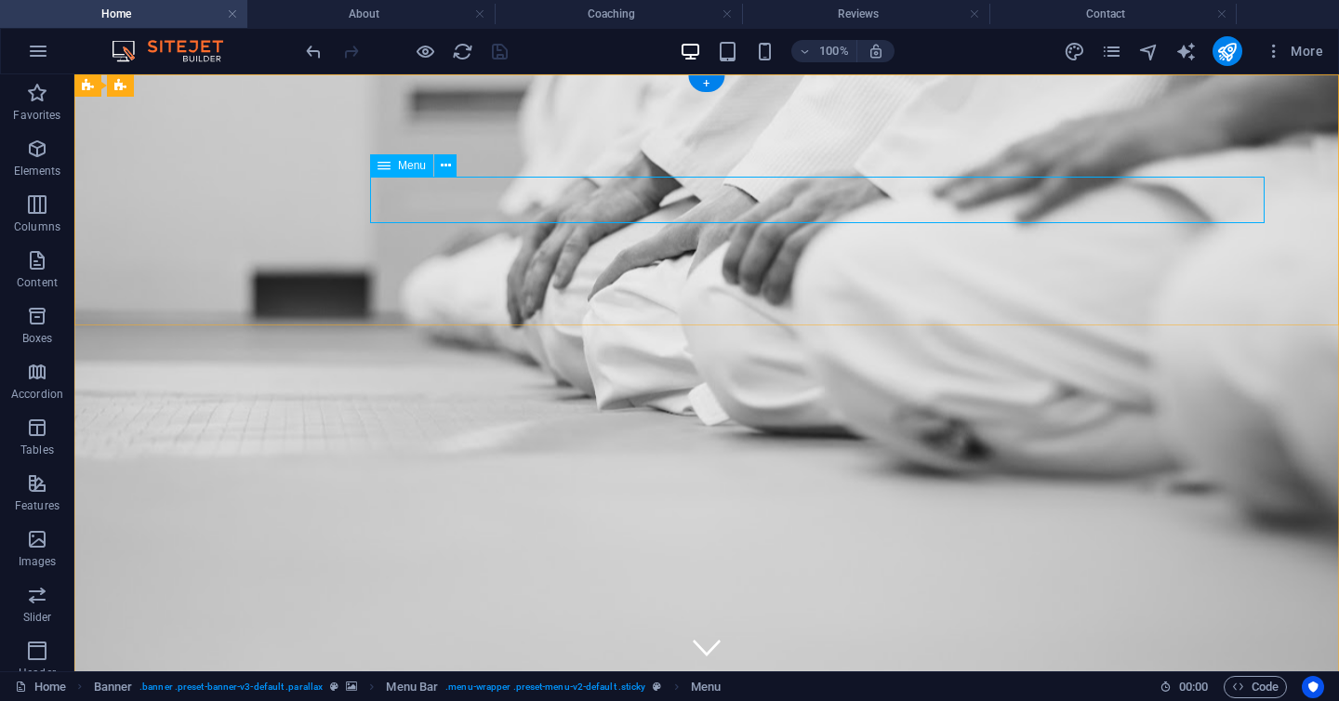
select select "2"
select select
select select "3"
select select
select select "4"
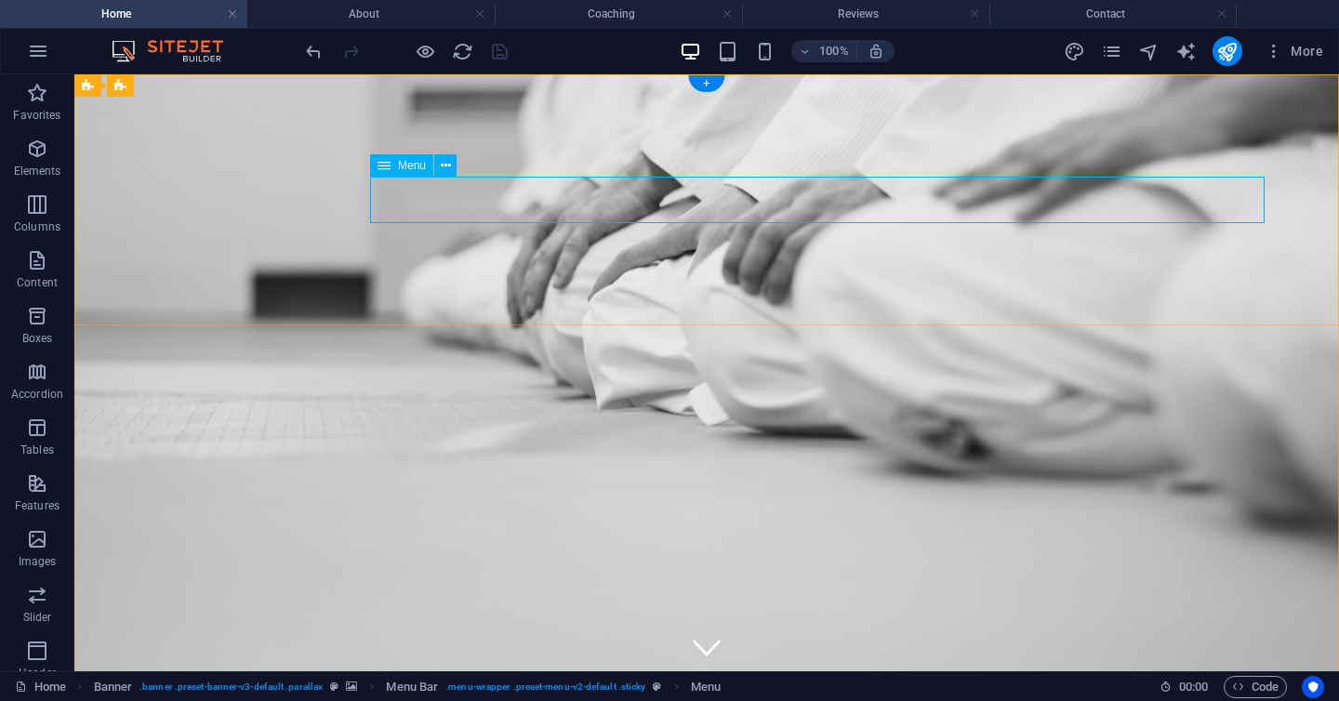
select select
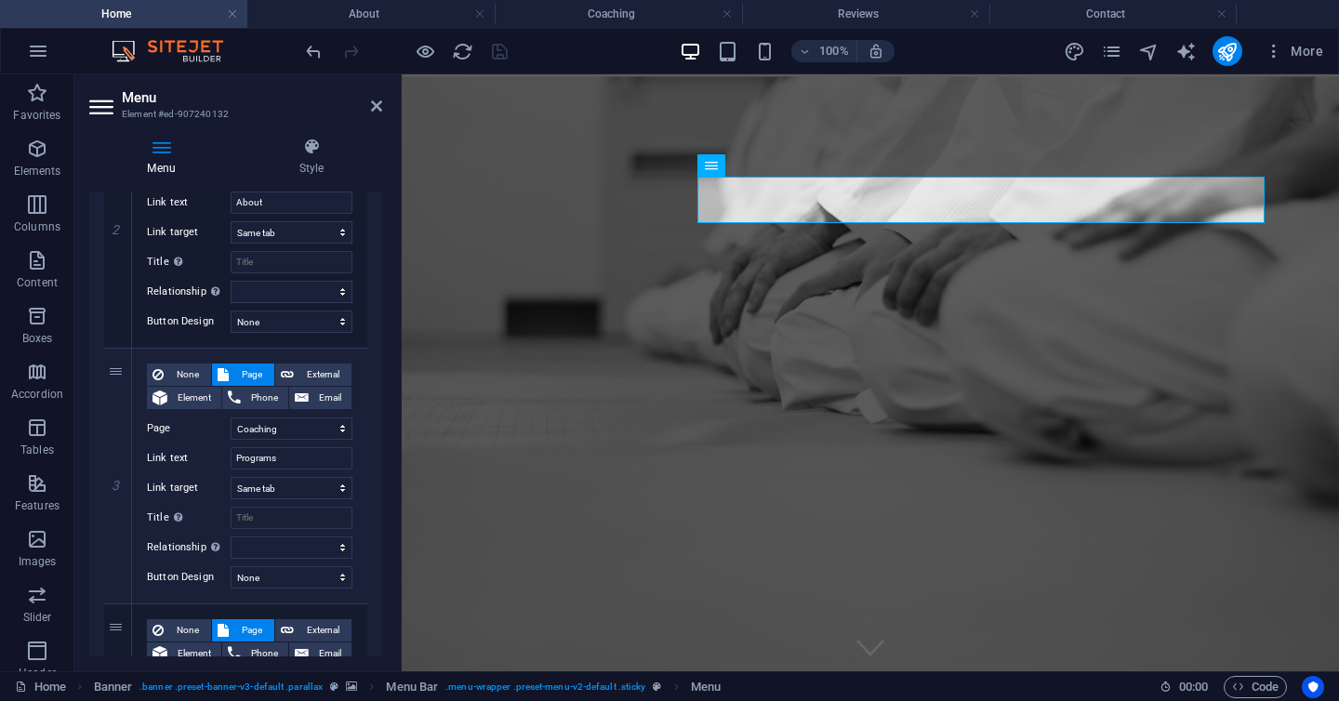
scroll to position [555, 0]
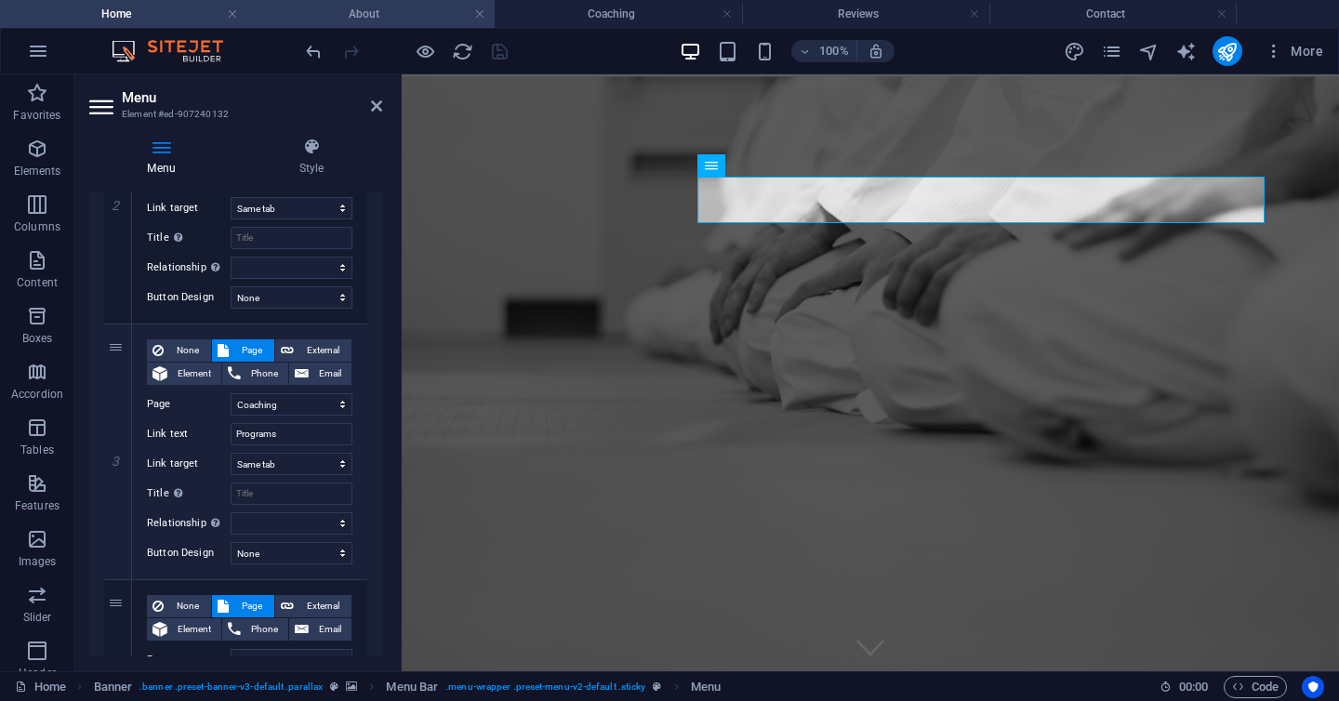
click at [360, 11] on h4 "About" at bounding box center [370, 14] width 247 height 20
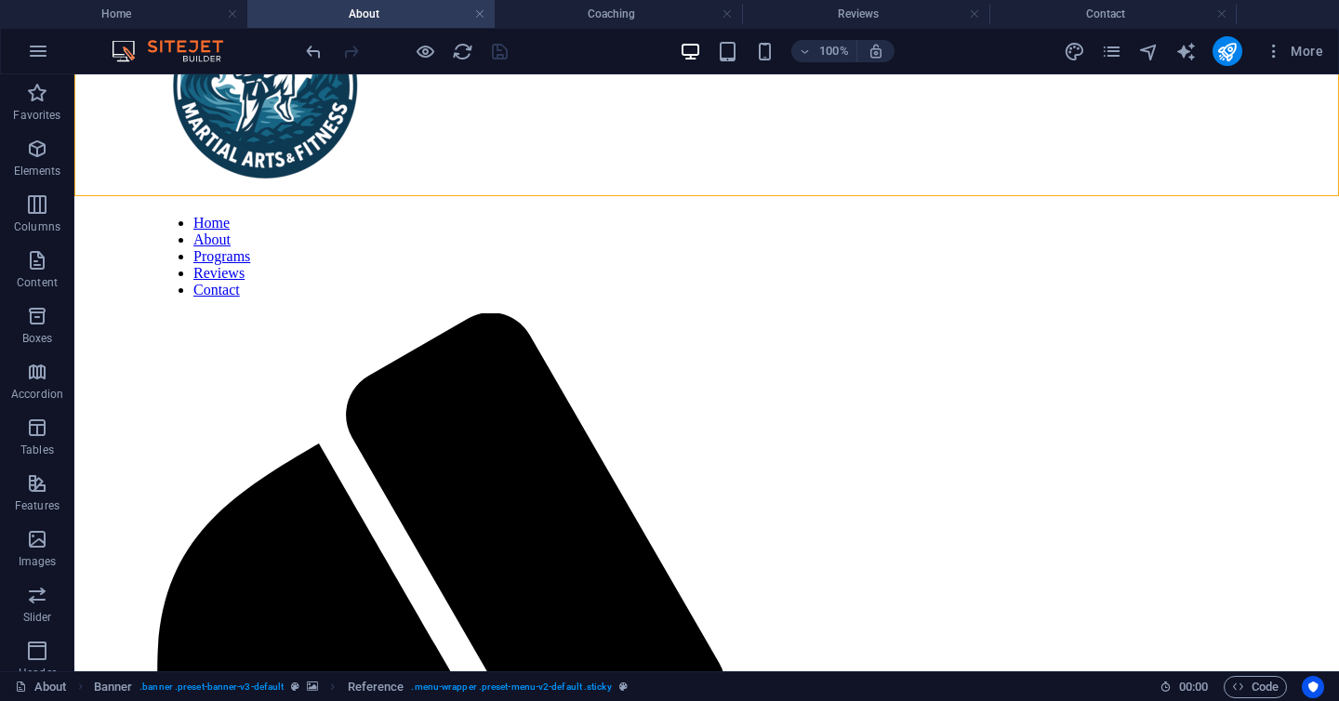
scroll to position [0, 0]
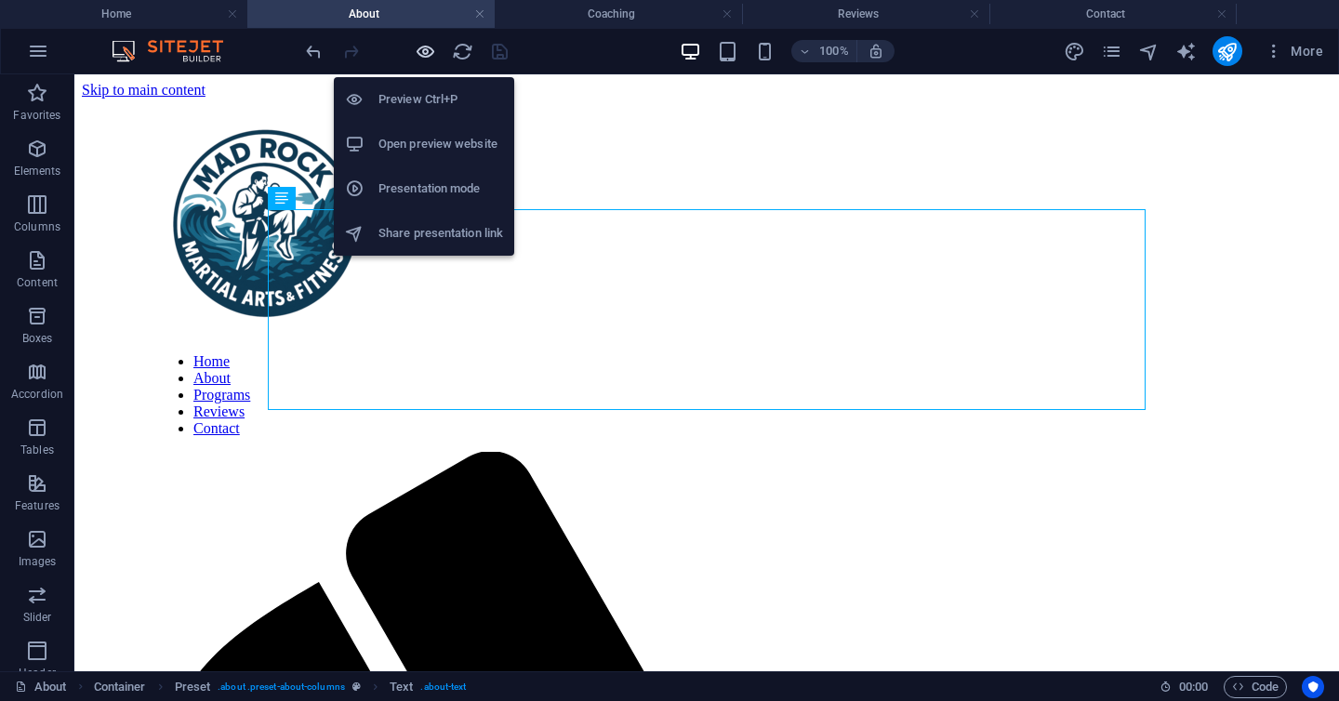
click at [419, 58] on icon "button" at bounding box center [425, 51] width 21 height 21
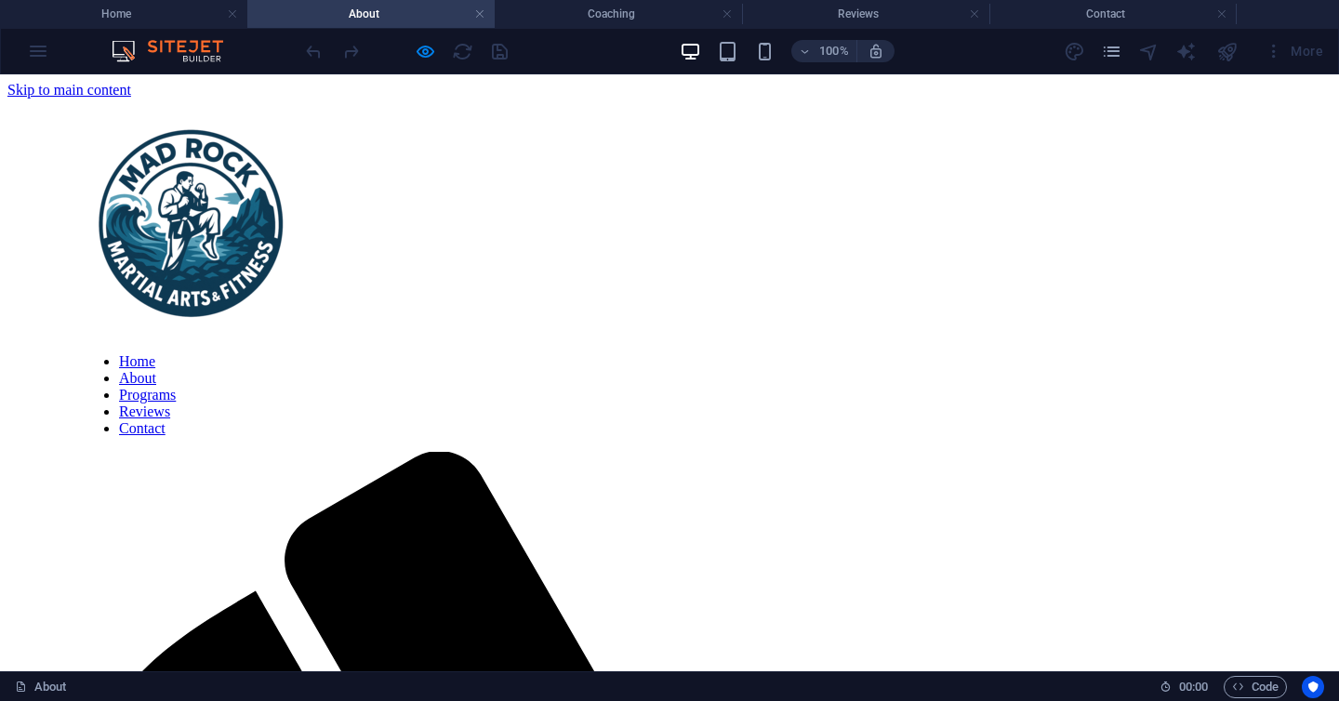
click at [500, 58] on div at bounding box center [406, 51] width 208 height 30
